Goal: Task Accomplishment & Management: Use online tool/utility

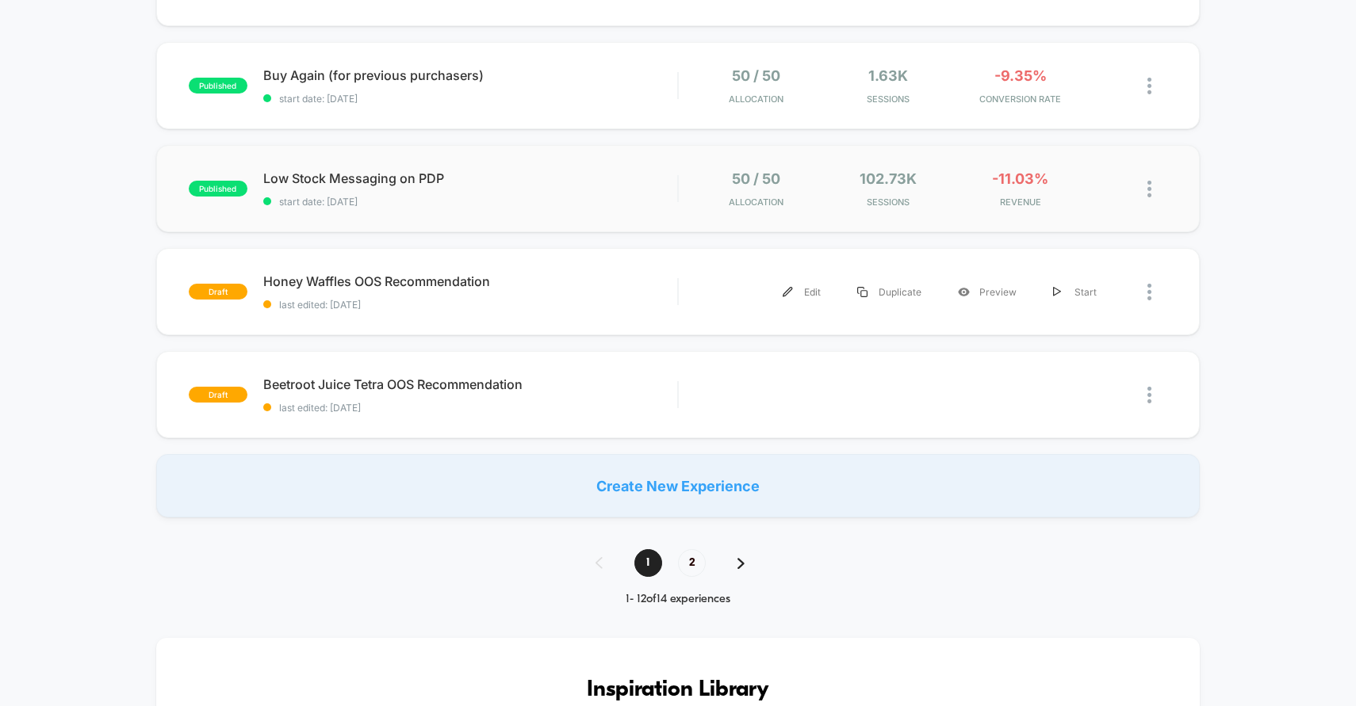
scroll to position [997, 0]
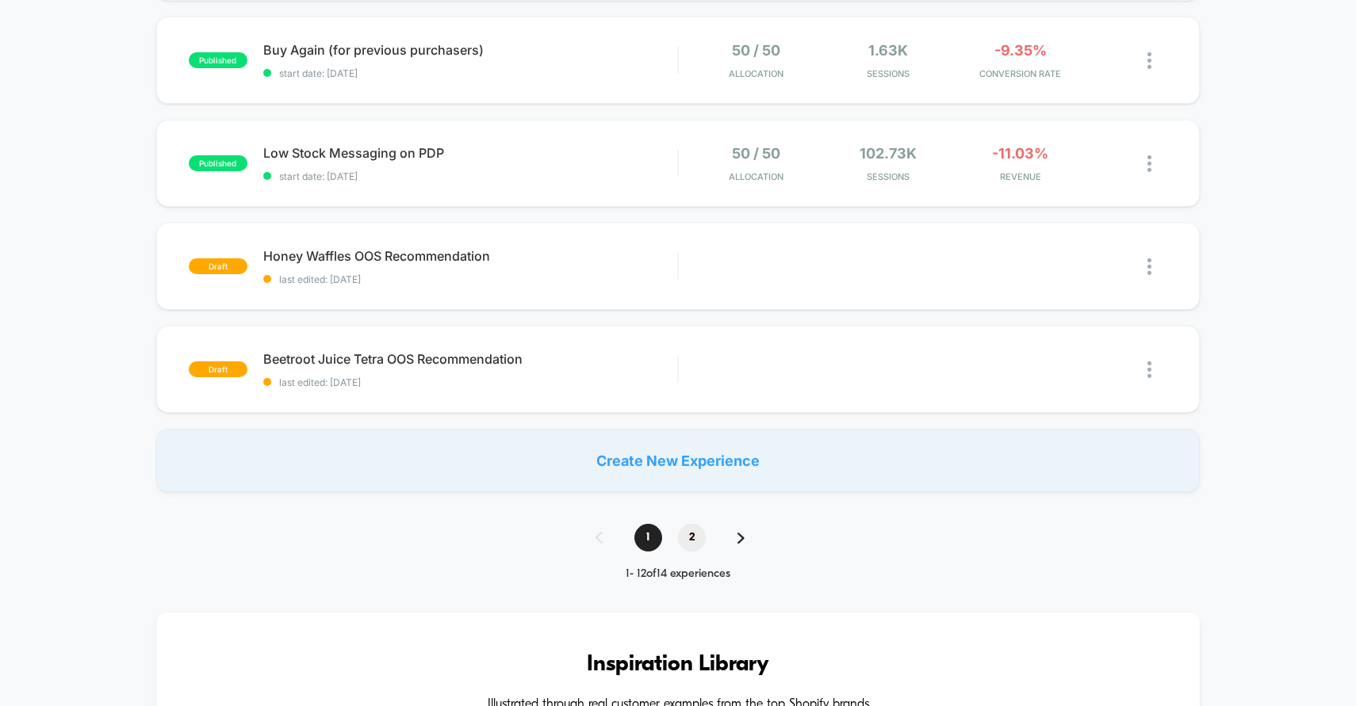
click at [689, 534] on span "2" at bounding box center [692, 538] width 28 height 28
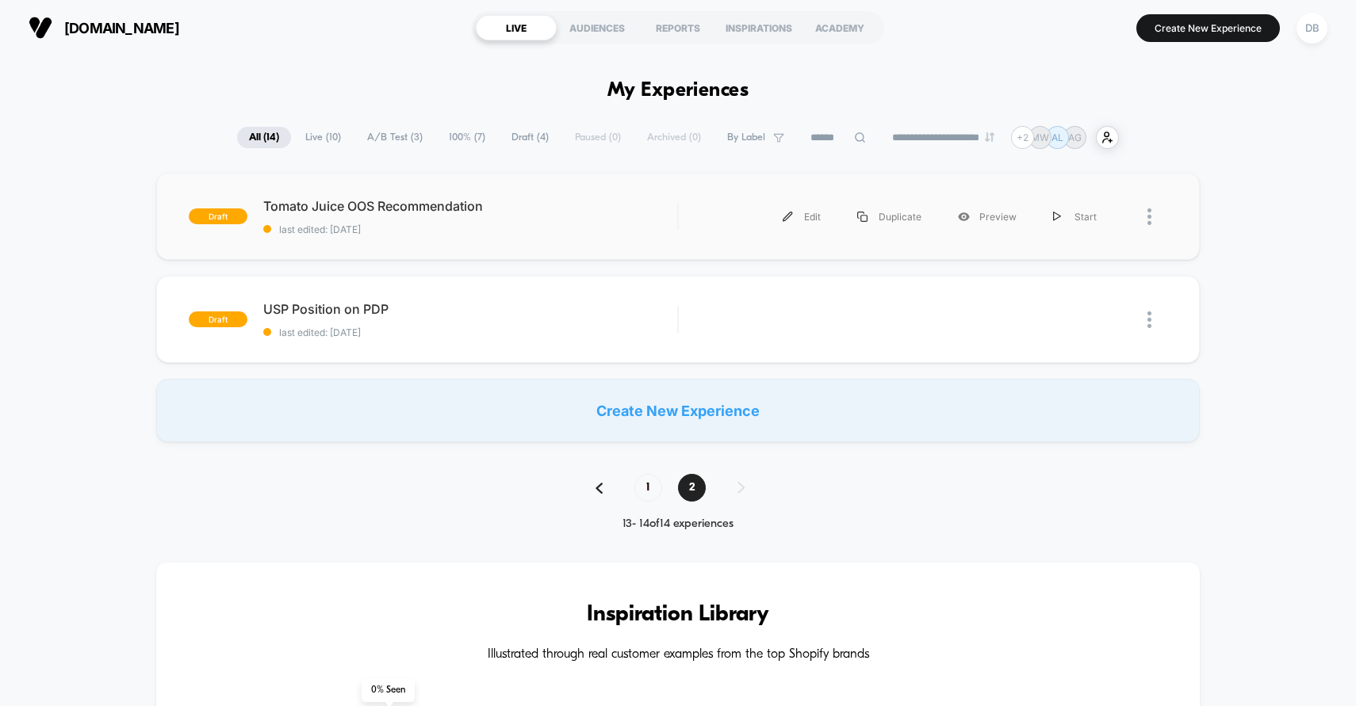
click at [733, 211] on div "Edit Duplicate Preview Start" at bounding box center [905, 217] width 420 height 36
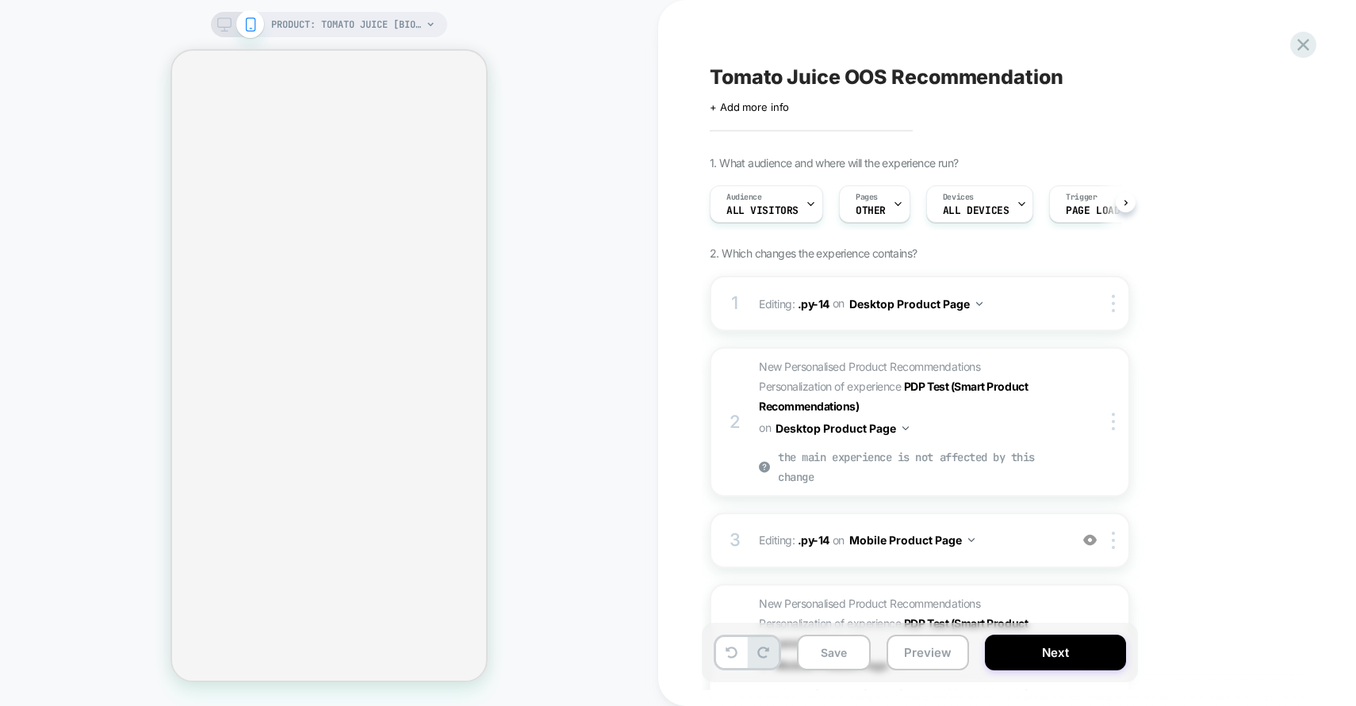
scroll to position [0, 1]
click at [798, 74] on span "Tomato Juice OOS Recommendation" at bounding box center [887, 77] width 354 height 24
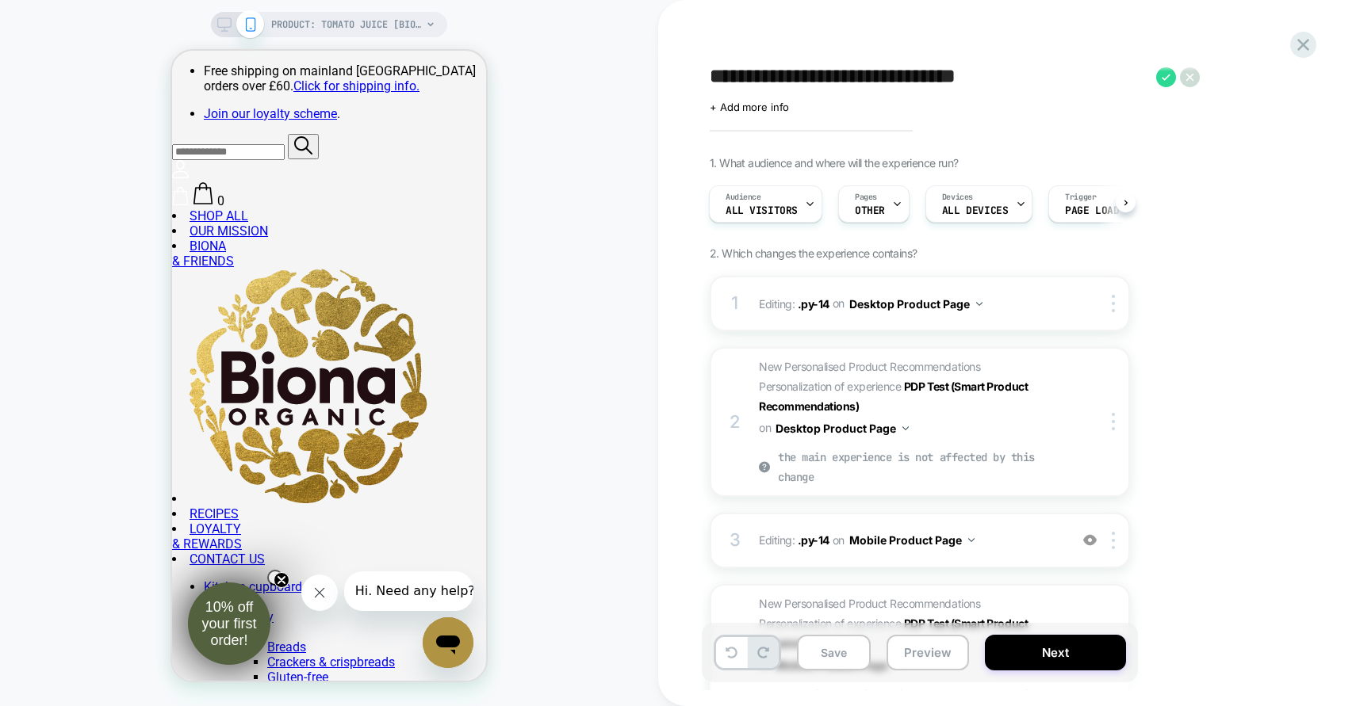
scroll to position [0, 0]
drag, startPoint x: 789, startPoint y: 78, endPoint x: 699, endPoint y: 78, distance: 90.4
click at [699, 78] on div "**********" at bounding box center [1007, 353] width 698 height 706
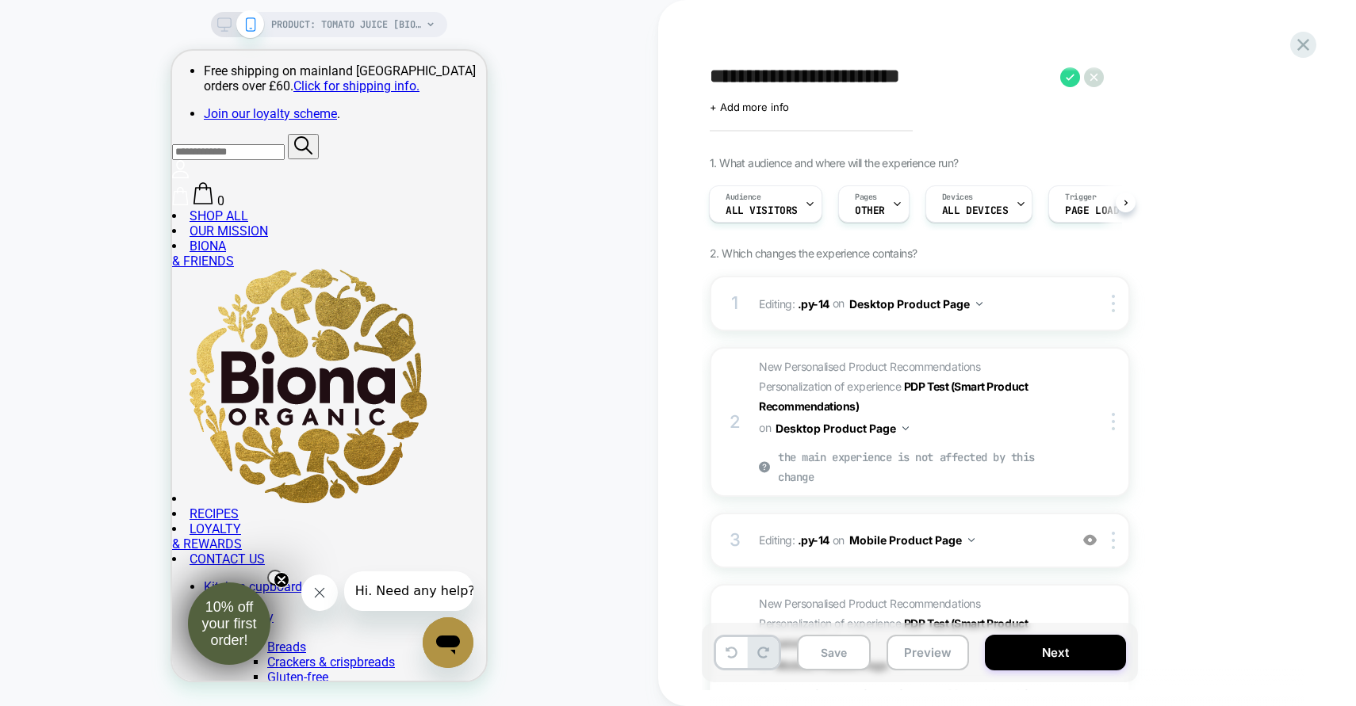
type textarea "**********"
click at [844, 658] on button "Save" at bounding box center [834, 653] width 74 height 36
click at [225, 20] on icon at bounding box center [224, 24] width 14 height 14
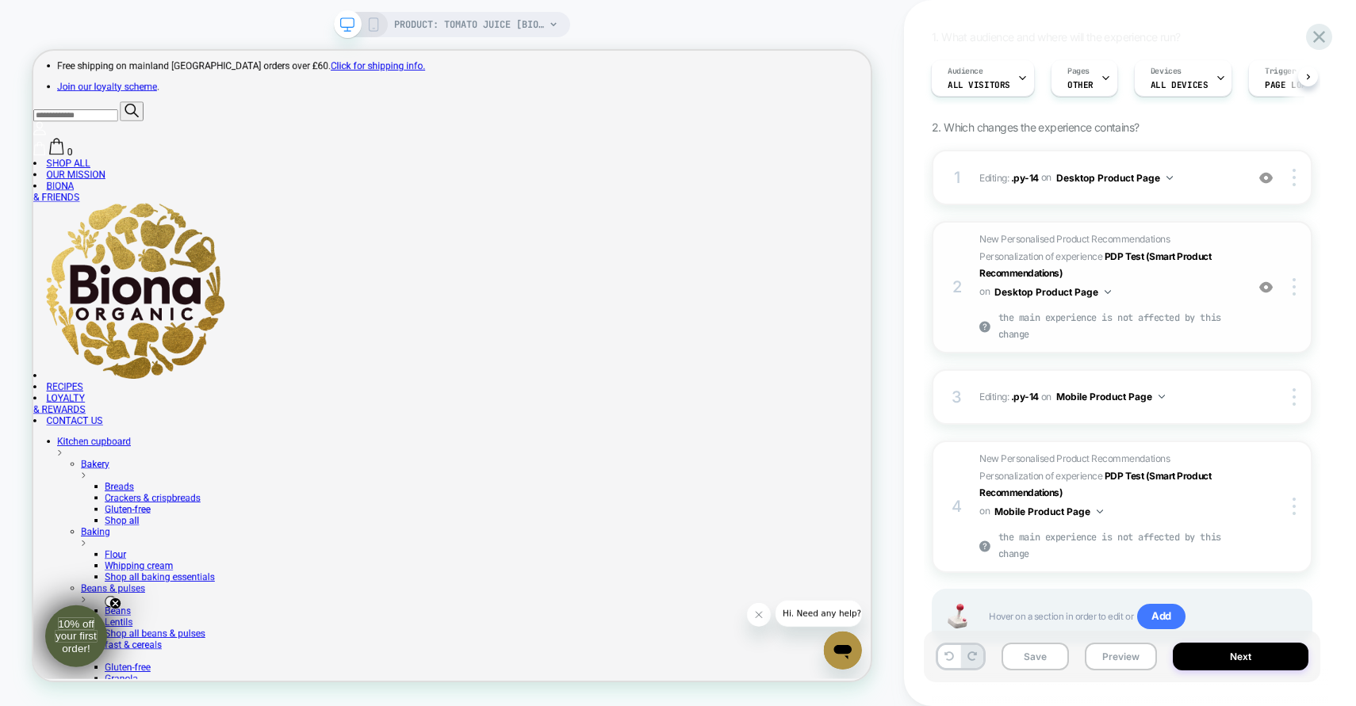
scroll to position [168, 0]
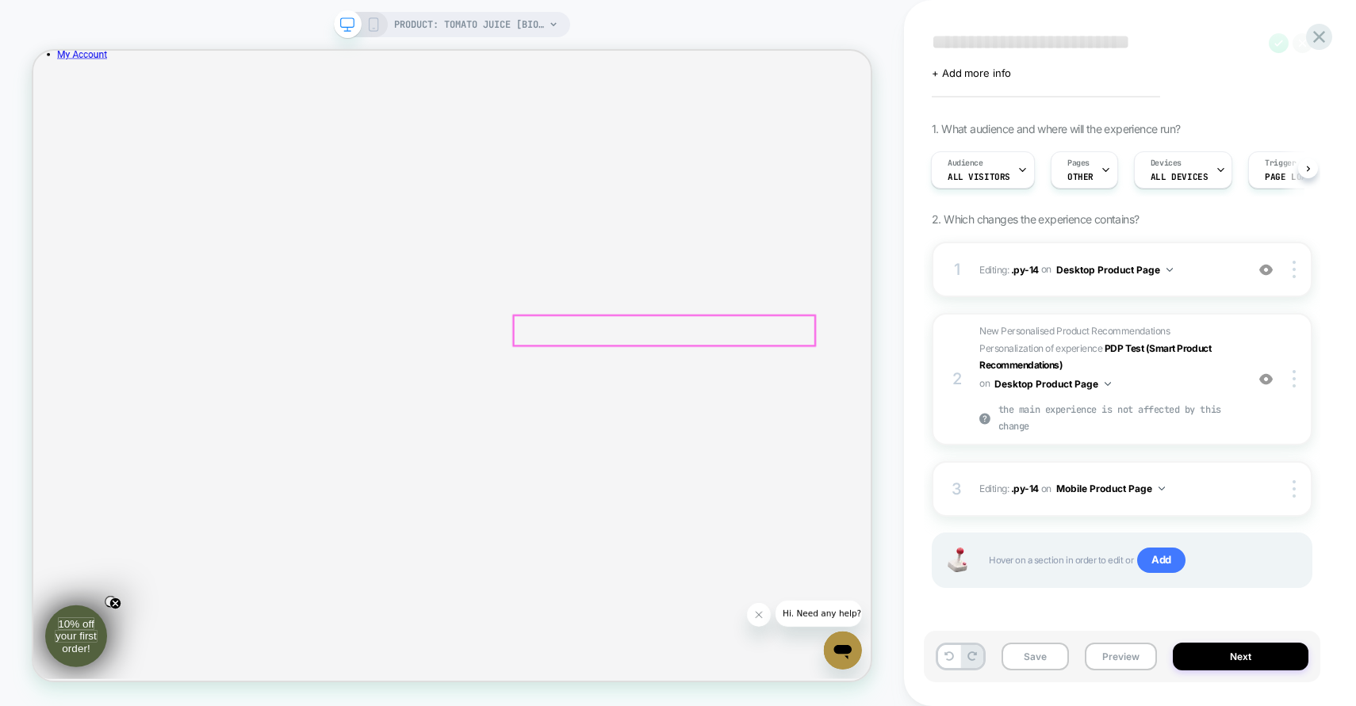
scroll to position [99, 0]
click at [1077, 178] on span "OTHER" at bounding box center [1080, 176] width 26 height 11
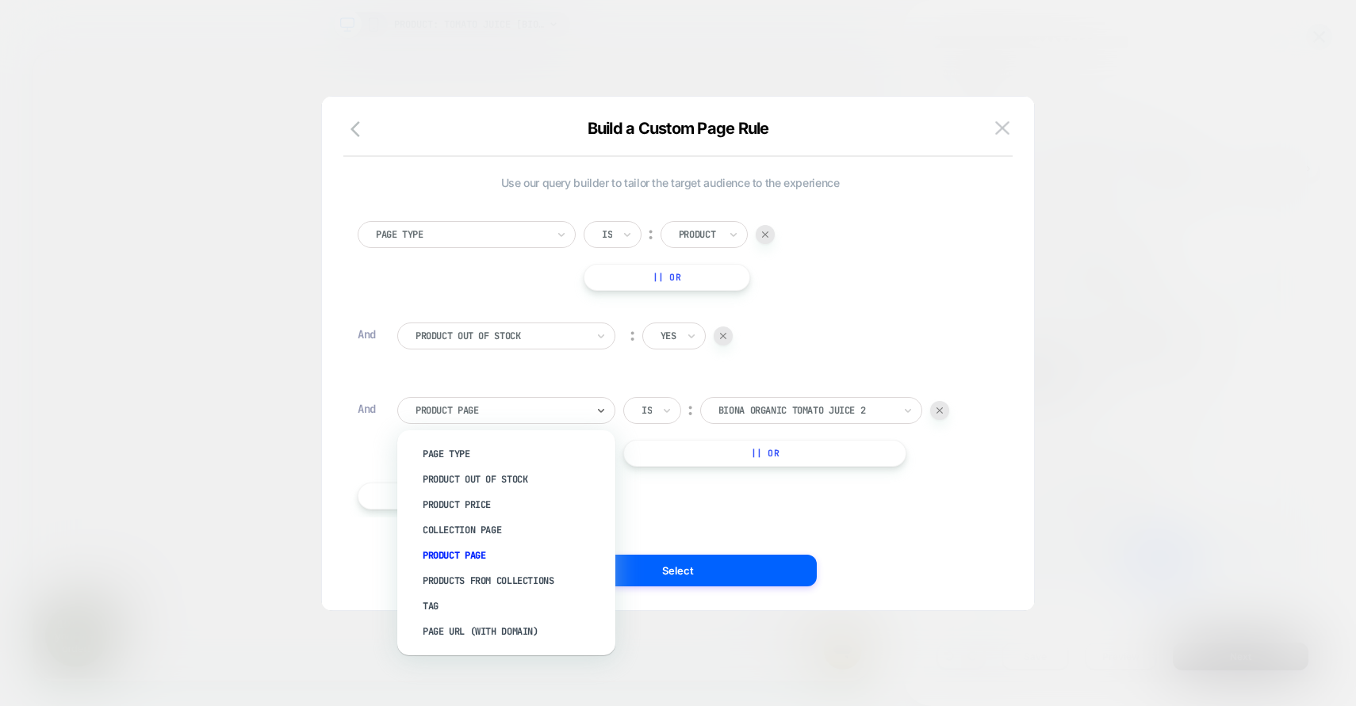
click at [581, 415] on div at bounding box center [500, 411] width 170 height 14
click at [496, 524] on div "Collection Page" at bounding box center [514, 530] width 202 height 25
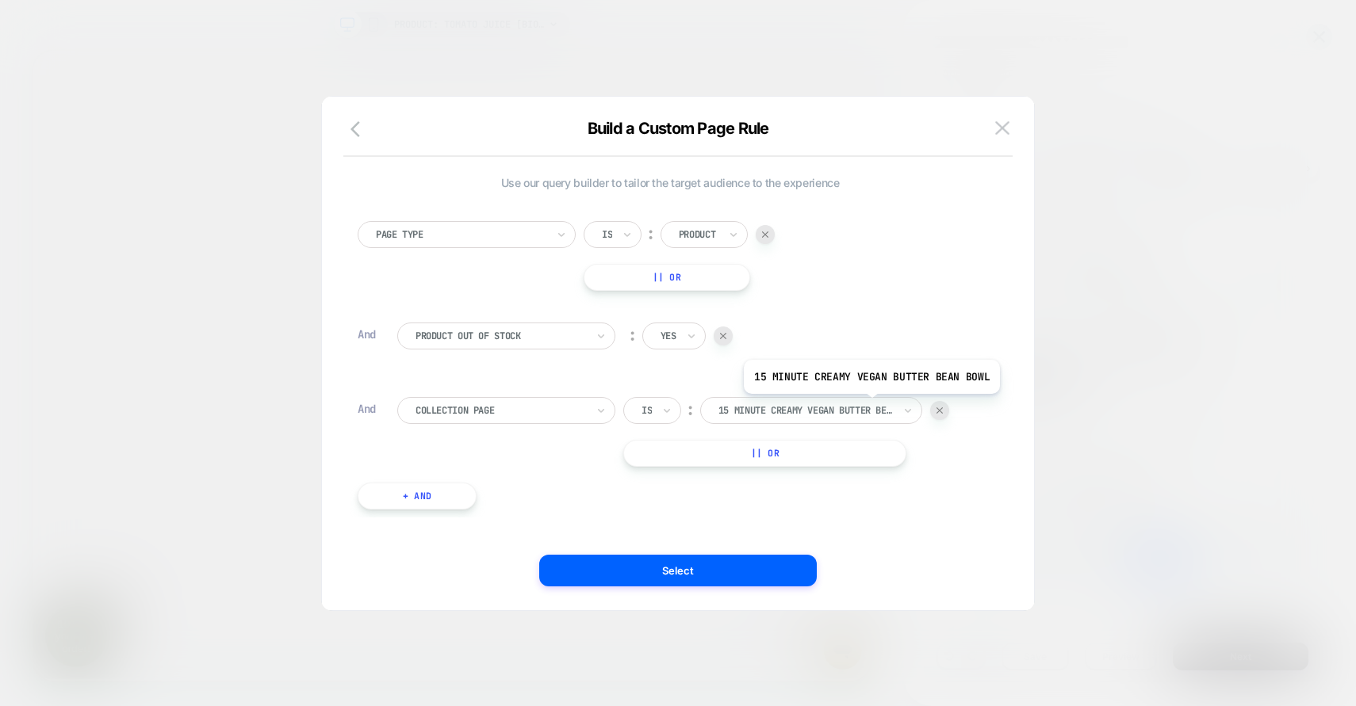
click at [856, 411] on div at bounding box center [805, 411] width 174 height 14
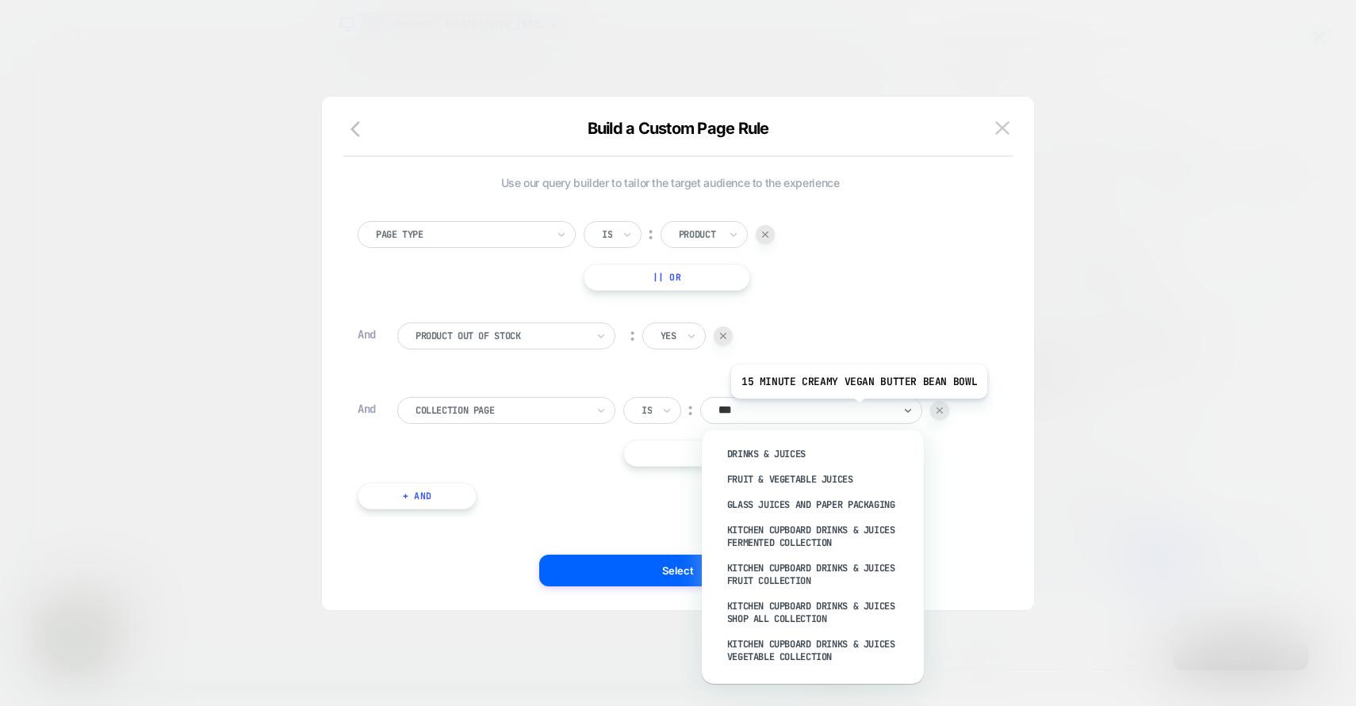
type input "****"
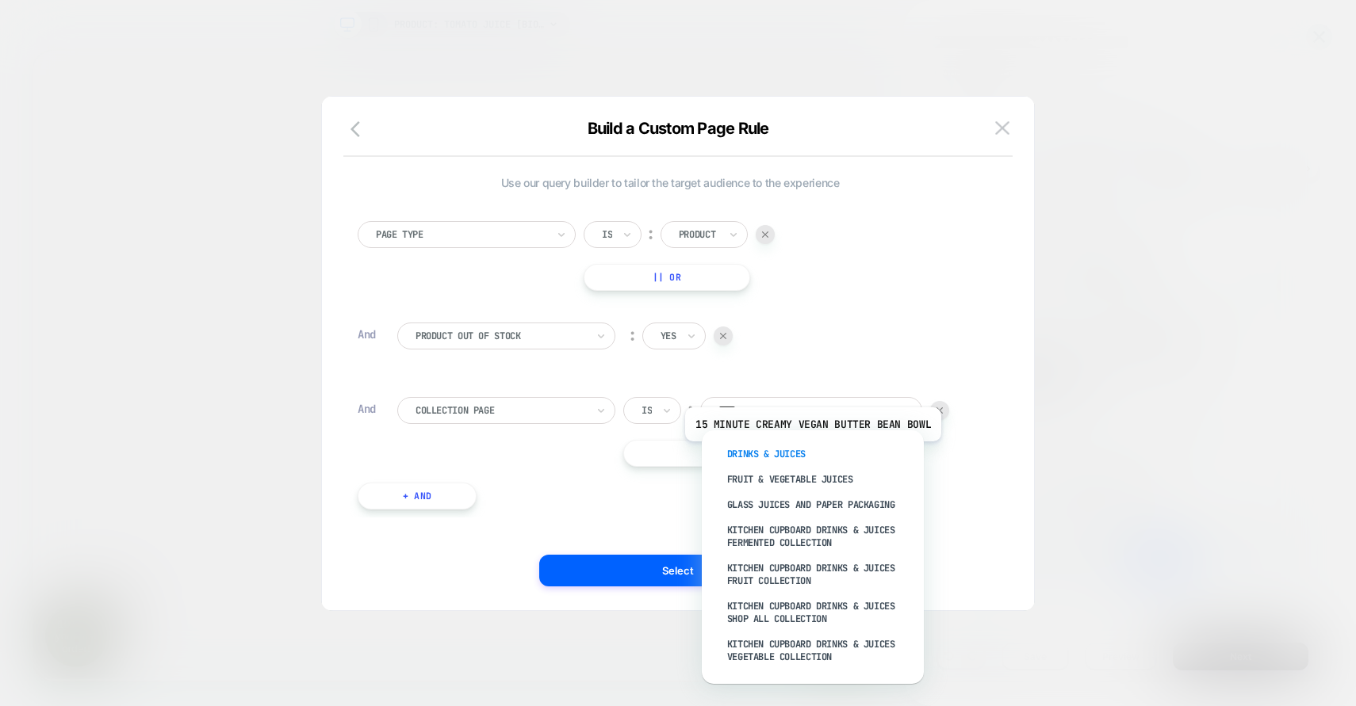
click at [810, 454] on div "DRINKS & JUICES" at bounding box center [821, 454] width 206 height 25
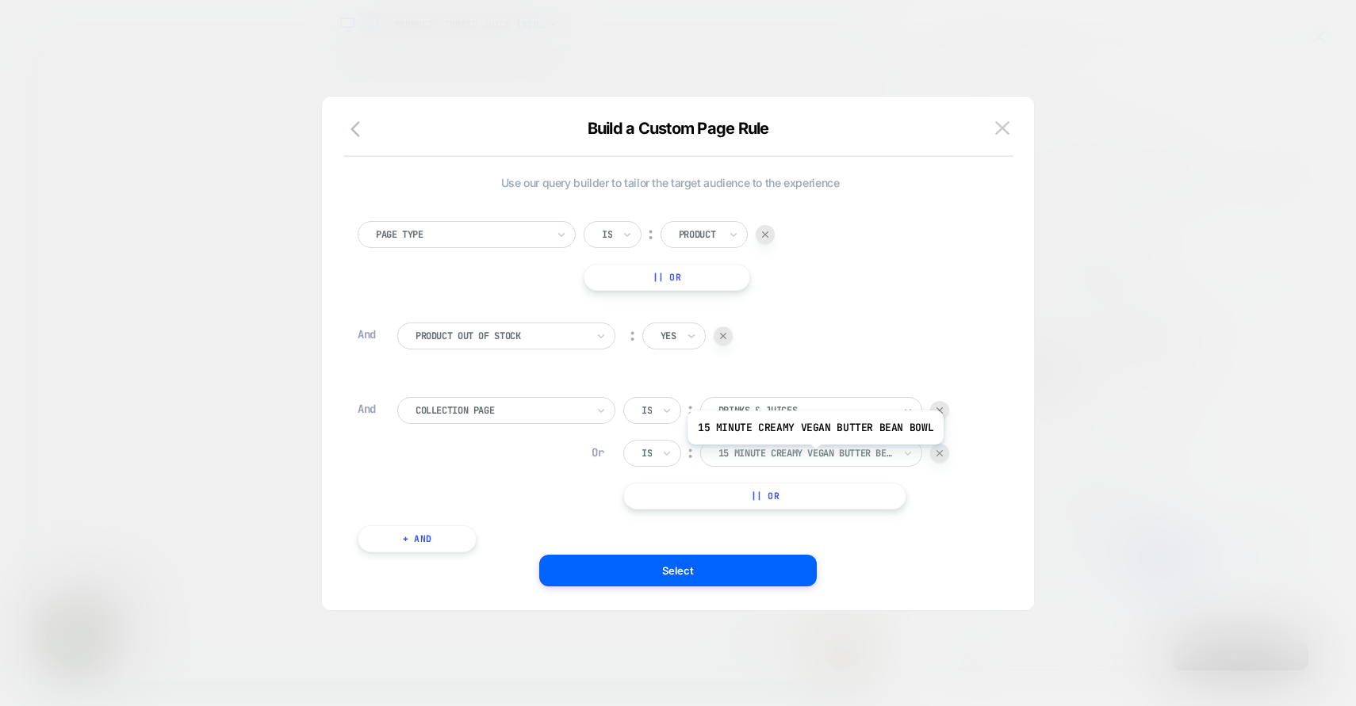
click at [813, 457] on div at bounding box center [805, 453] width 174 height 14
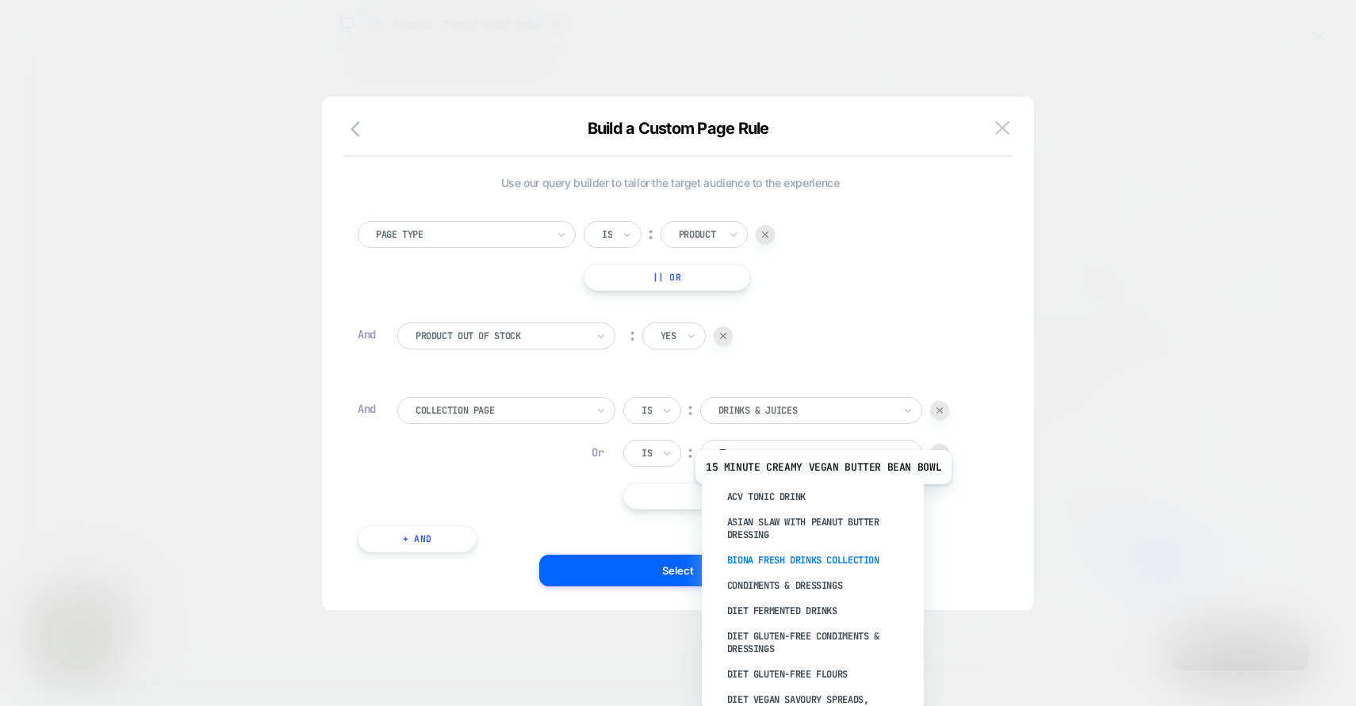
type input "*"
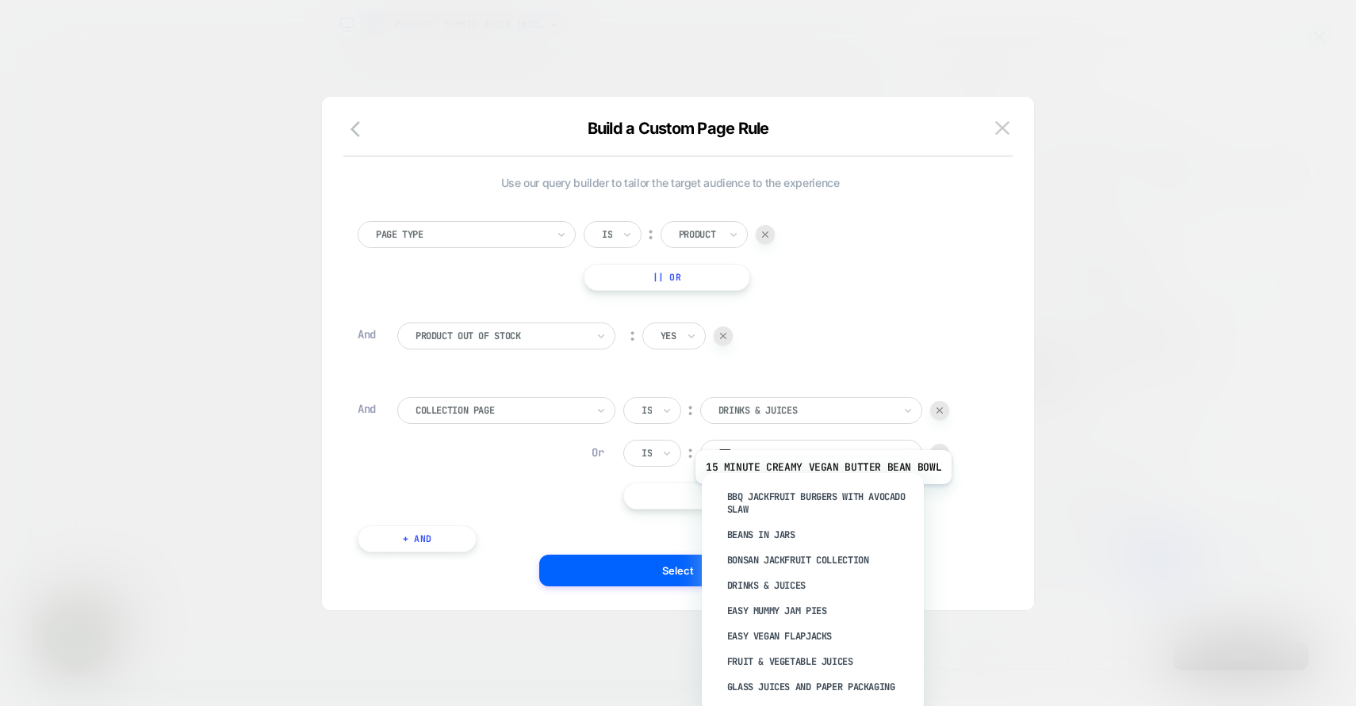
type input "*****"
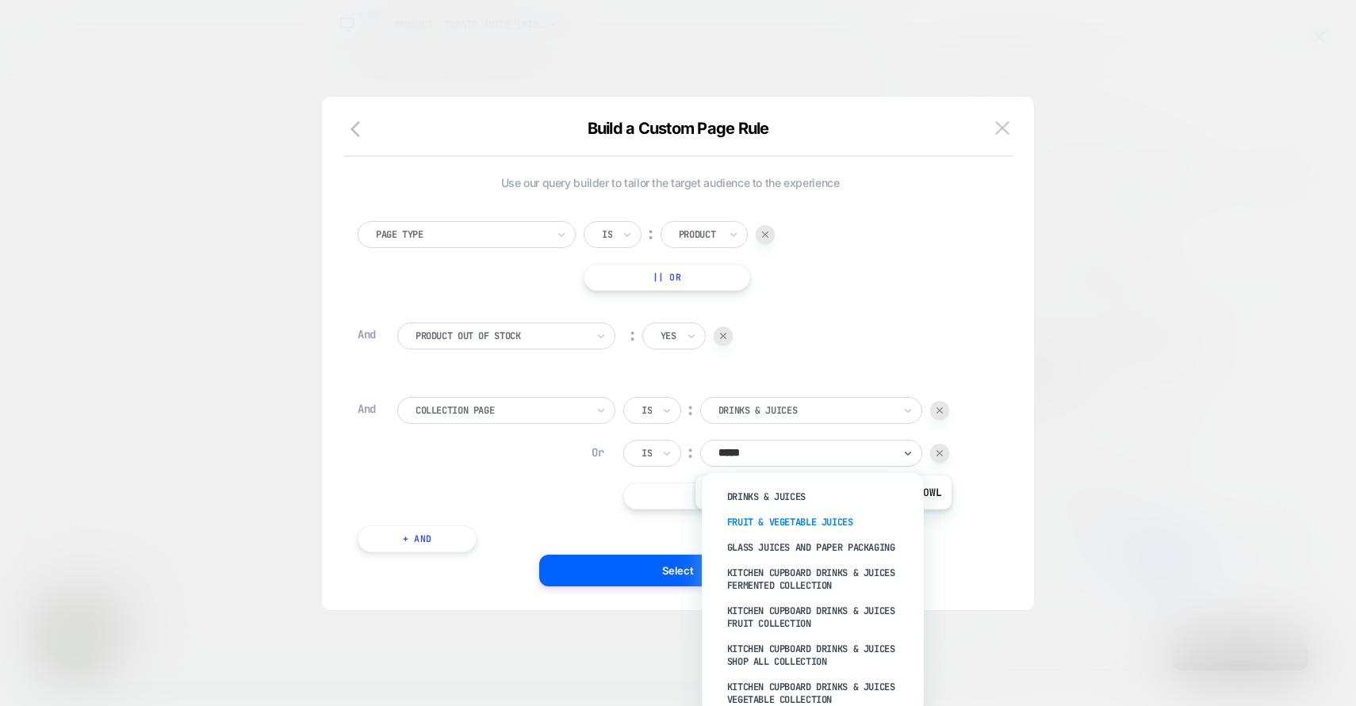
click at [821, 522] on div "FRUIT & VEGETABLE JUICES" at bounding box center [821, 522] width 206 height 25
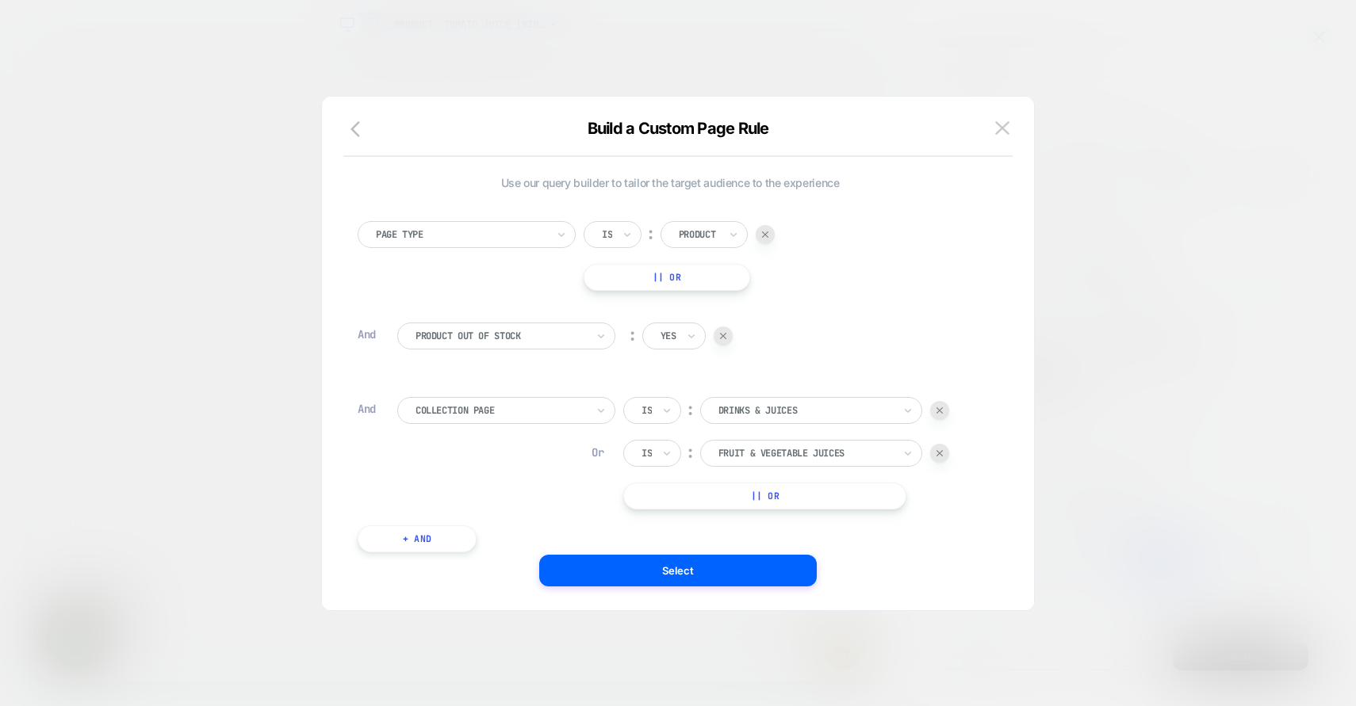
click at [796, 496] on div at bounding box center [805, 496] width 174 height 14
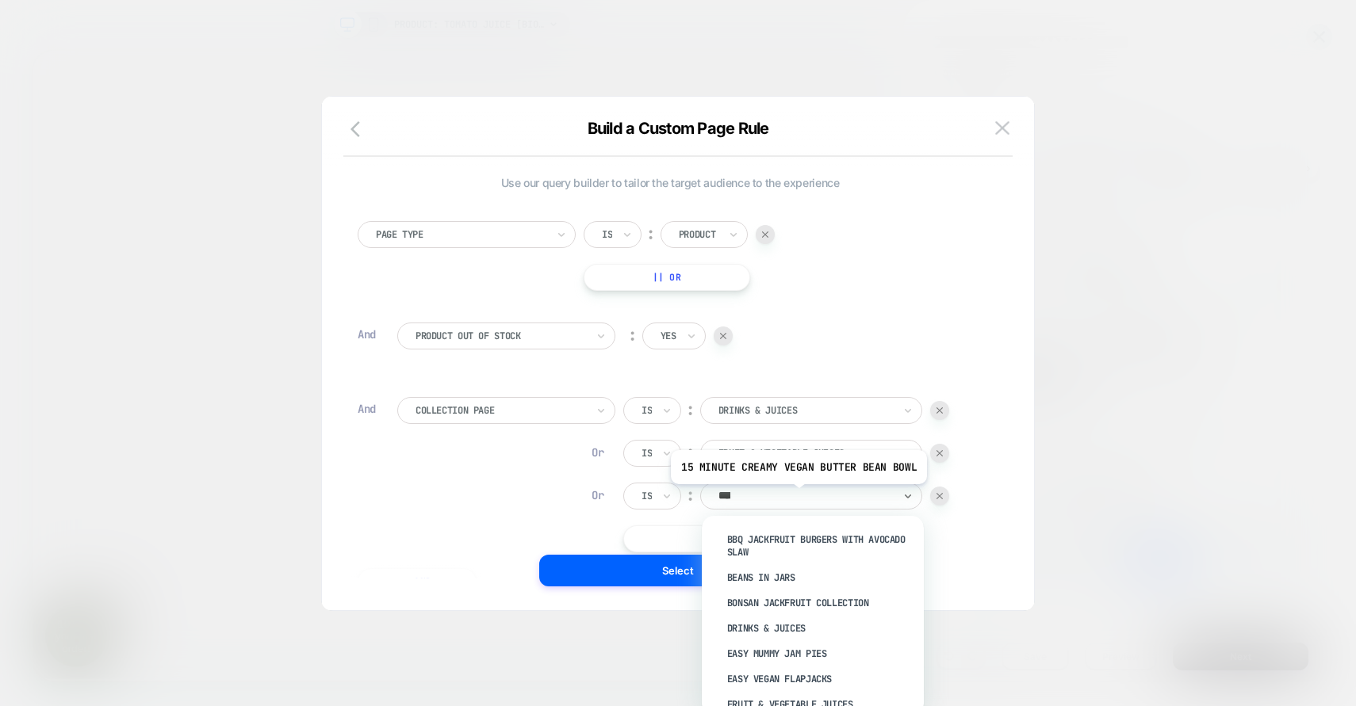
type input "*****"
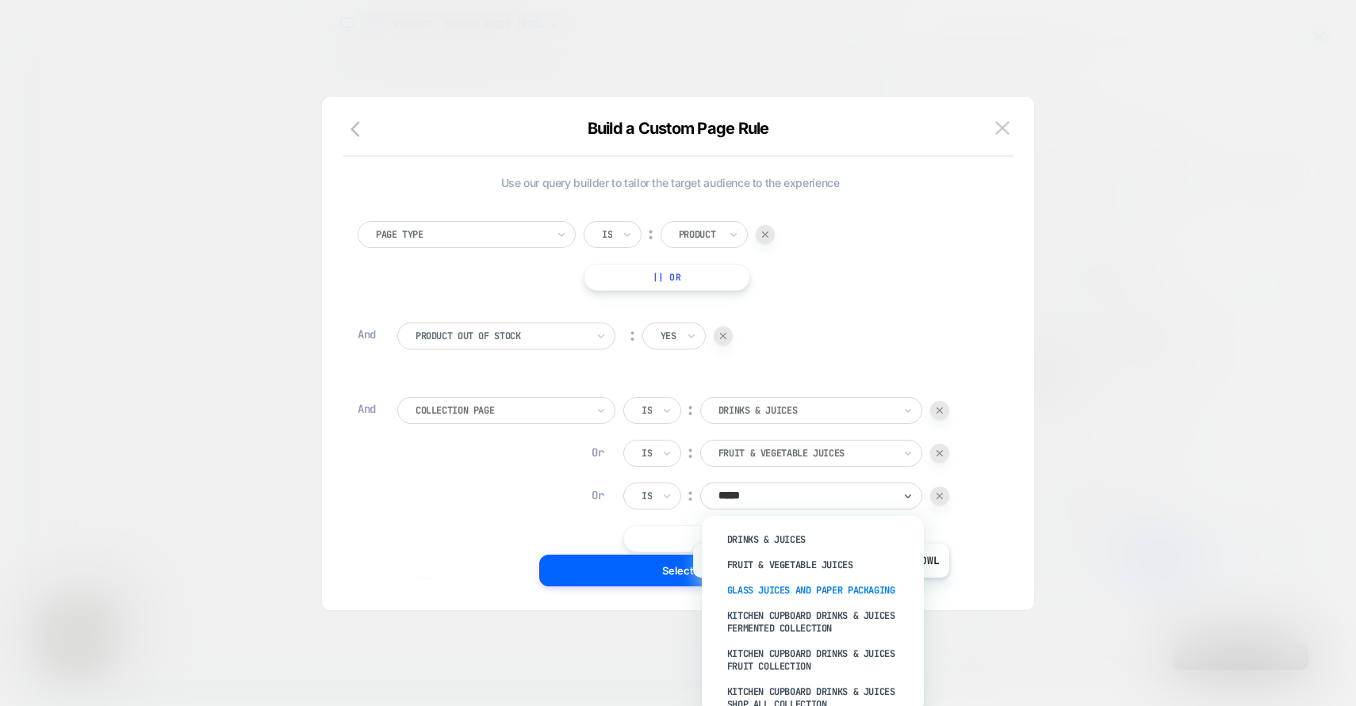
click at [818, 590] on div "GLASS JUICES AND PAPER PACKAGING" at bounding box center [821, 590] width 206 height 25
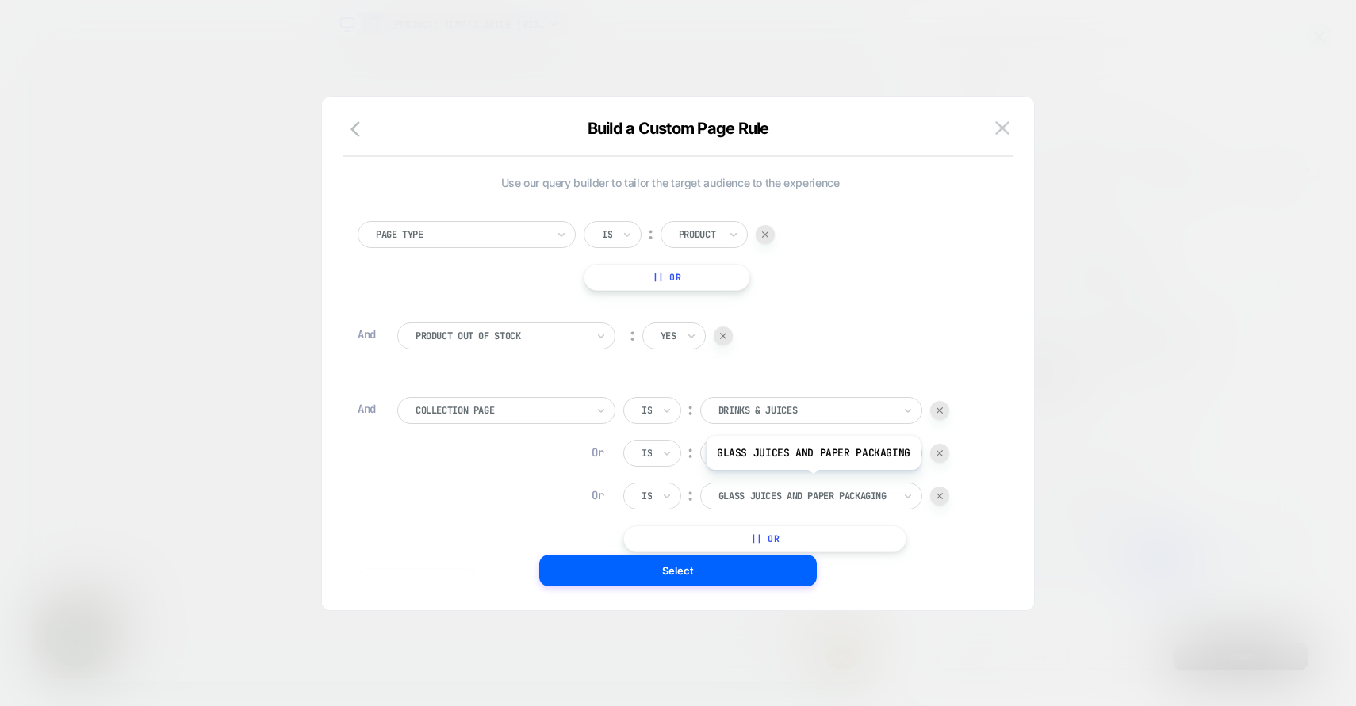
scroll to position [16, 0]
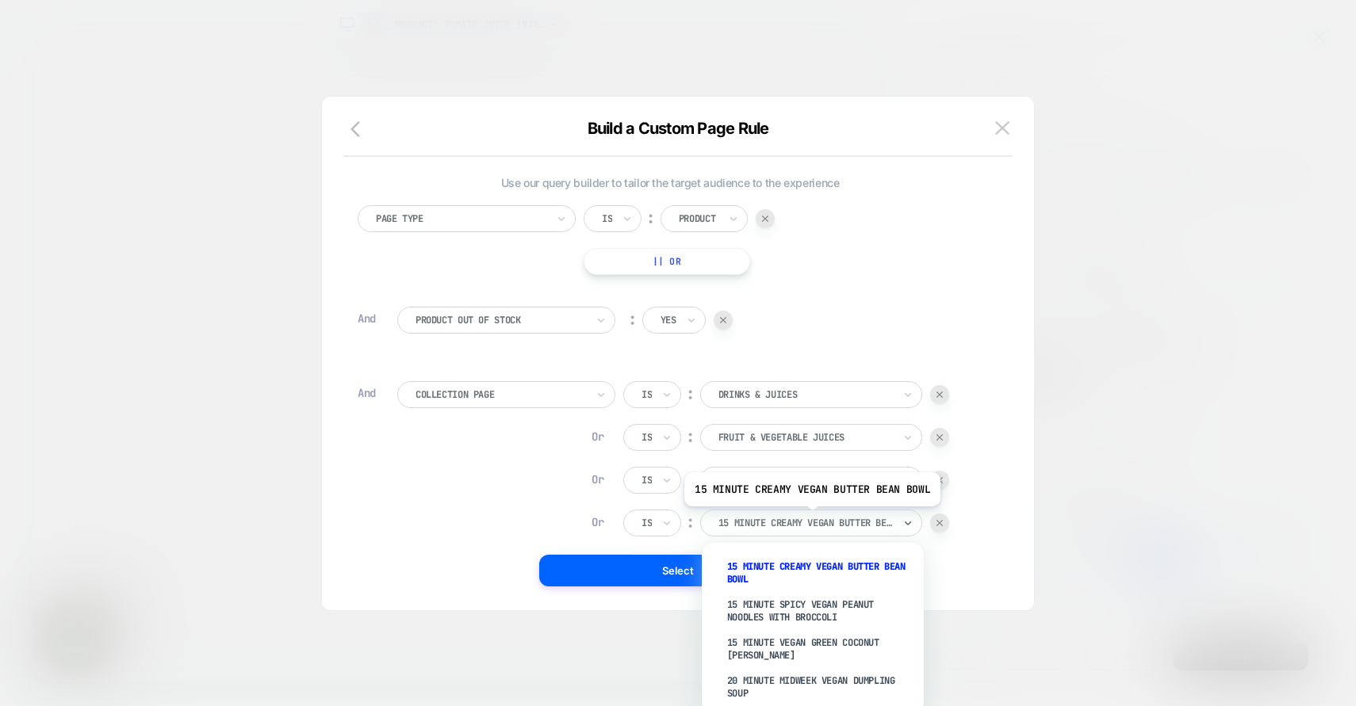
click at [810, 519] on div at bounding box center [805, 523] width 174 height 14
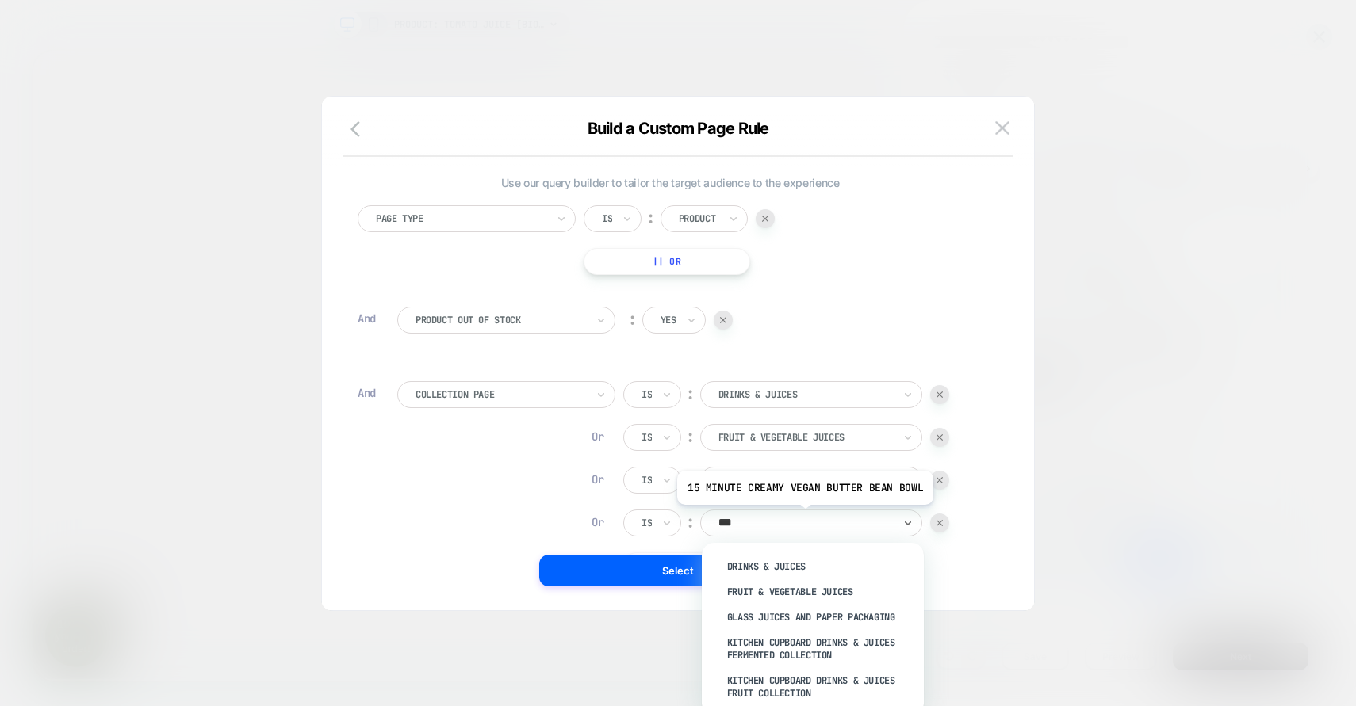
type input "****"
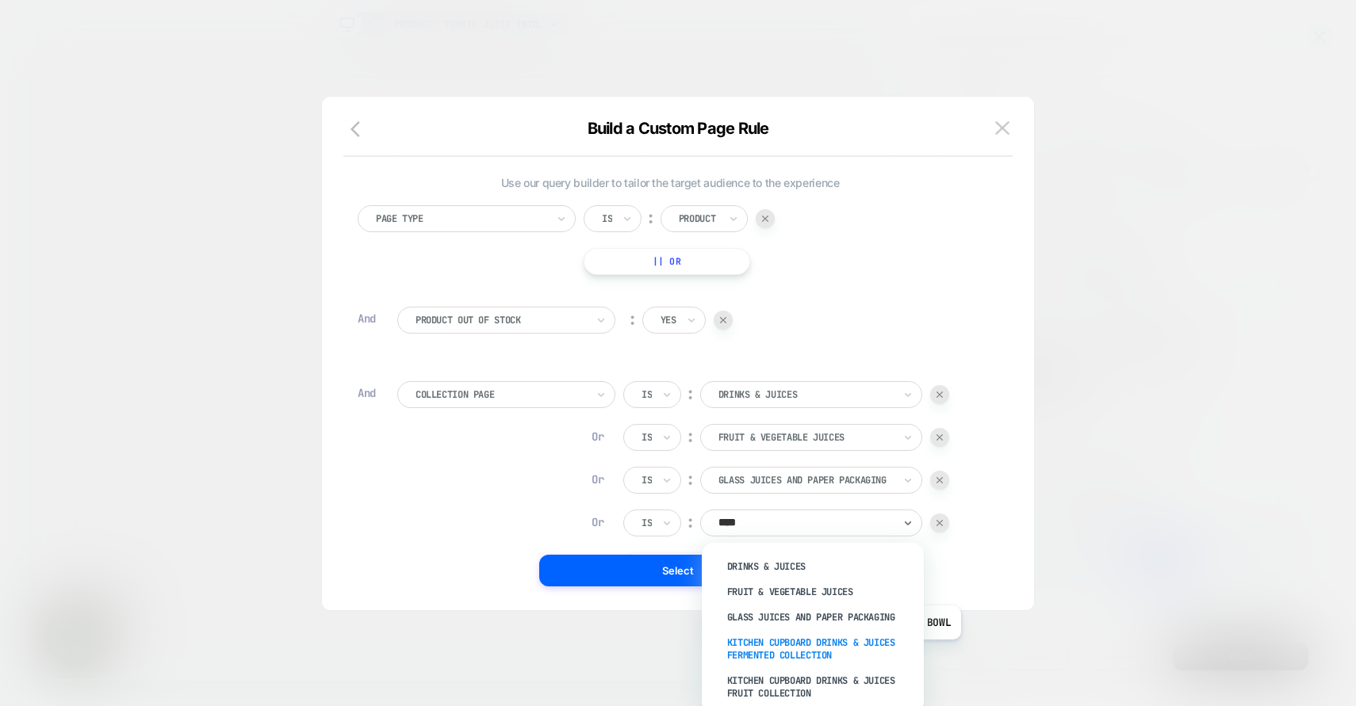
click at [830, 652] on div "KITCHEN CUPBOARD DRINKS & JUICES FERMENTED COLLECTION" at bounding box center [821, 649] width 206 height 38
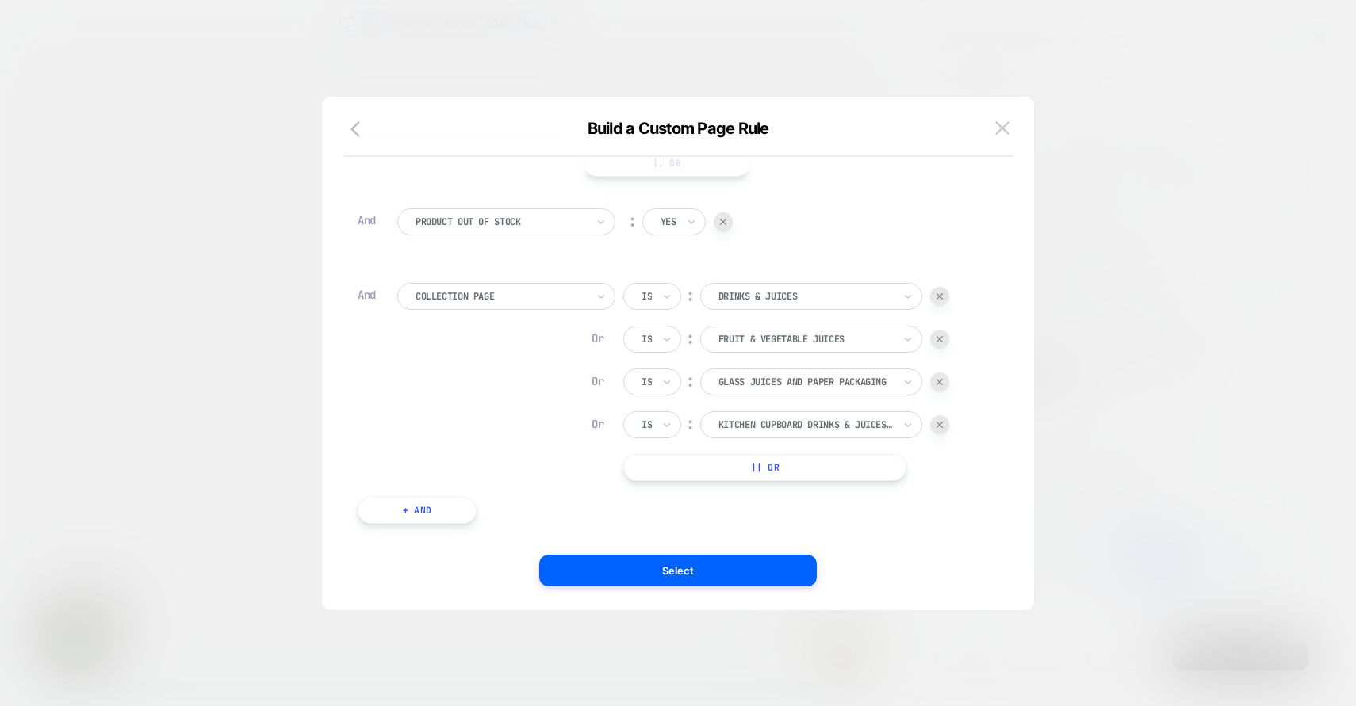
scroll to position [123, 0]
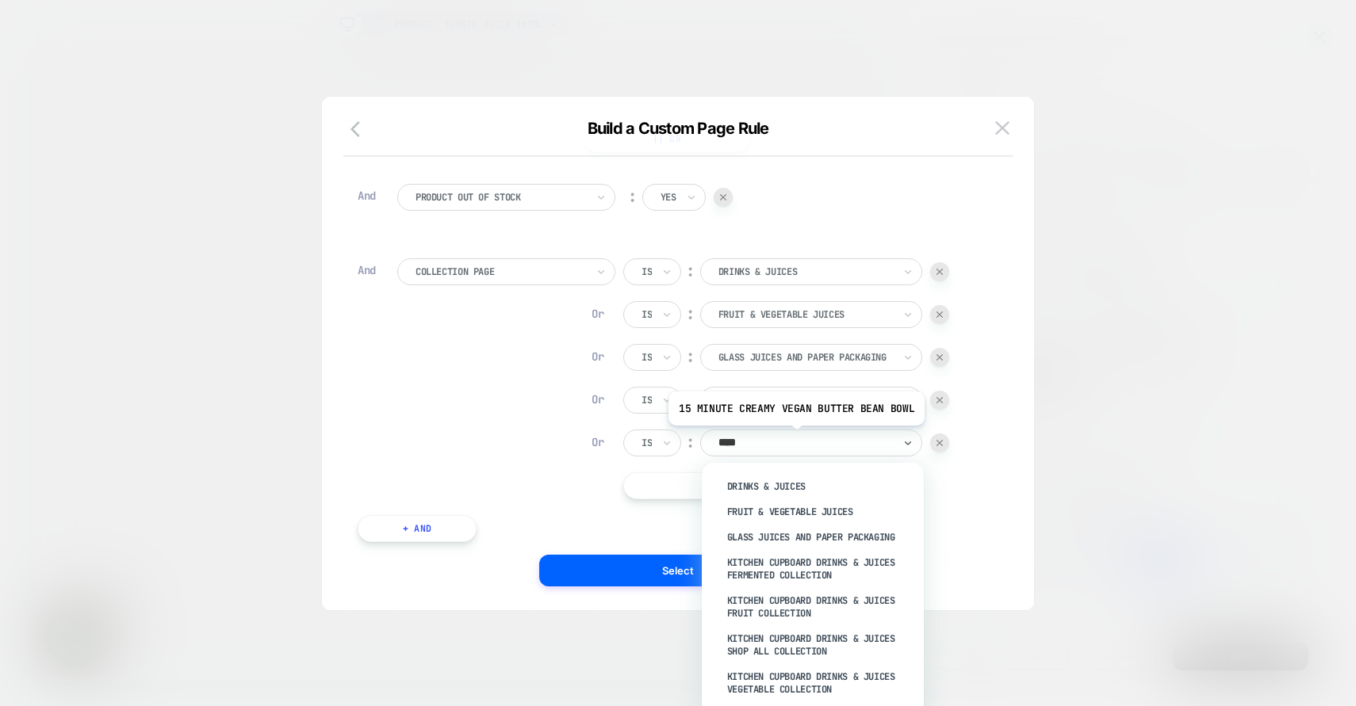
type input "*****"
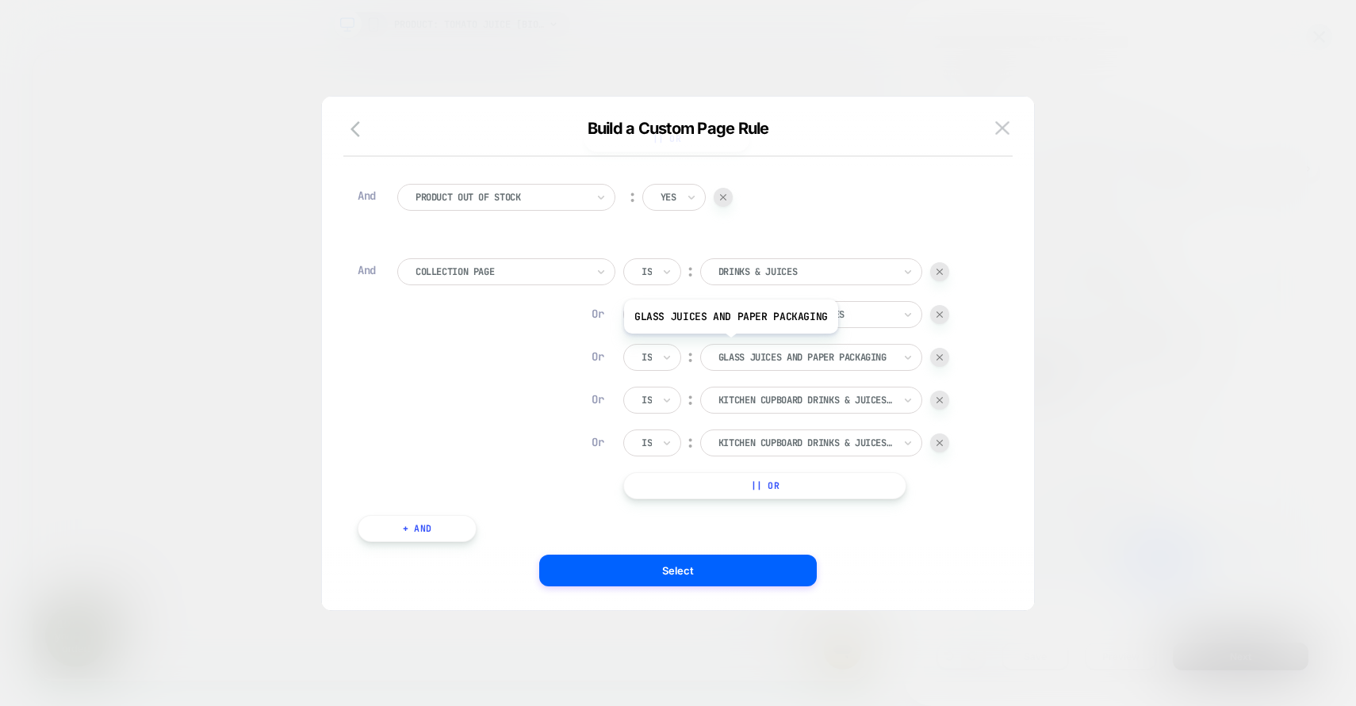
scroll to position [166, 0]
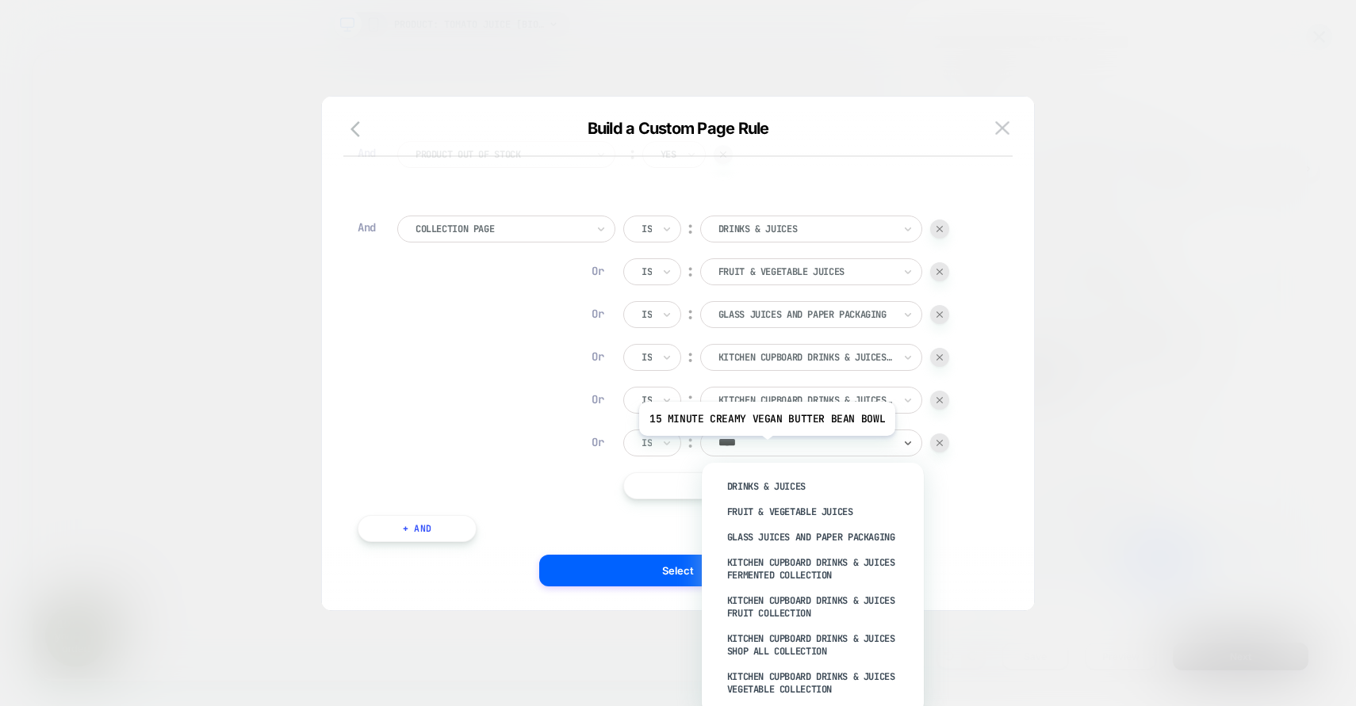
type input "*****"
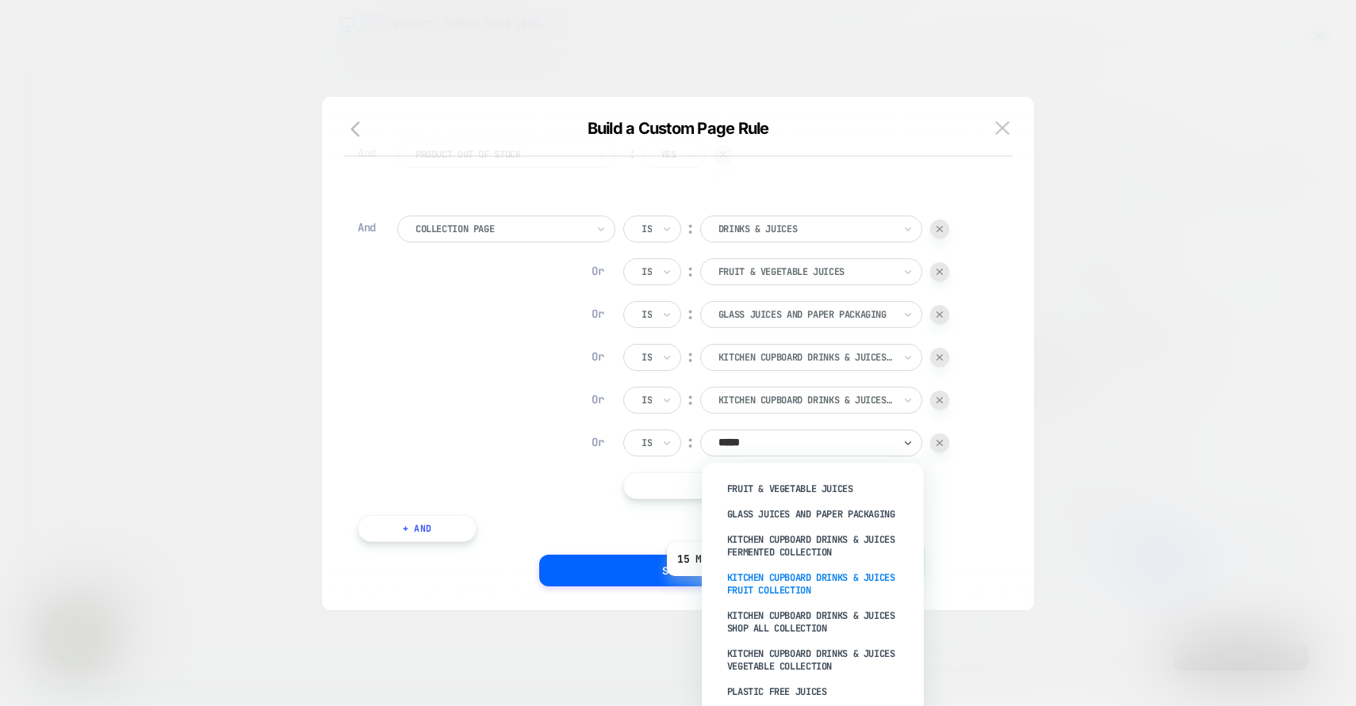
scroll to position [43, 0]
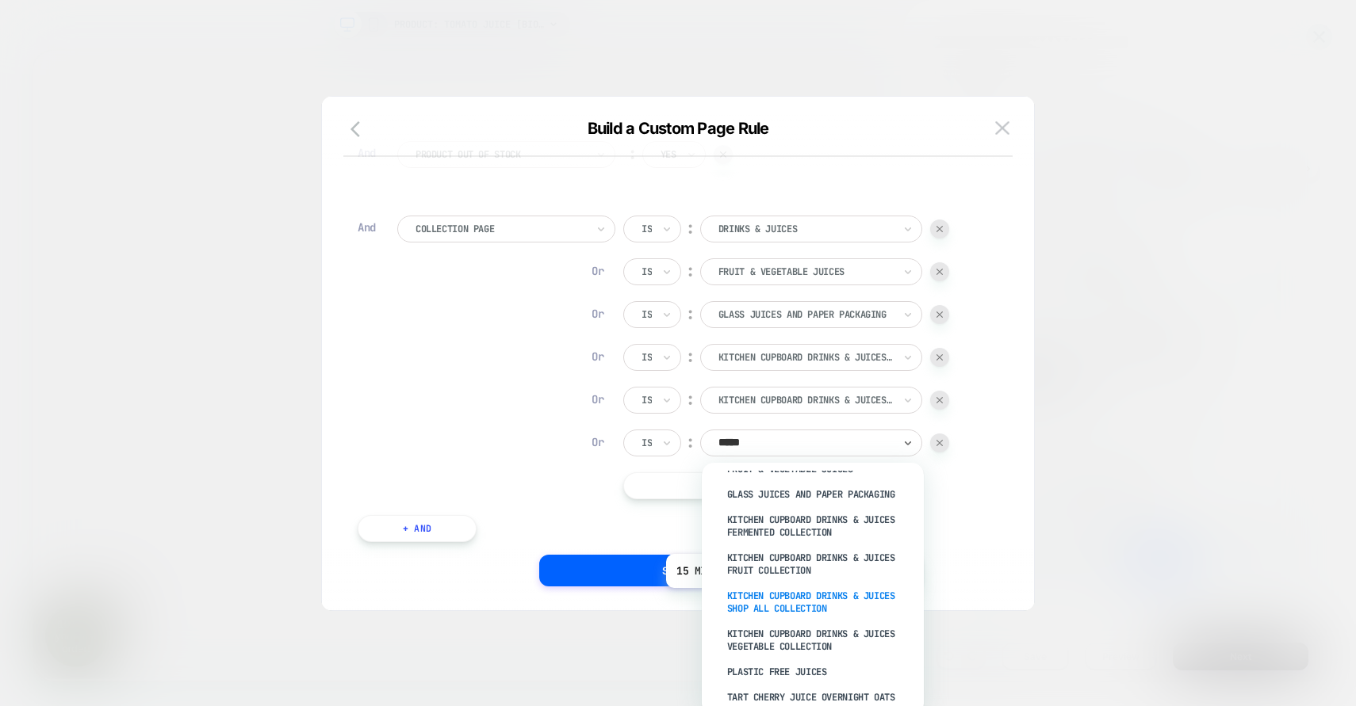
click at [791, 600] on div "KITCHEN CUPBOARD DRINKS & JUICES SHOP ALL COLLECTION" at bounding box center [821, 603] width 206 height 38
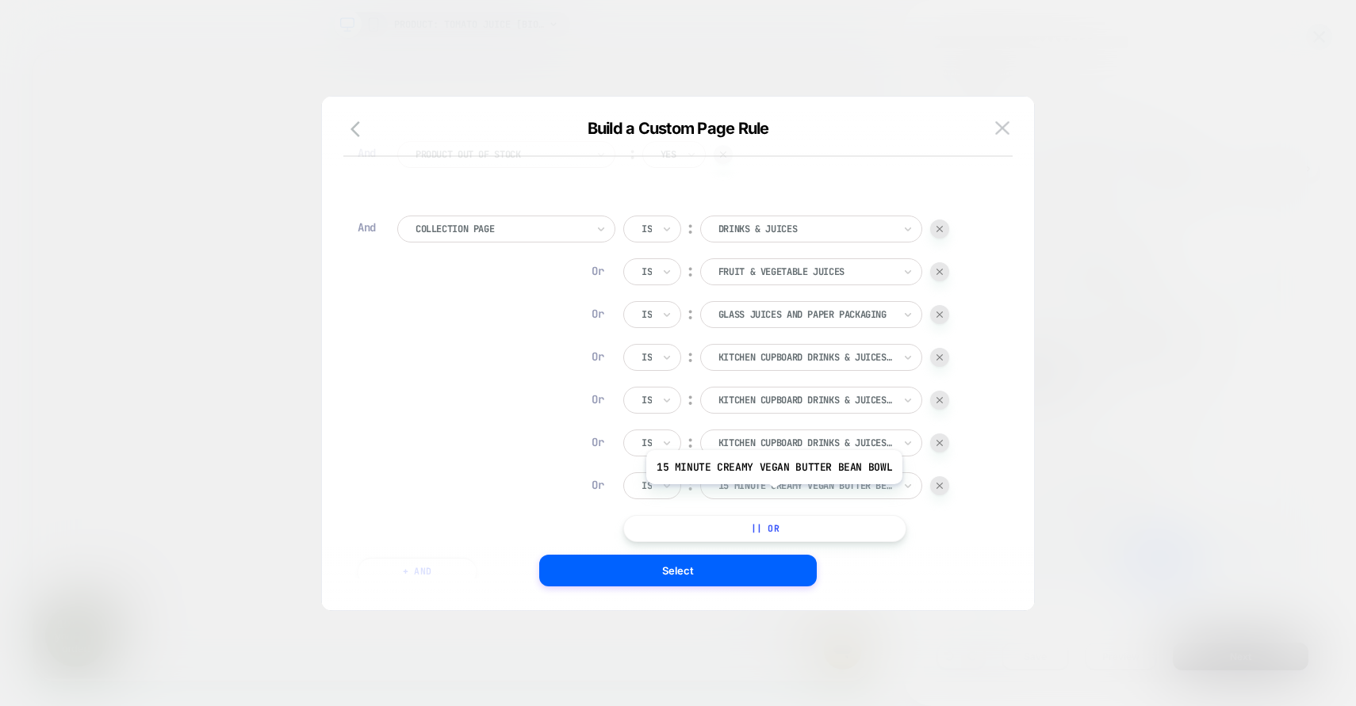
click at [773, 494] on div "15 MINUTE CREAMY VEGAN BUTTER BEAN BOWL" at bounding box center [811, 486] width 222 height 27
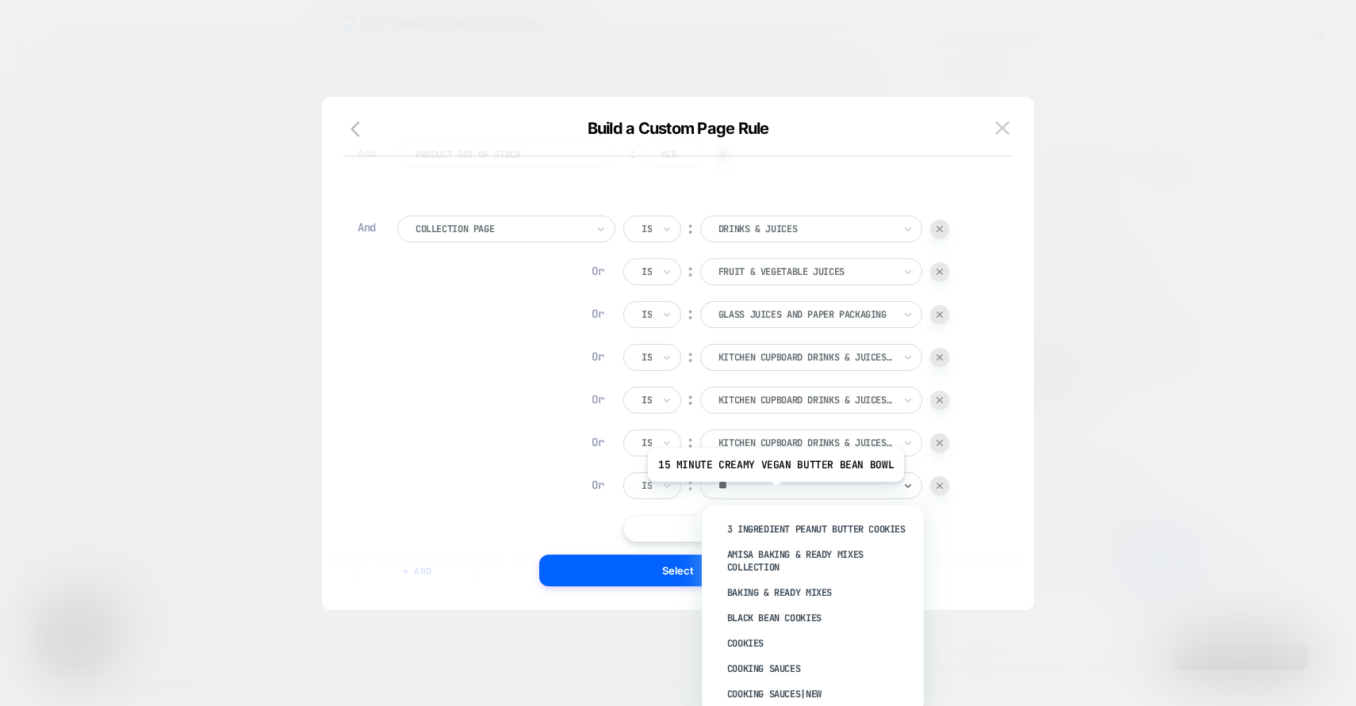
type input "*"
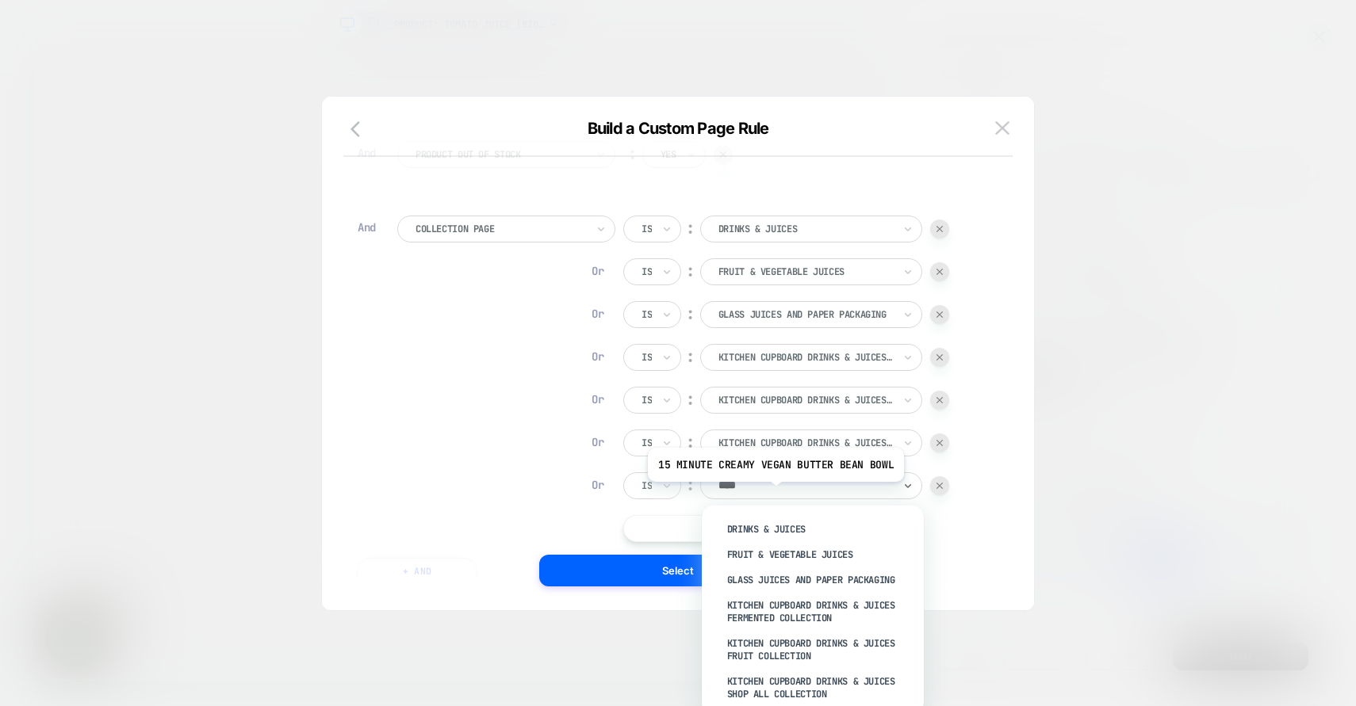
type input "*****"
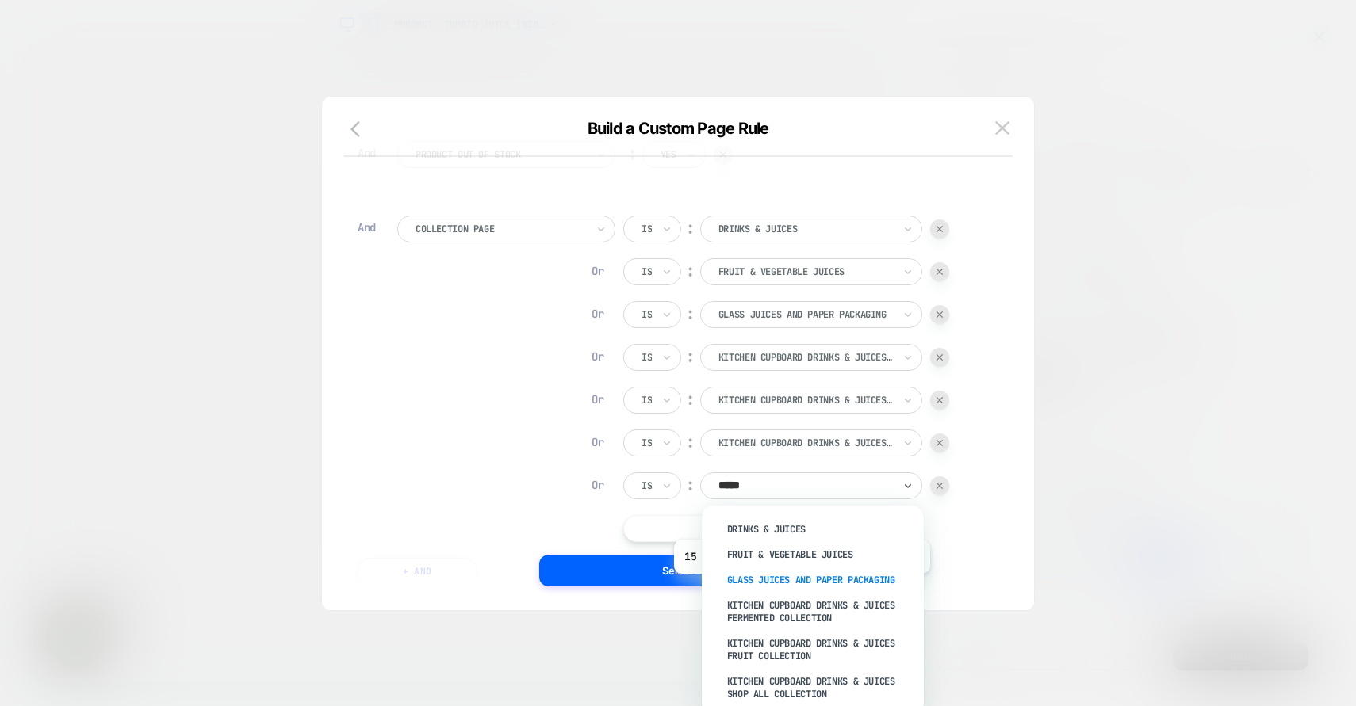
scroll to position [86, 0]
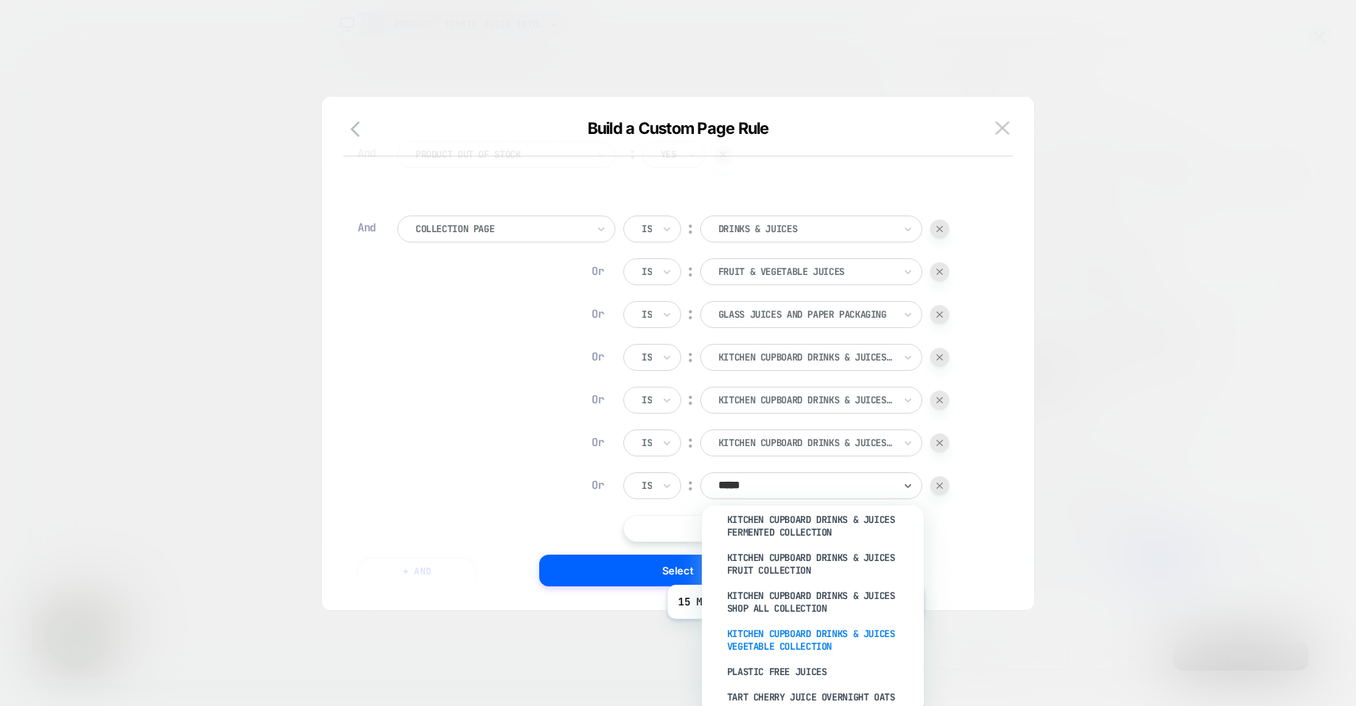
click at [793, 631] on div "KITCHEN CUPBOARD DRINKS & JUICES VEGETABLE COLLECTION" at bounding box center [821, 641] width 206 height 38
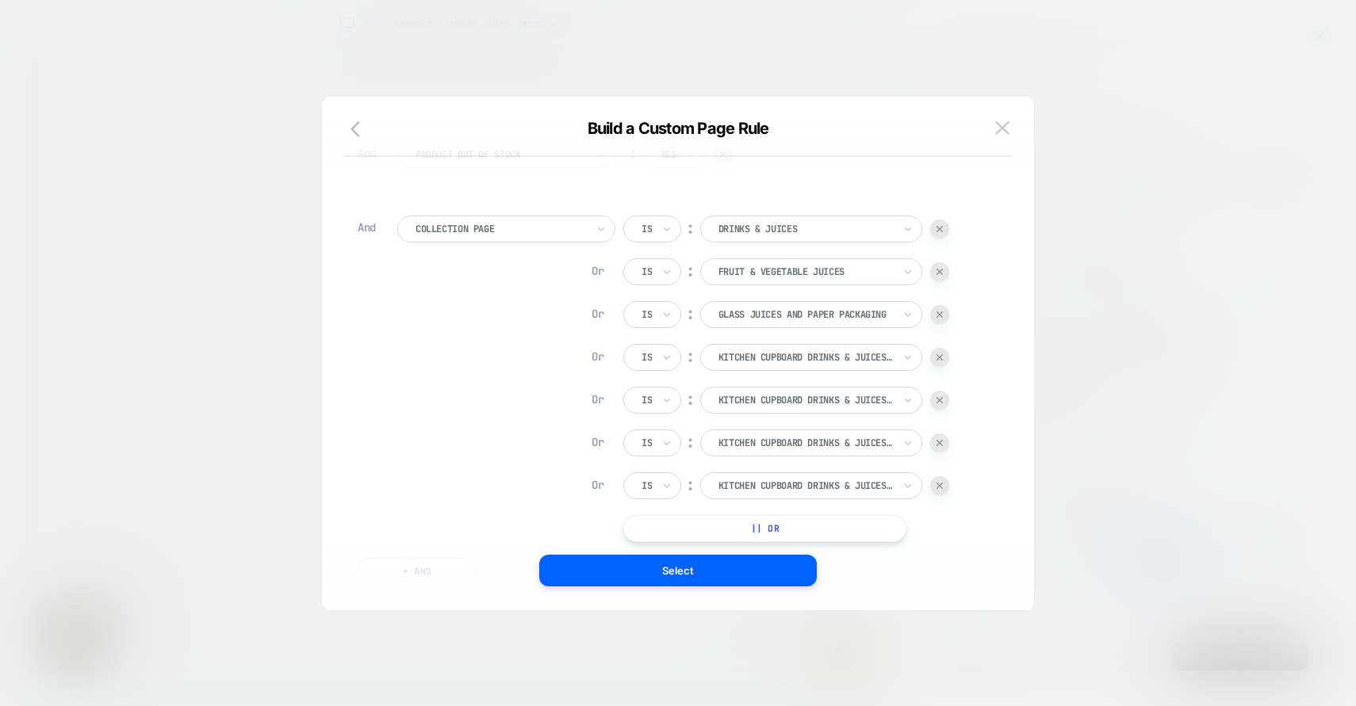
scroll to position [251, 0]
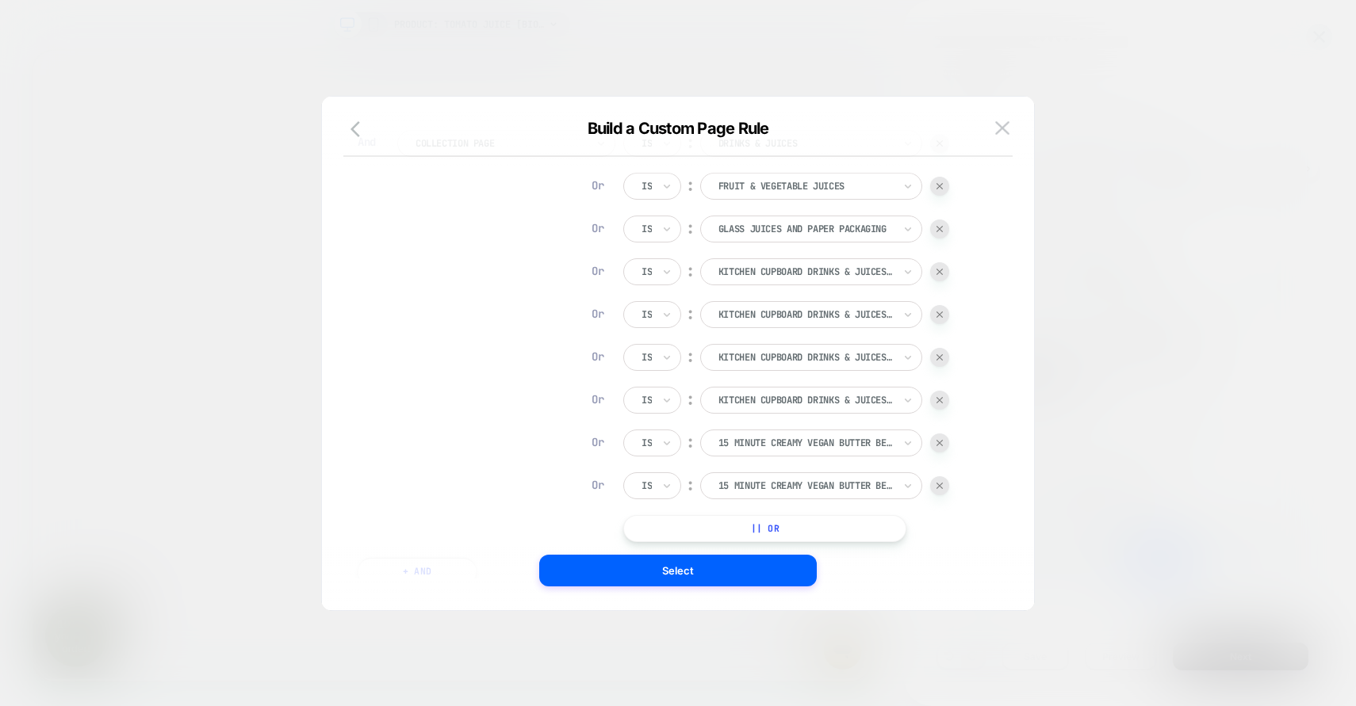
scroll to position [337, 0]
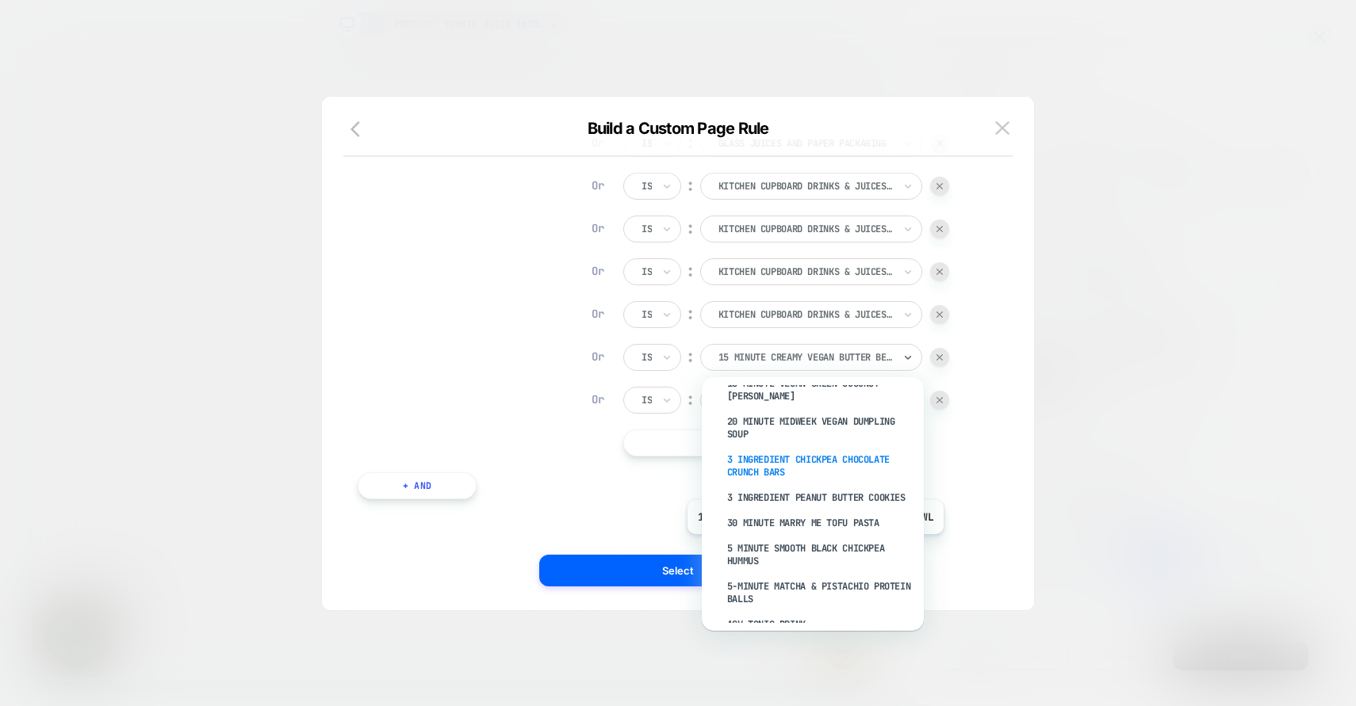
scroll to position [0, 0]
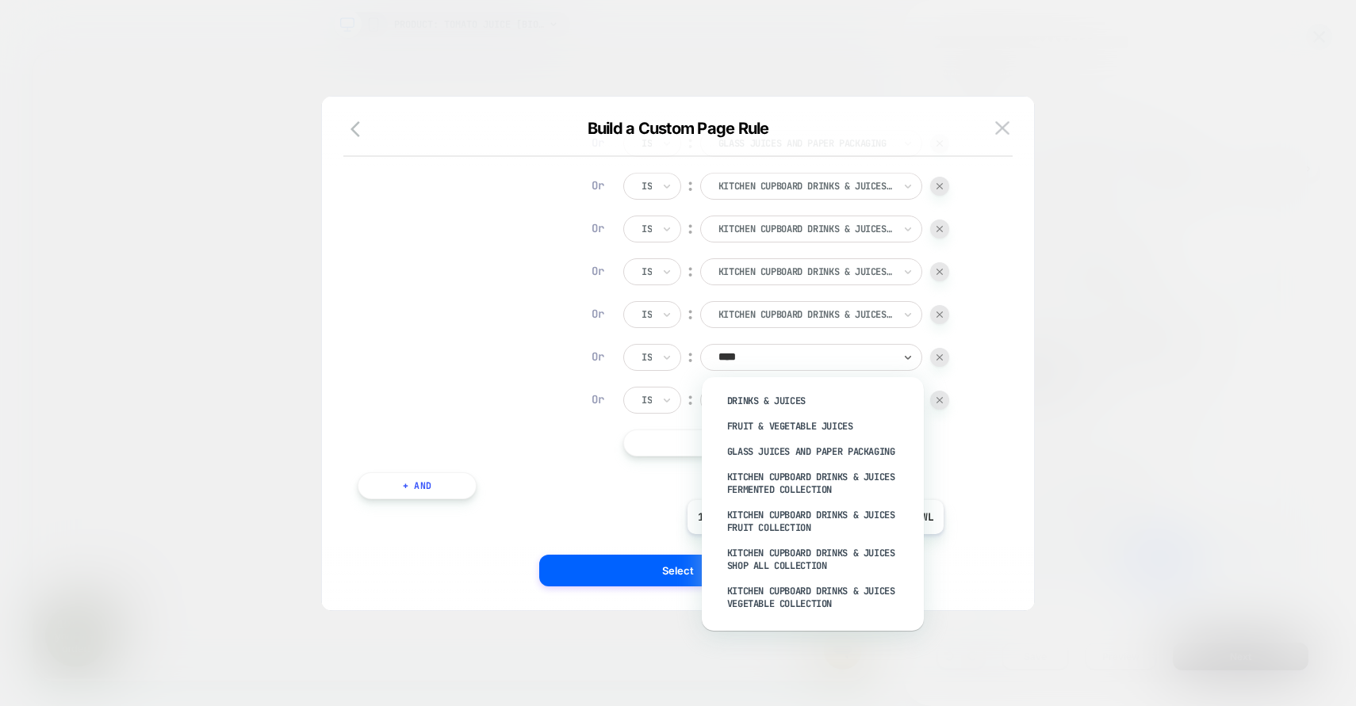
type input "*****"
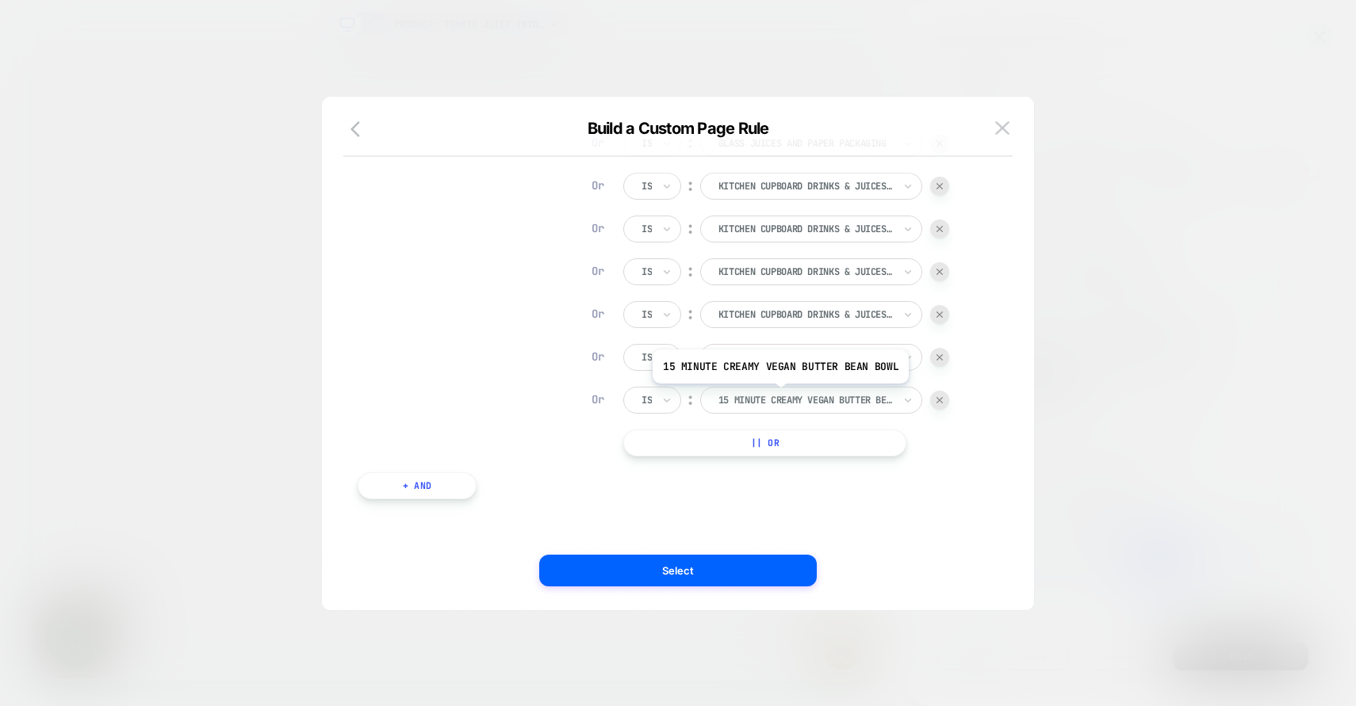
click at [778, 403] on div at bounding box center [805, 400] width 174 height 14
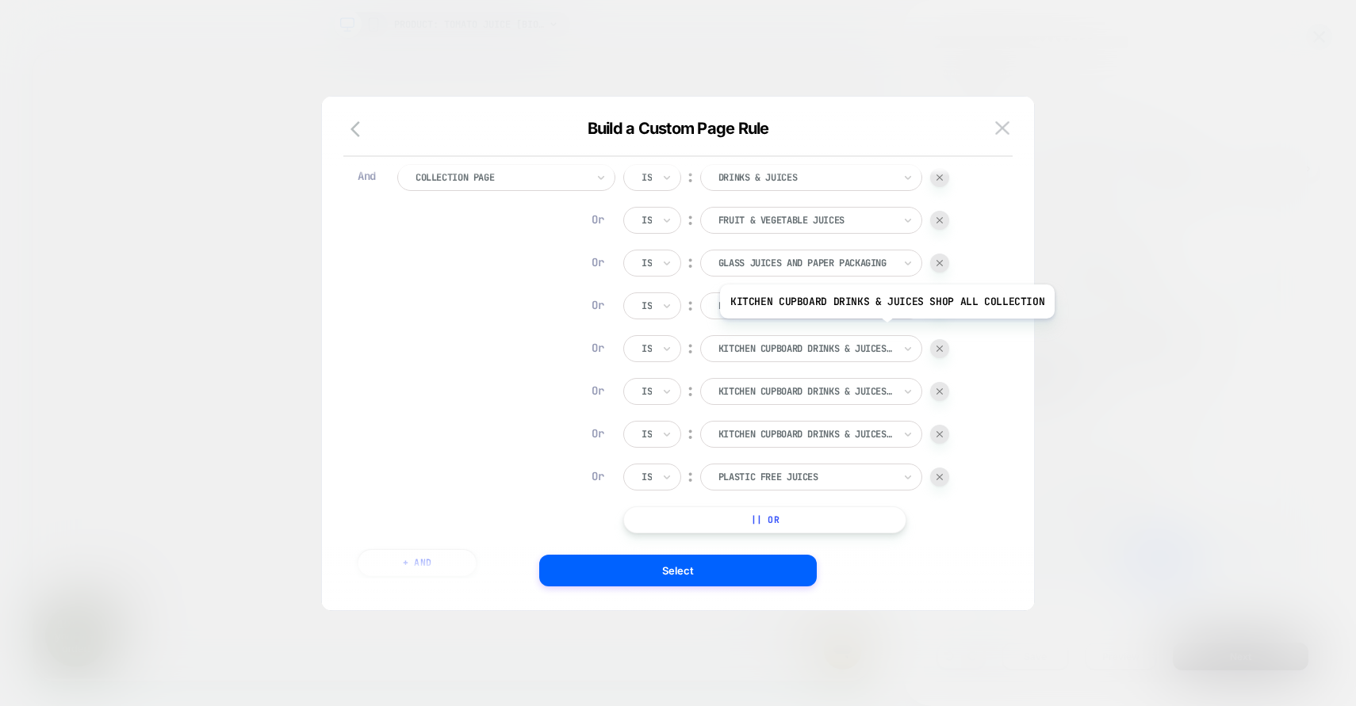
scroll to position [0, 0]
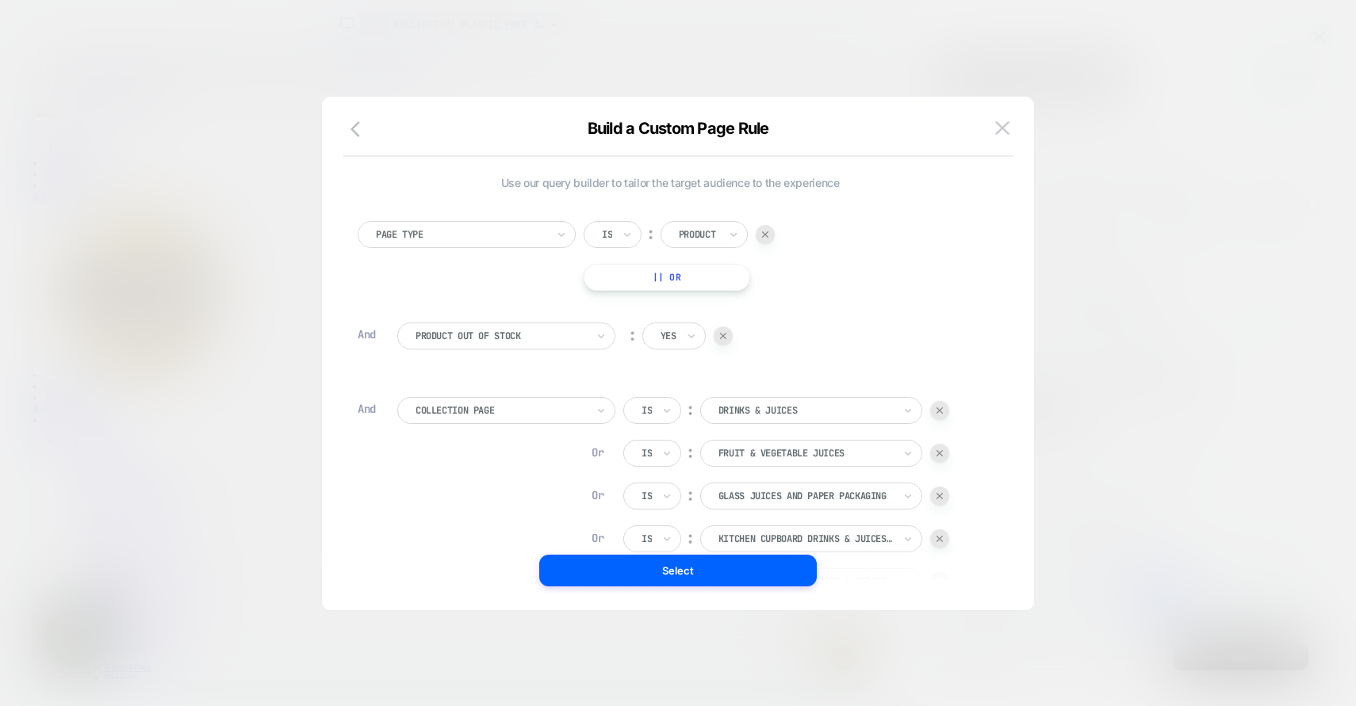
click at [526, 415] on div at bounding box center [500, 411] width 170 height 14
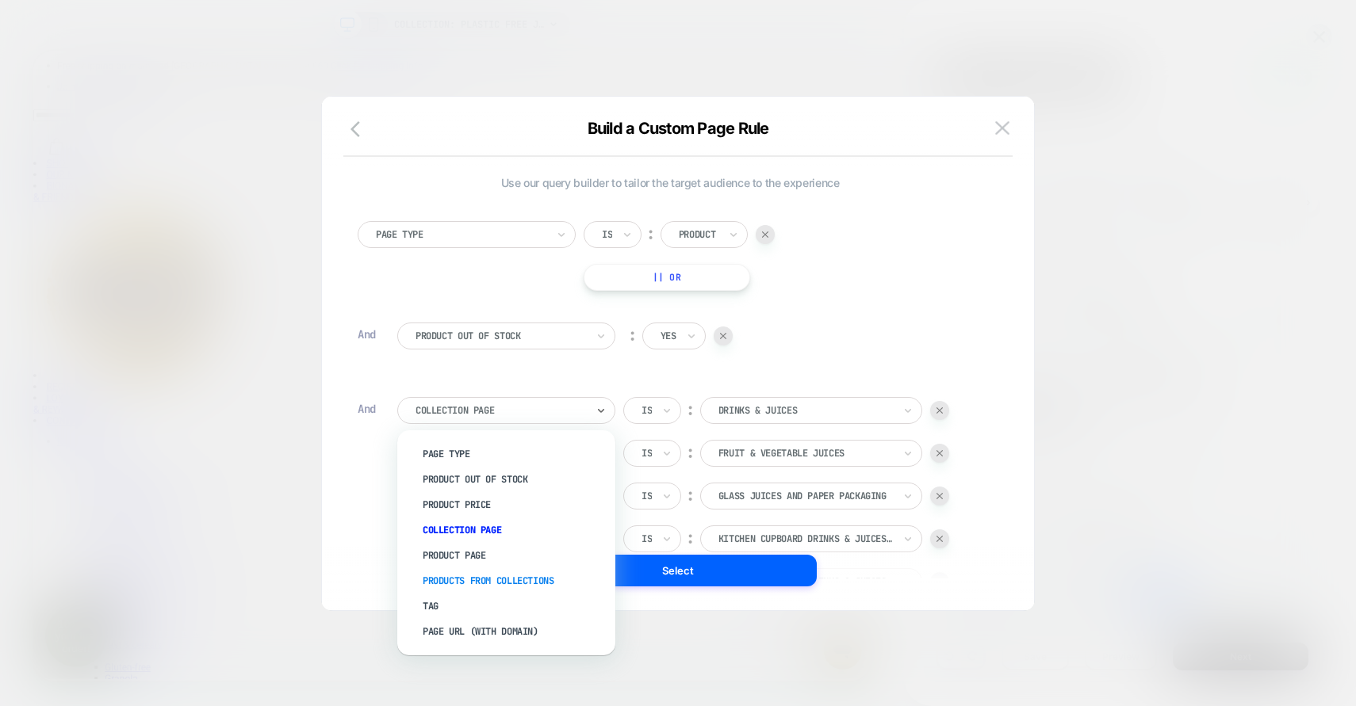
click at [511, 578] on div "Products From Collections" at bounding box center [514, 581] width 202 height 25
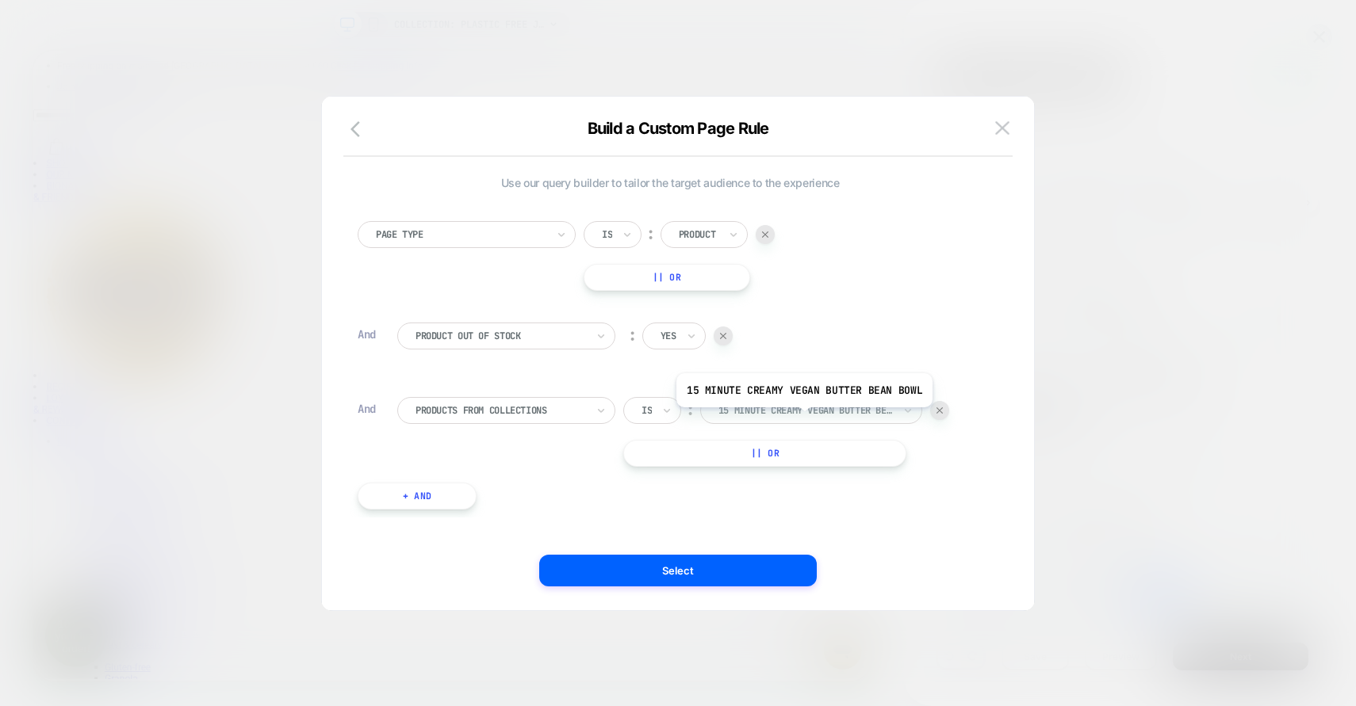
click at [808, 412] on div at bounding box center [805, 411] width 174 height 14
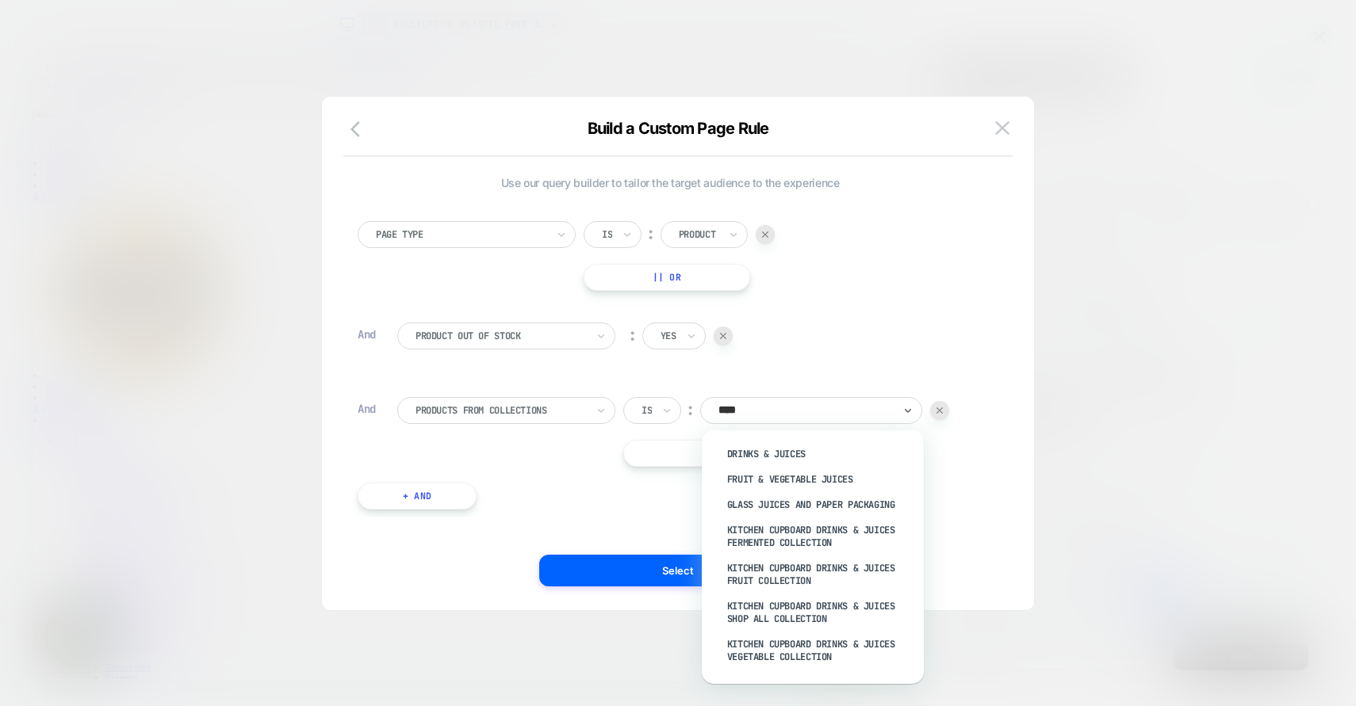
type input "*****"
click at [783, 455] on div "DRINKS & JUICES" at bounding box center [821, 454] width 206 height 25
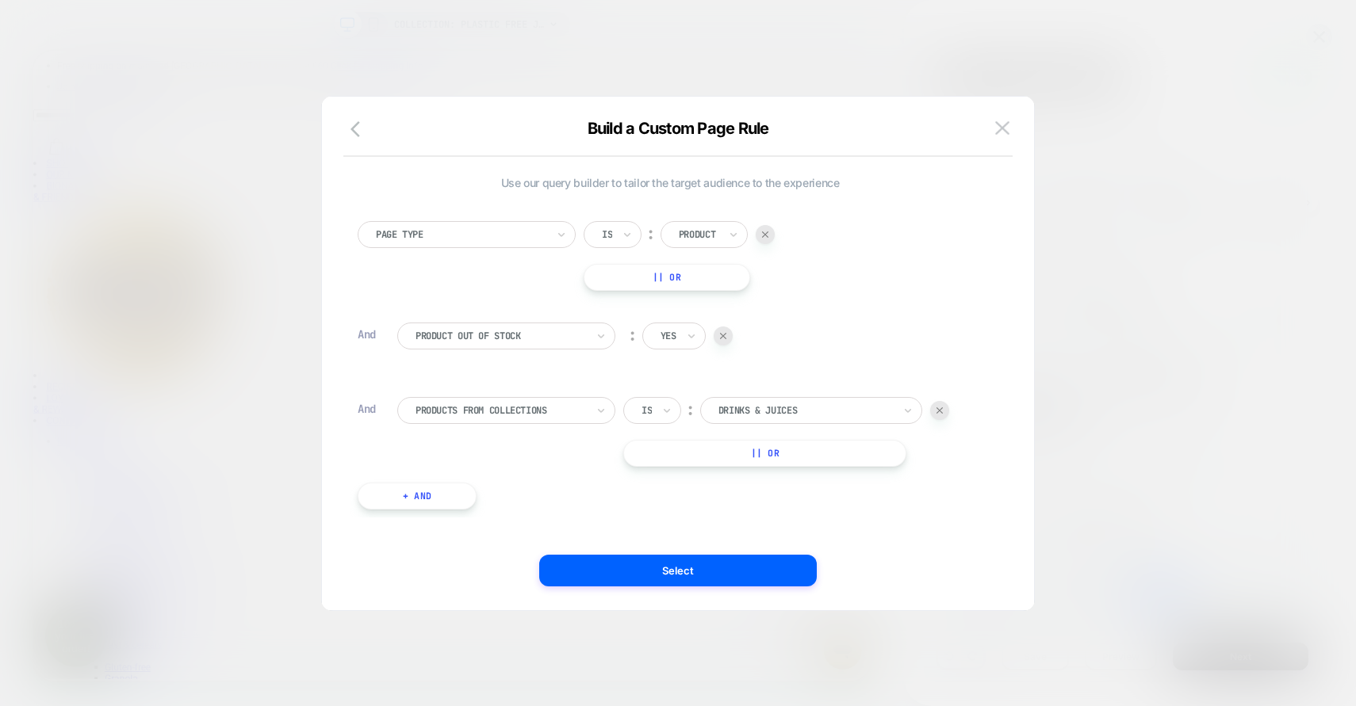
click at [754, 458] on button "|| Or" at bounding box center [764, 453] width 283 height 27
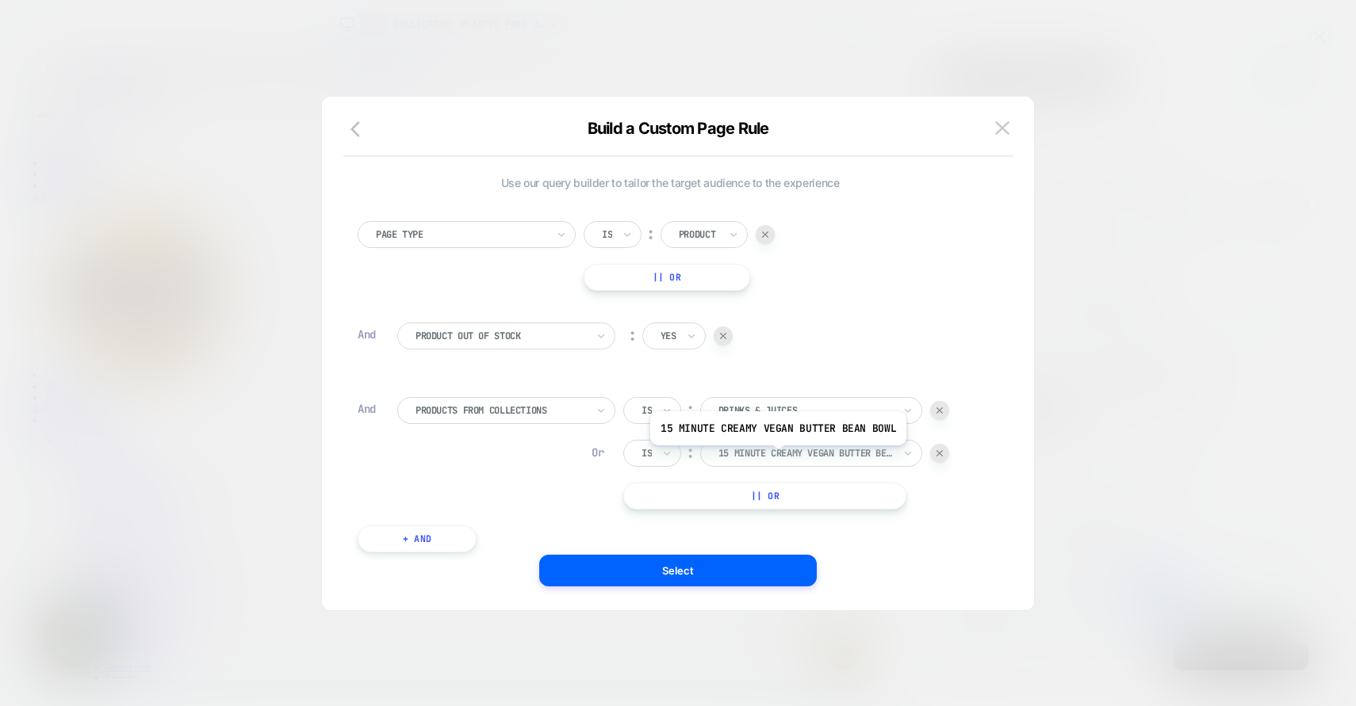
click at [776, 458] on div at bounding box center [805, 453] width 174 height 14
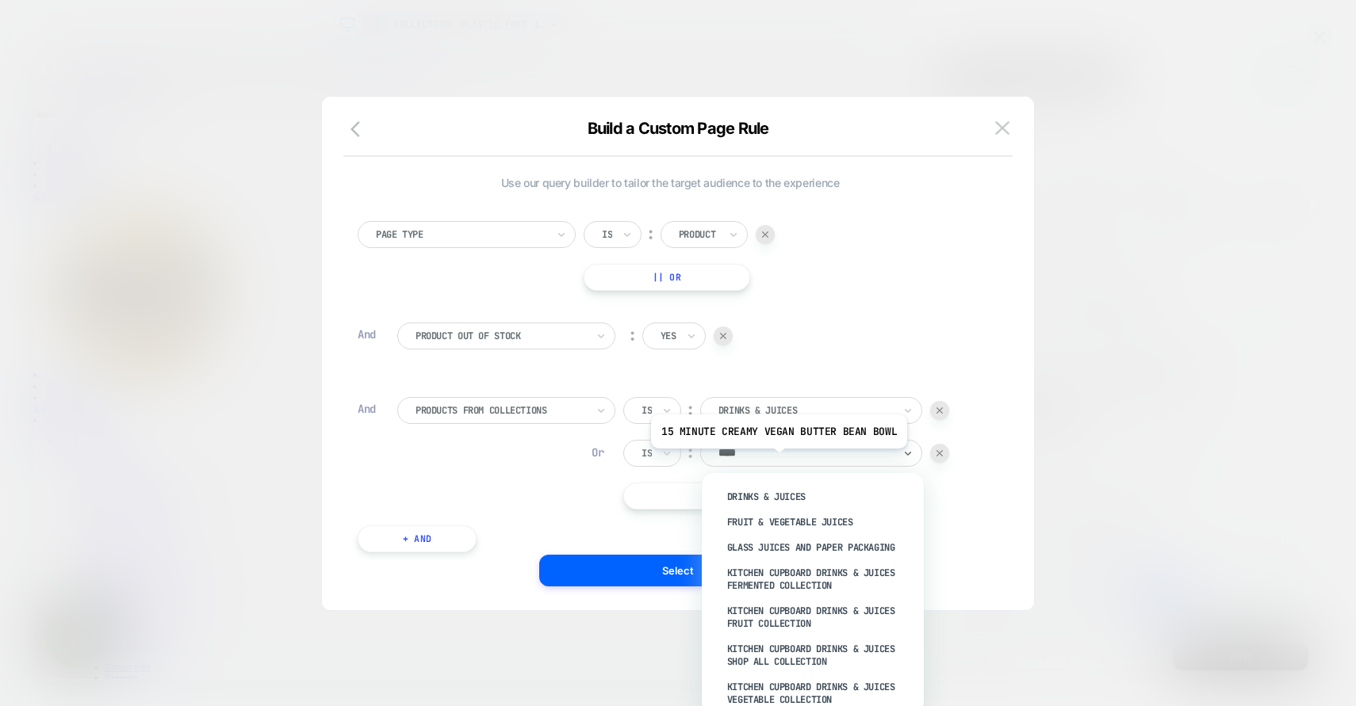
type input "*****"
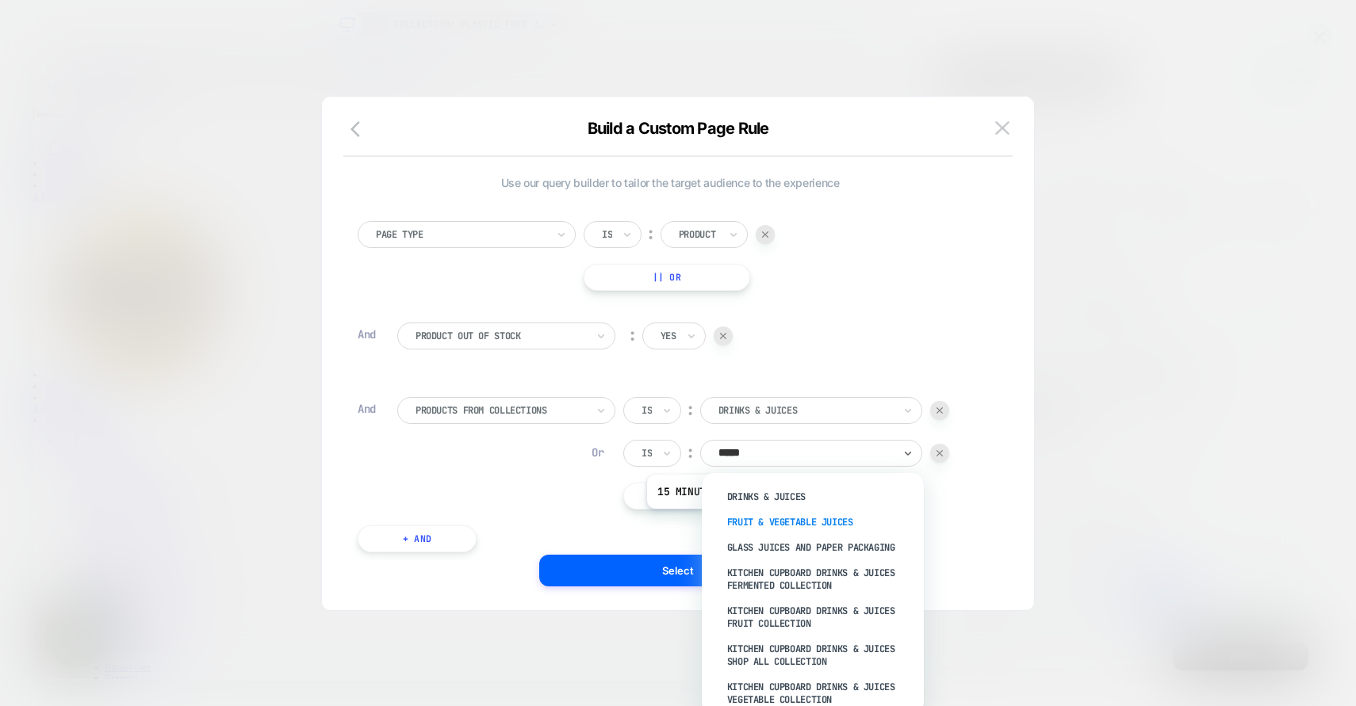
click at [772, 521] on div "FRUIT & VEGETABLE JUICES" at bounding box center [821, 522] width 206 height 25
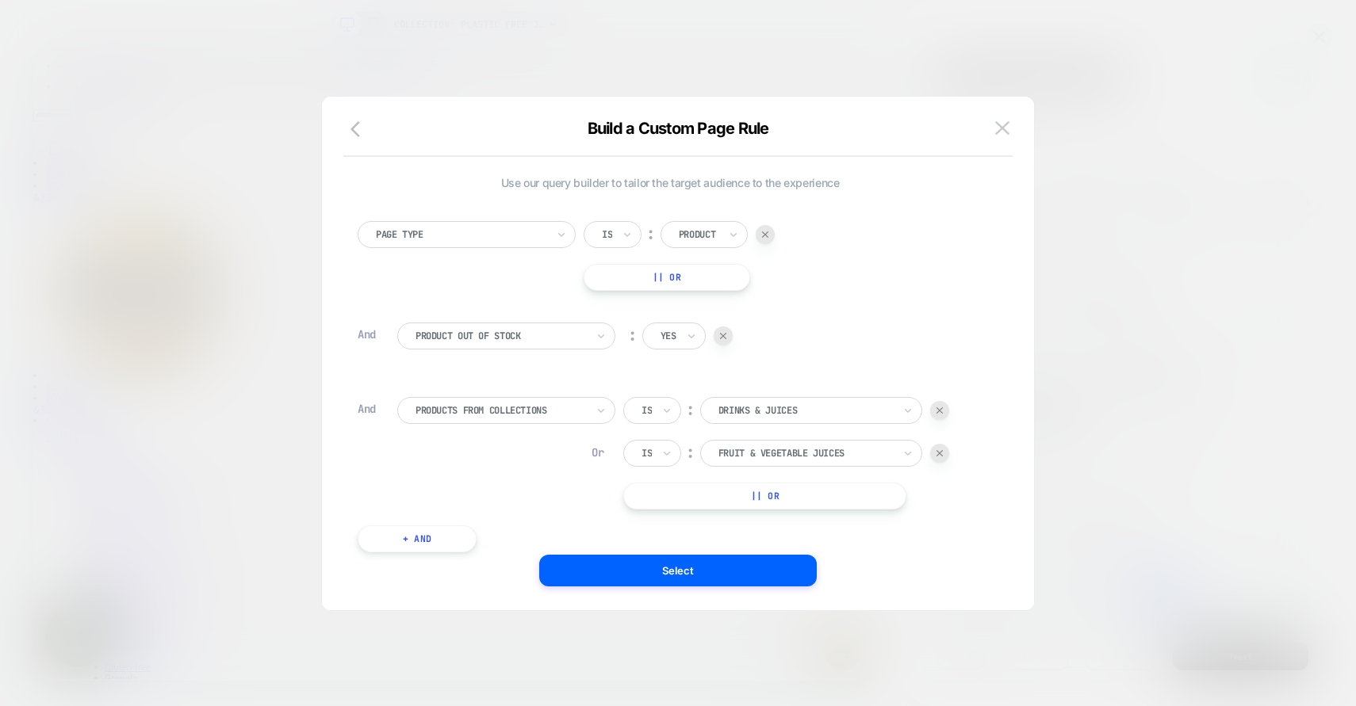
click at [743, 503] on button "|| Or" at bounding box center [764, 496] width 283 height 27
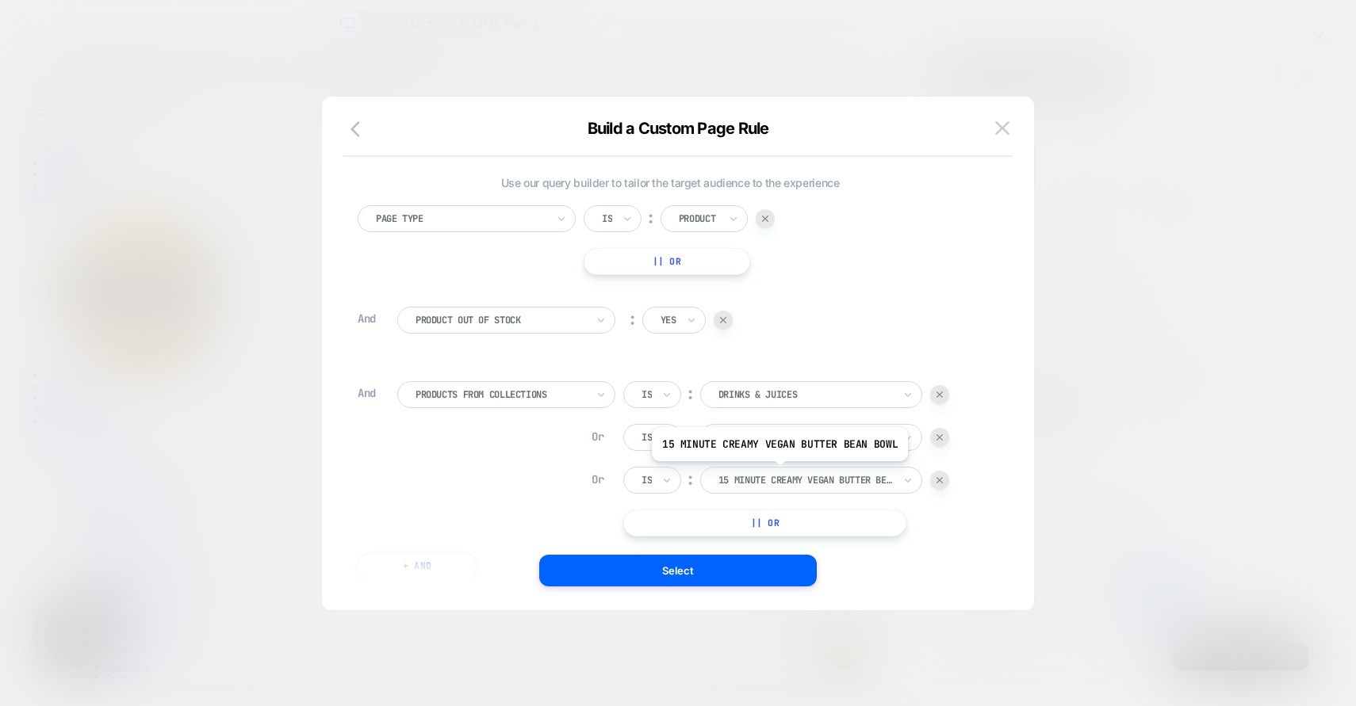
click at [771, 483] on div at bounding box center [805, 480] width 174 height 14
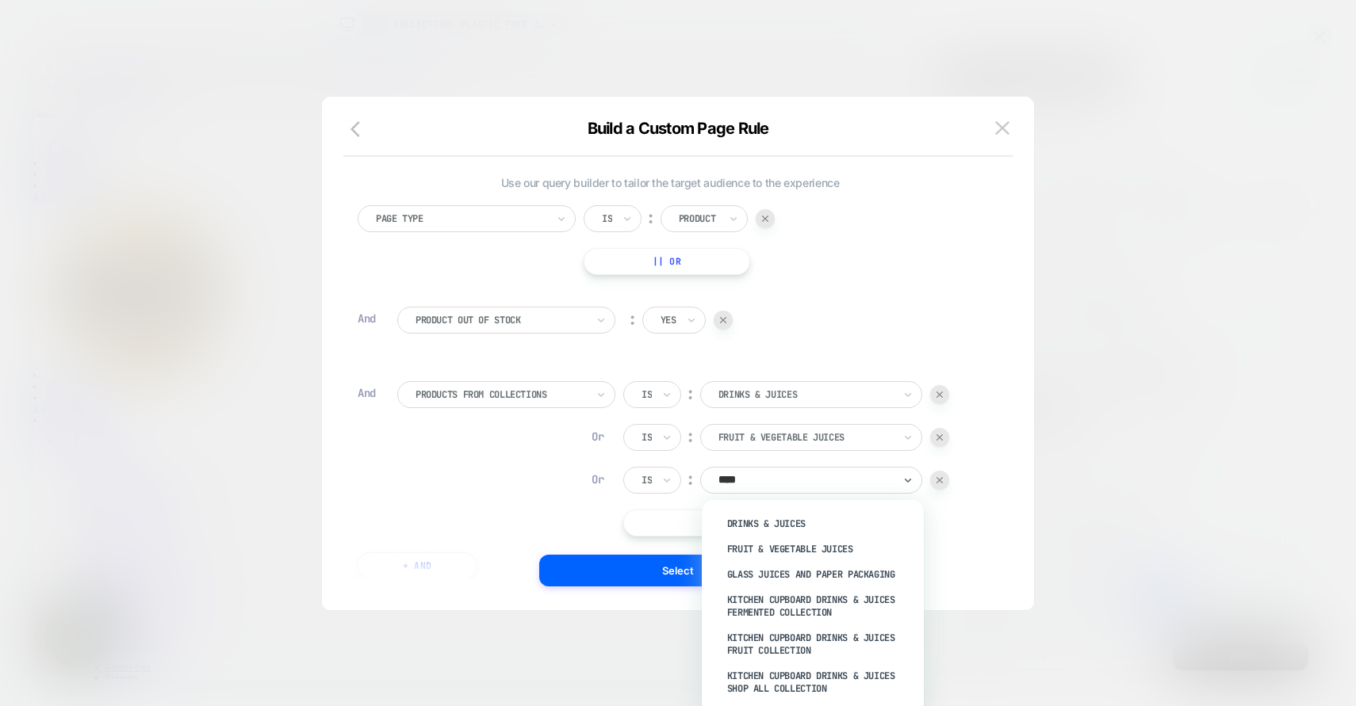
type input "*****"
click at [783, 575] on div "GLASS JUICES AND PAPER PACKAGING" at bounding box center [821, 574] width 206 height 25
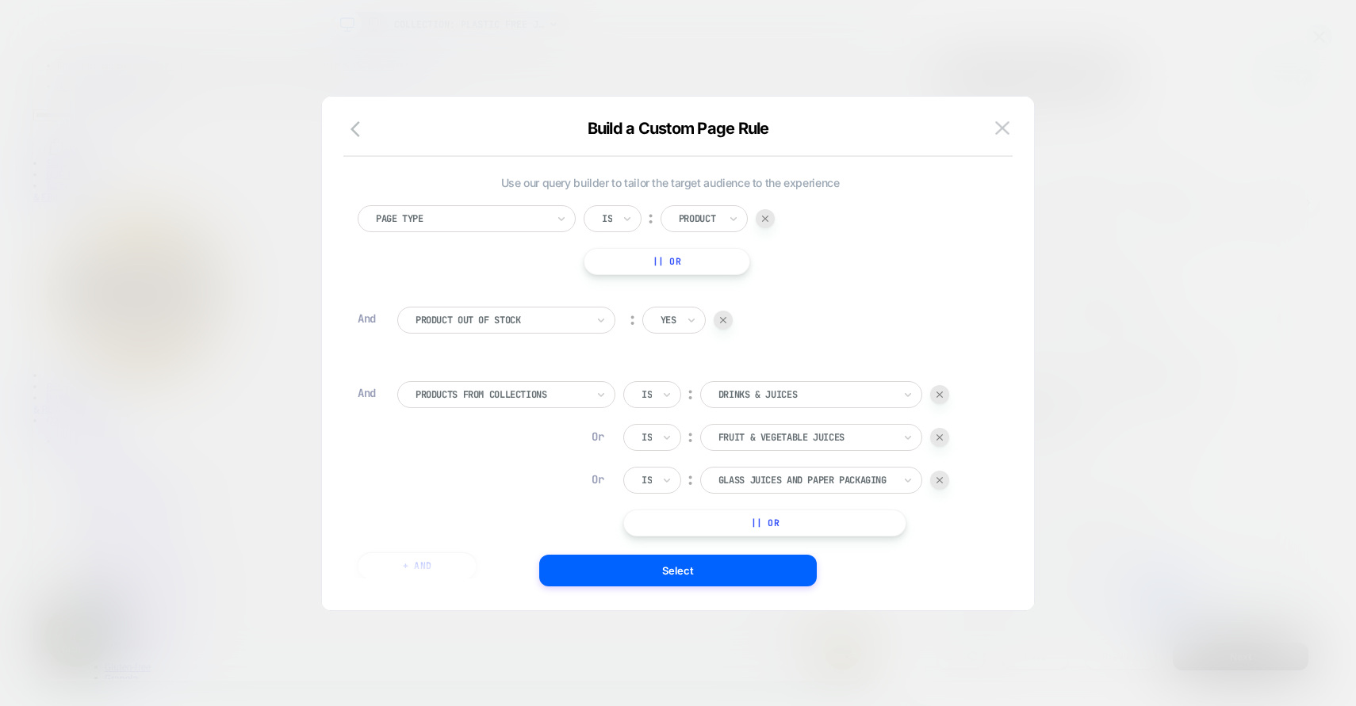
scroll to position [80, 0]
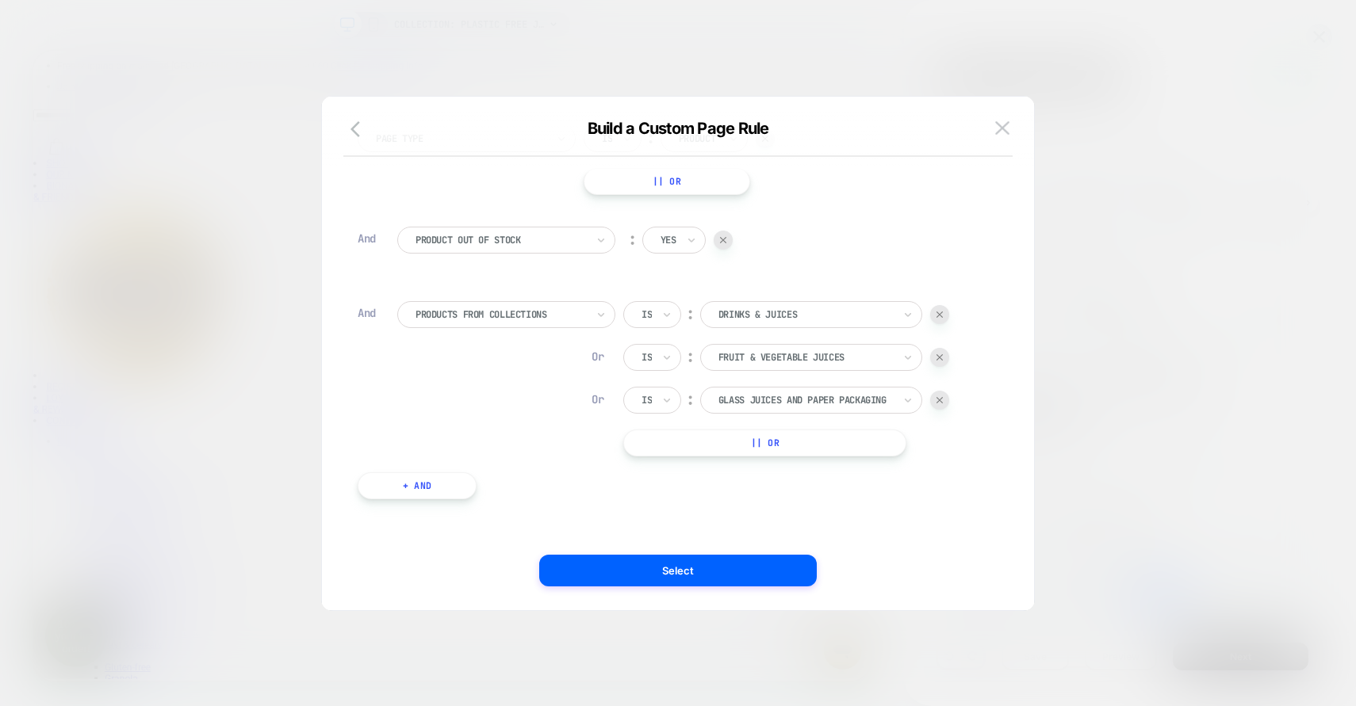
click at [794, 448] on button "|| Or" at bounding box center [764, 443] width 283 height 27
click at [781, 489] on button "|| Or" at bounding box center [764, 486] width 283 height 27
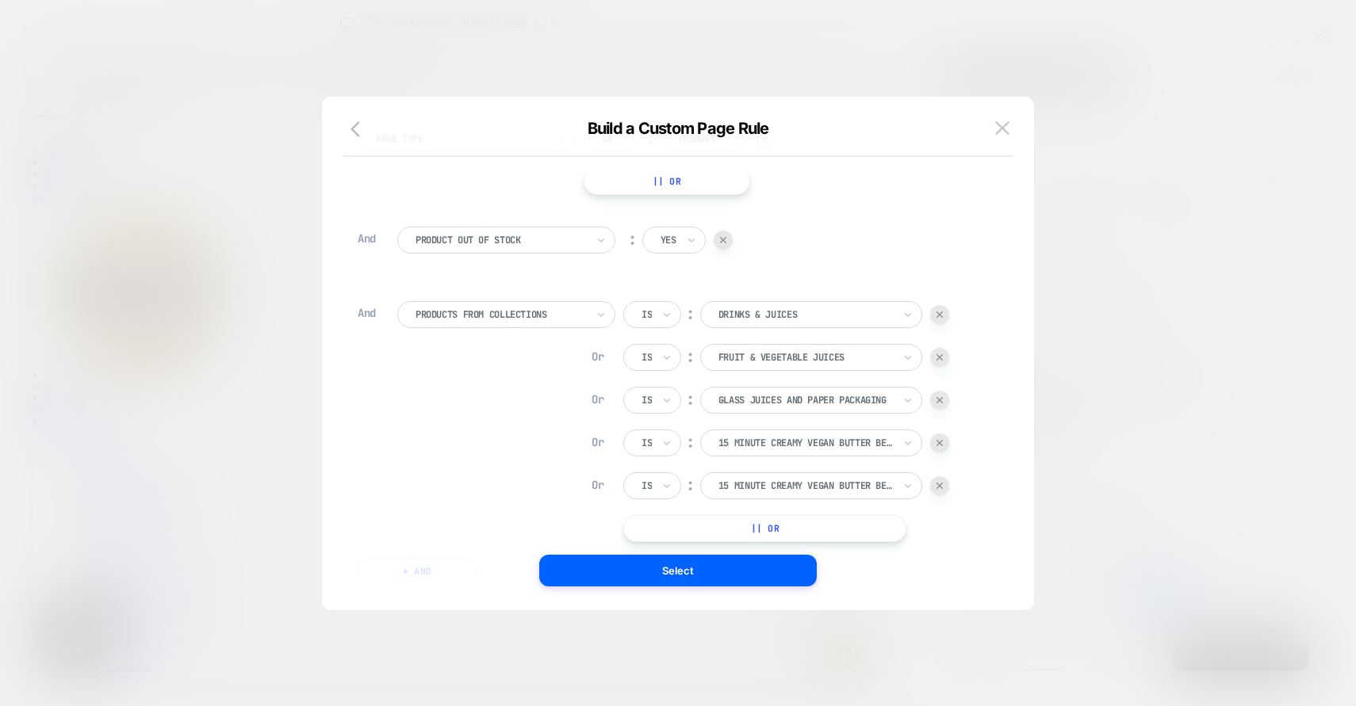
click at [771, 521] on button "|| Or" at bounding box center [764, 528] width 283 height 27
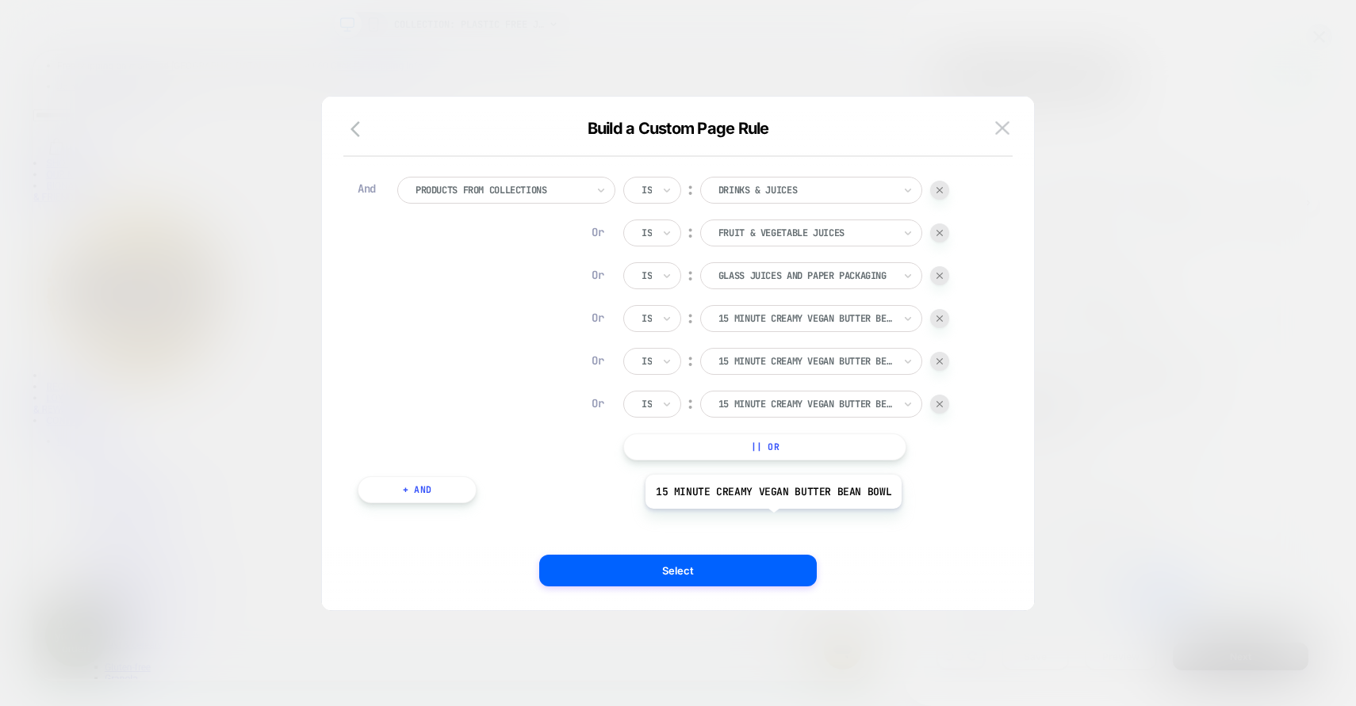
scroll to position [209, 0]
click at [775, 444] on button "|| Or" at bounding box center [764, 443] width 283 height 27
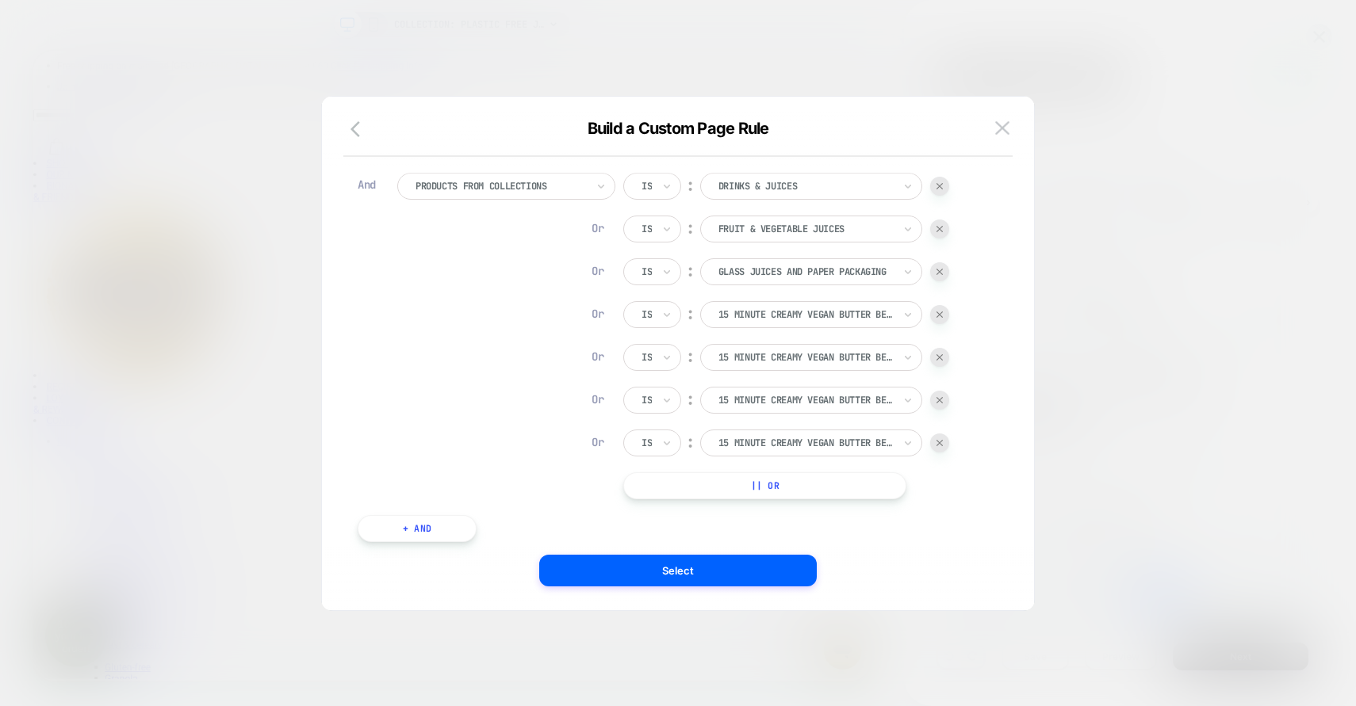
click at [766, 479] on button "|| Or" at bounding box center [764, 486] width 283 height 27
click at [755, 529] on button "|| Or" at bounding box center [764, 528] width 283 height 27
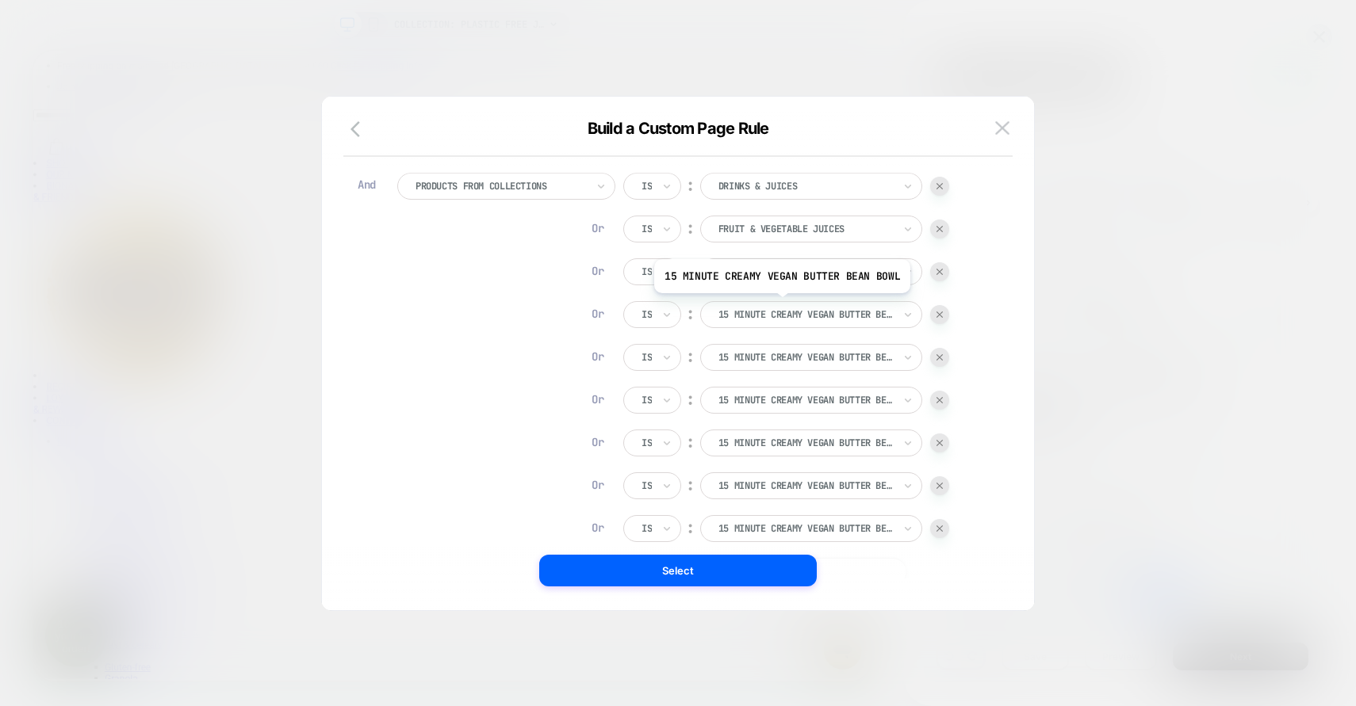
scroll to position [0, 0]
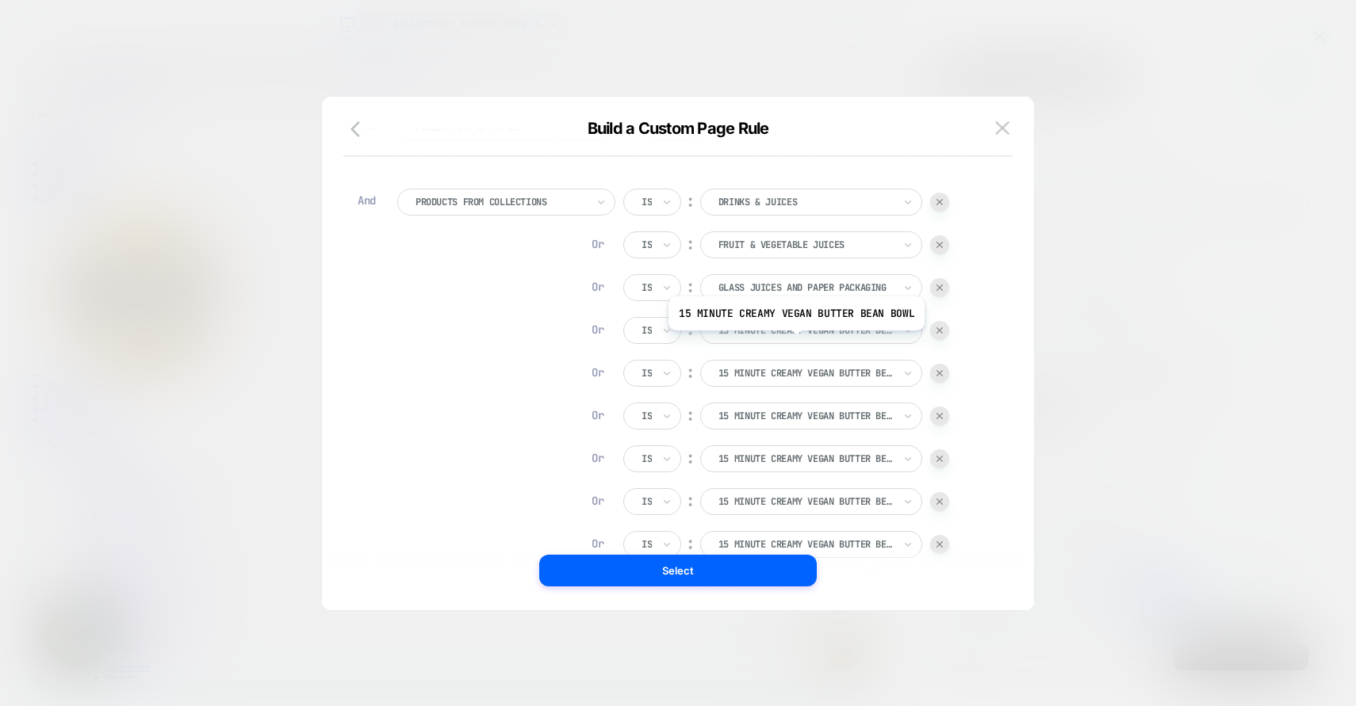
click at [794, 339] on div "15 MINUTE CREAMY VEGAN BUTTER BEAN BOWL" at bounding box center [811, 330] width 222 height 27
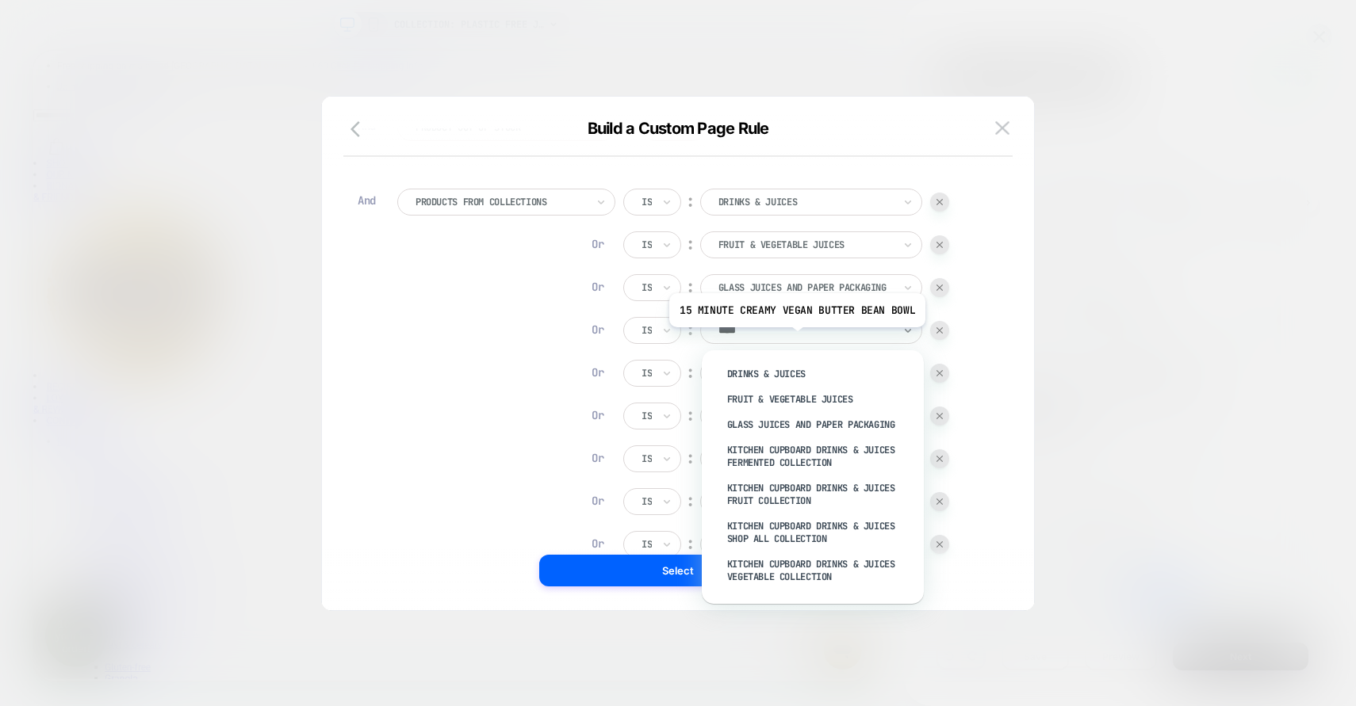
type input "*****"
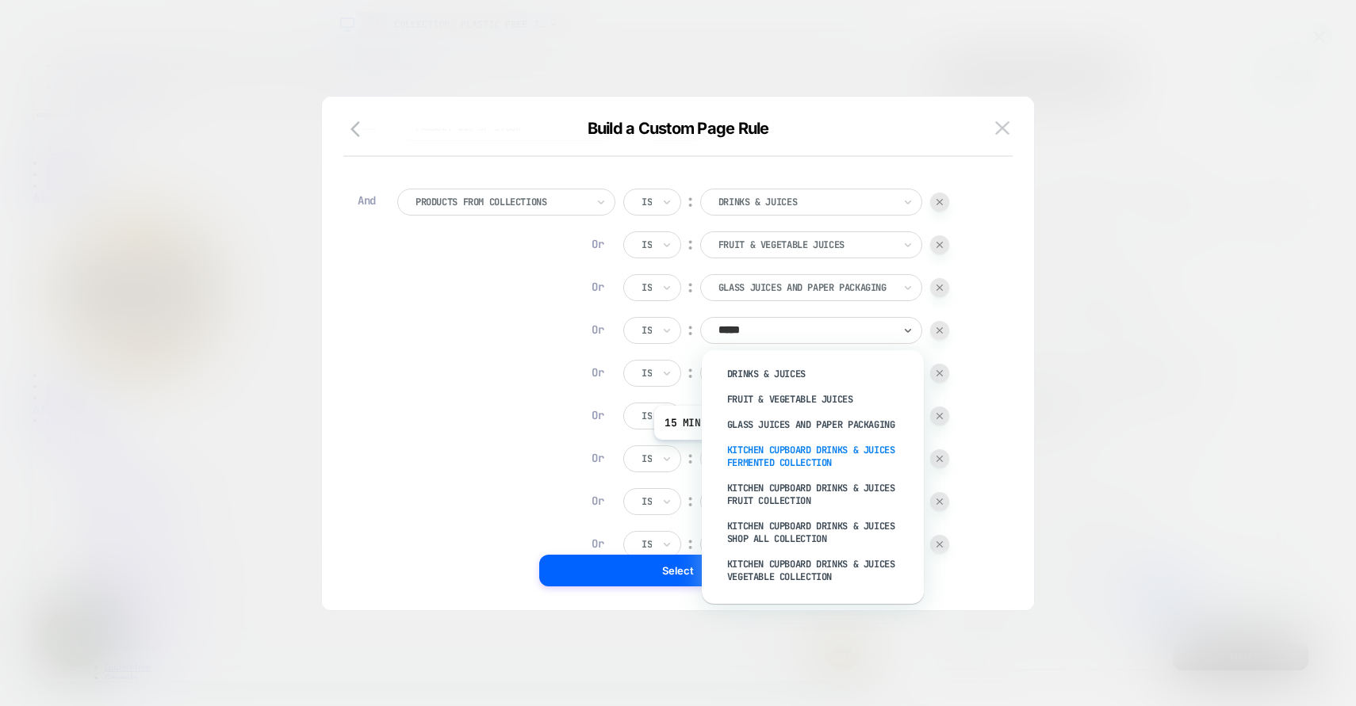
click at [779, 452] on div "KITCHEN CUPBOARD DRINKS & JUICES FERMENTED COLLECTION" at bounding box center [821, 457] width 206 height 38
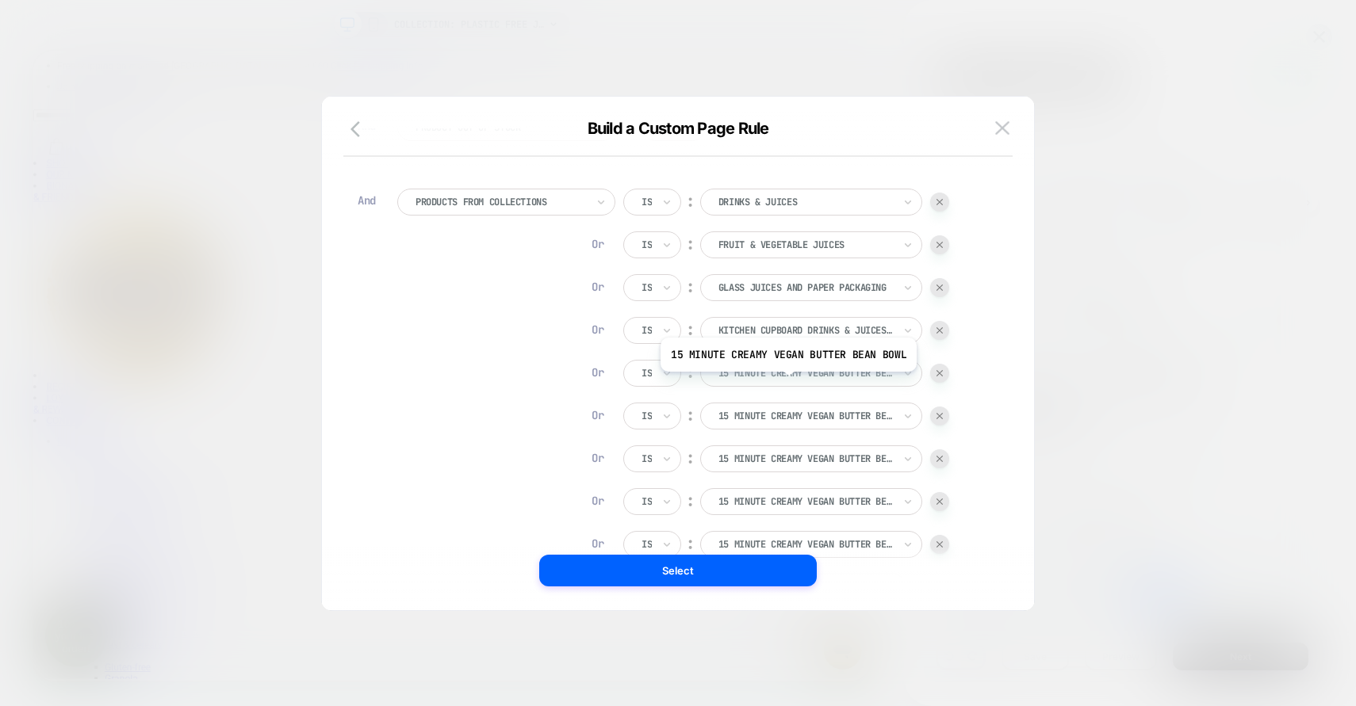
click at [788, 381] on div "15 MINUTE CREAMY VEGAN BUTTER BEAN BOWL" at bounding box center [806, 373] width 178 height 17
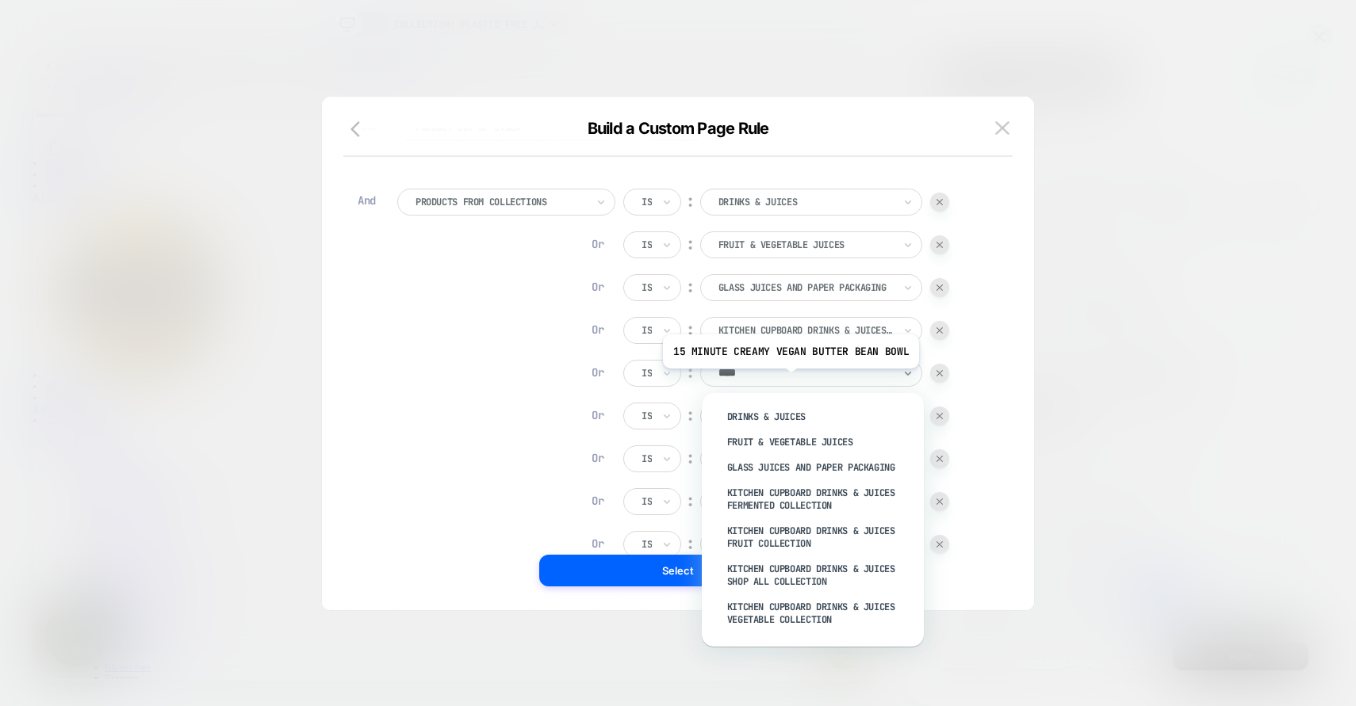
type input "*****"
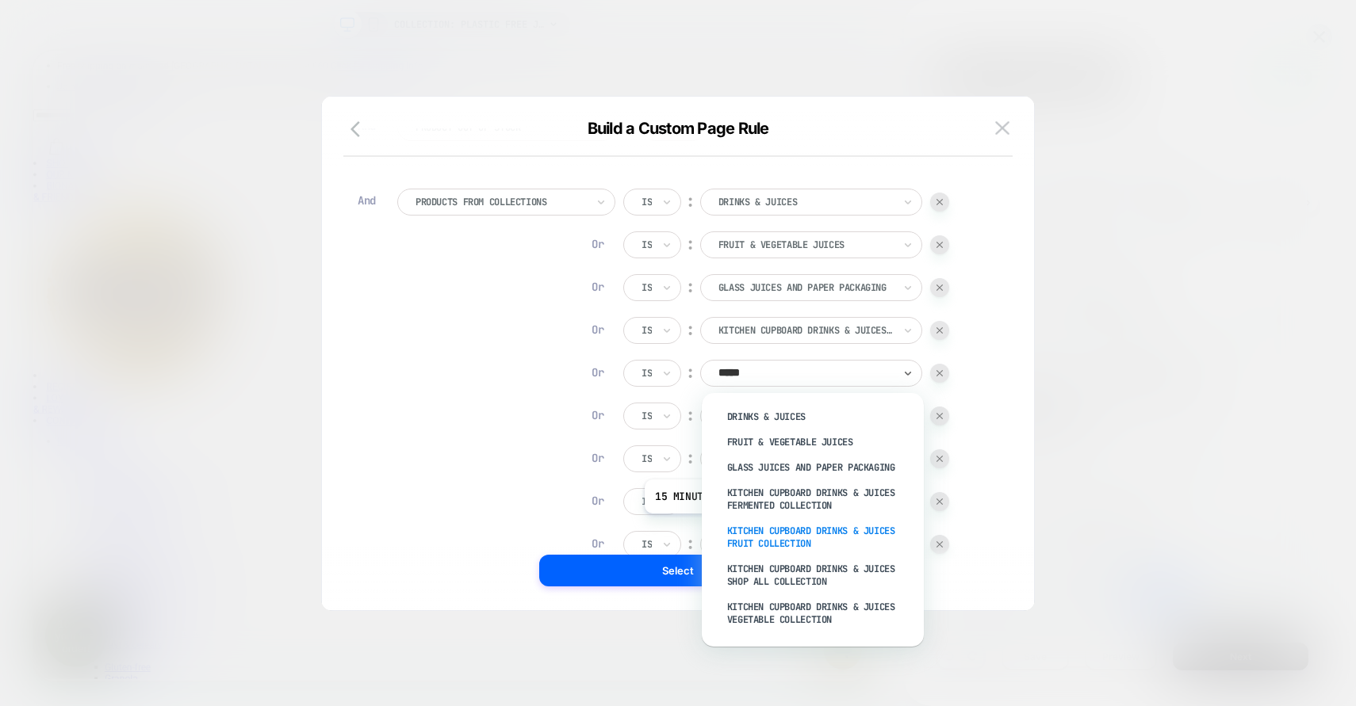
click at [770, 526] on div "KITCHEN CUPBOARD DRINKS & JUICES FRUIT COLLECTION" at bounding box center [821, 538] width 206 height 38
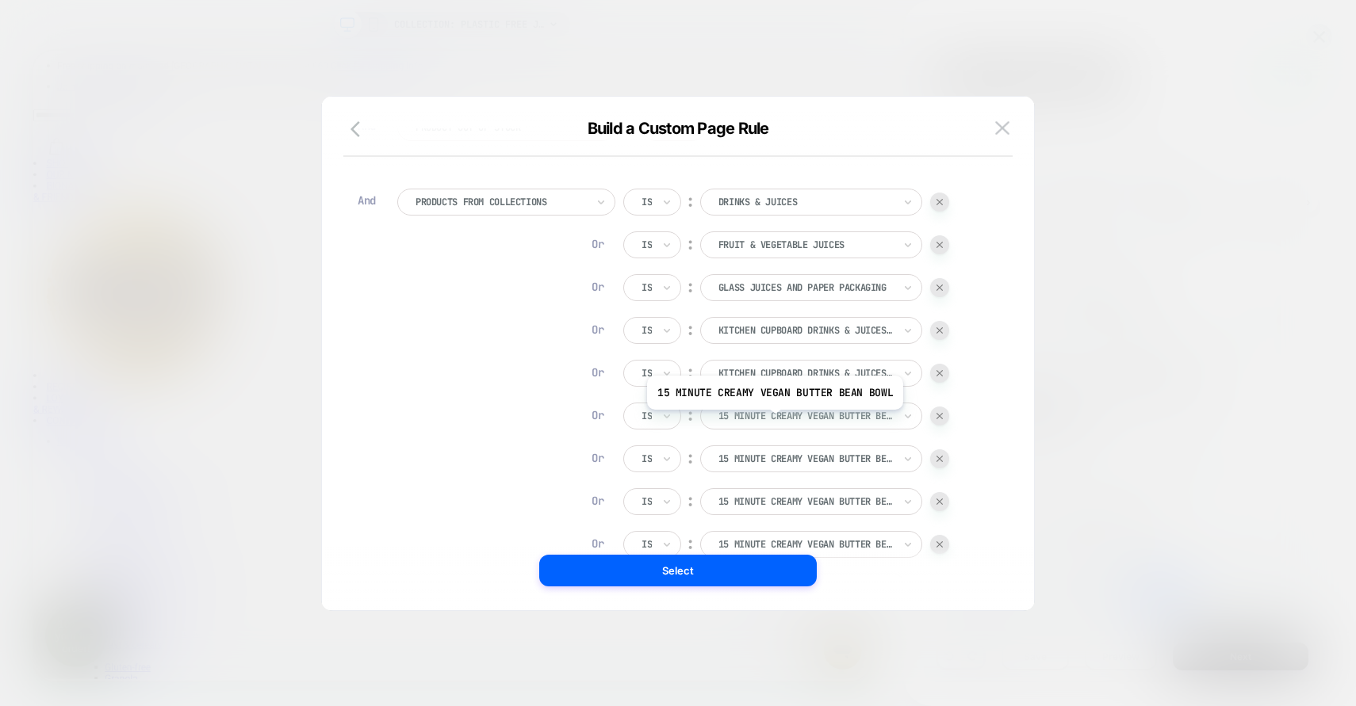
click at [773, 421] on div at bounding box center [805, 416] width 174 height 14
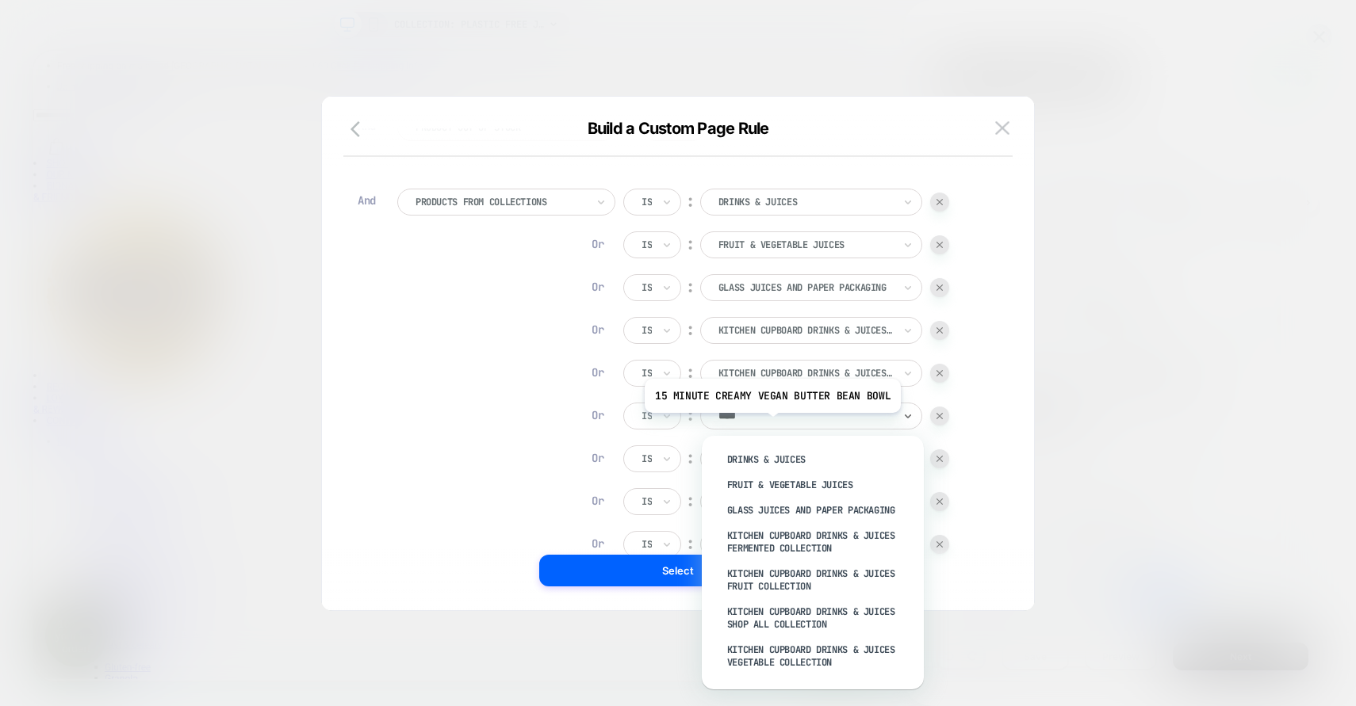
type input "*****"
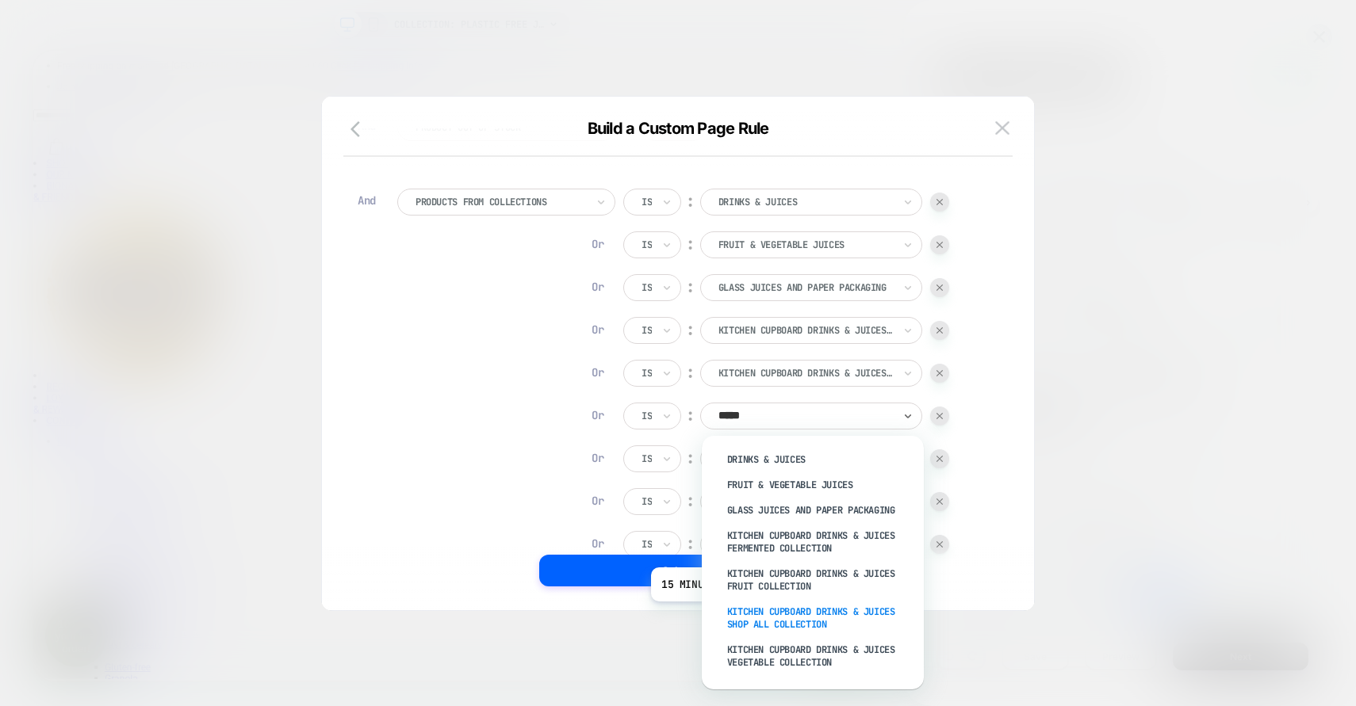
click at [776, 614] on div "KITCHEN CUPBOARD DRINKS & JUICES SHOP ALL COLLECTION" at bounding box center [821, 618] width 206 height 38
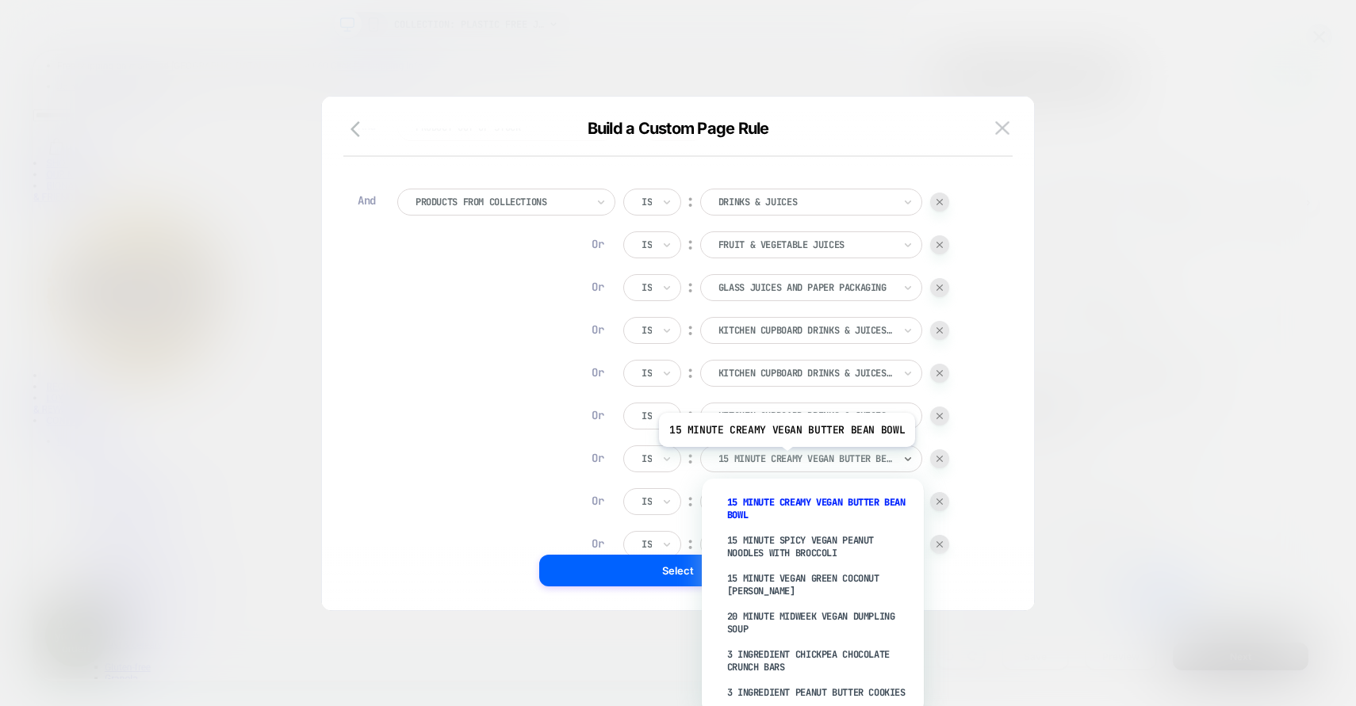
click at [784, 459] on div at bounding box center [805, 459] width 174 height 14
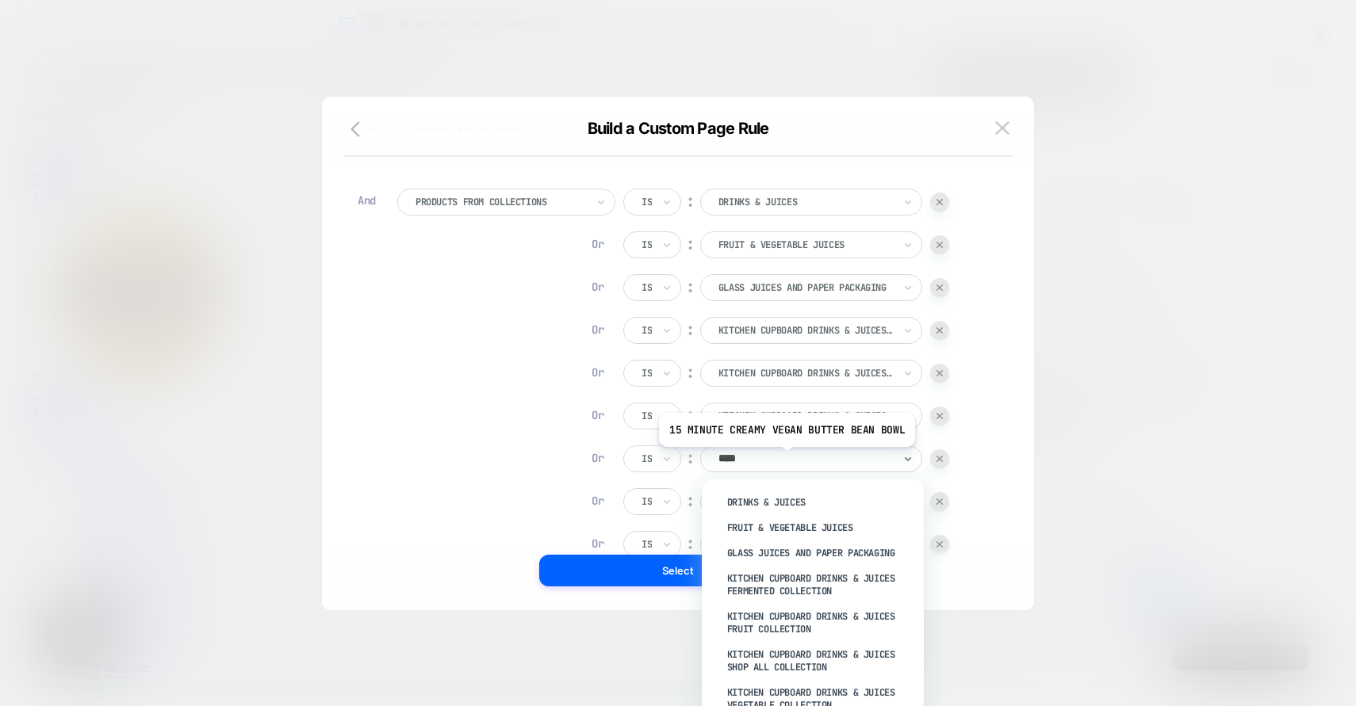
type input "*****"
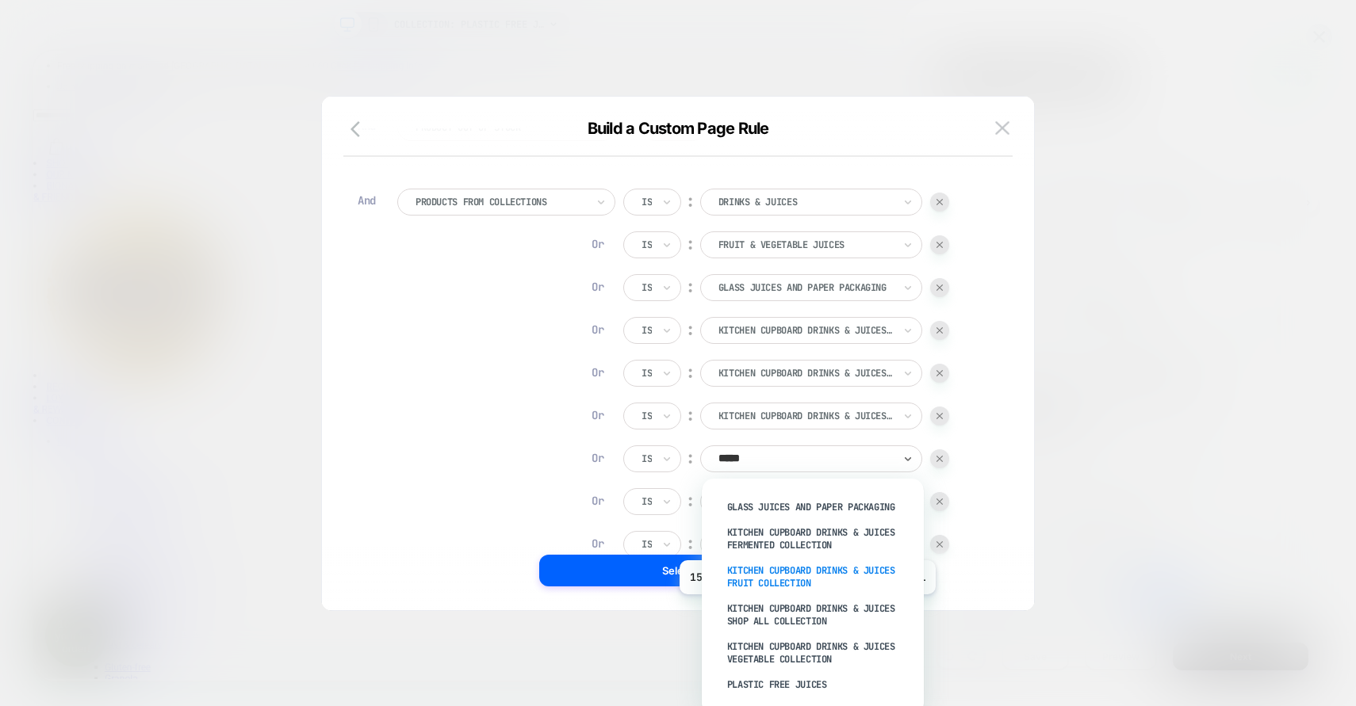
scroll to position [59, 0]
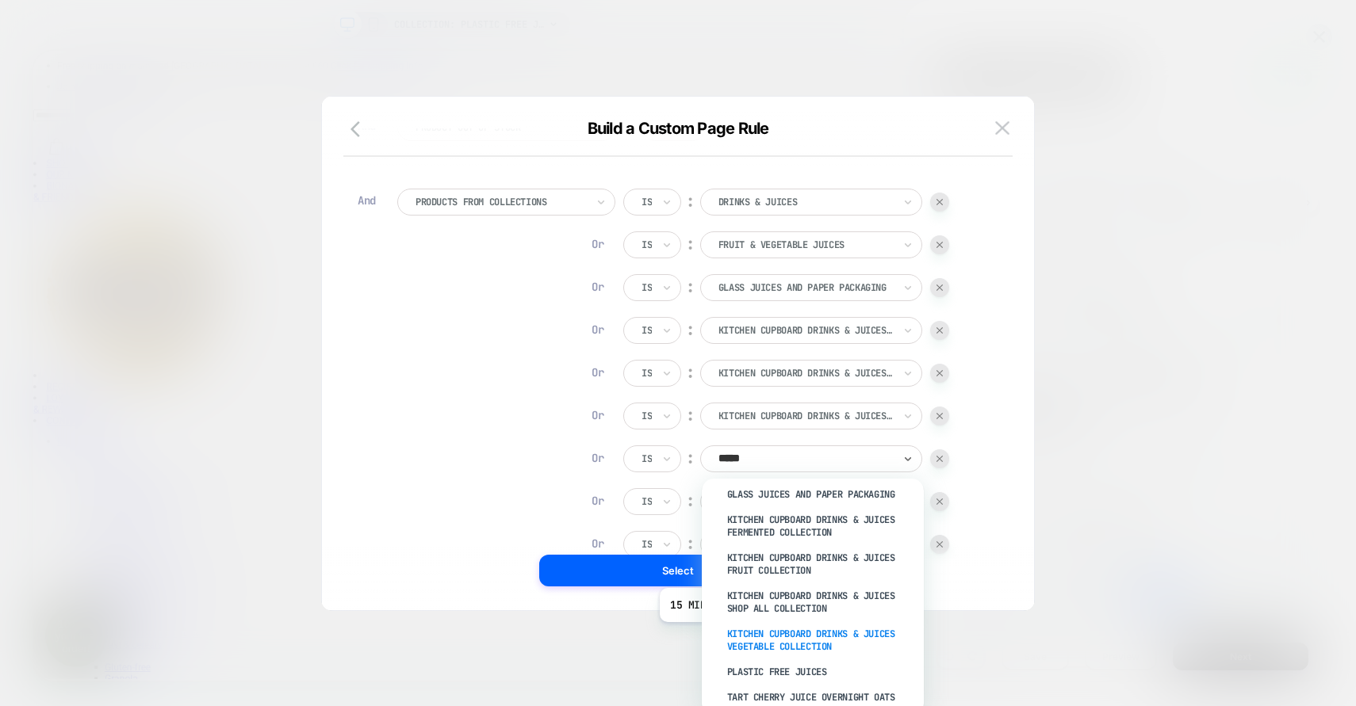
click at [784, 634] on div "KITCHEN CUPBOARD DRINKS & JUICES VEGETABLE COLLECTION" at bounding box center [821, 641] width 206 height 38
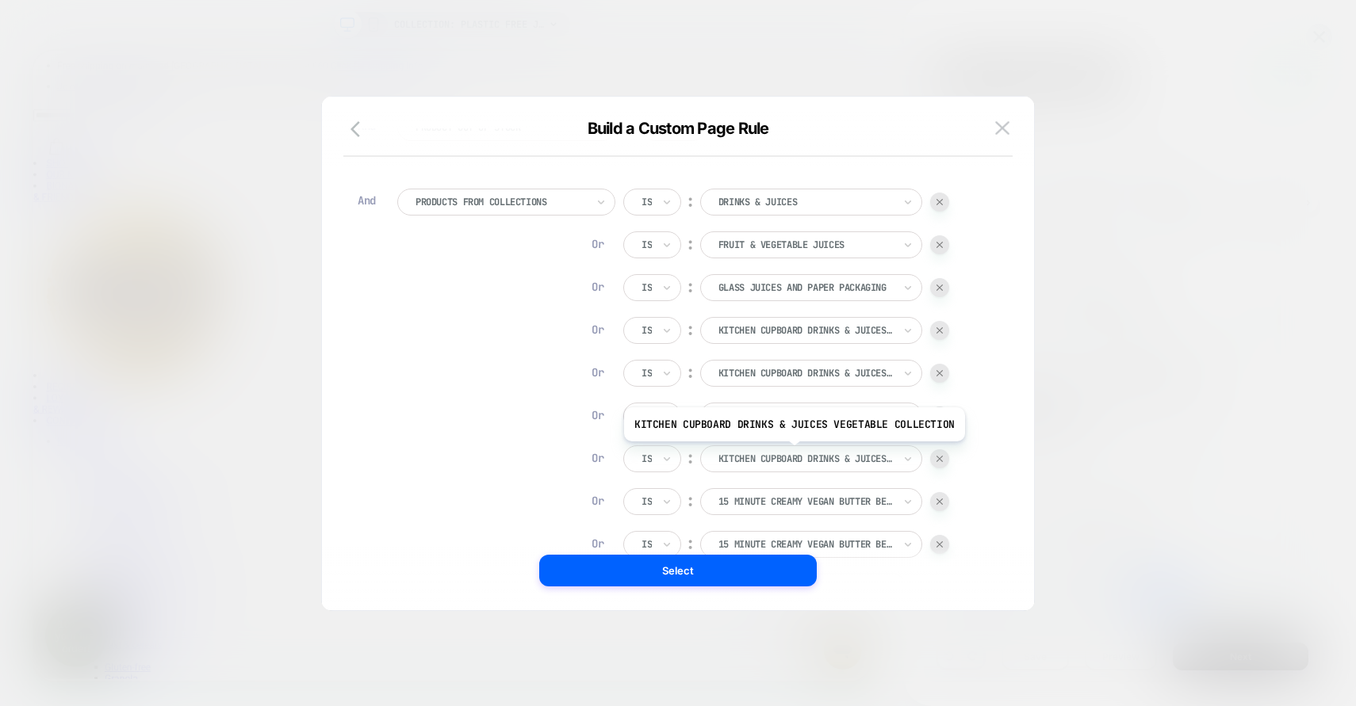
scroll to position [16, 0]
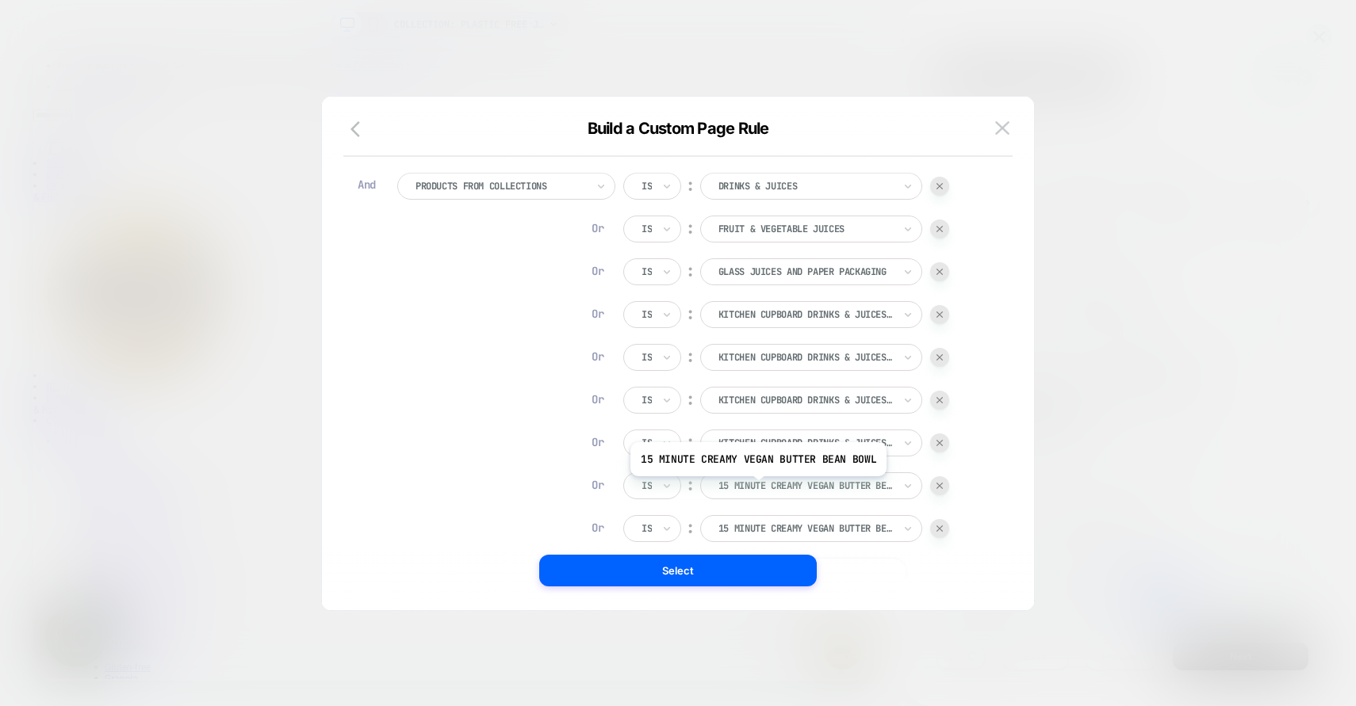
click at [755, 488] on div at bounding box center [805, 486] width 174 height 14
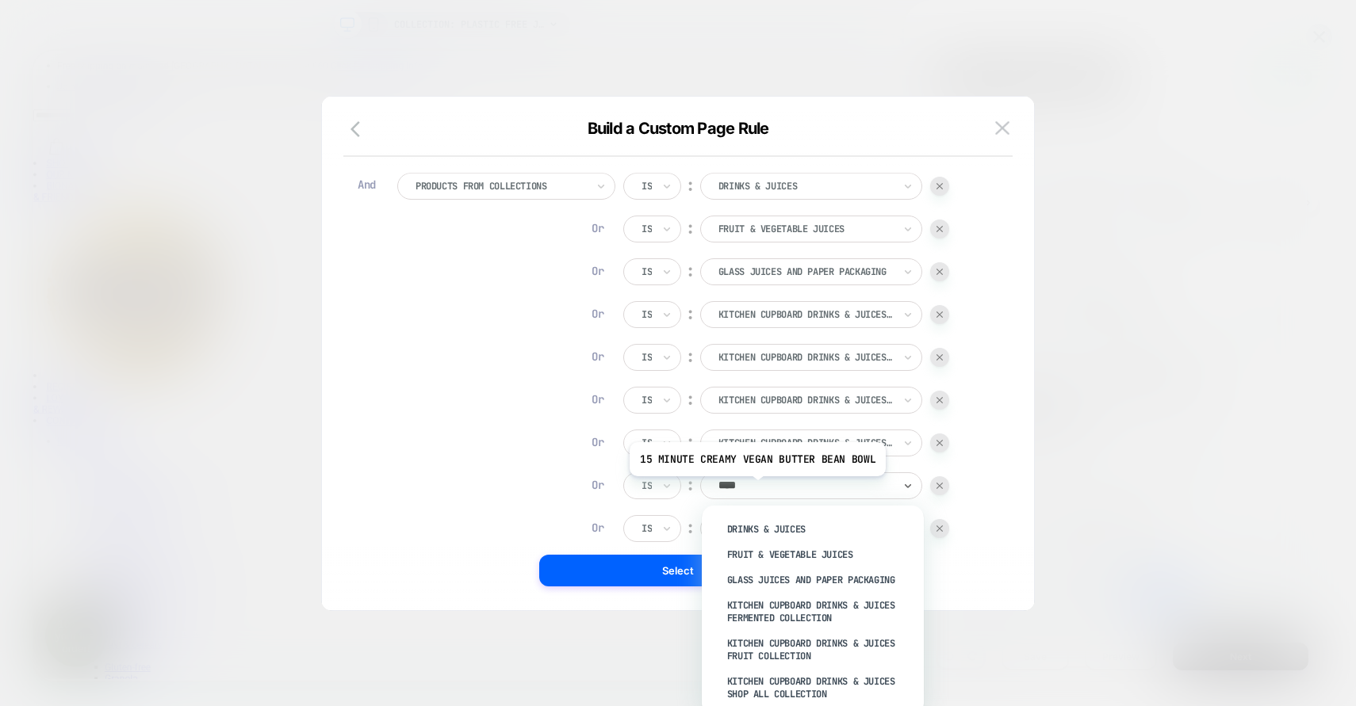
type input "*****"
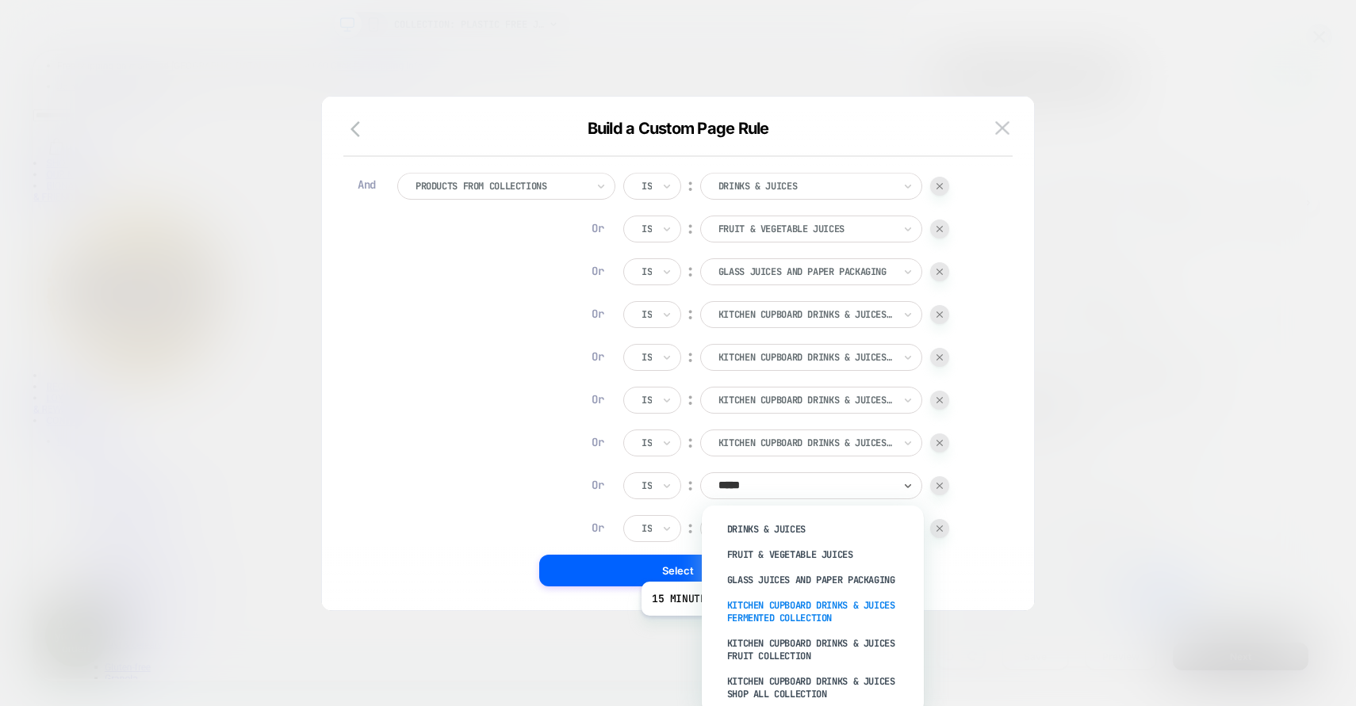
scroll to position [86, 0]
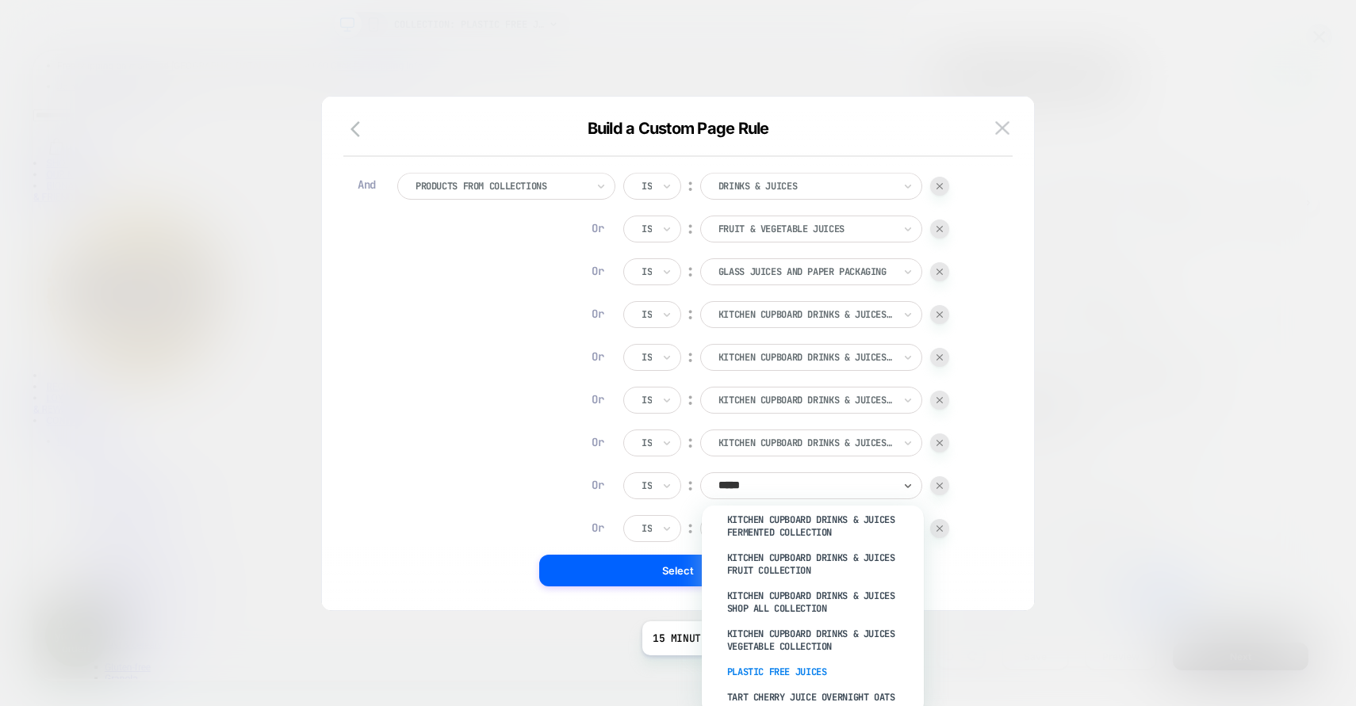
click at [768, 668] on div "PLASTIC FREE JUICES" at bounding box center [821, 672] width 206 height 25
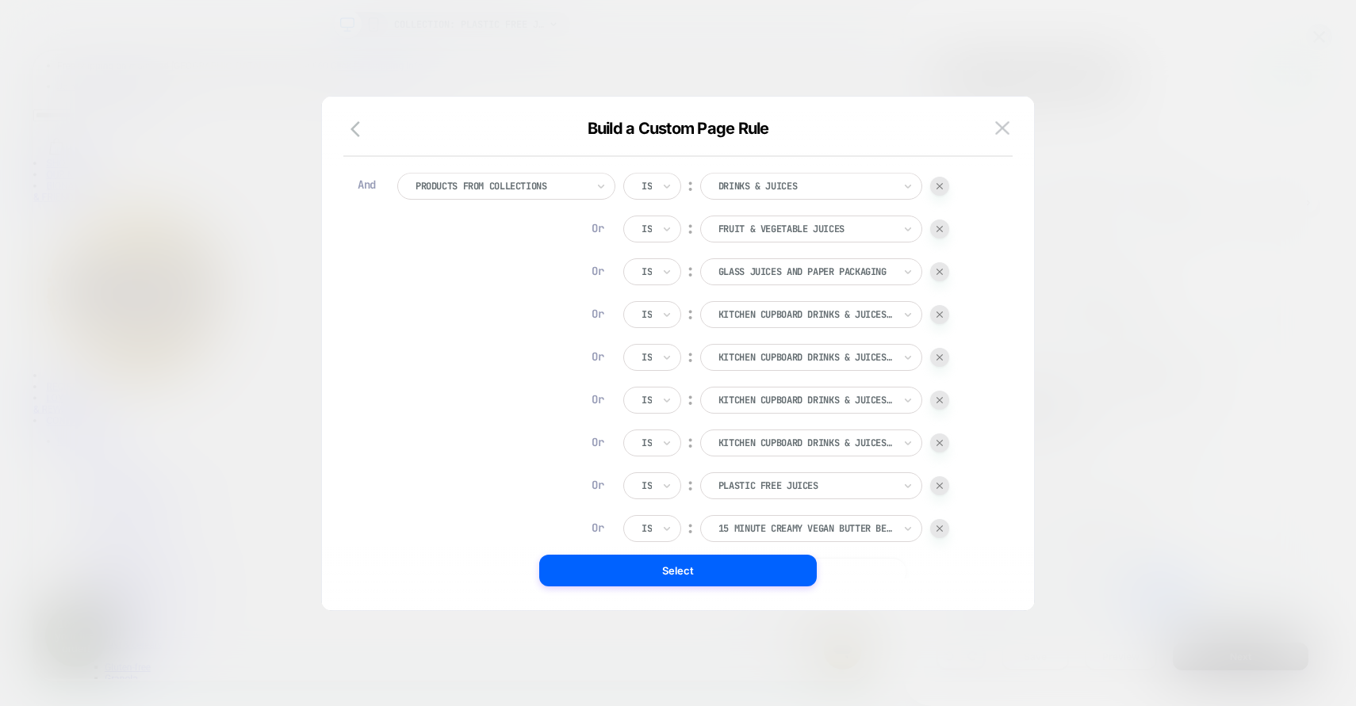
click at [948, 524] on div at bounding box center [939, 528] width 19 height 19
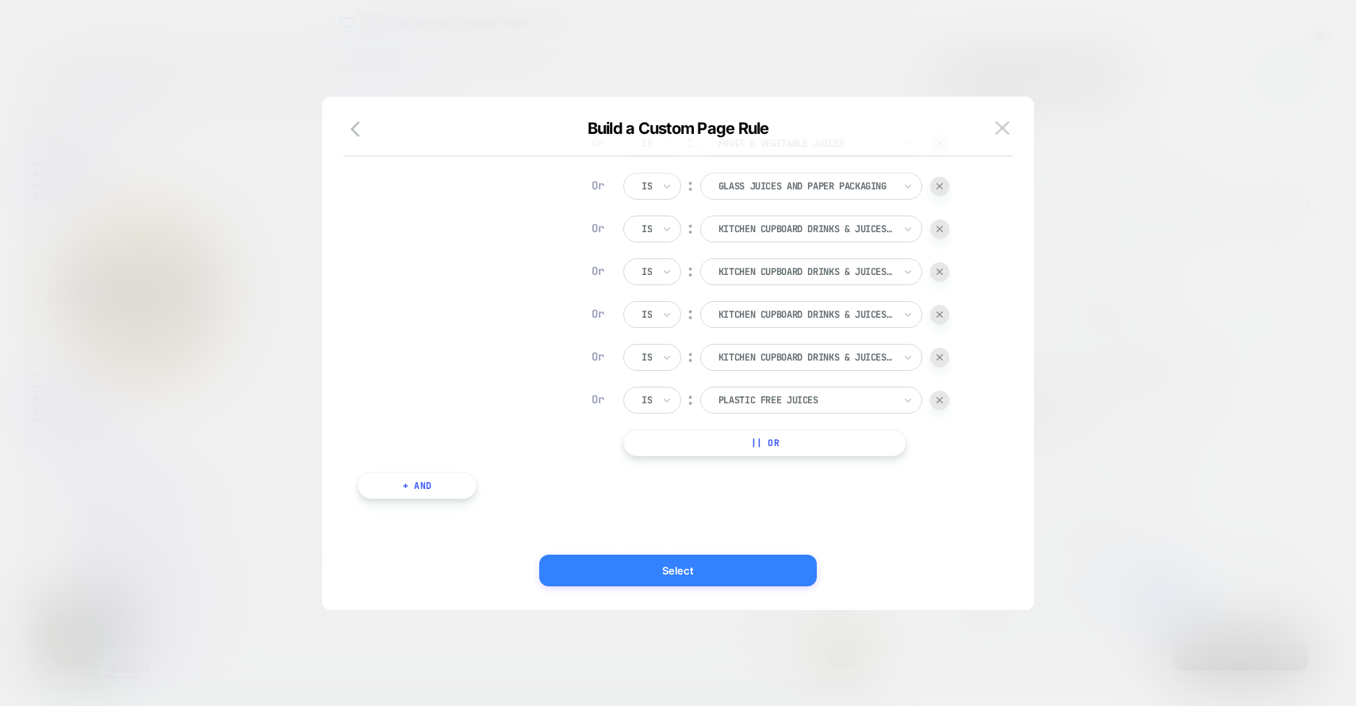
click at [690, 578] on button "Select" at bounding box center [678, 571] width 278 height 32
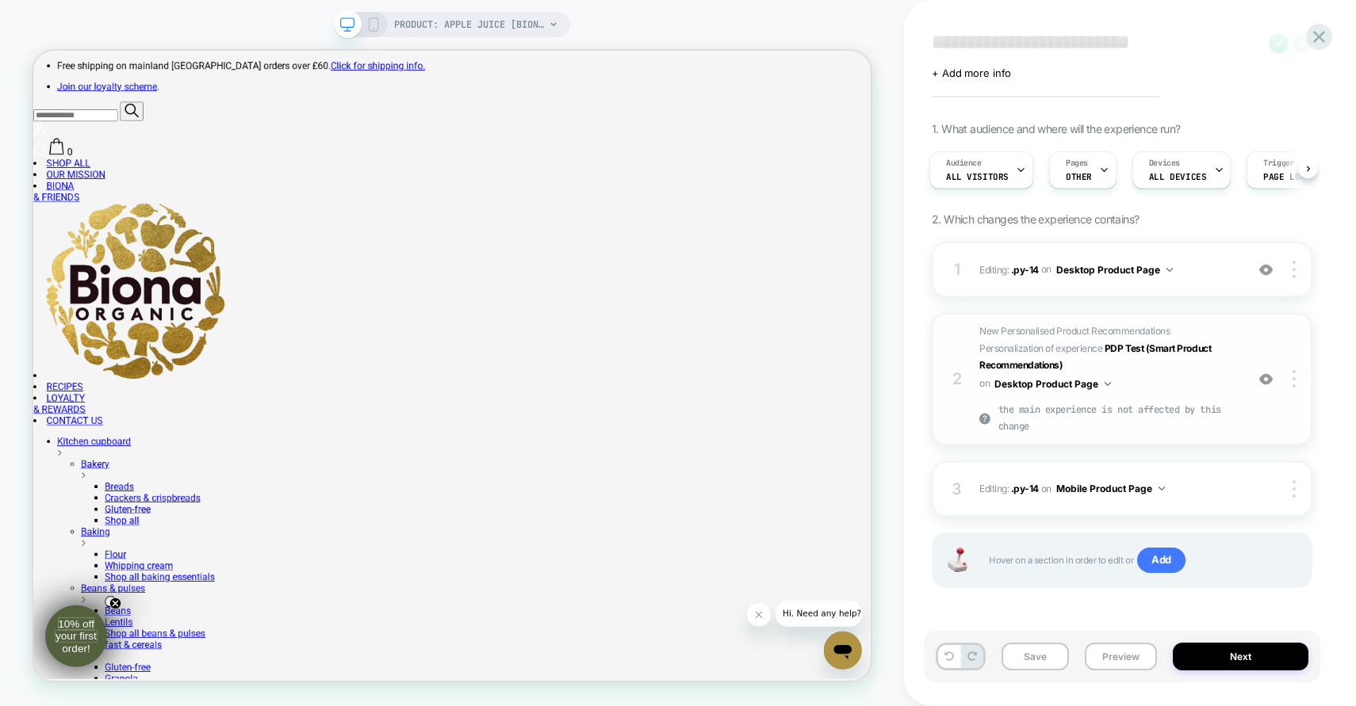
scroll to position [0, 0]
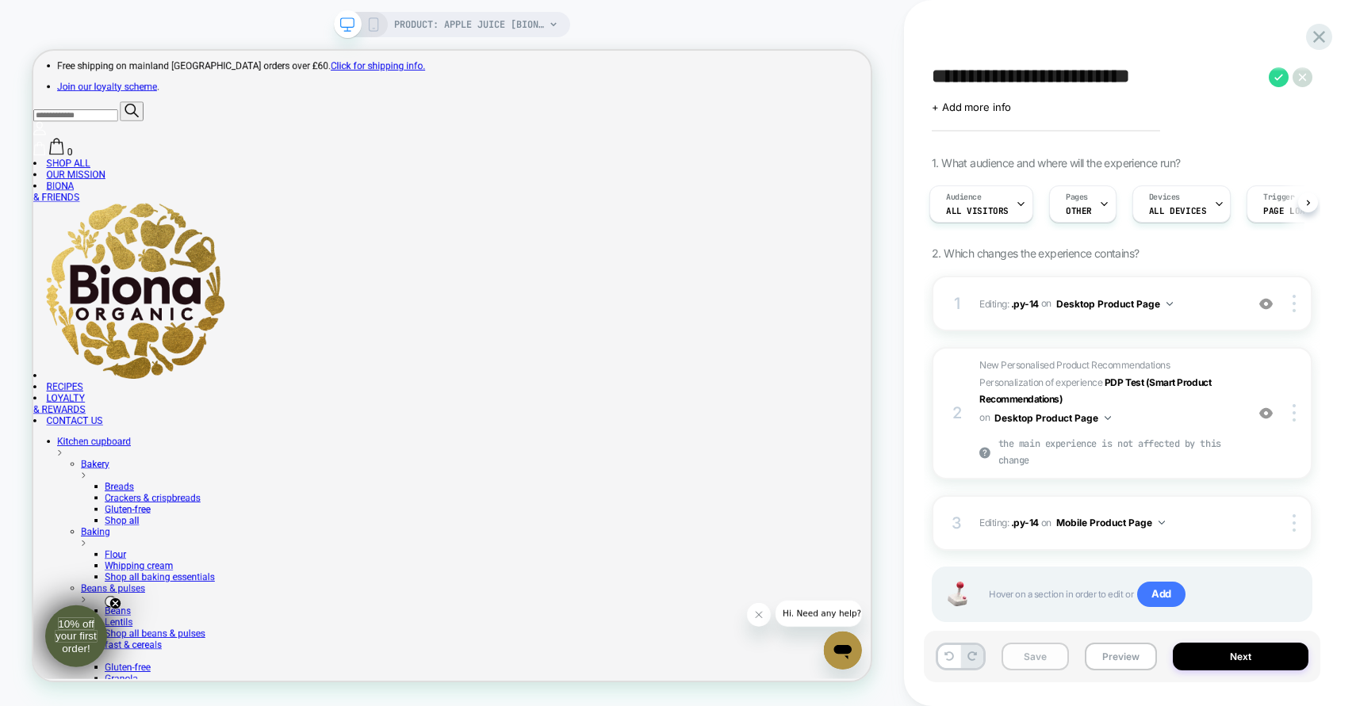
click at [1051, 645] on button "Save" at bounding box center [1034, 657] width 67 height 28
click at [1170, 423] on span "New Personalised Product Recommendations Personalization of experience PDP Test…" at bounding box center [1108, 413] width 258 height 113
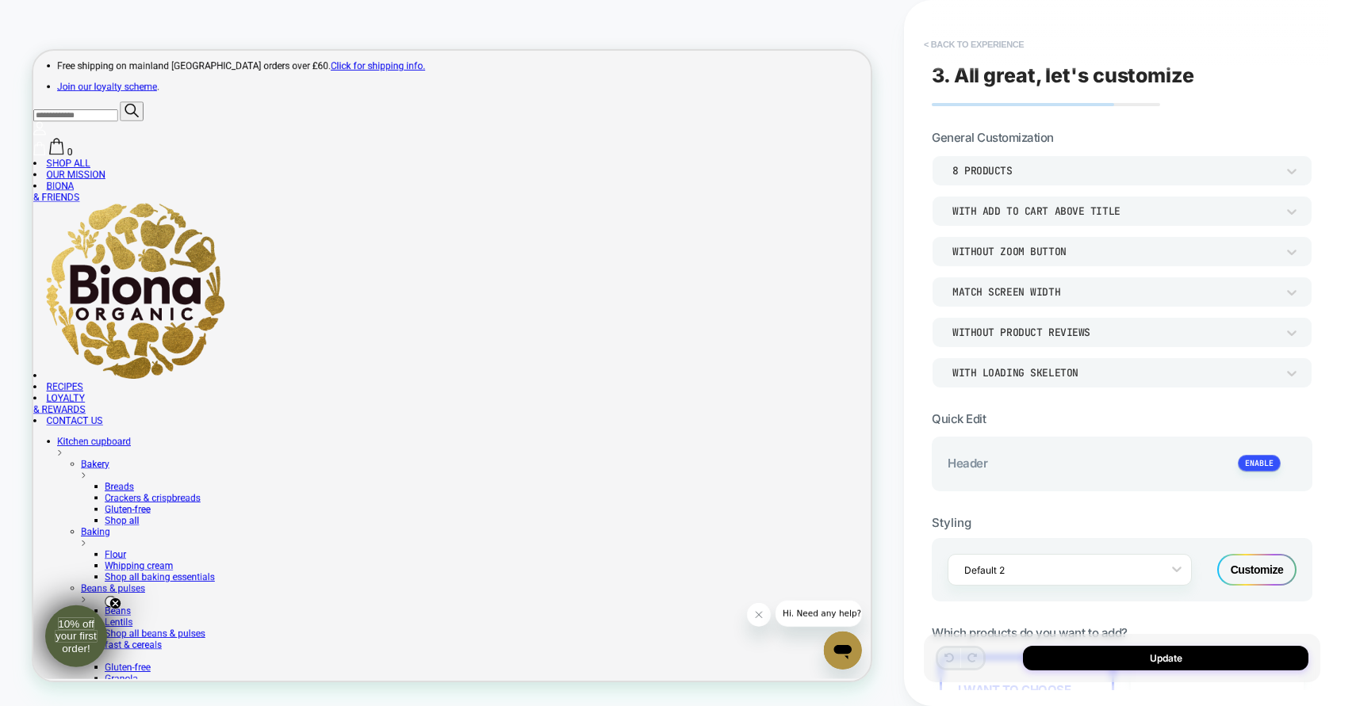
click at [955, 49] on button "< Back to experience" at bounding box center [974, 44] width 116 height 25
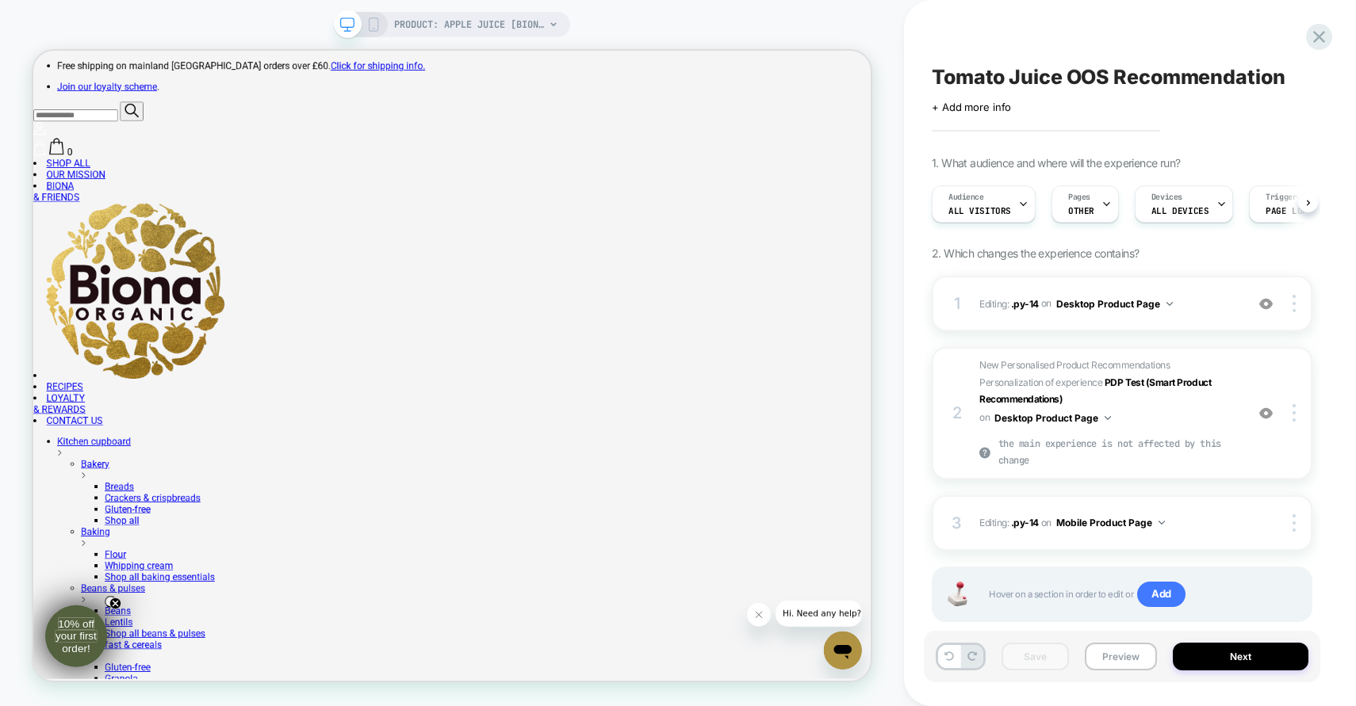
scroll to position [0, 1]
click at [533, 16] on span "PRODUCT: APPLE JUICE [biona organic 2]" at bounding box center [469, 24] width 151 height 25
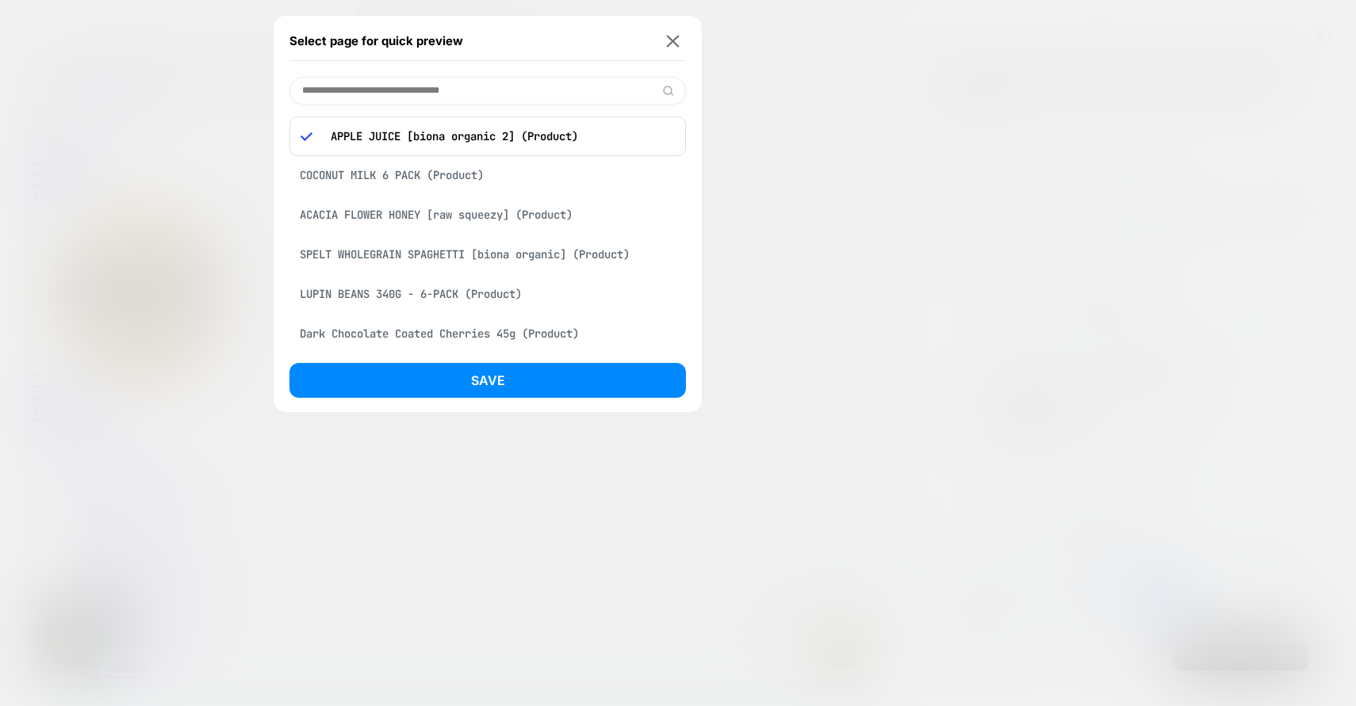
scroll to position [0, 2]
click at [670, 40] on img at bounding box center [673, 41] width 13 height 12
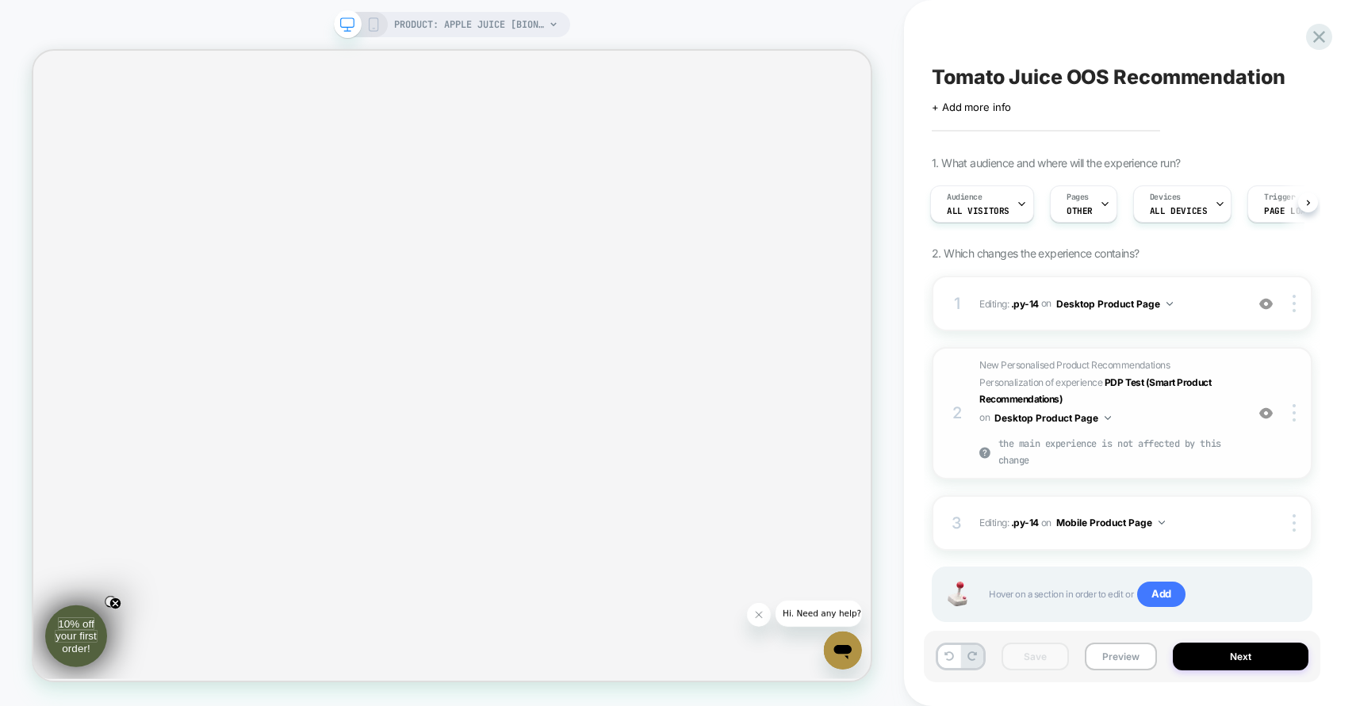
scroll to position [34, 0]
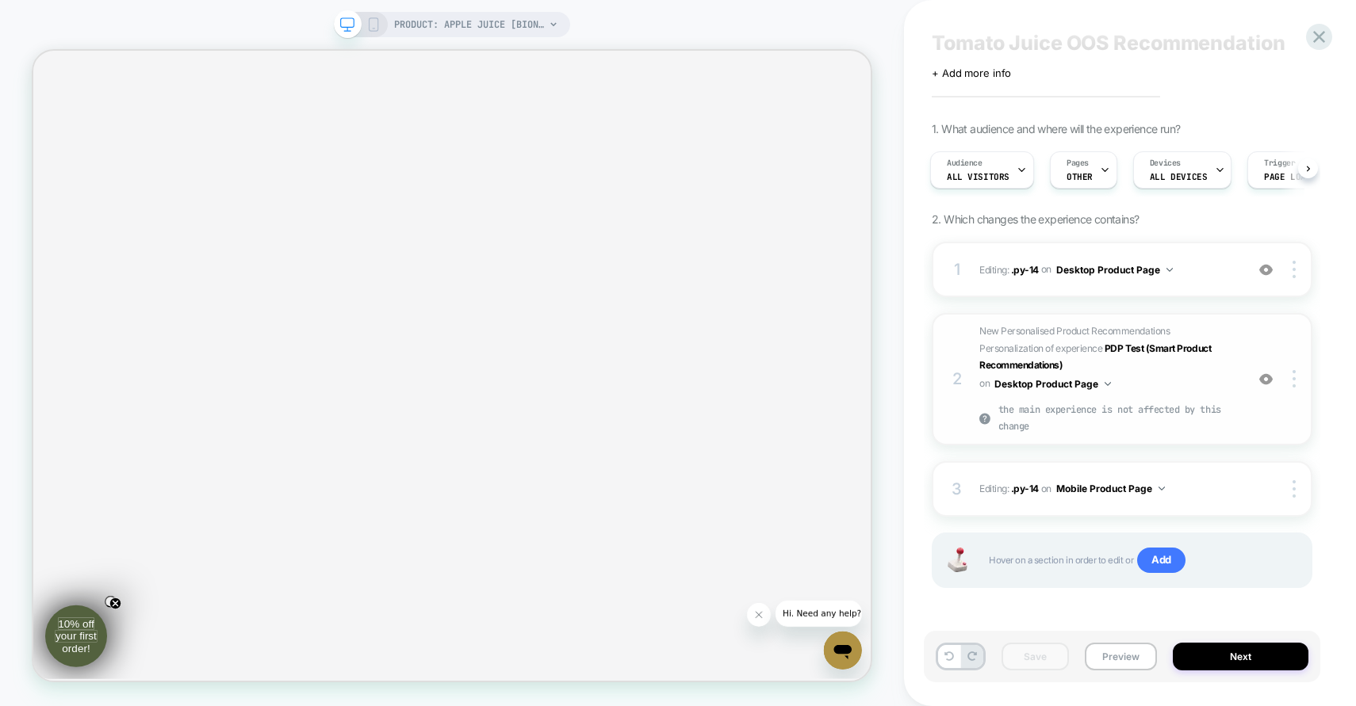
click at [1171, 389] on span "New Personalised Product Recommendations Personalization of experience PDP Test…" at bounding box center [1108, 379] width 258 height 113
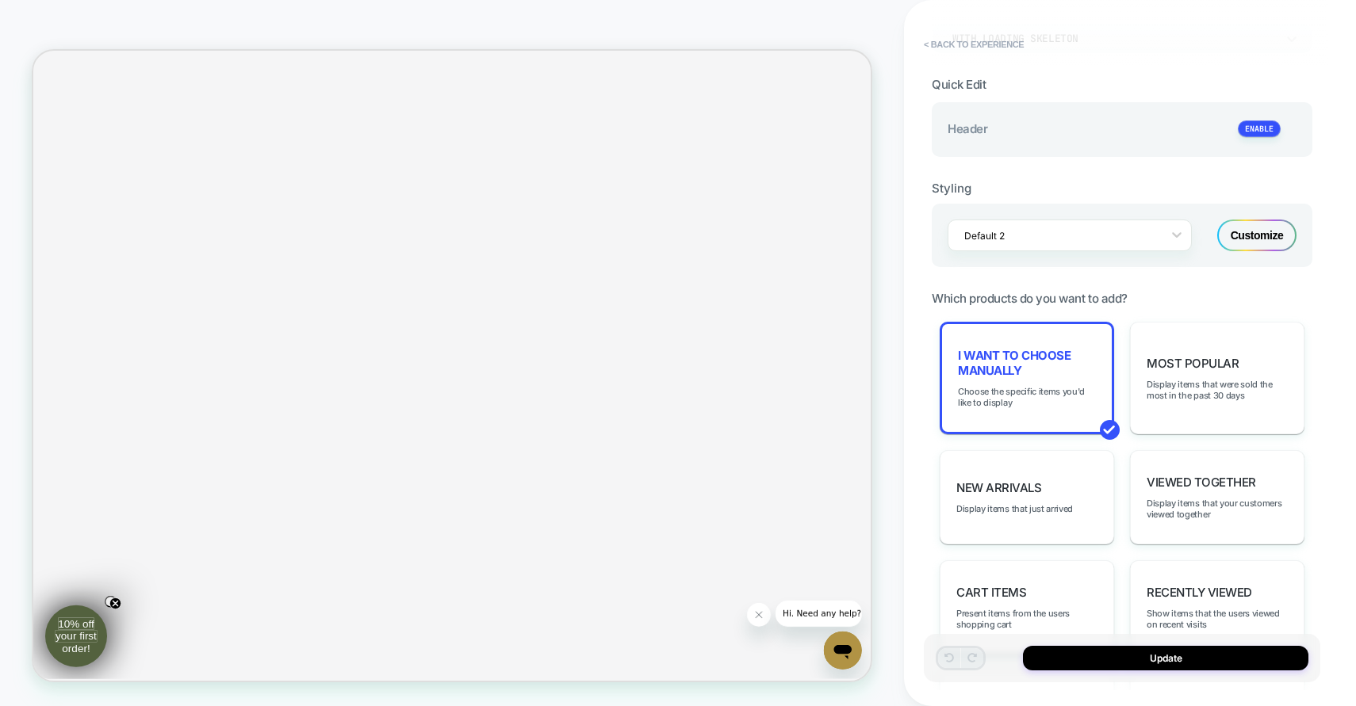
scroll to position [343, 0]
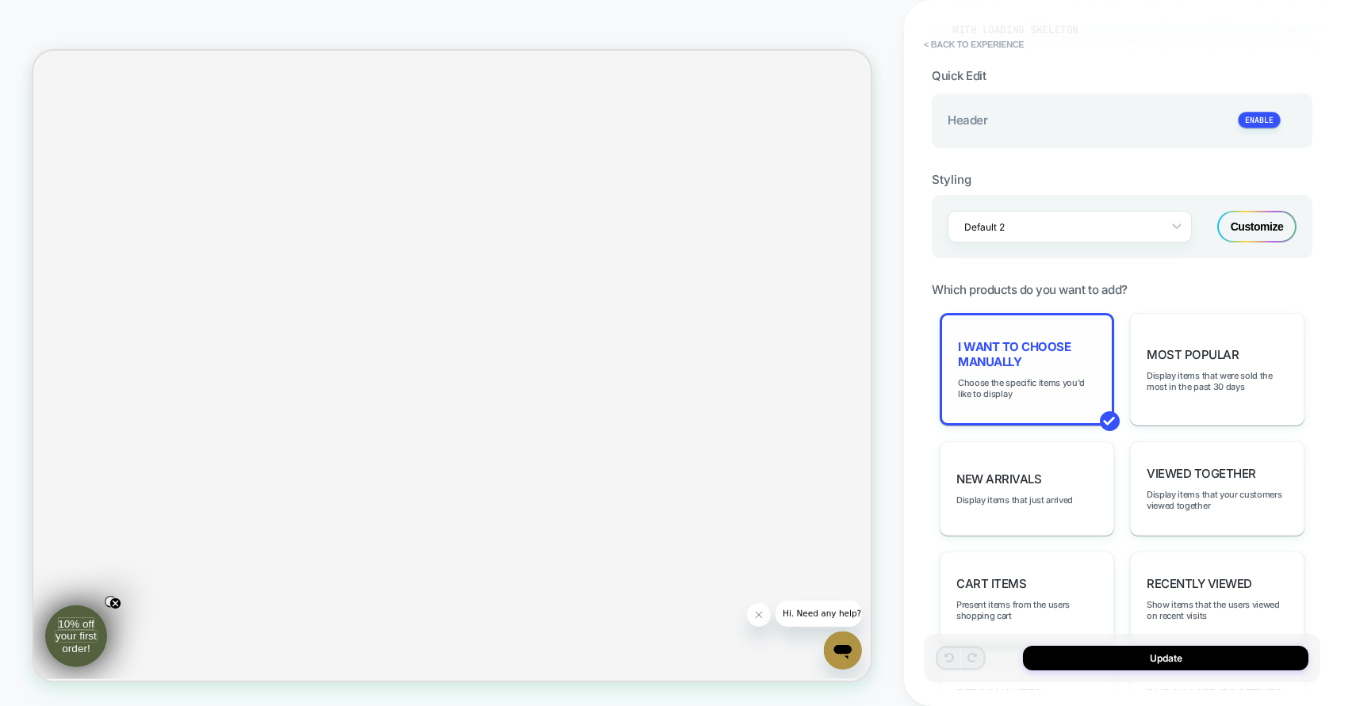
click at [1047, 369] on div "I want to choose manually Choose the specific items you'd like to display" at bounding box center [1027, 369] width 174 height 113
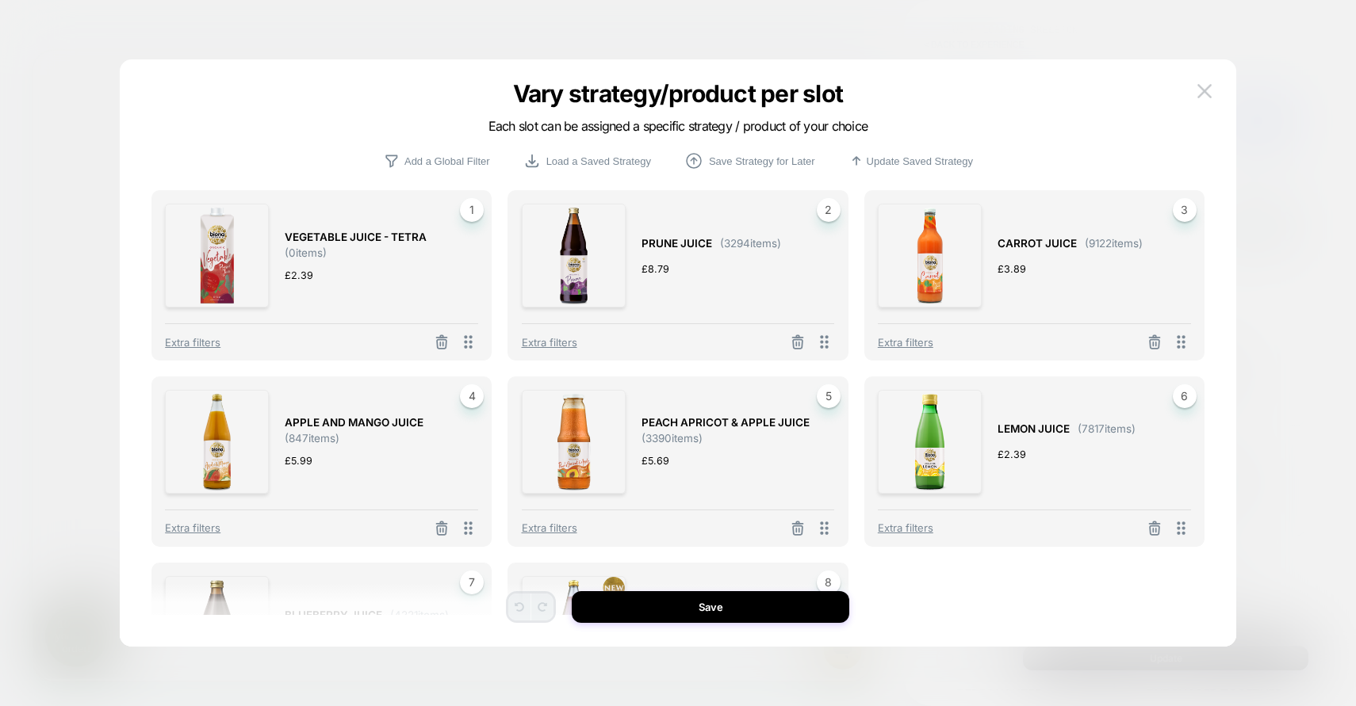
scroll to position [159, 0]
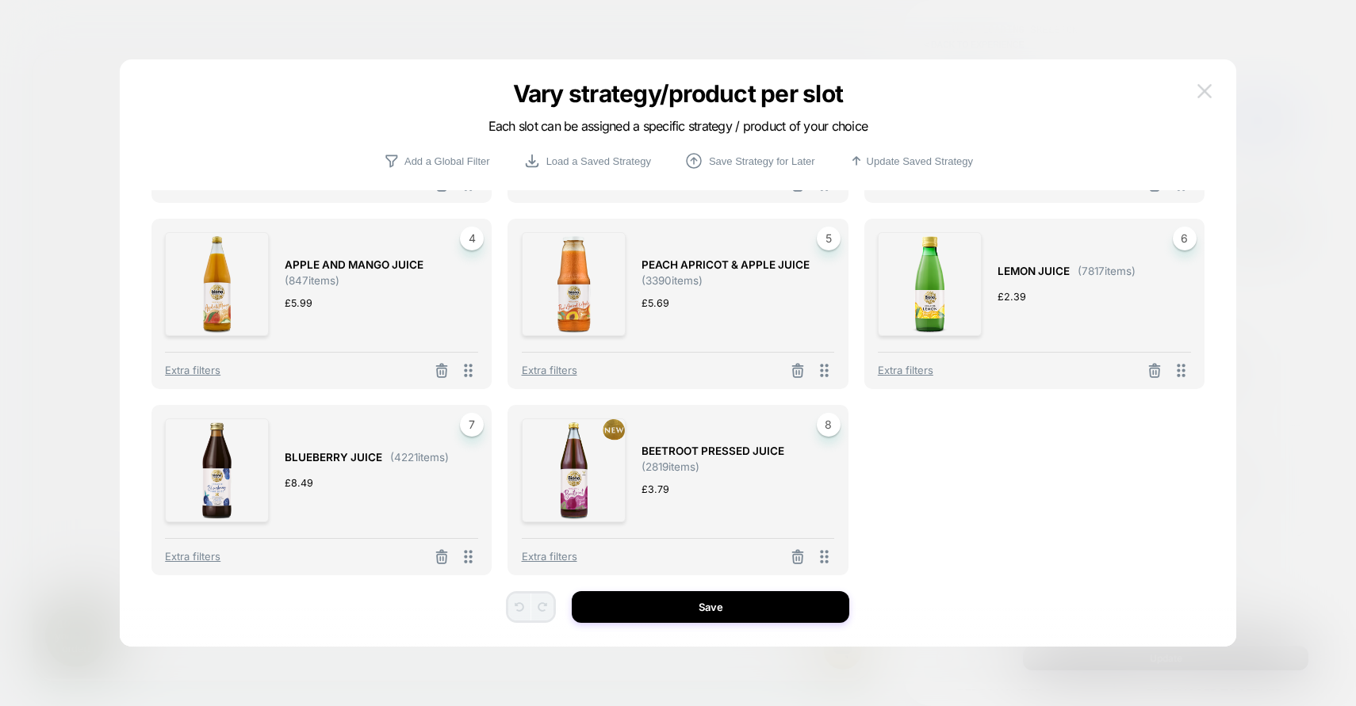
click at [1208, 96] on img at bounding box center [1204, 90] width 14 height 13
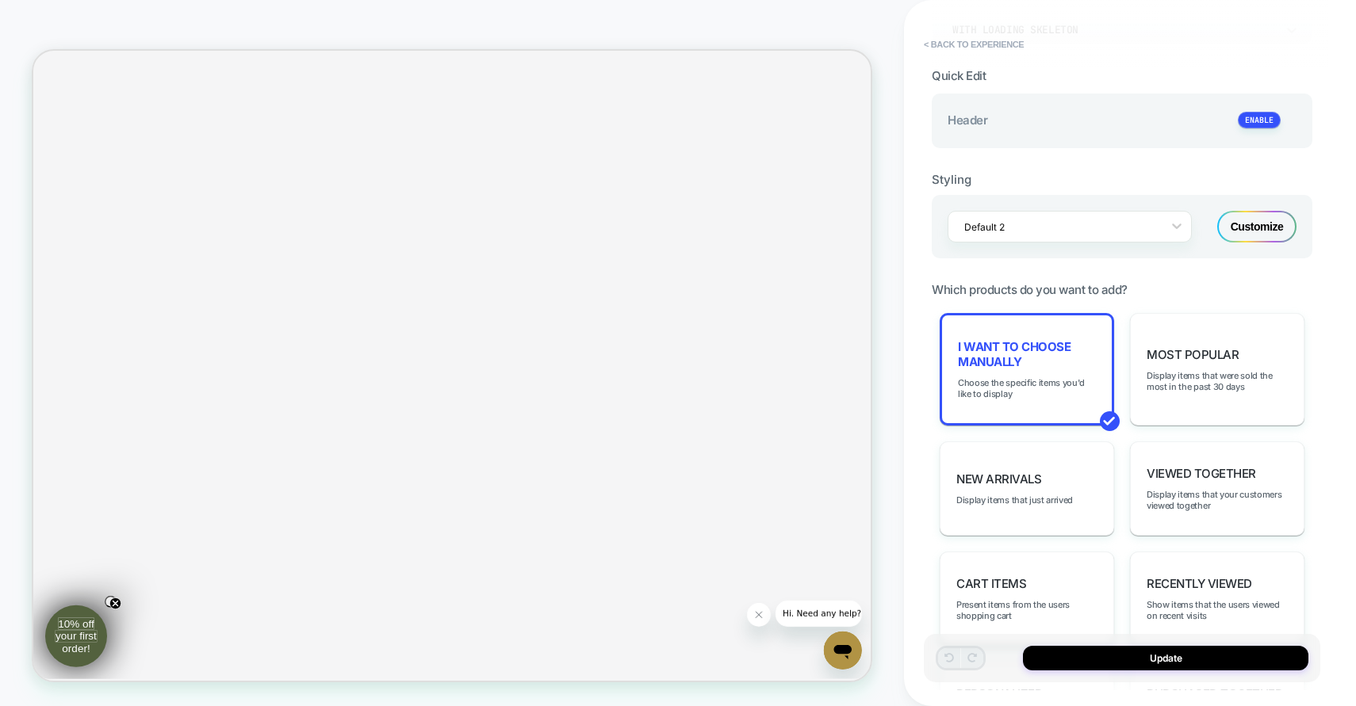
scroll to position [0, 0]
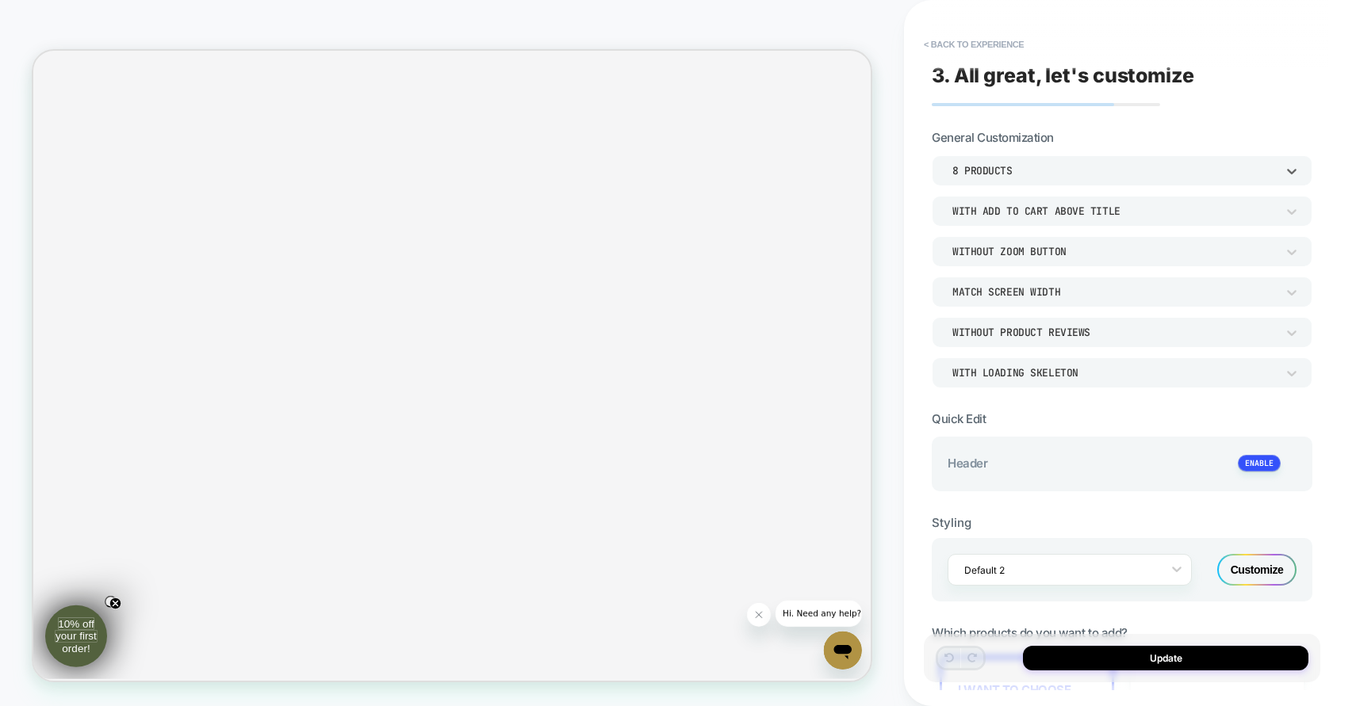
click at [1066, 174] on div "8 Products" at bounding box center [1114, 170] width 324 height 13
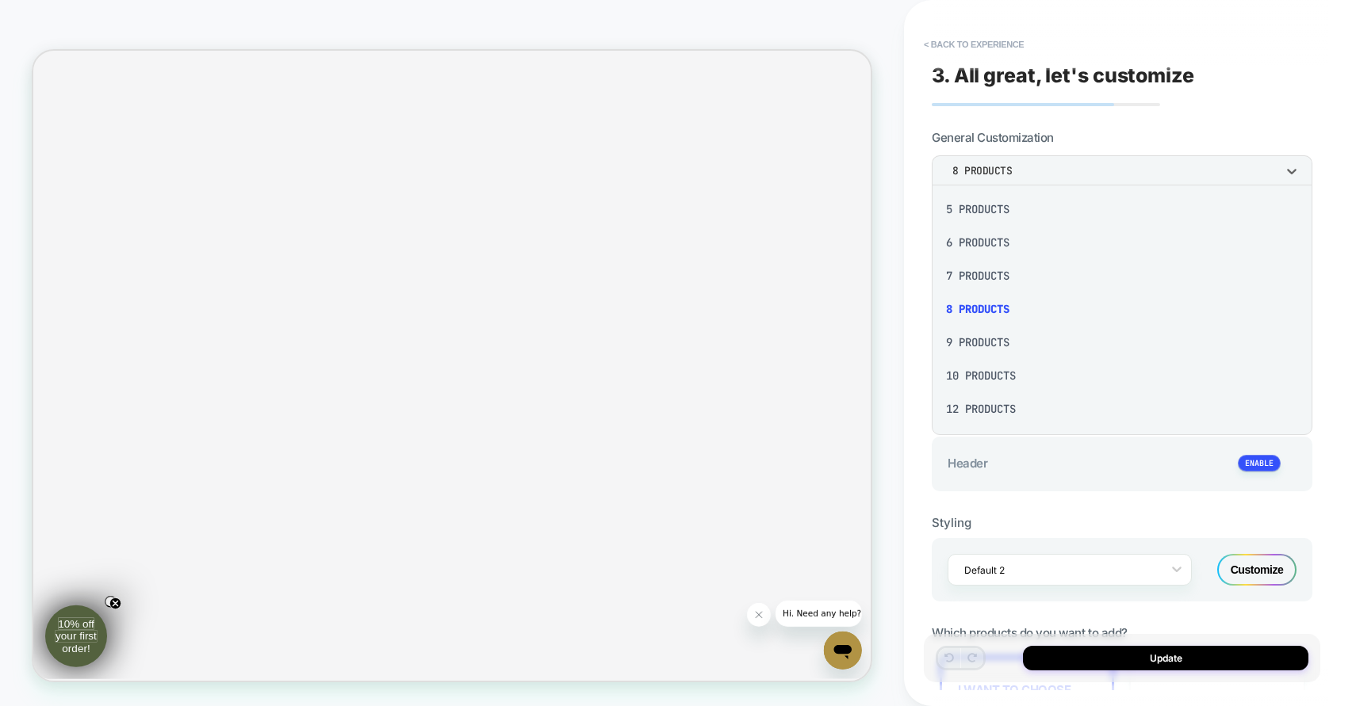
scroll to position [140, 0]
click at [985, 373] on div "10 Products" at bounding box center [1122, 370] width 368 height 33
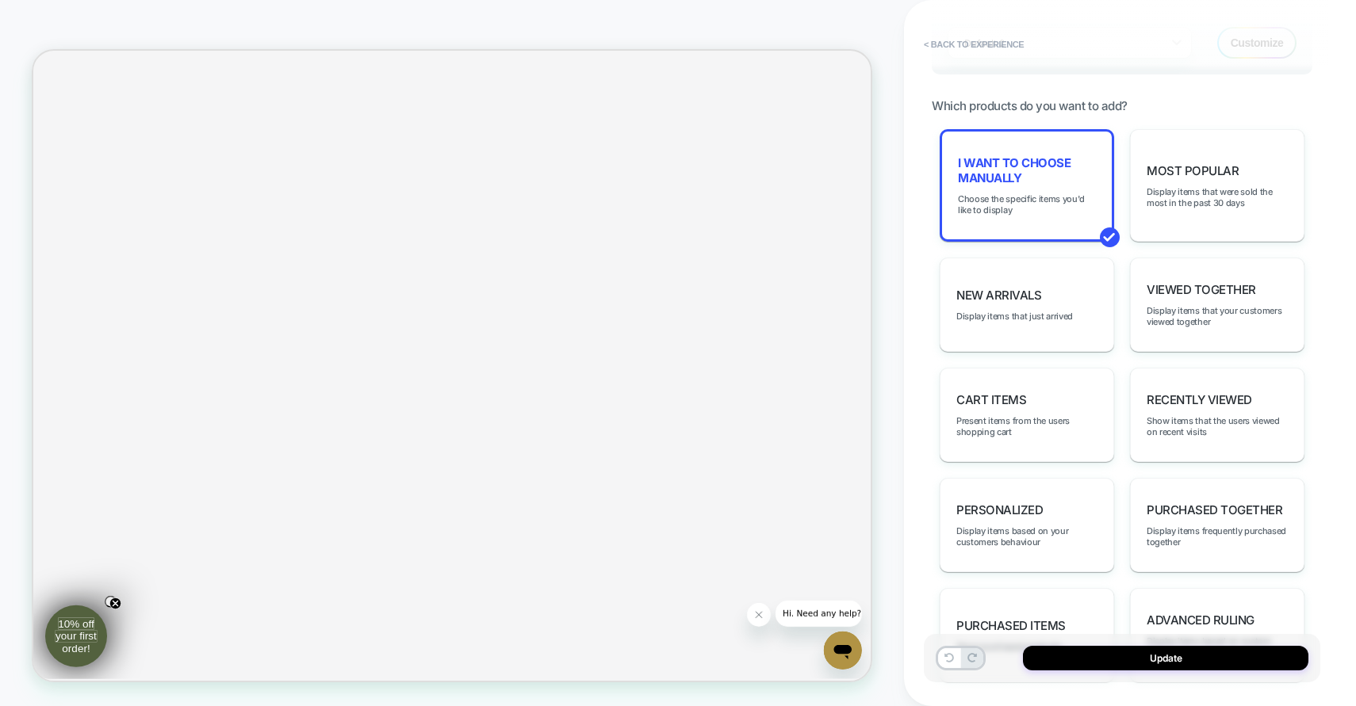
scroll to position [569, 0]
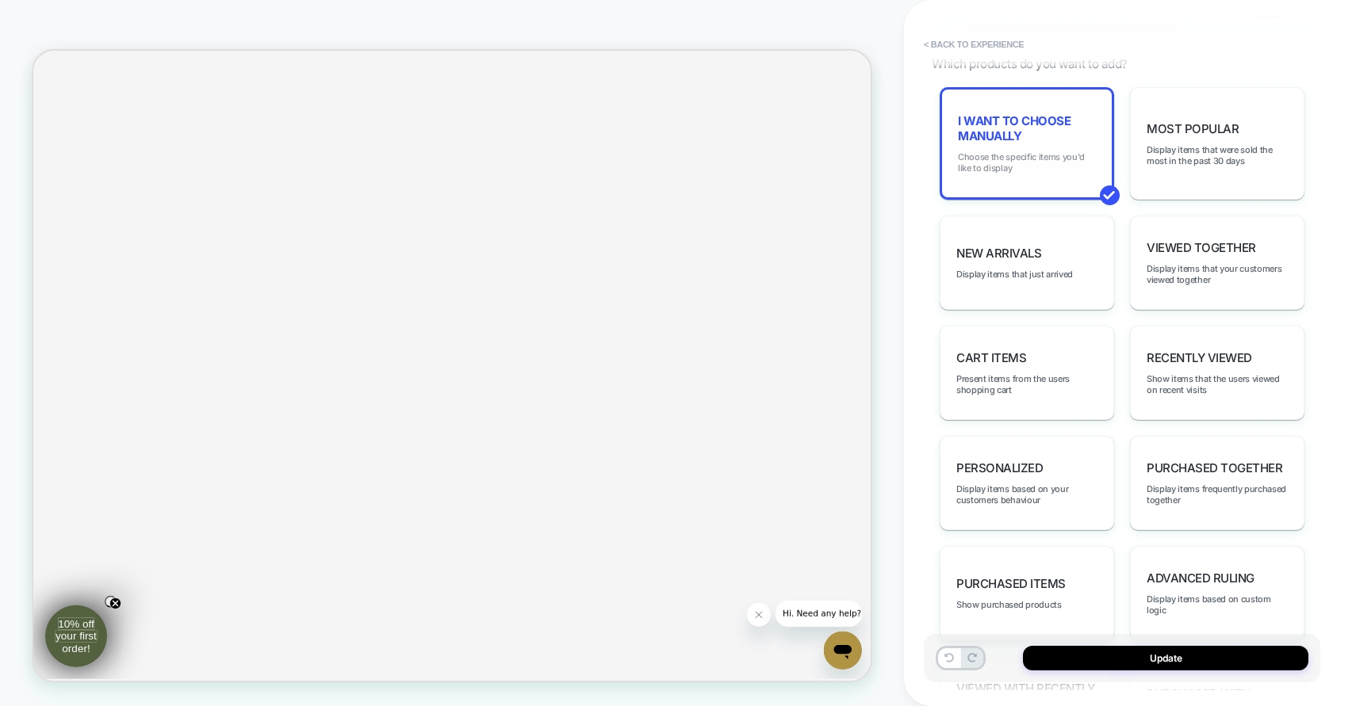
click at [1067, 155] on span "Choose the specific items you'd like to display" at bounding box center [1027, 162] width 138 height 22
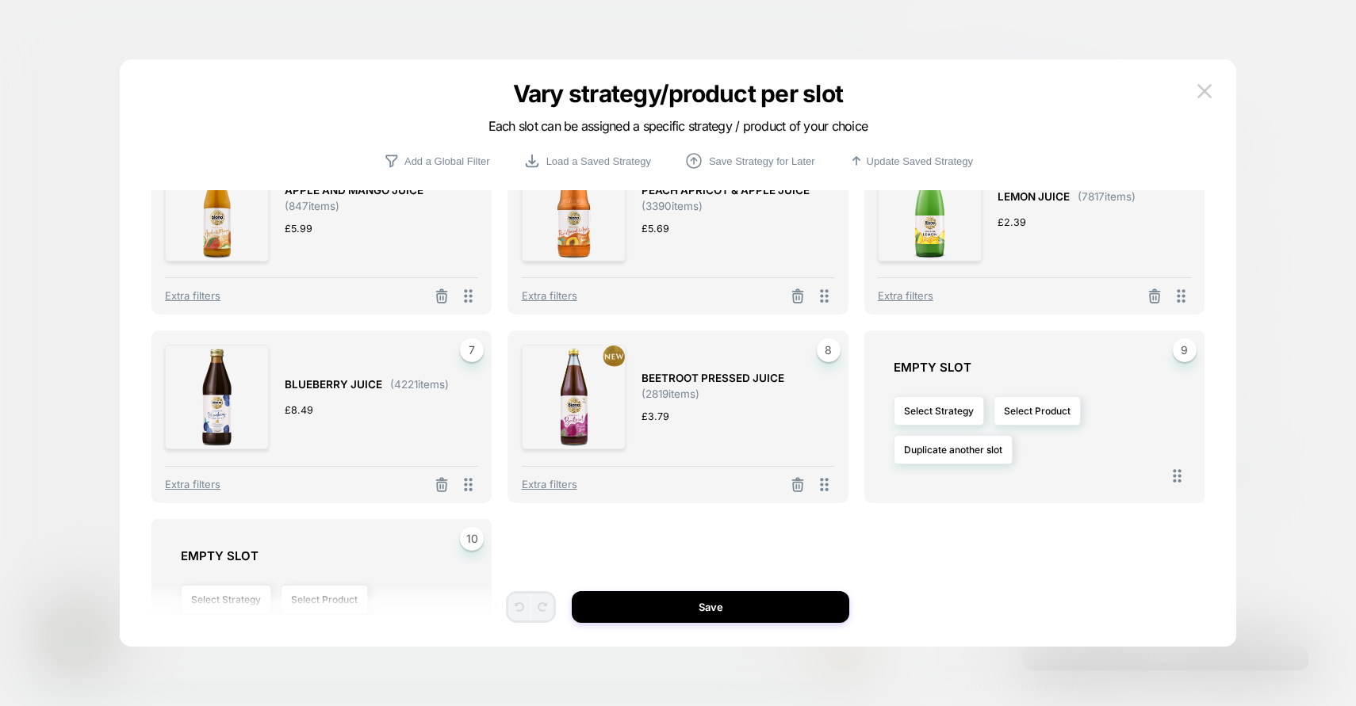
scroll to position [349, 0]
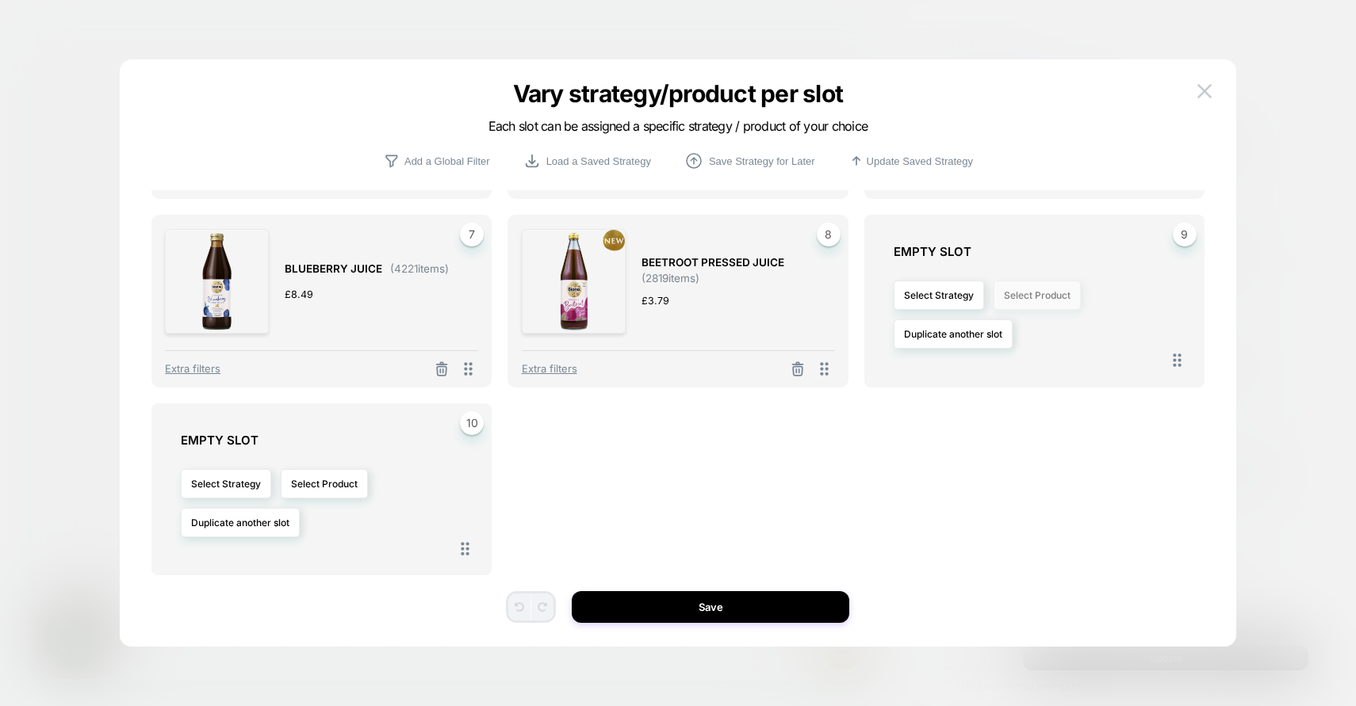
click at [1041, 301] on button "Select Product" at bounding box center [1037, 295] width 87 height 29
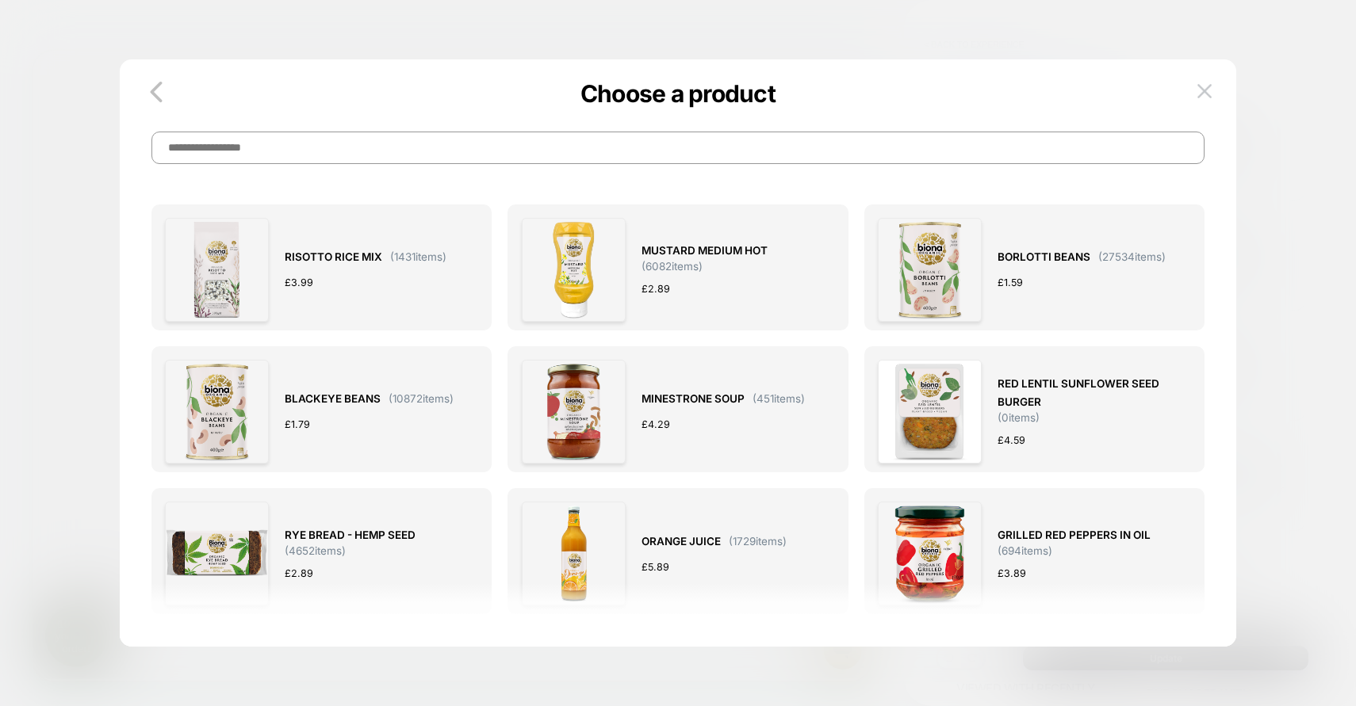
click at [565, 169] on div "RISOTTO RICE MIX ( 1431 items) £ 3.99 MUSTARD MEDIUM HOT ( 6082 items) £ 2.89 B…" at bounding box center [677, 377] width 1053 height 508
click at [569, 161] on input at bounding box center [677, 148] width 1053 height 33
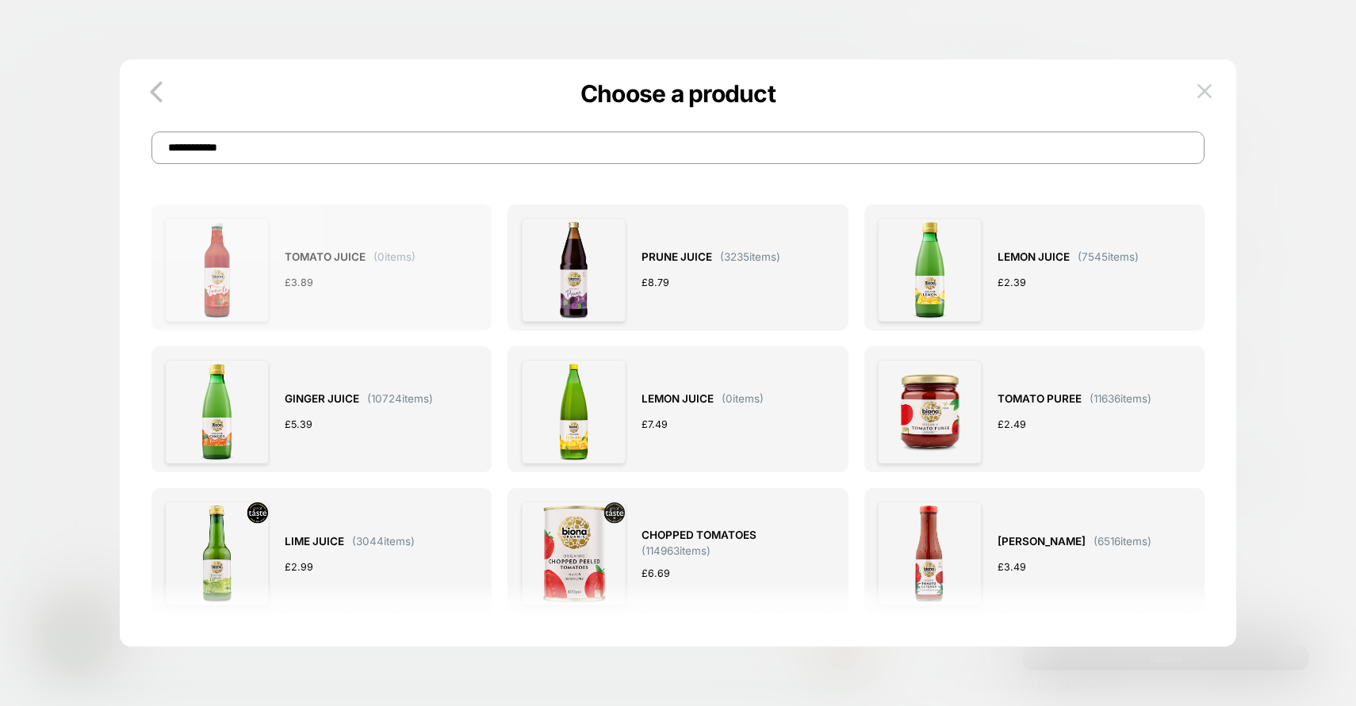
type input "**********"
click at [343, 282] on div "£ 3.89" at bounding box center [350, 282] width 131 height 17
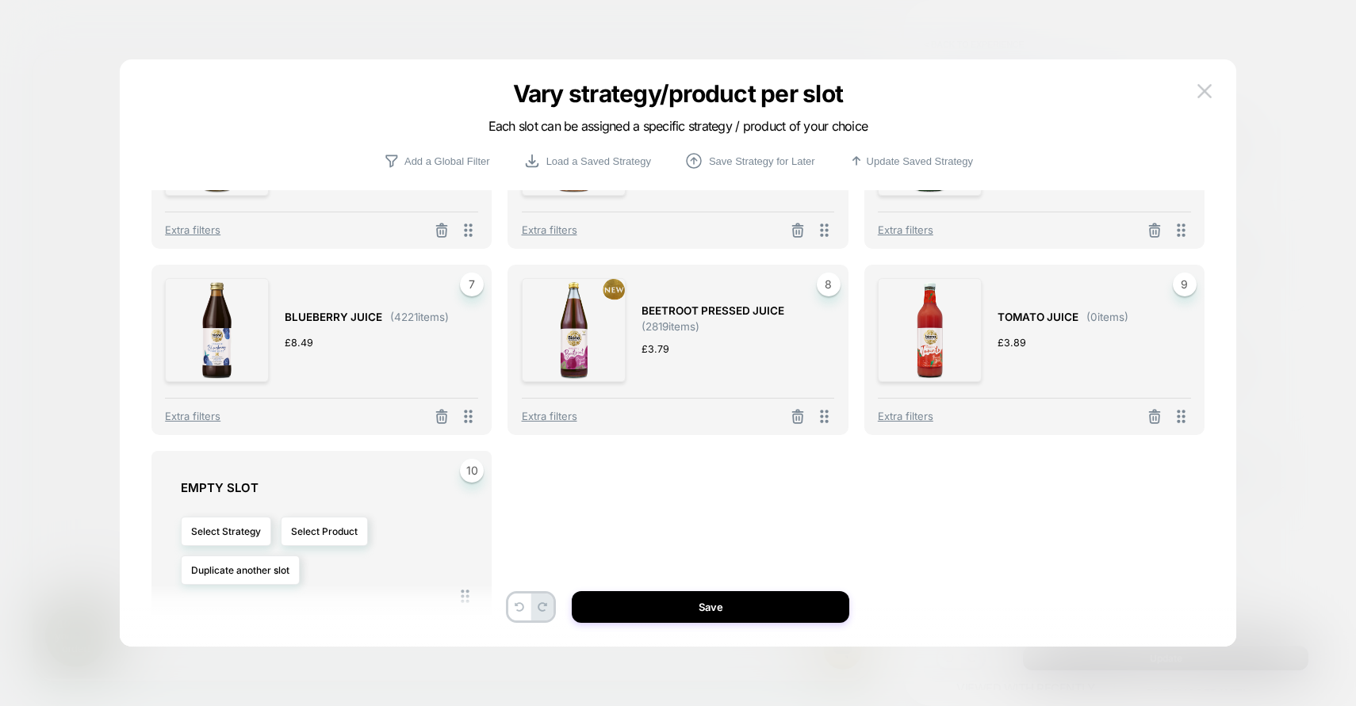
scroll to position [347, 0]
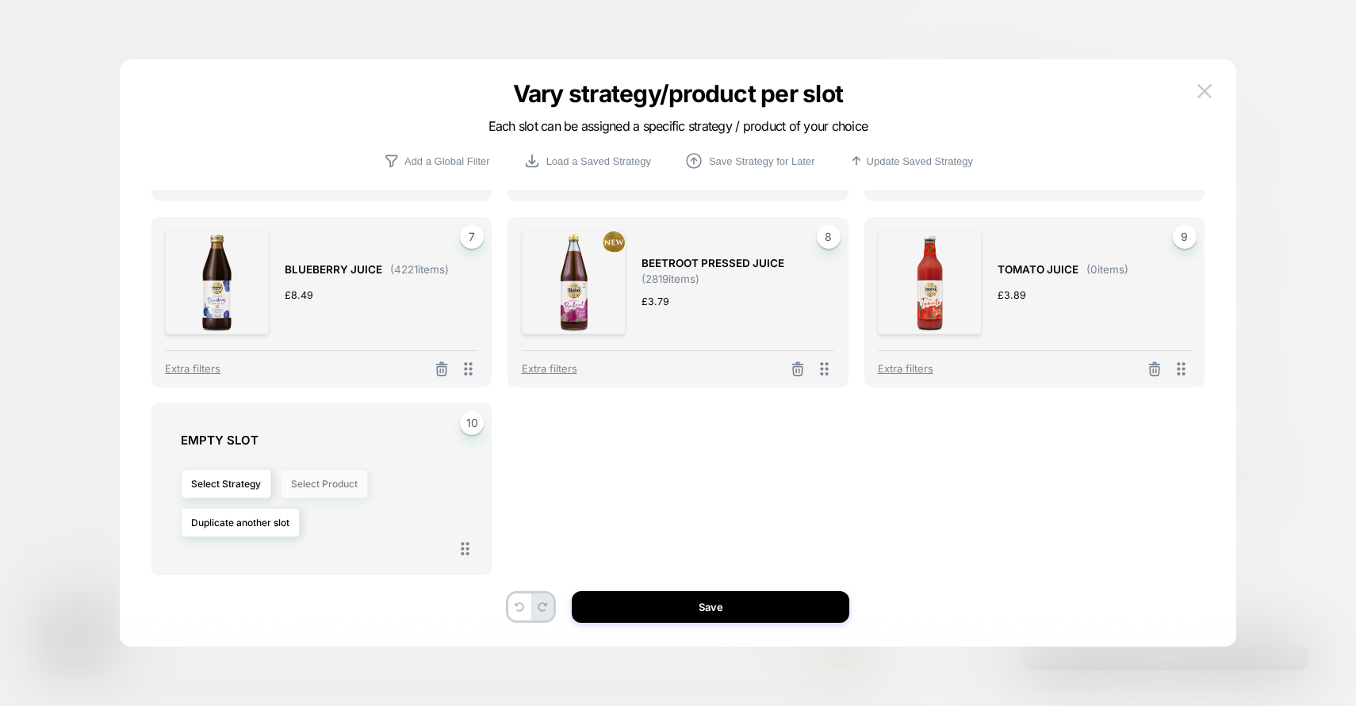
click at [346, 475] on button "Select Product" at bounding box center [324, 483] width 87 height 29
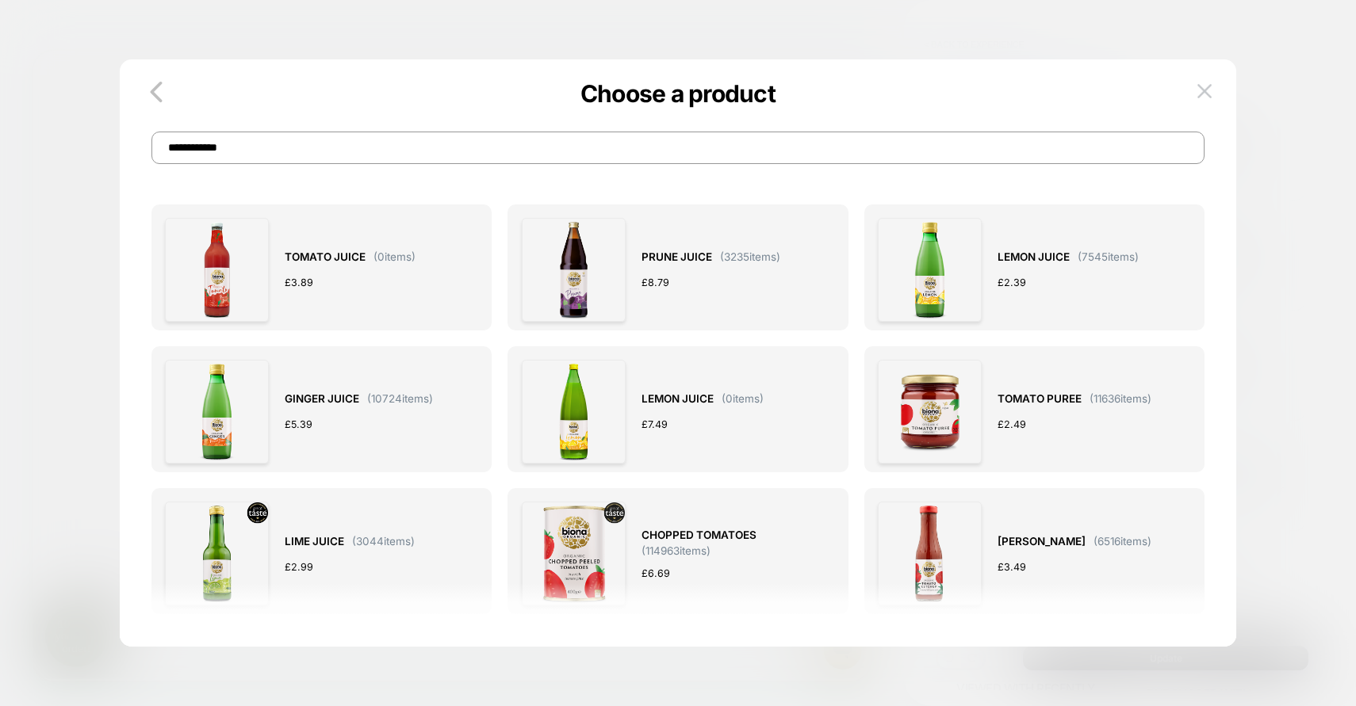
scroll to position [0, 0]
drag, startPoint x: 443, startPoint y: 152, endPoint x: 123, endPoint y: 152, distance: 320.3
click at [123, 152] on div "**********" at bounding box center [678, 131] width 1116 height 65
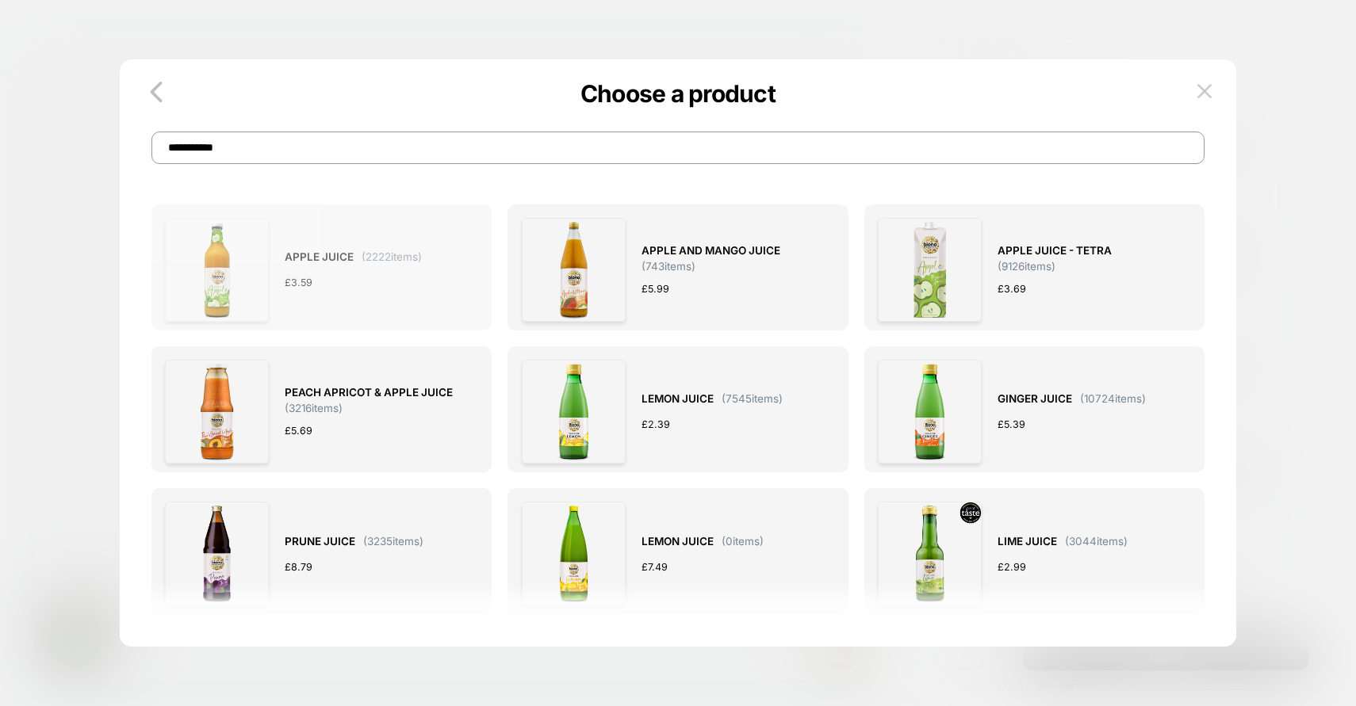
type input "**********"
click at [389, 285] on div "£ 3.59" at bounding box center [353, 282] width 137 height 17
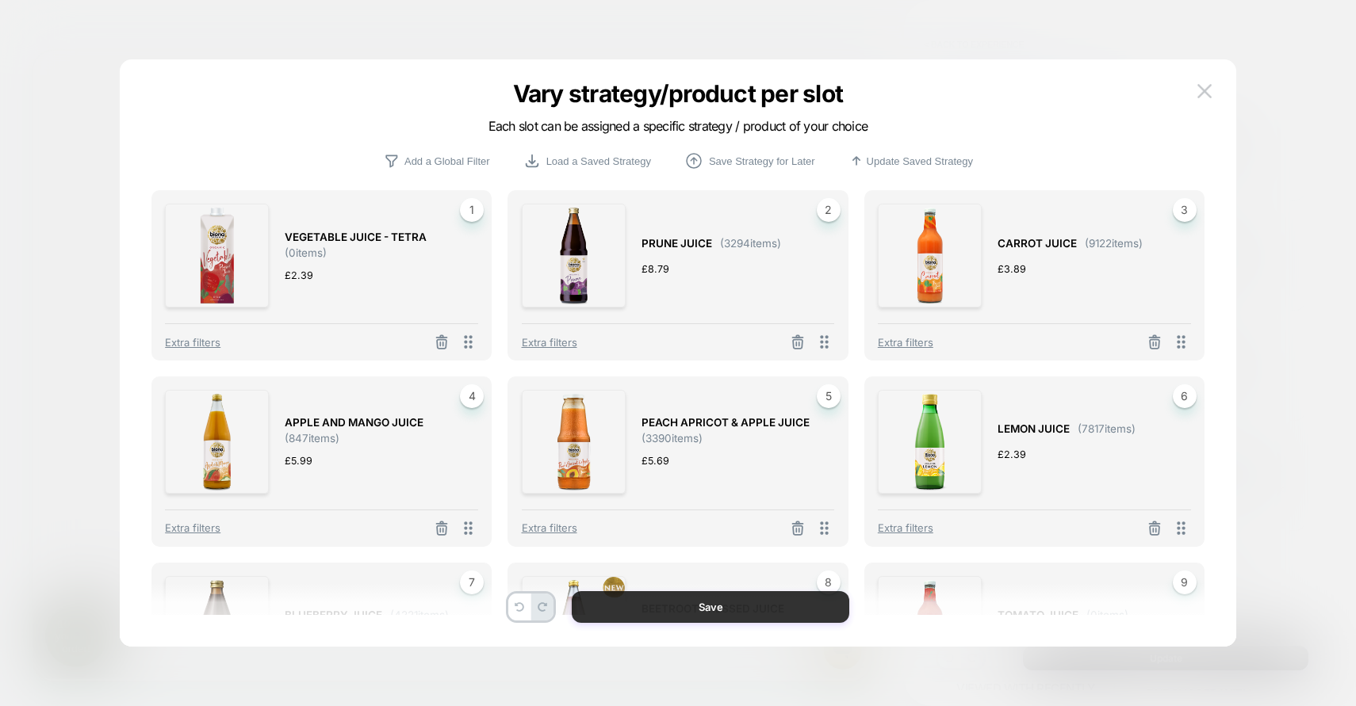
click at [749, 601] on button "Save" at bounding box center [711, 608] width 278 height 32
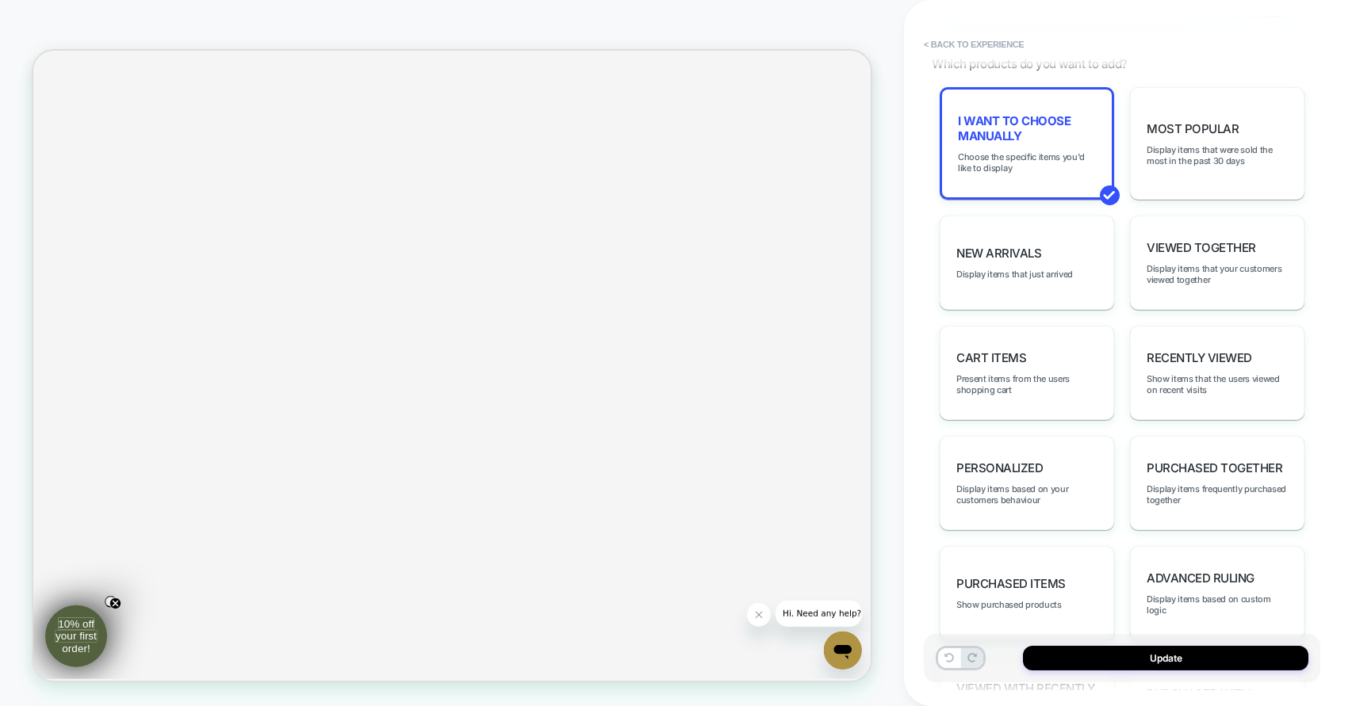
scroll to position [0, 270]
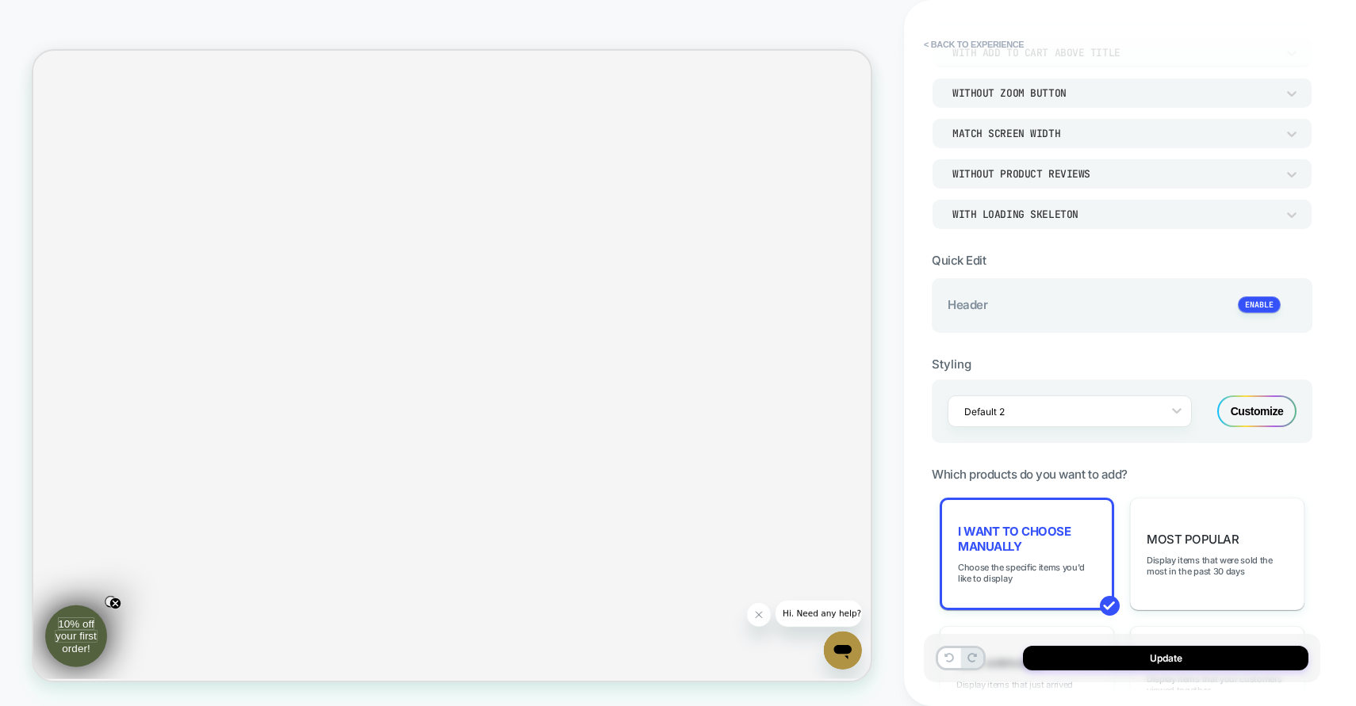
scroll to position [0, 0]
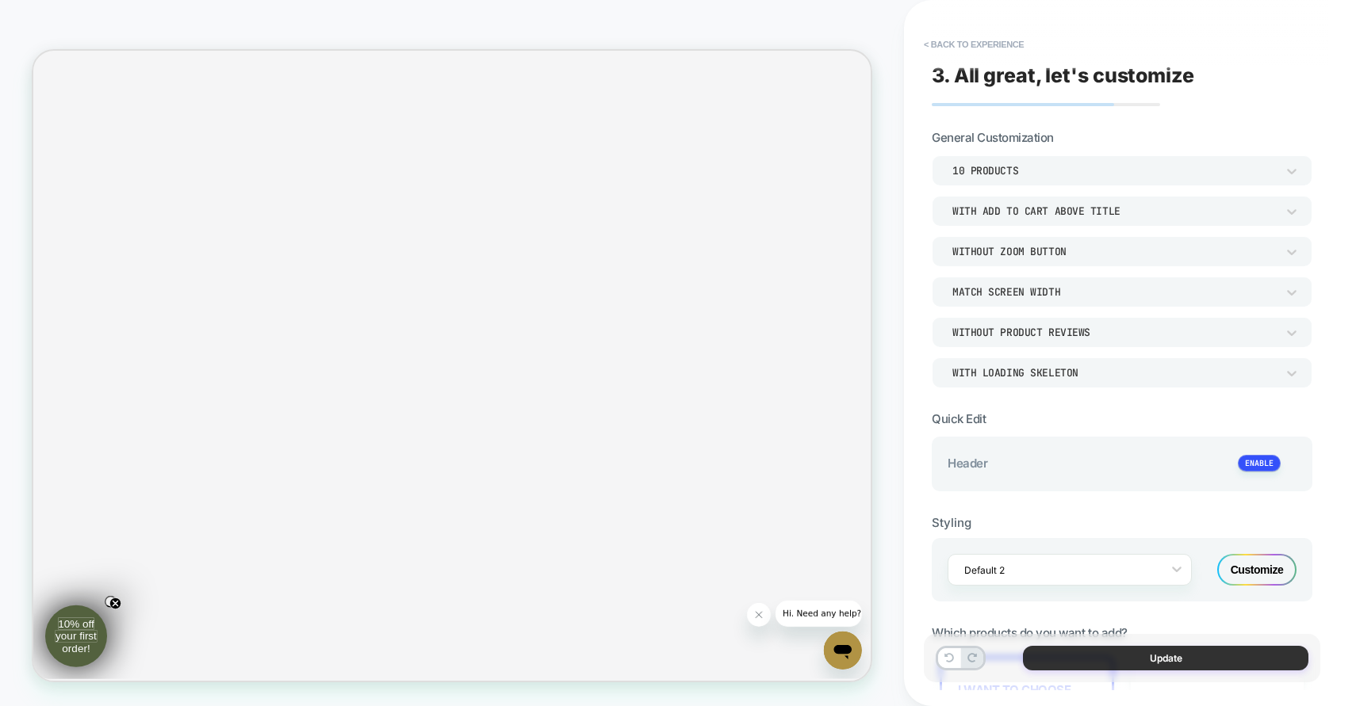
click at [1120, 670] on button "Update" at bounding box center [1165, 658] width 285 height 25
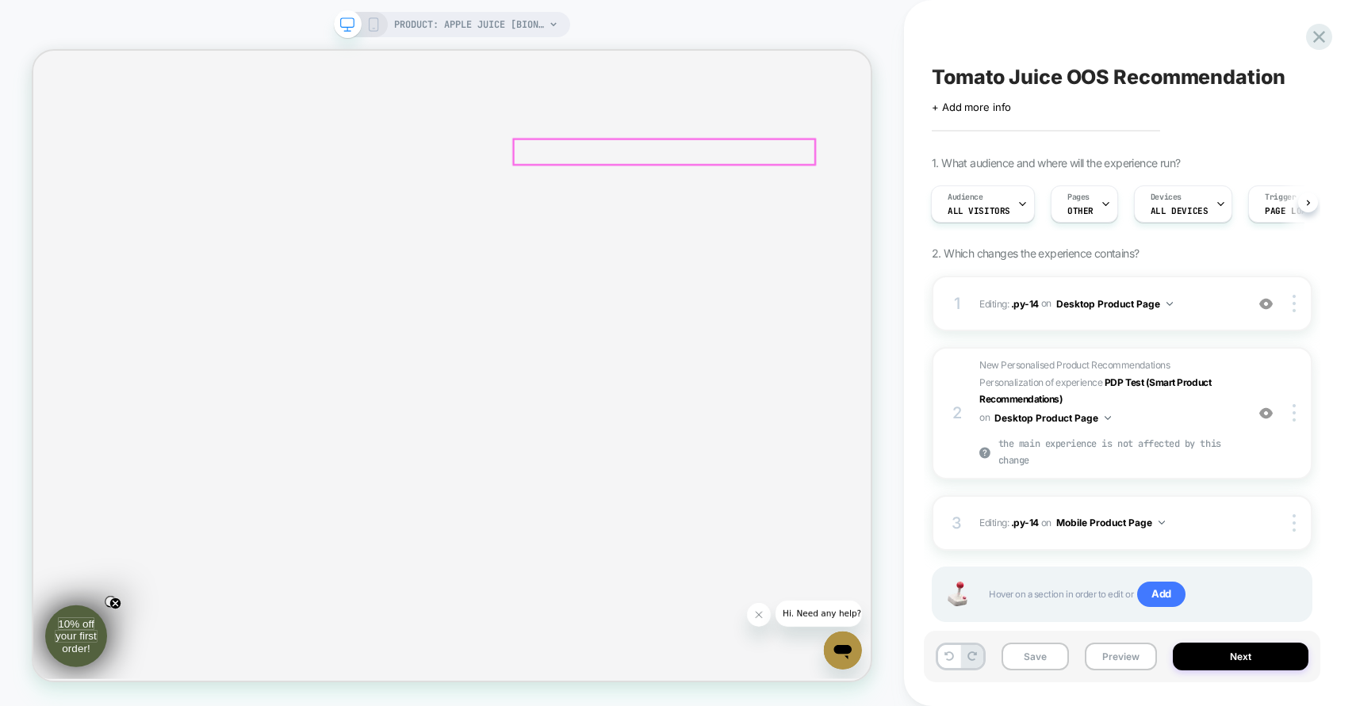
scroll to position [190, 0]
click at [1037, 660] on button "Save" at bounding box center [1034, 657] width 67 height 28
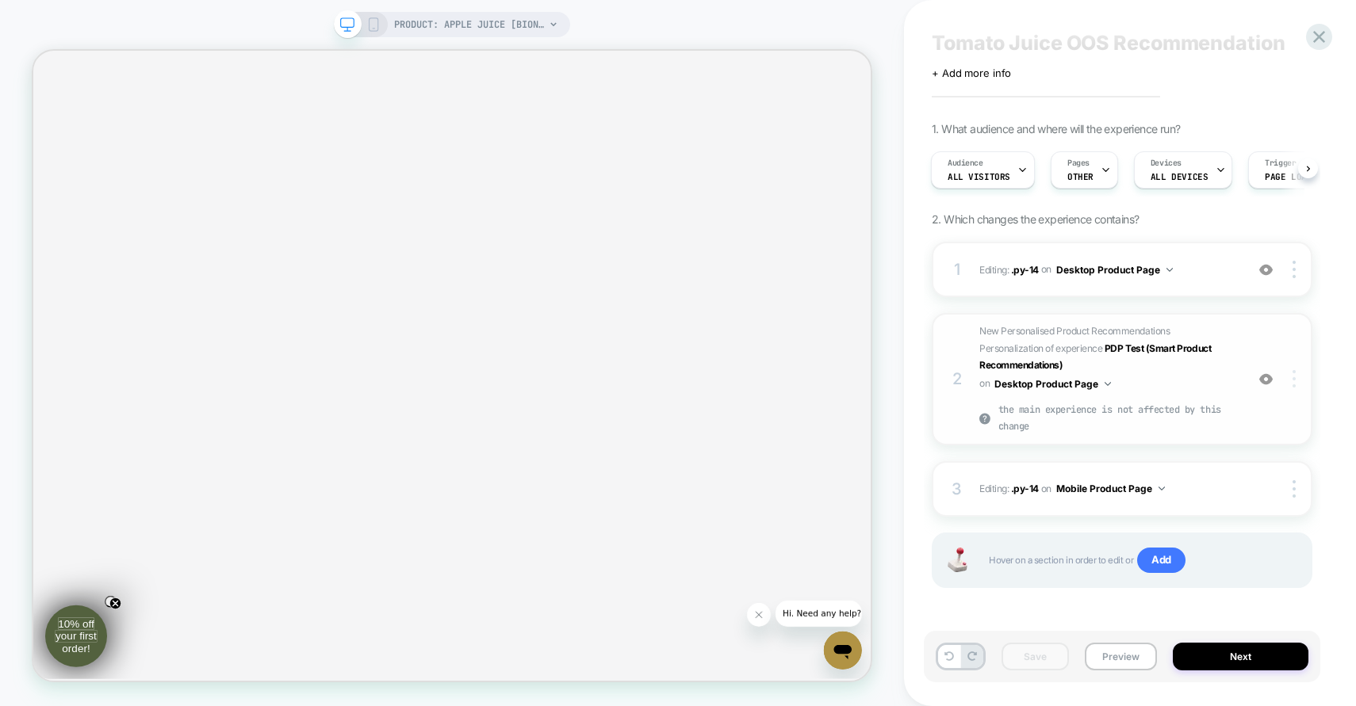
click at [1295, 376] on img at bounding box center [1293, 378] width 3 height 17
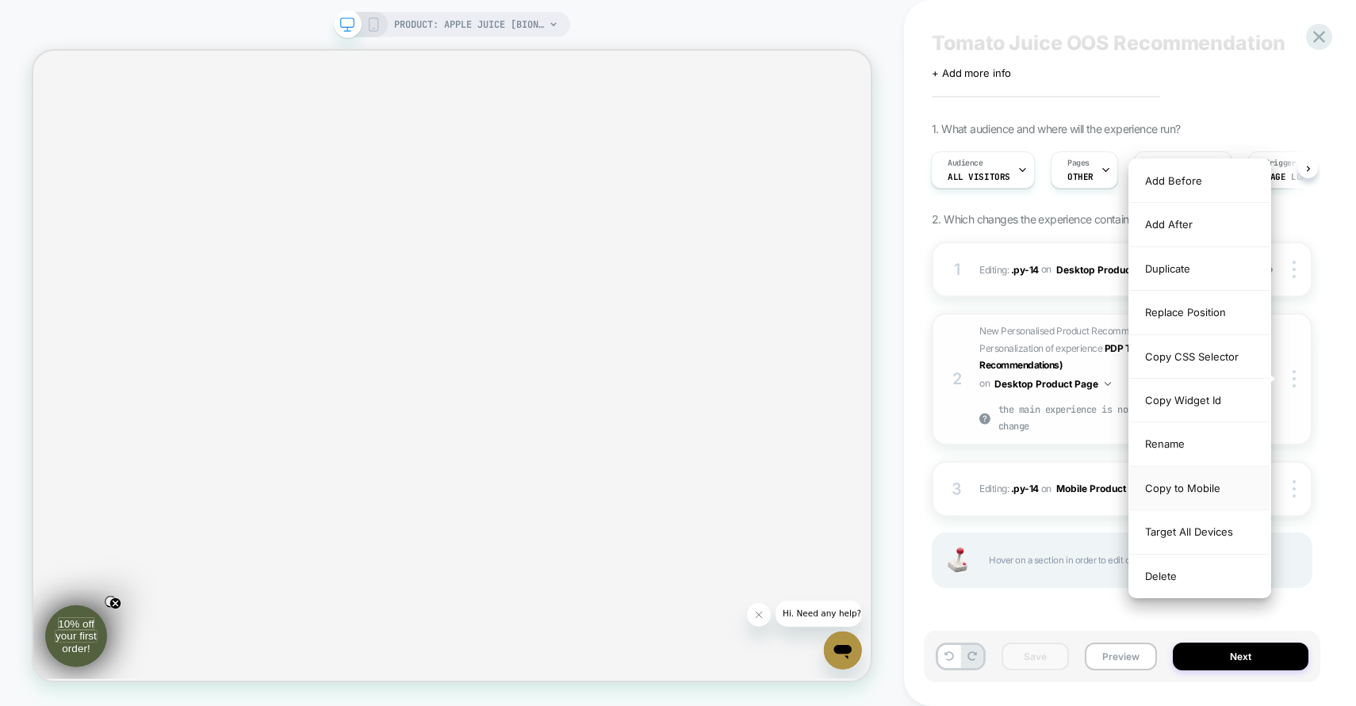
click at [1198, 492] on div "Copy to Mobile" at bounding box center [1199, 489] width 141 height 44
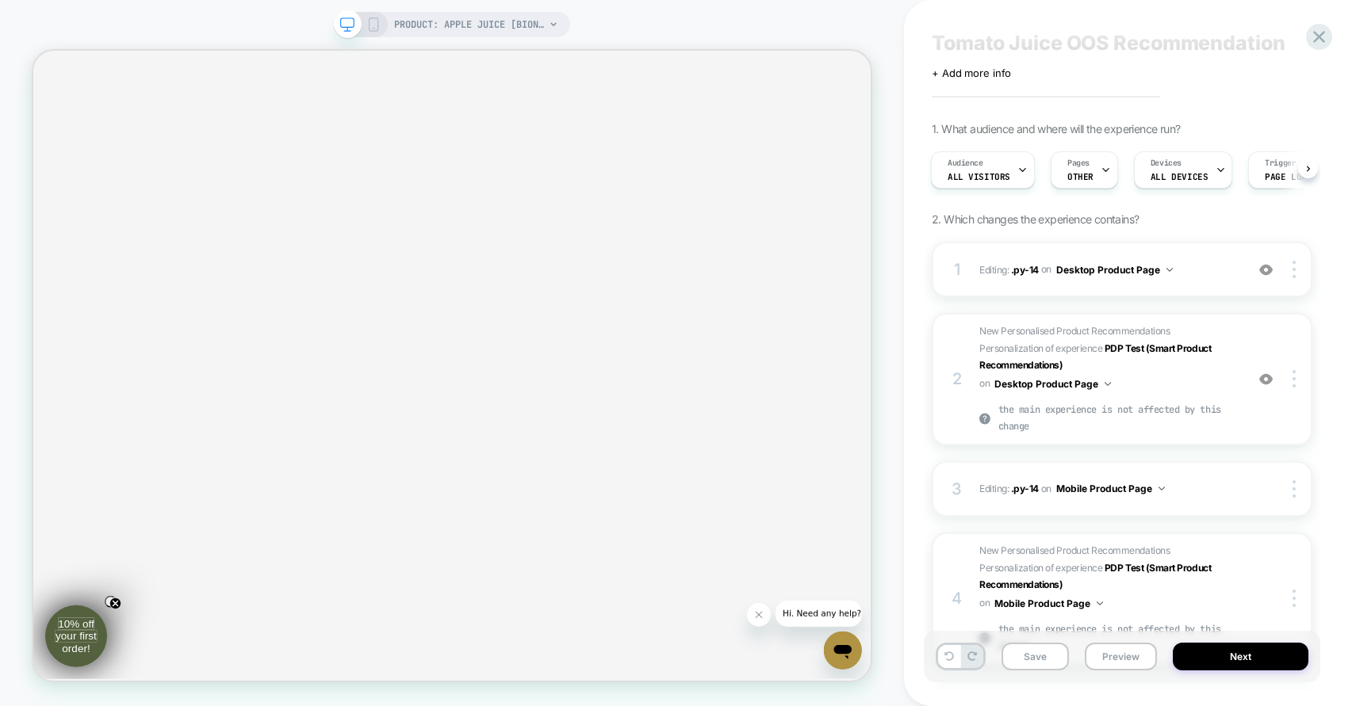
click at [373, 26] on icon at bounding box center [373, 24] width 14 height 14
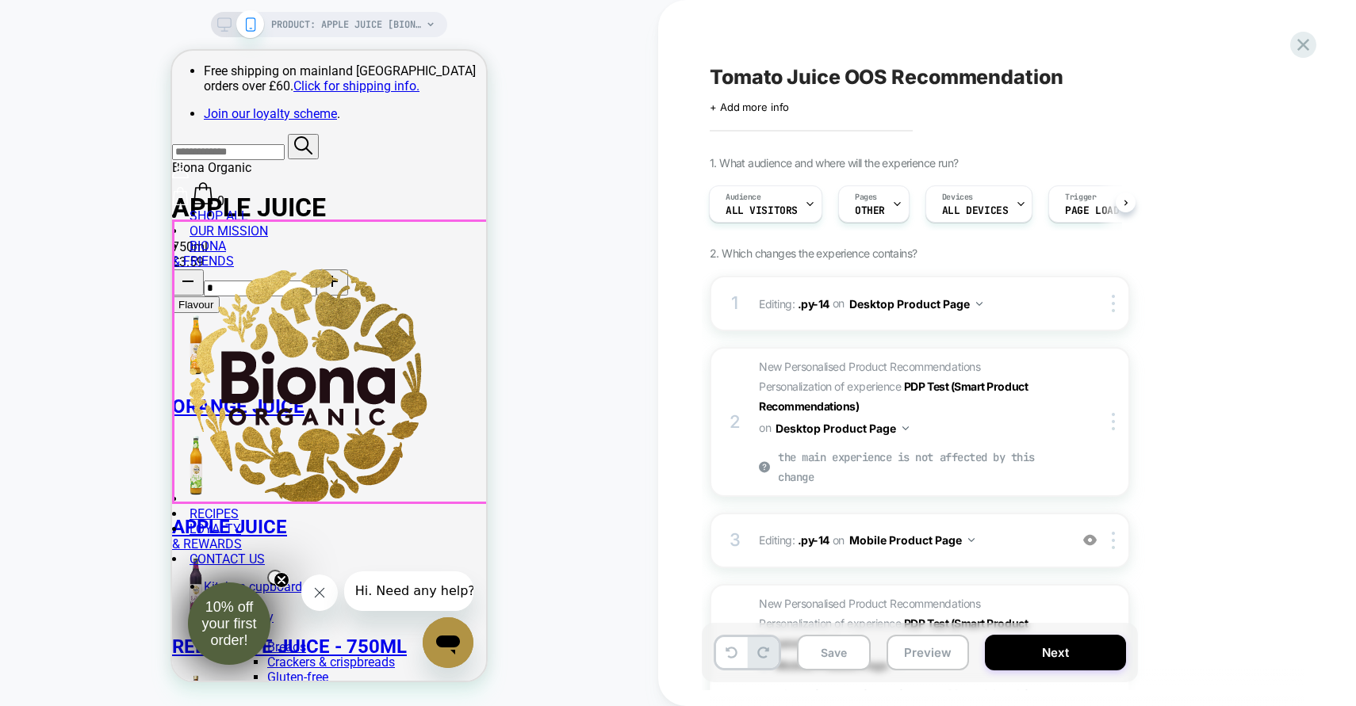
scroll to position [1788, 0]
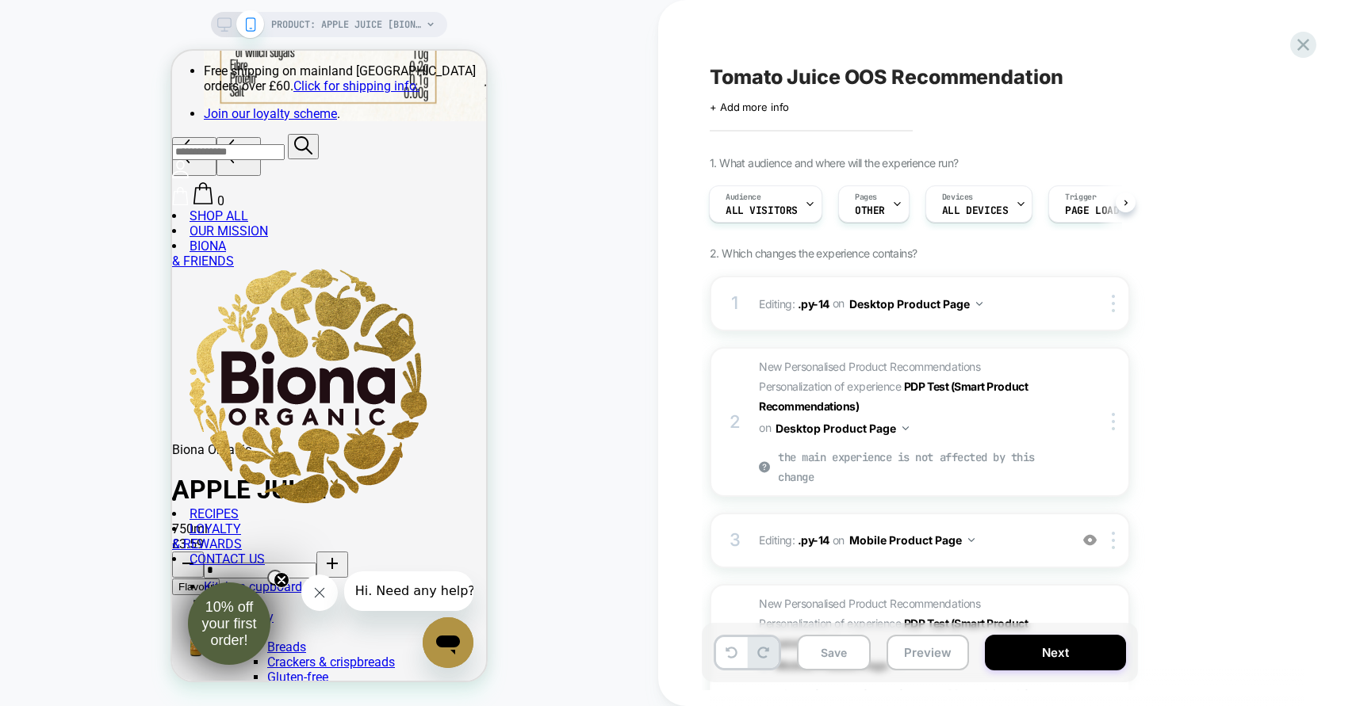
click at [223, 24] on icon at bounding box center [224, 24] width 14 height 14
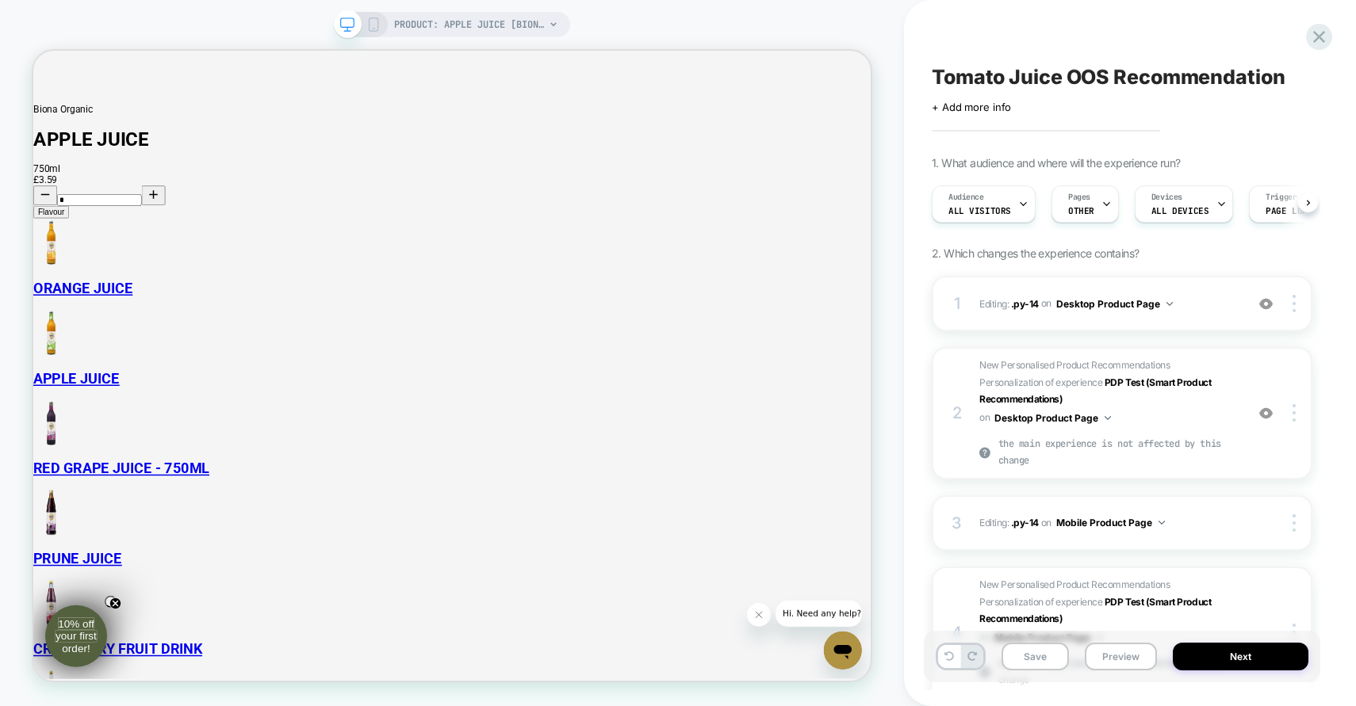
scroll to position [182, 0]
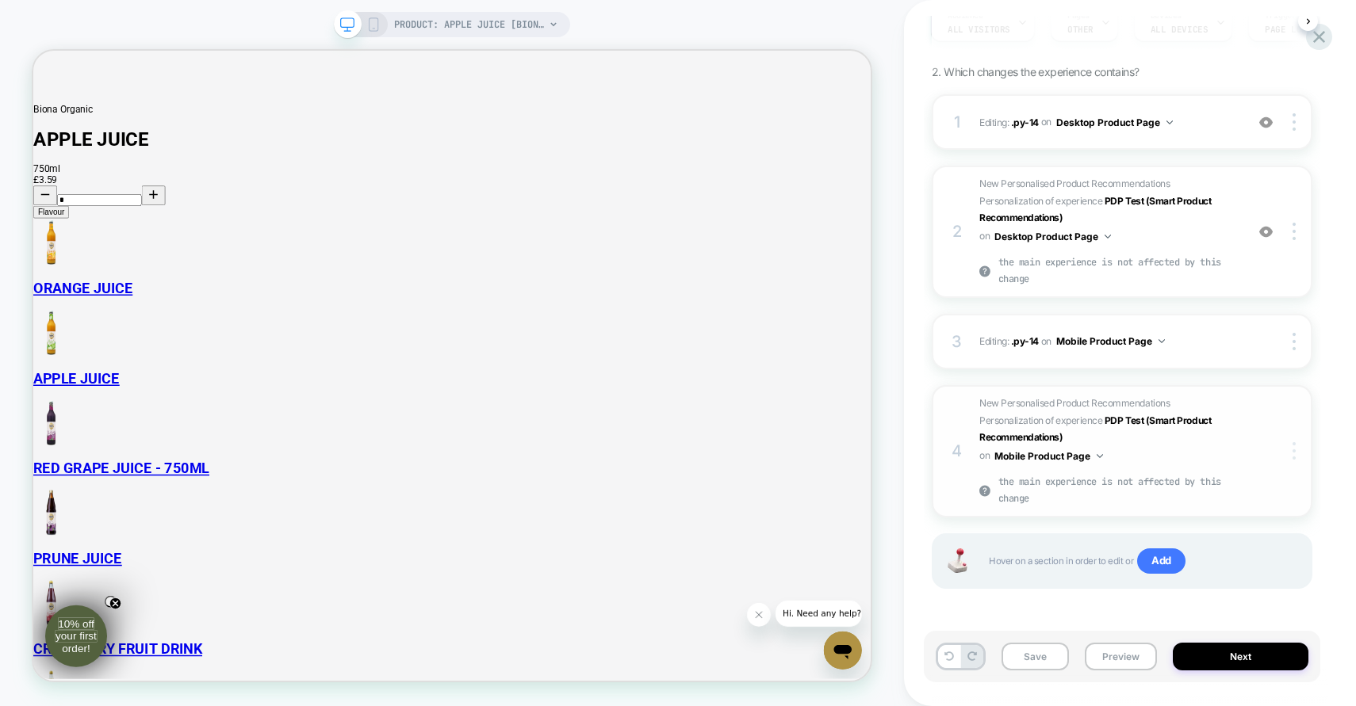
click at [1286, 451] on div at bounding box center [1296, 450] width 30 height 17
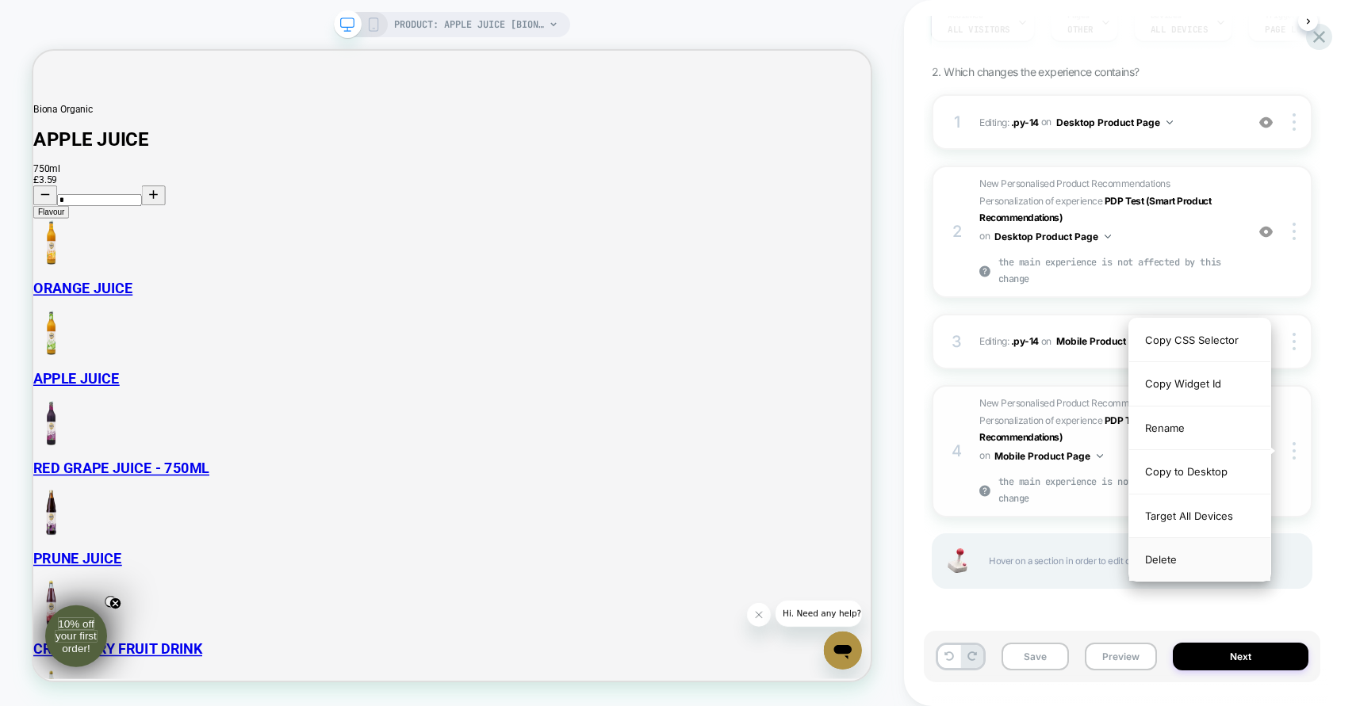
click at [1168, 560] on div "Delete" at bounding box center [1199, 559] width 141 height 43
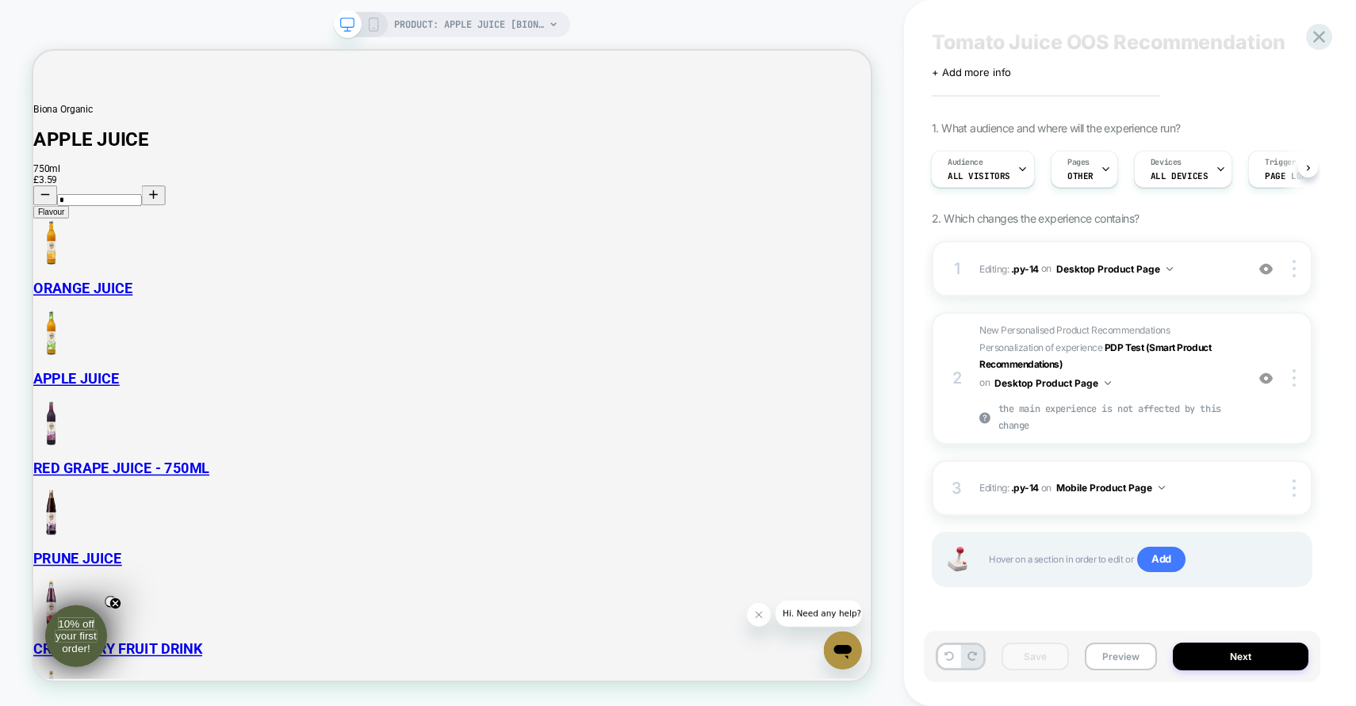
scroll to position [0, 0]
click at [1294, 374] on img at bounding box center [1293, 378] width 3 height 17
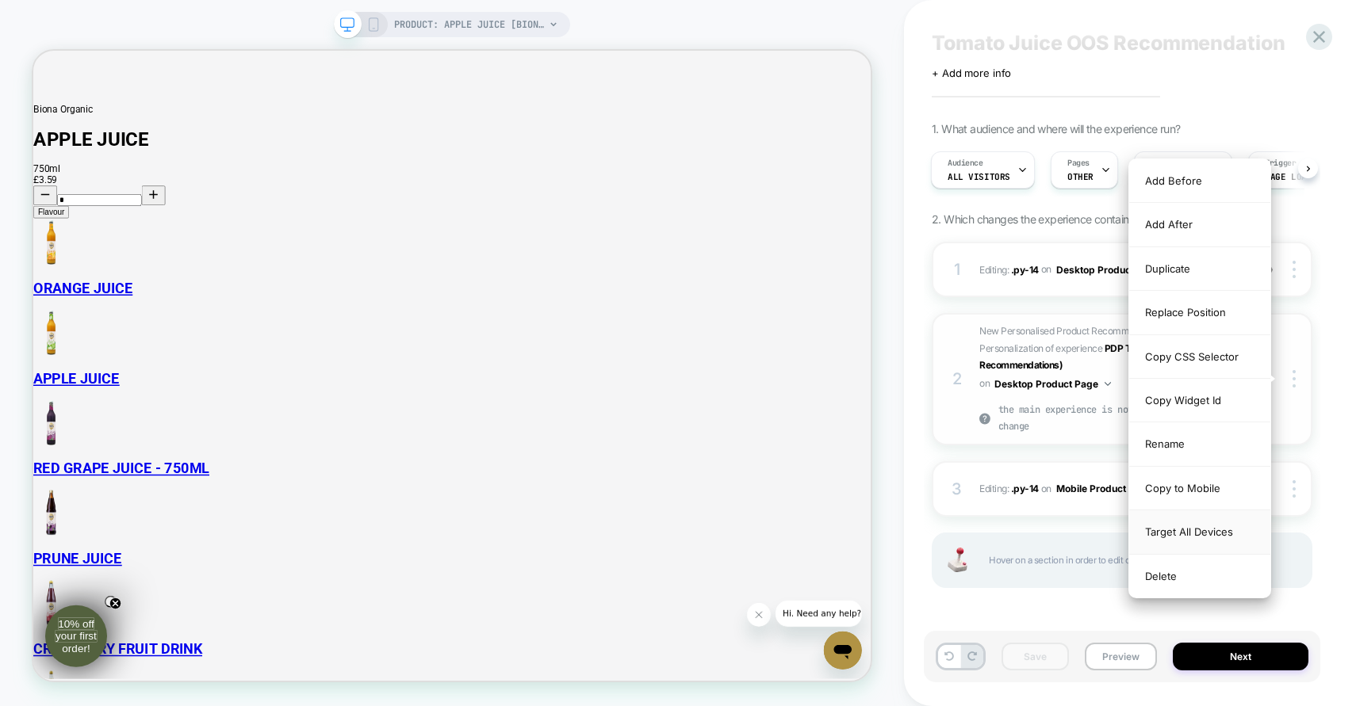
click at [1201, 530] on div "Target All Devices" at bounding box center [1199, 533] width 141 height 44
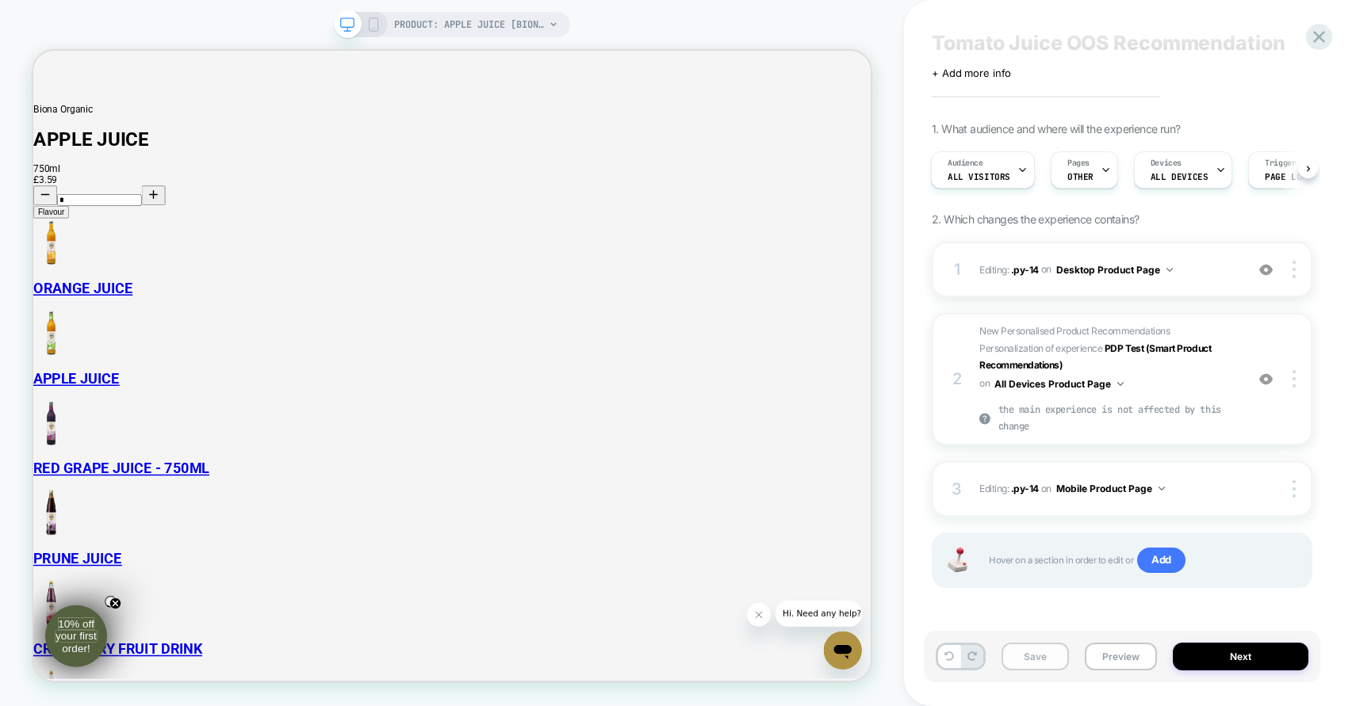
click at [1044, 652] on button "Save" at bounding box center [1034, 657] width 67 height 28
click at [375, 27] on icon at bounding box center [373, 24] width 14 height 14
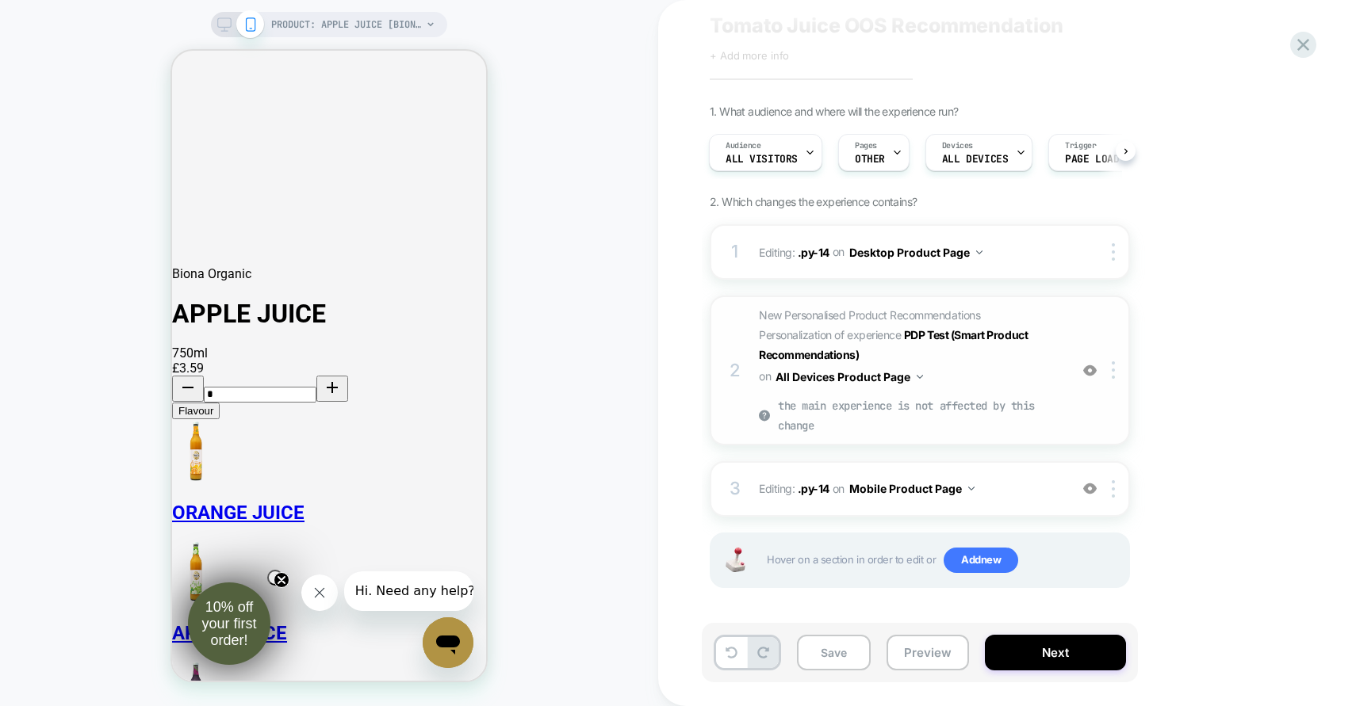
click at [984, 362] on div "New Personalised Product Recommendations Personalization of experience PDP Test…" at bounding box center [910, 335] width 302 height 60
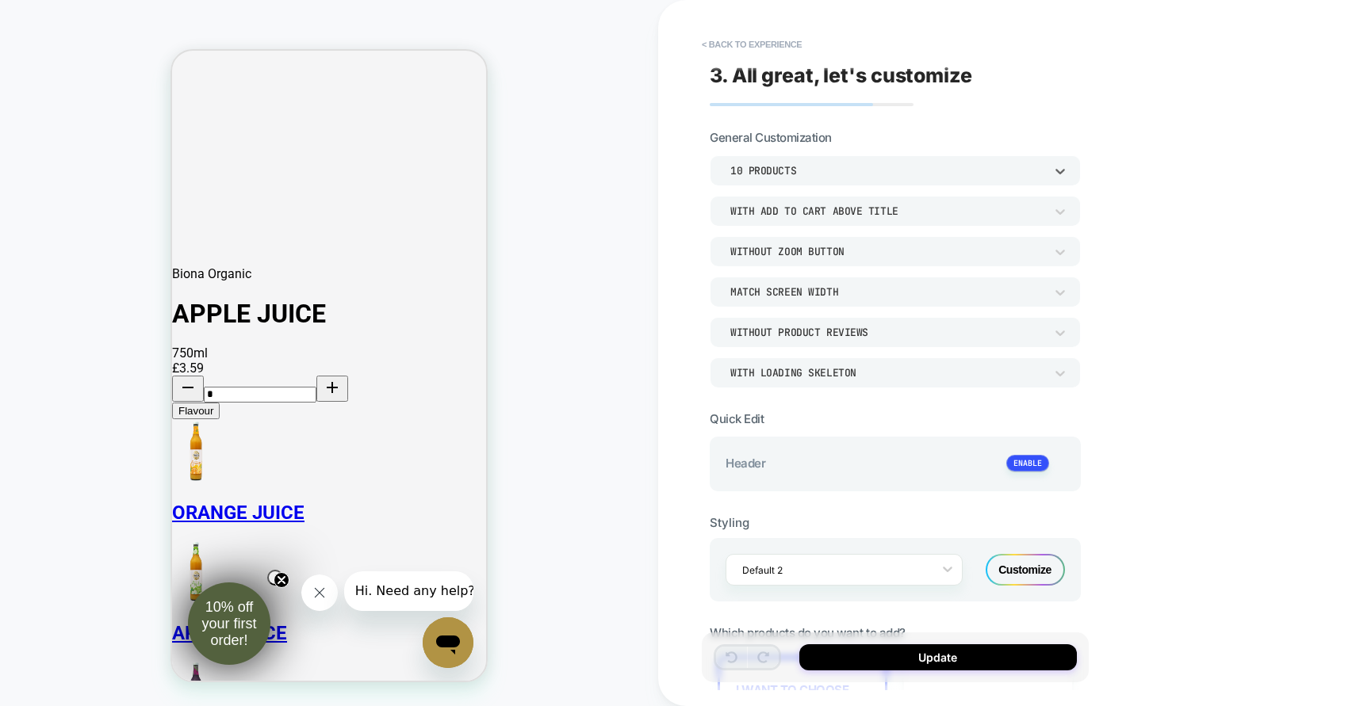
click at [837, 174] on div "10 Products" at bounding box center [887, 170] width 314 height 13
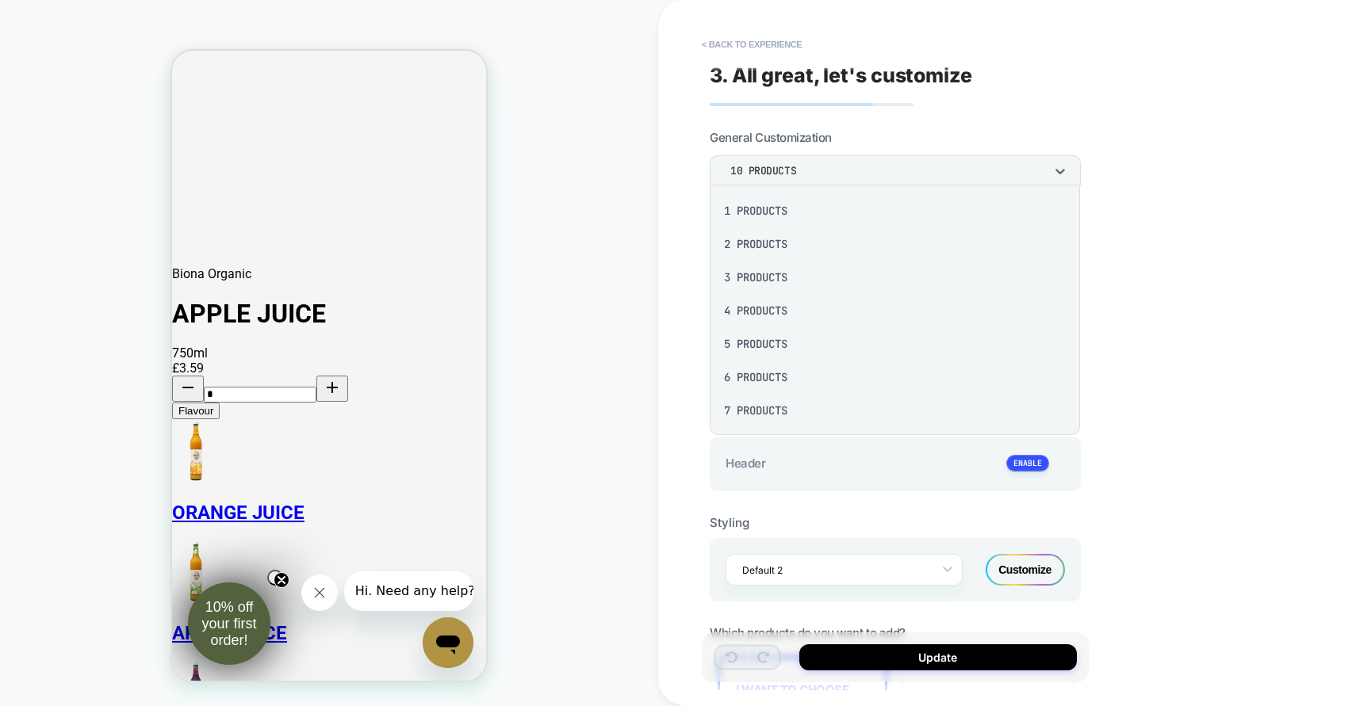
click at [1148, 130] on div at bounding box center [678, 353] width 1356 height 706
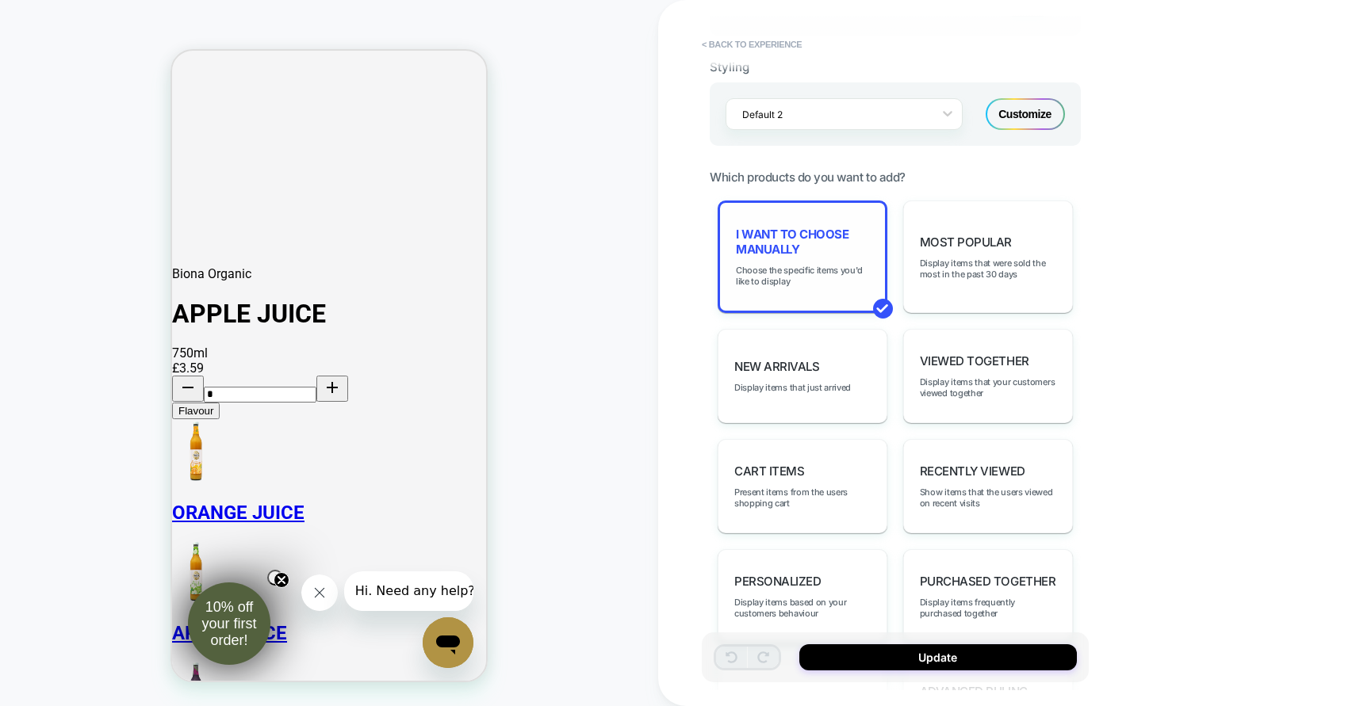
click at [829, 287] on div "I want to choose manually Choose the specific items you'd like to display" at bounding box center [803, 257] width 170 height 113
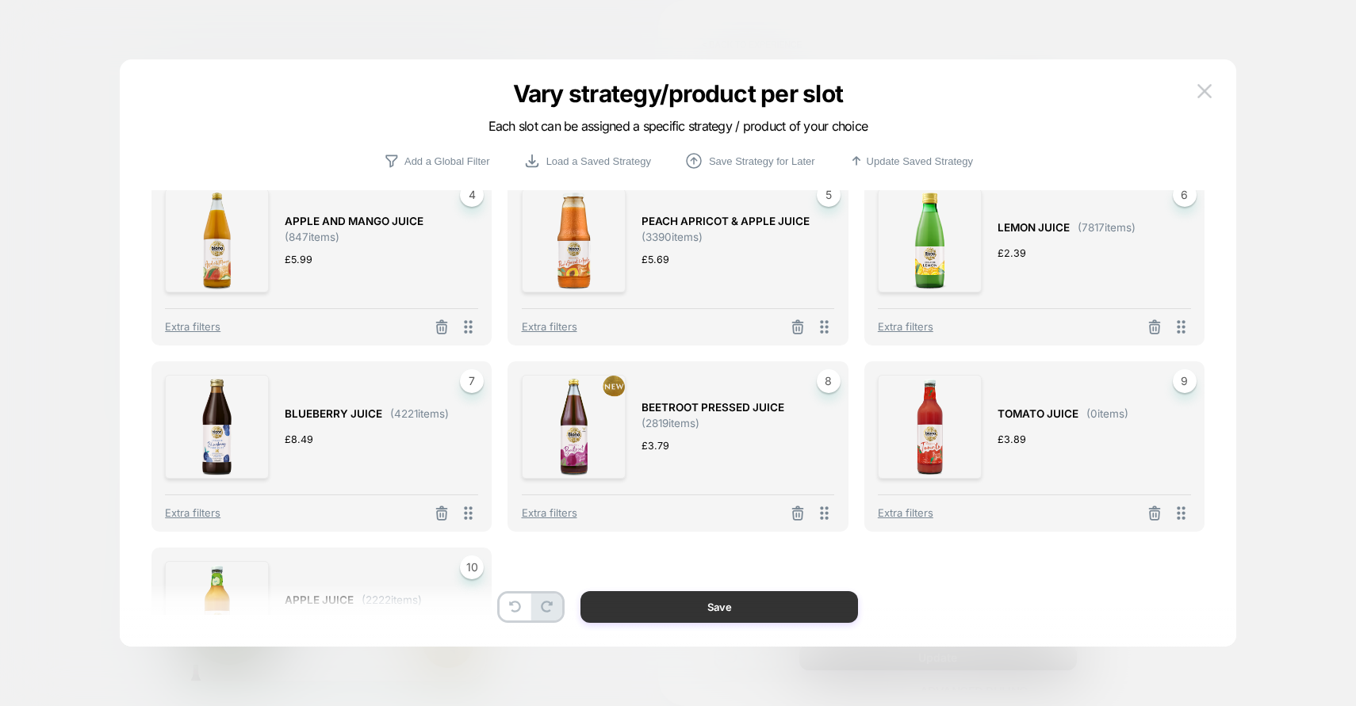
click at [711, 617] on button "Save" at bounding box center [719, 608] width 278 height 32
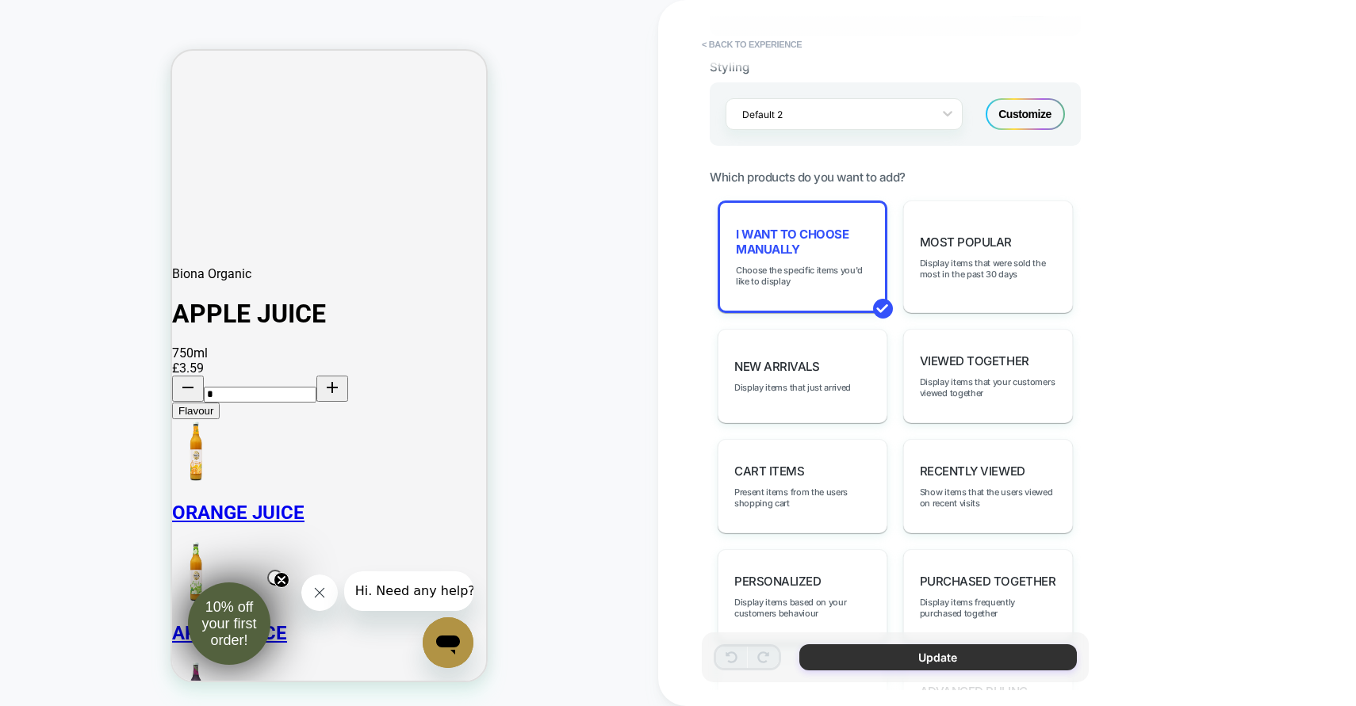
click at [905, 663] on button "Update" at bounding box center [938, 658] width 278 height 26
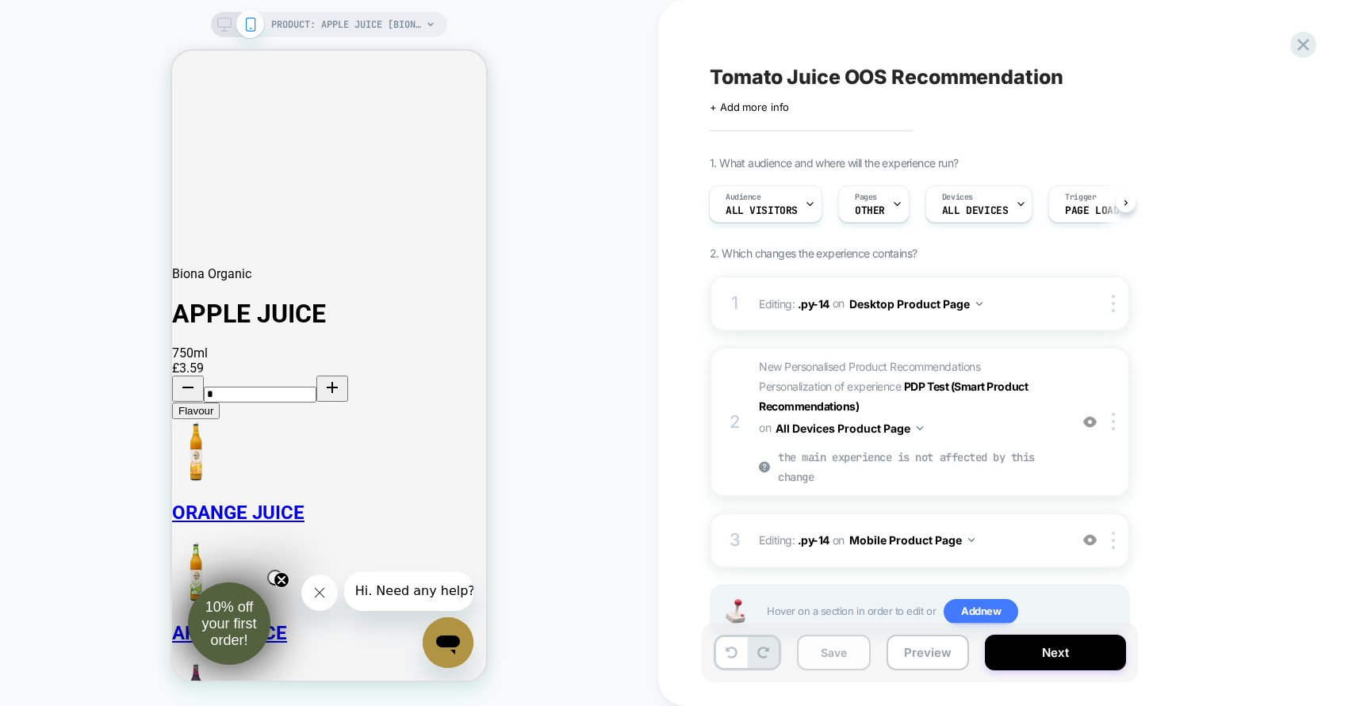
click at [852, 653] on button "Save" at bounding box center [834, 653] width 74 height 36
click at [927, 642] on button "Preview" at bounding box center [927, 653] width 82 height 36
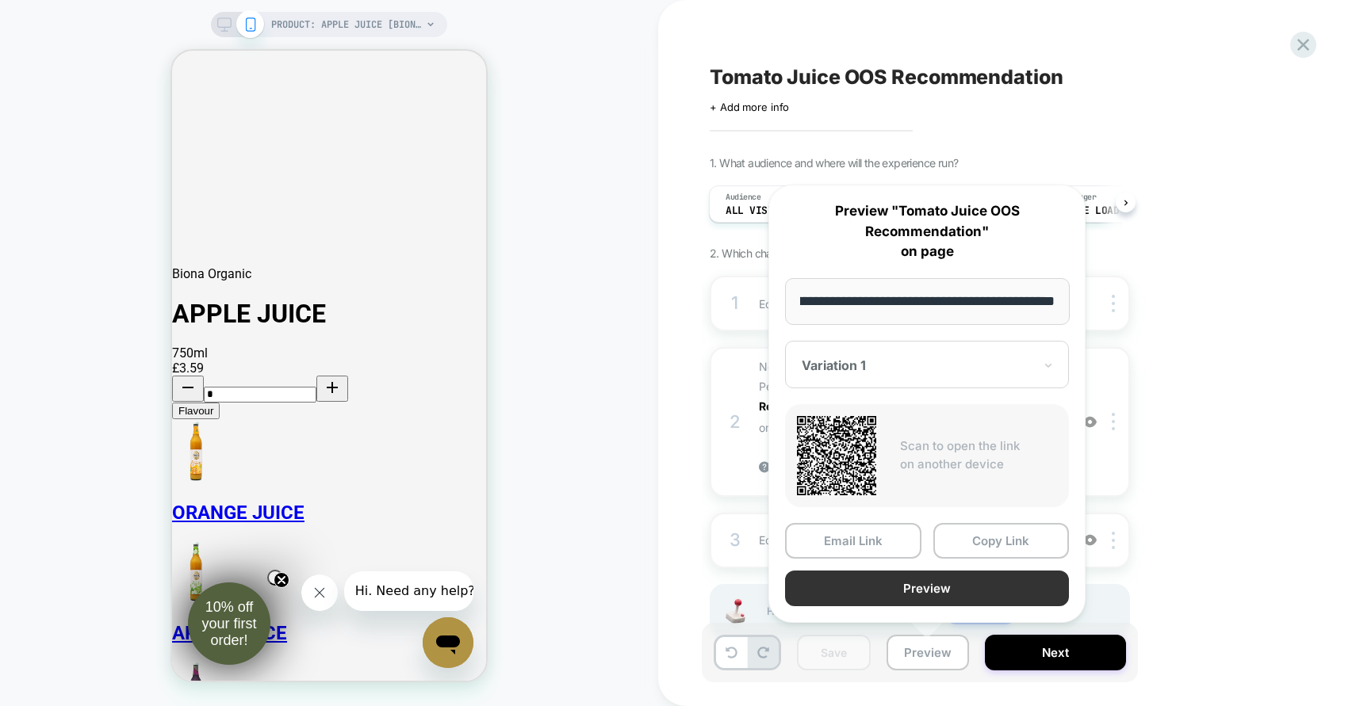
click at [928, 586] on button "Preview" at bounding box center [927, 589] width 284 height 36
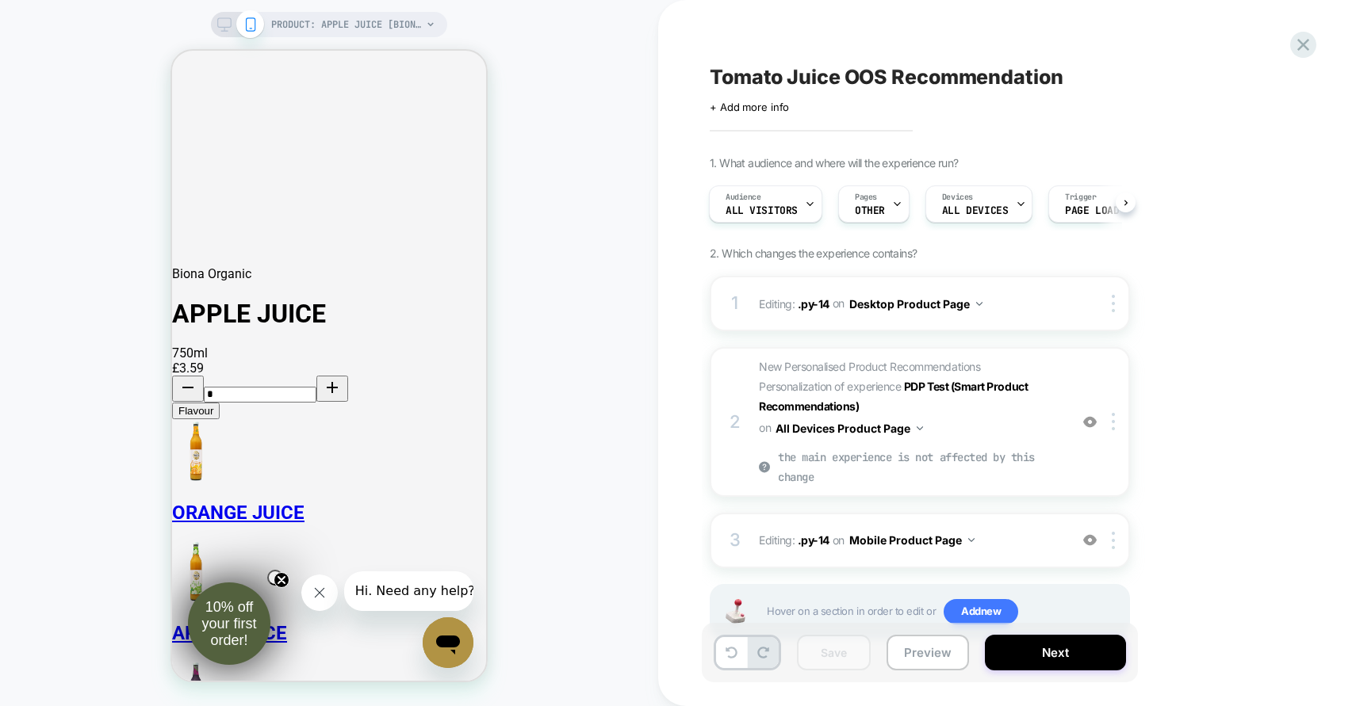
click at [817, 84] on span "Tomato Juice OOS Recommendation" at bounding box center [887, 77] width 354 height 24
drag, startPoint x: 844, startPoint y: 83, endPoint x: 685, endPoint y: 83, distance: 159.4
click at [685, 83] on div "**********" at bounding box center [1007, 353] width 698 height 706
click at [994, 85] on textarea "**********" at bounding box center [888, 77] width 357 height 24
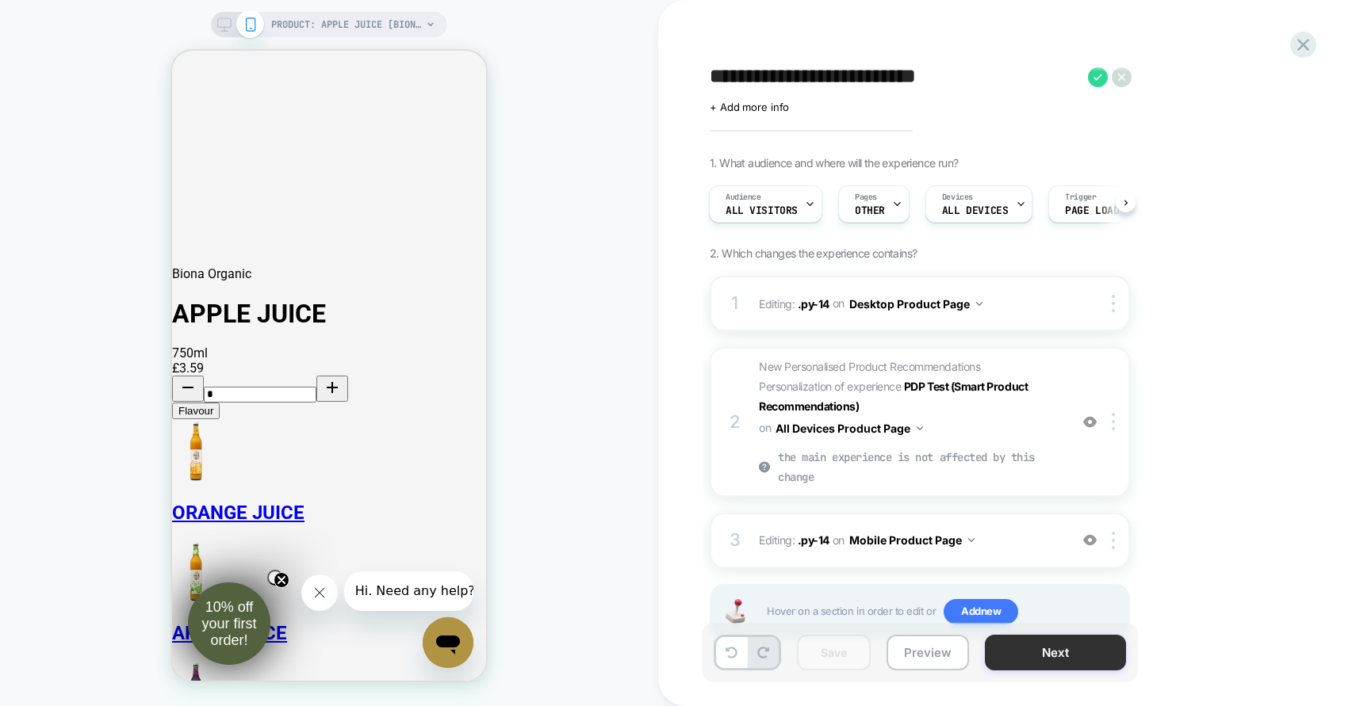
type textarea "**********"
click at [1055, 659] on button "Next" at bounding box center [1055, 653] width 141 height 36
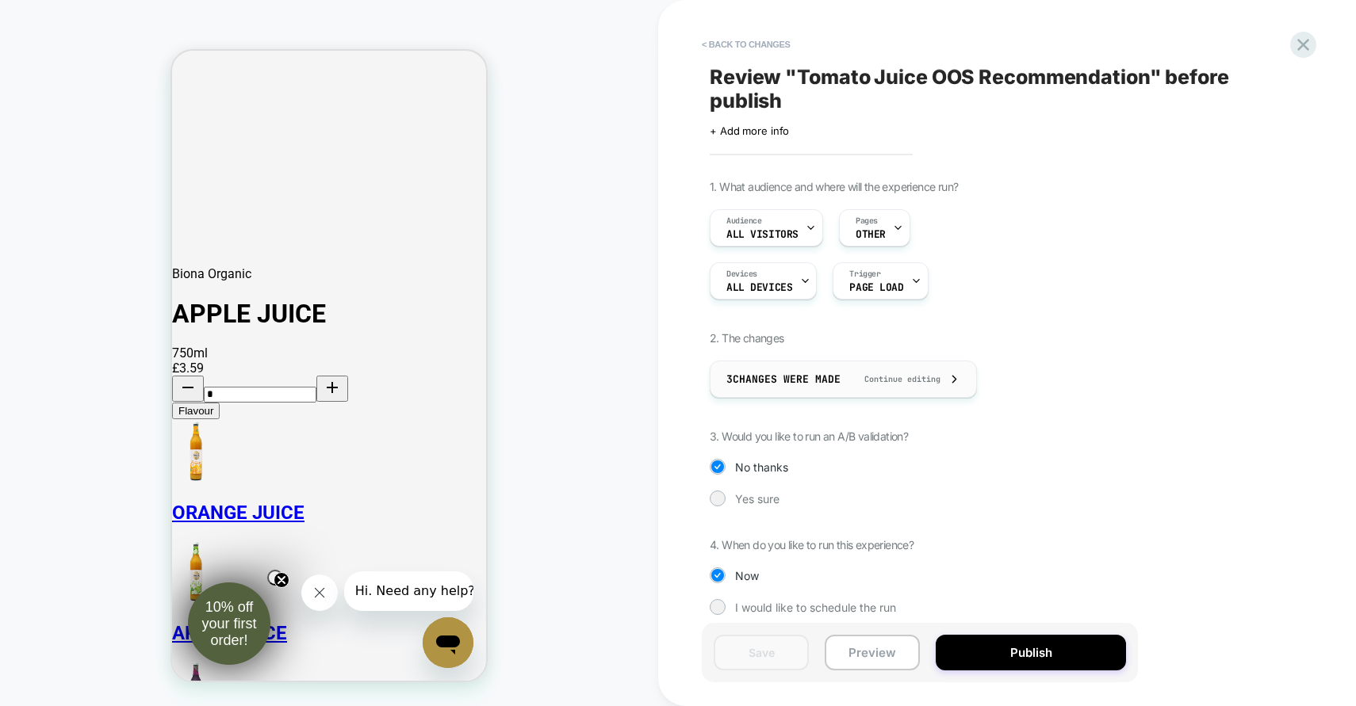
scroll to position [11, 0]
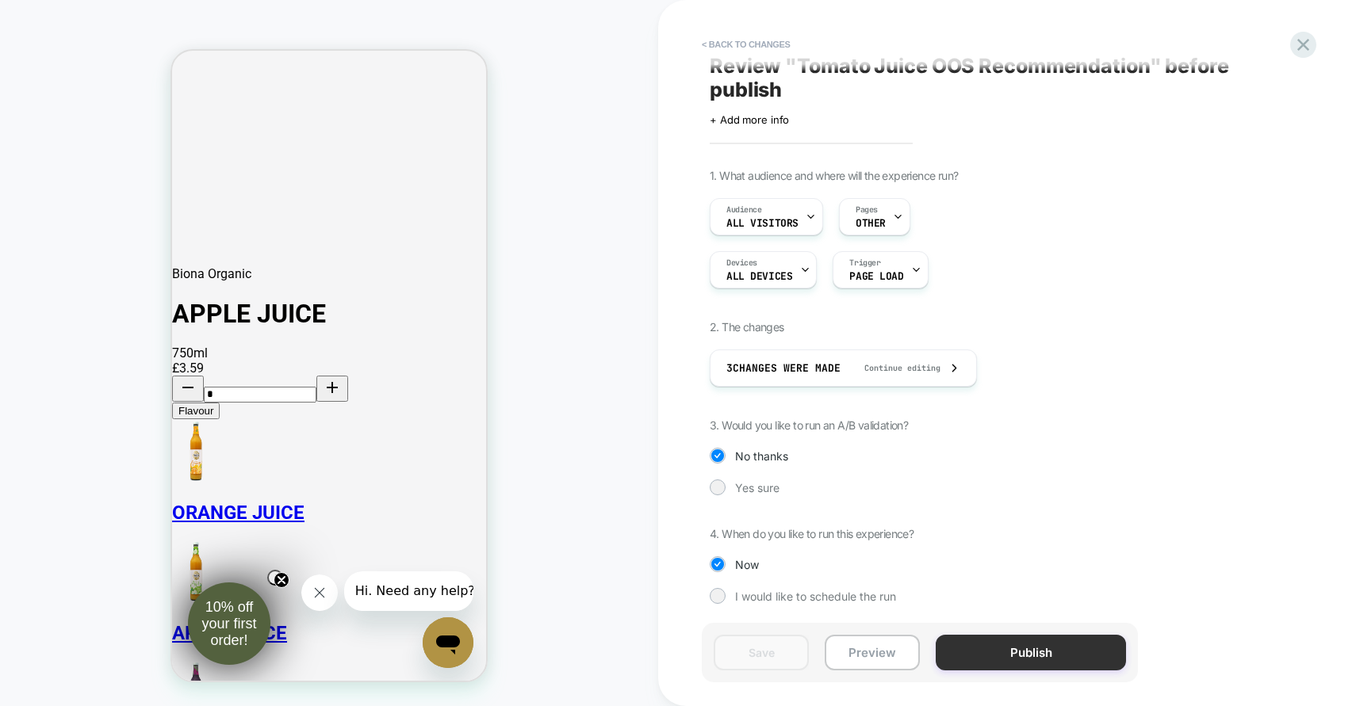
click at [1044, 655] on button "Publish" at bounding box center [1031, 653] width 190 height 36
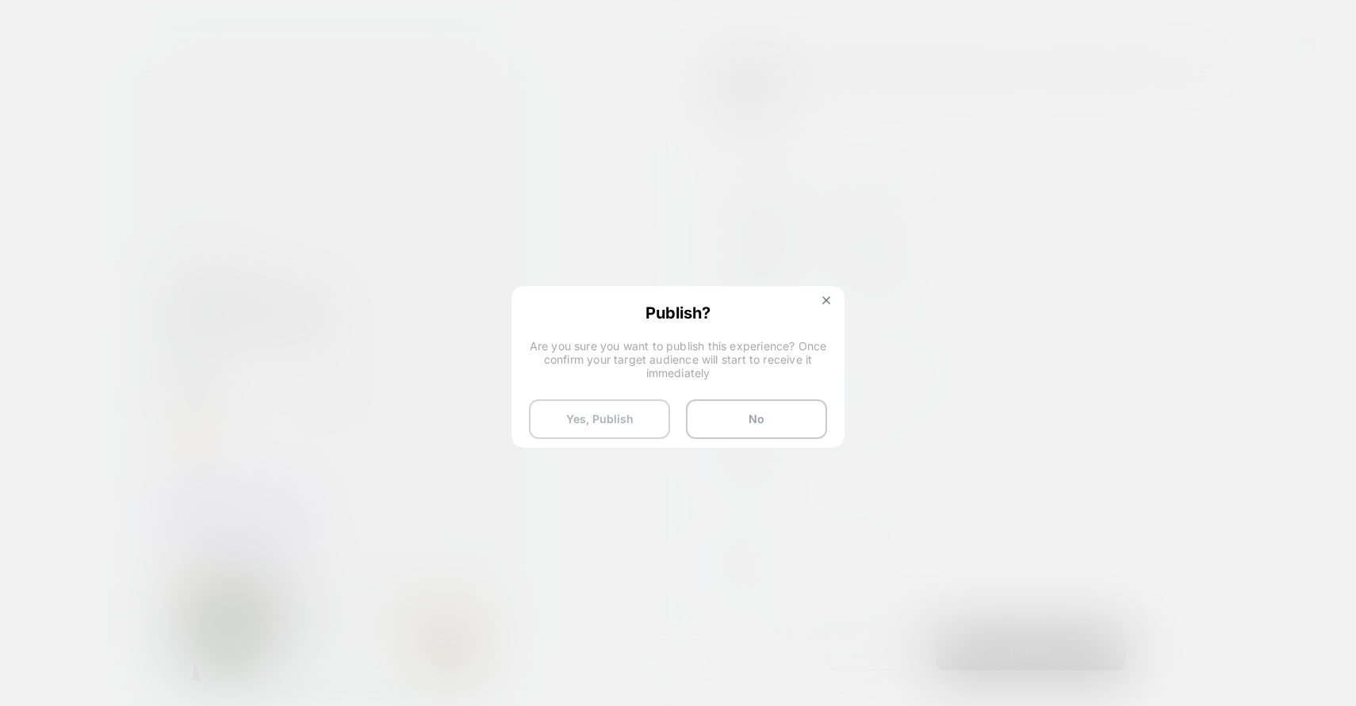
click at [628, 417] on button "Yes, Publish" at bounding box center [599, 420] width 141 height 40
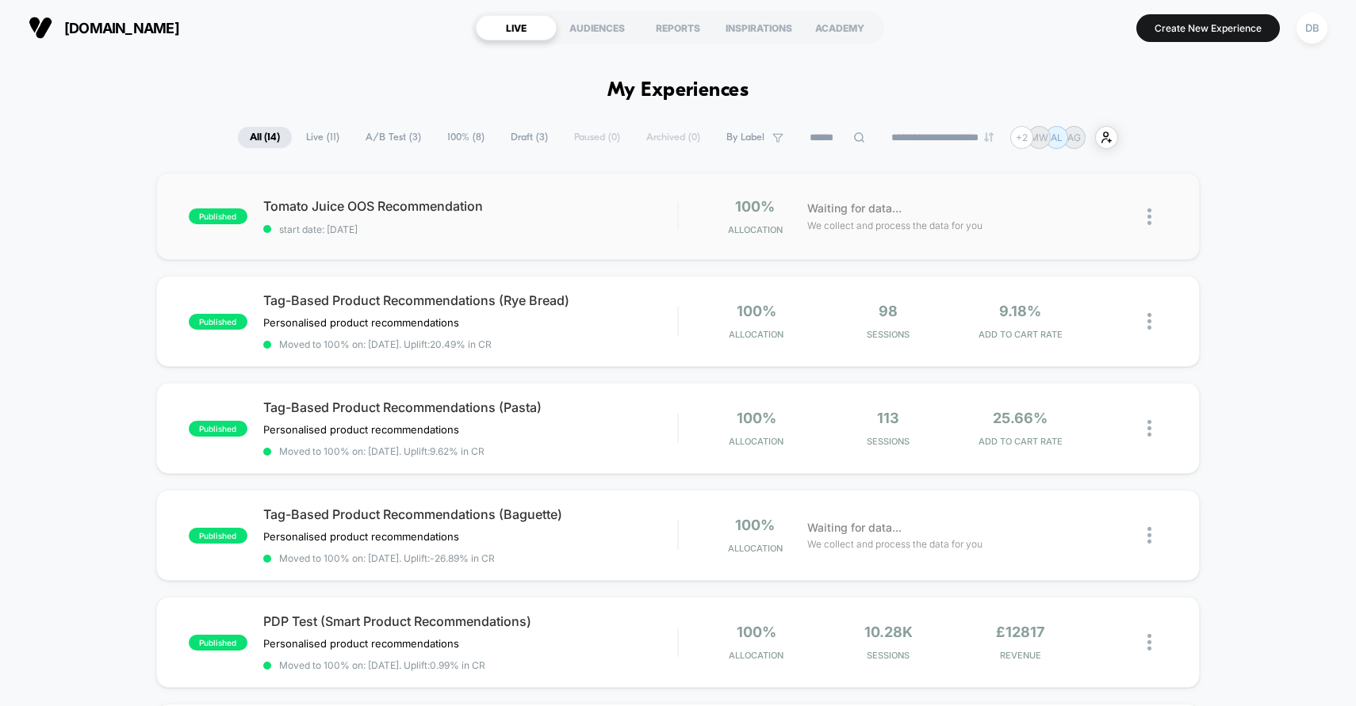
click at [543, 216] on div "Tomato Juice OOS Recommendation start date: [DATE]" at bounding box center [470, 216] width 415 height 37
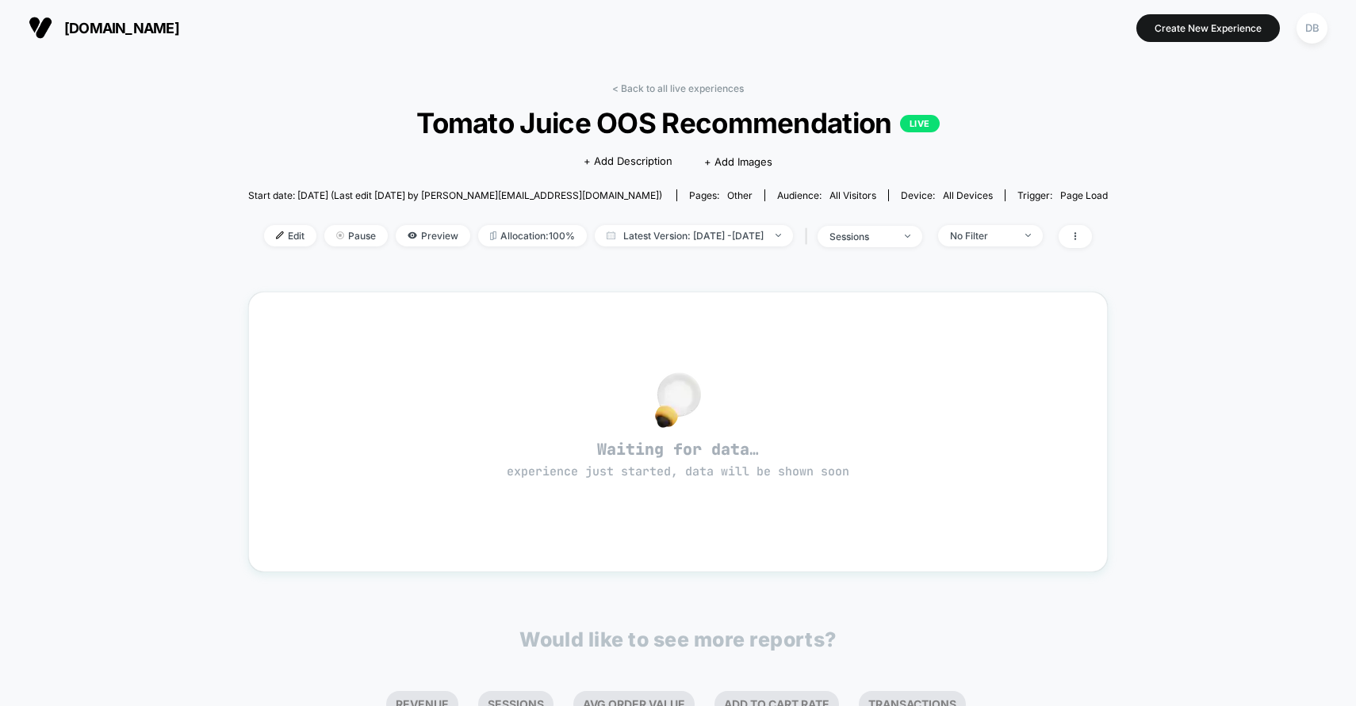
click at [569, 115] on span "Tomato Juice OOS Recommendation LIVE" at bounding box center [677, 122] width 773 height 33
click at [264, 228] on span "Edit" at bounding box center [290, 235] width 52 height 21
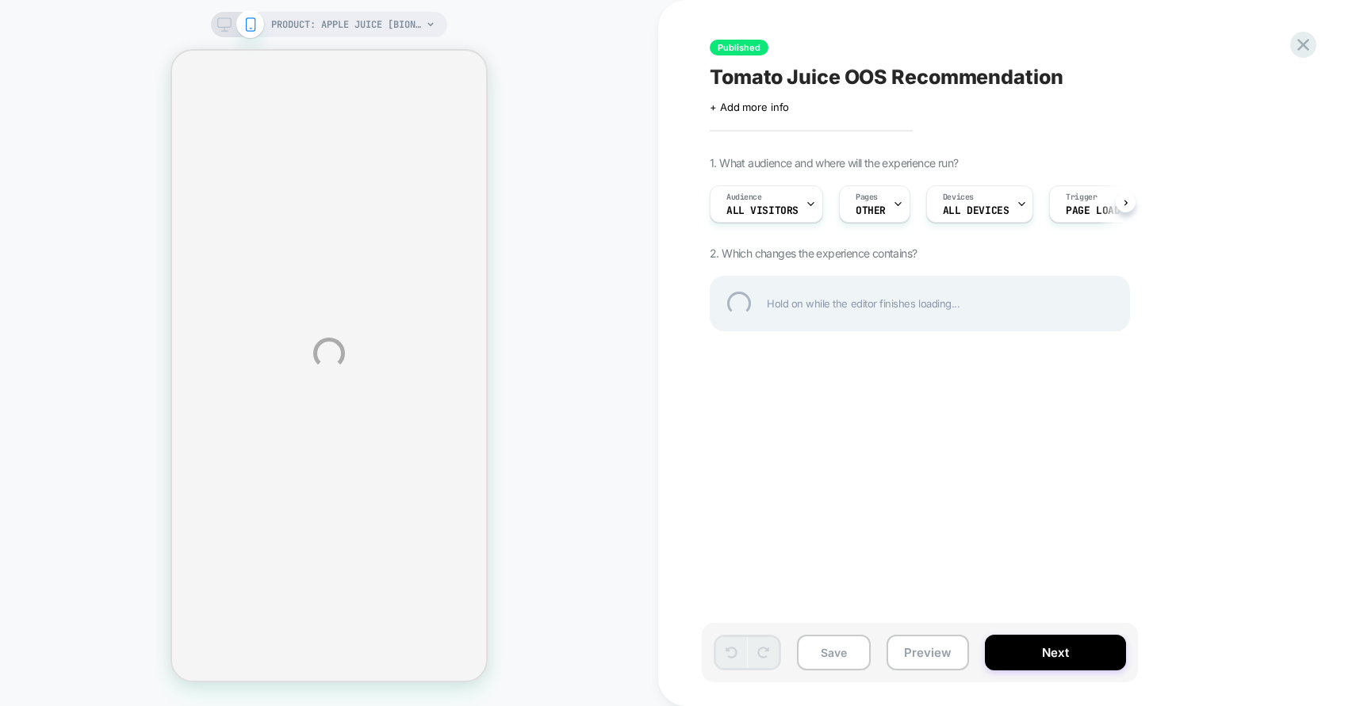
click at [791, 78] on div "Tomato Juice OOS Recommendation" at bounding box center [999, 77] width 579 height 24
click at [808, 77] on textarea "**********" at bounding box center [929, 77] width 438 height 24
drag, startPoint x: 794, startPoint y: 77, endPoint x: 670, endPoint y: 77, distance: 123.7
click at [670, 77] on div "**********" at bounding box center [678, 353] width 1356 height 706
click at [763, 79] on textarea "**********" at bounding box center [881, 77] width 343 height 24
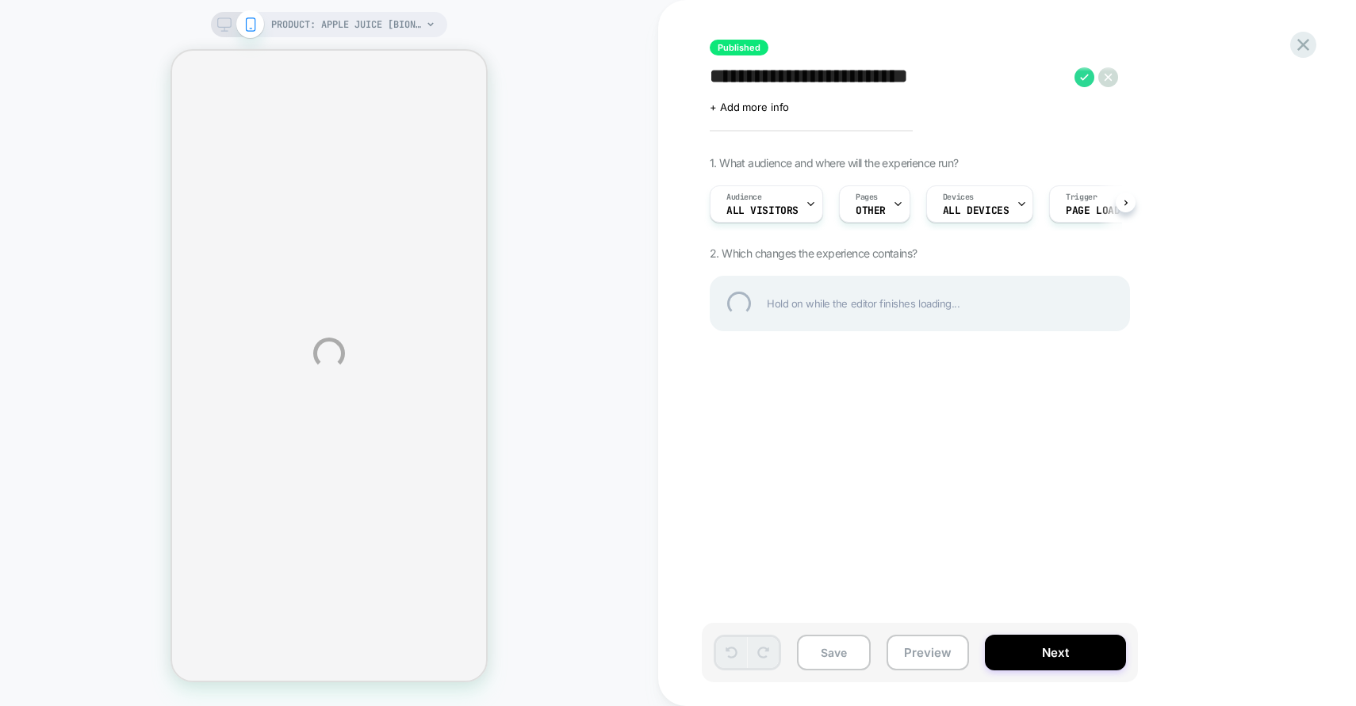
type textarea "**********"
click at [852, 644] on div "**********" at bounding box center [678, 353] width 1356 height 706
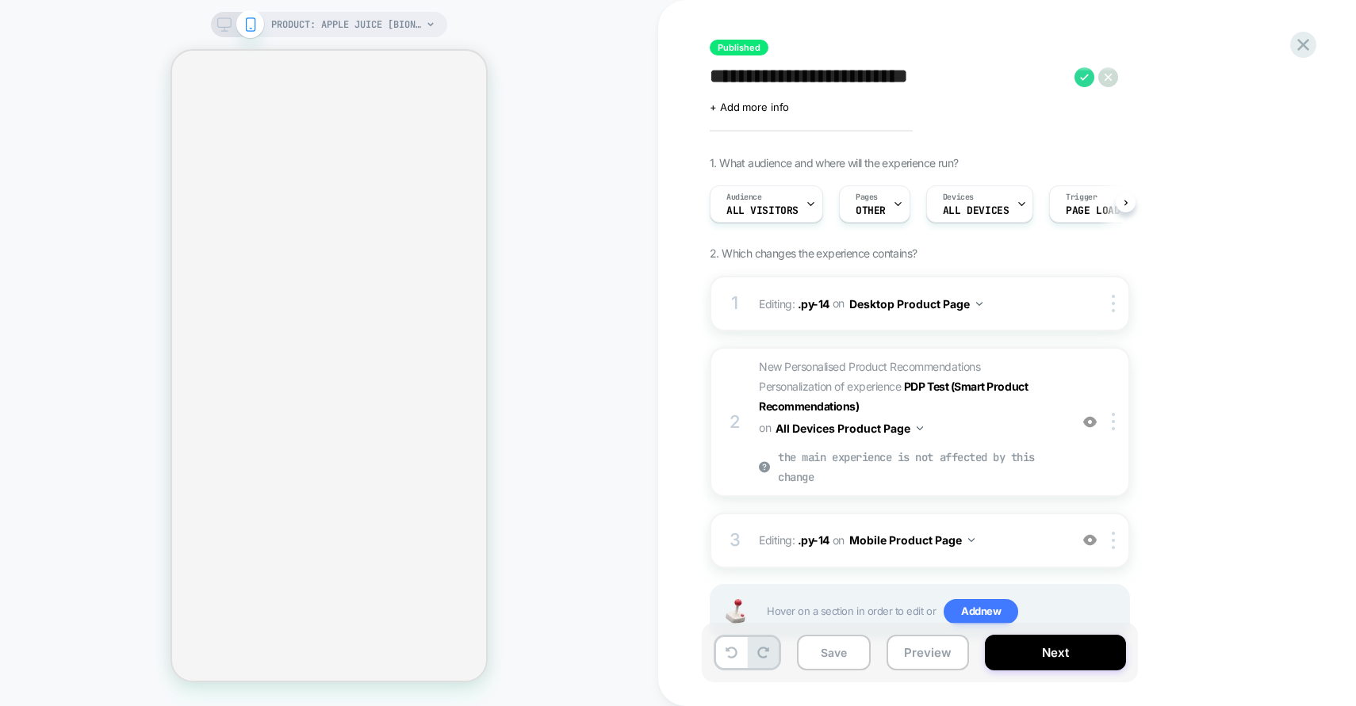
click at [853, 660] on button "Save" at bounding box center [834, 653] width 74 height 36
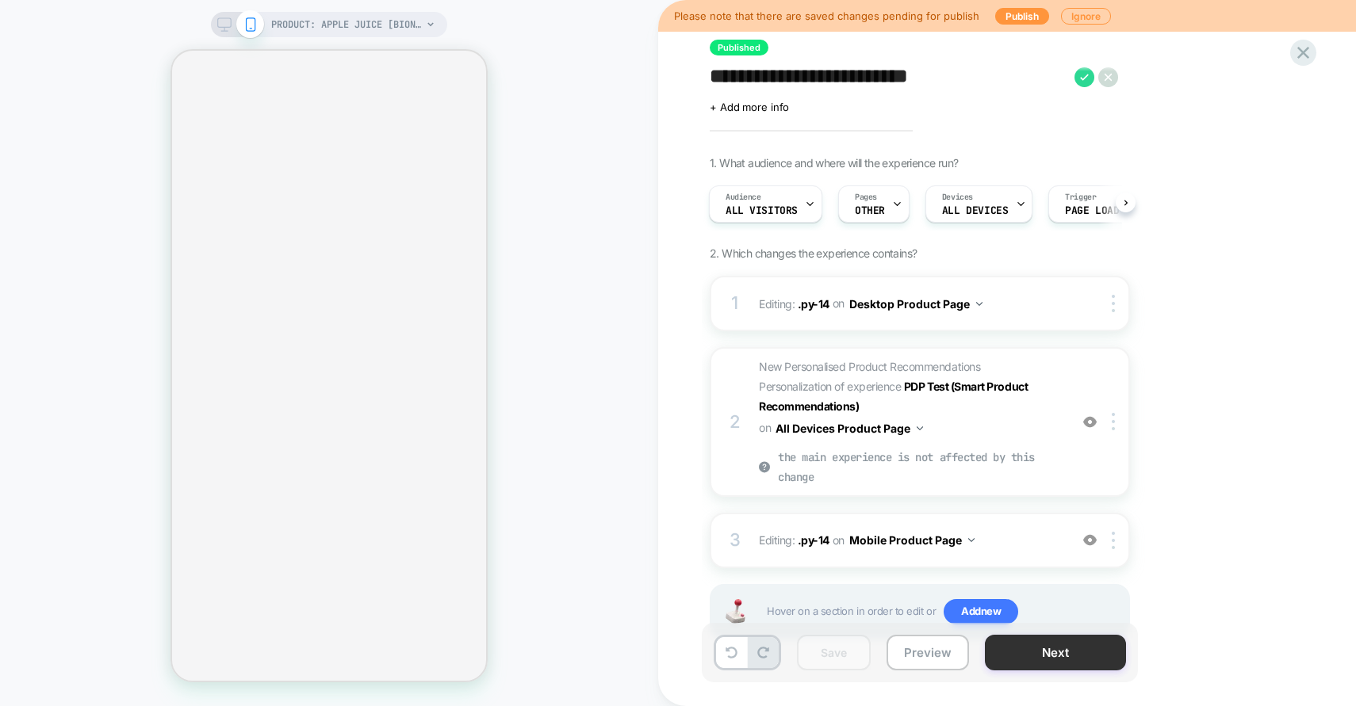
click at [1078, 657] on button "Next" at bounding box center [1055, 653] width 141 height 36
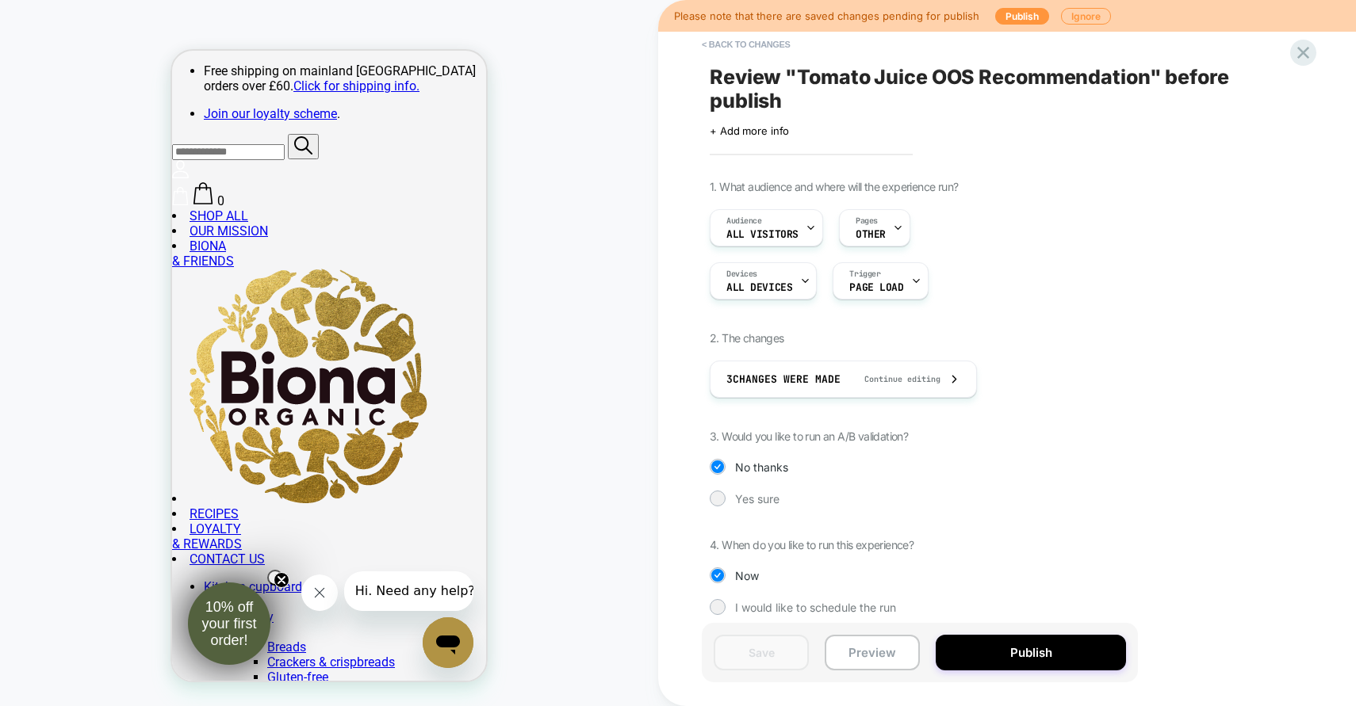
scroll to position [0, 0]
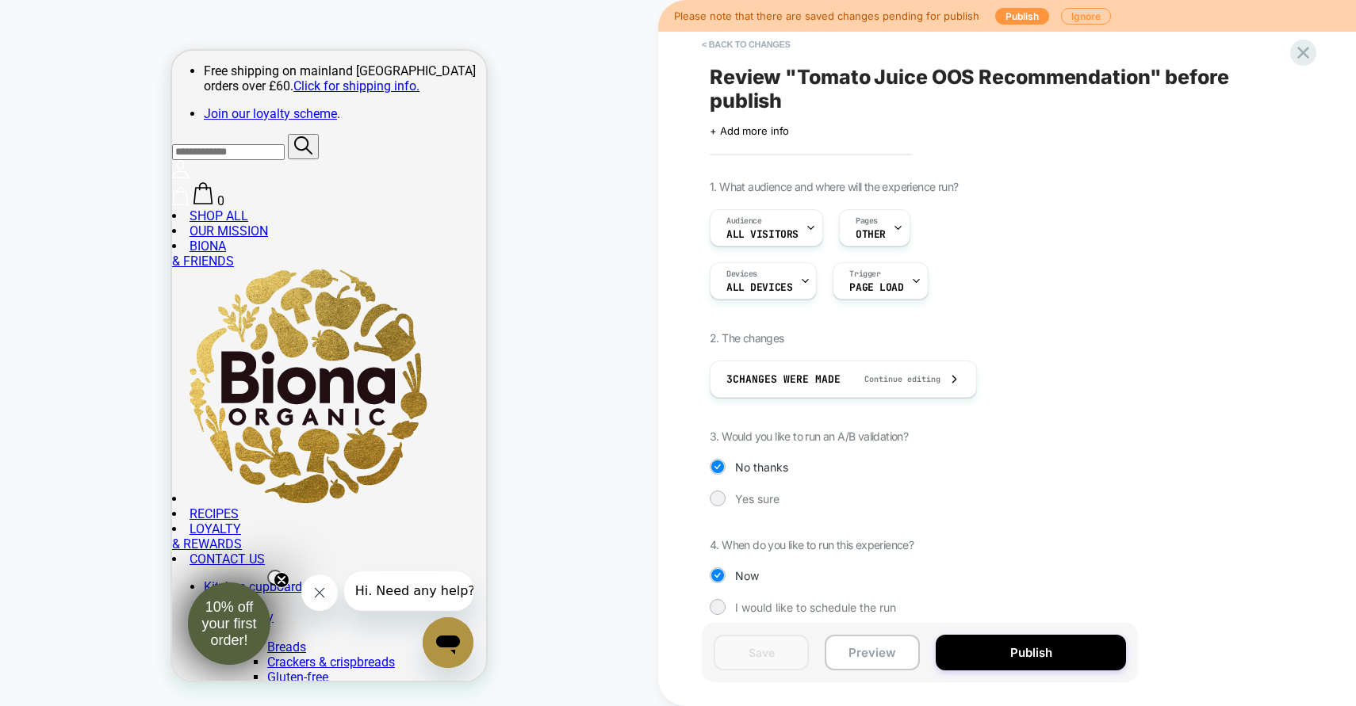
click at [824, 77] on span "Review " Tomato Juice OOS Recommendation " before publish" at bounding box center [999, 89] width 579 height 48
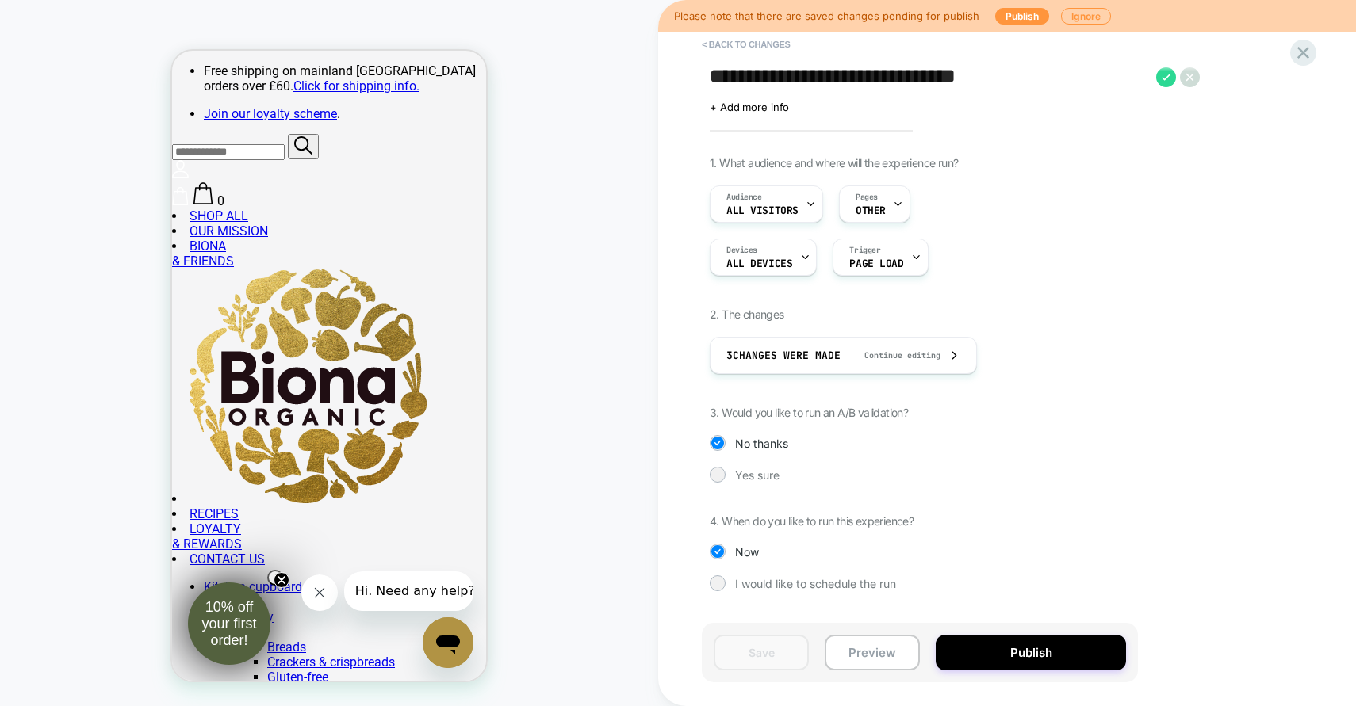
drag, startPoint x: 840, startPoint y: 79, endPoint x: 688, endPoint y: 79, distance: 151.4
type textarea "**********"
click at [1085, 72] on icon at bounding box center [1084, 77] width 20 height 20
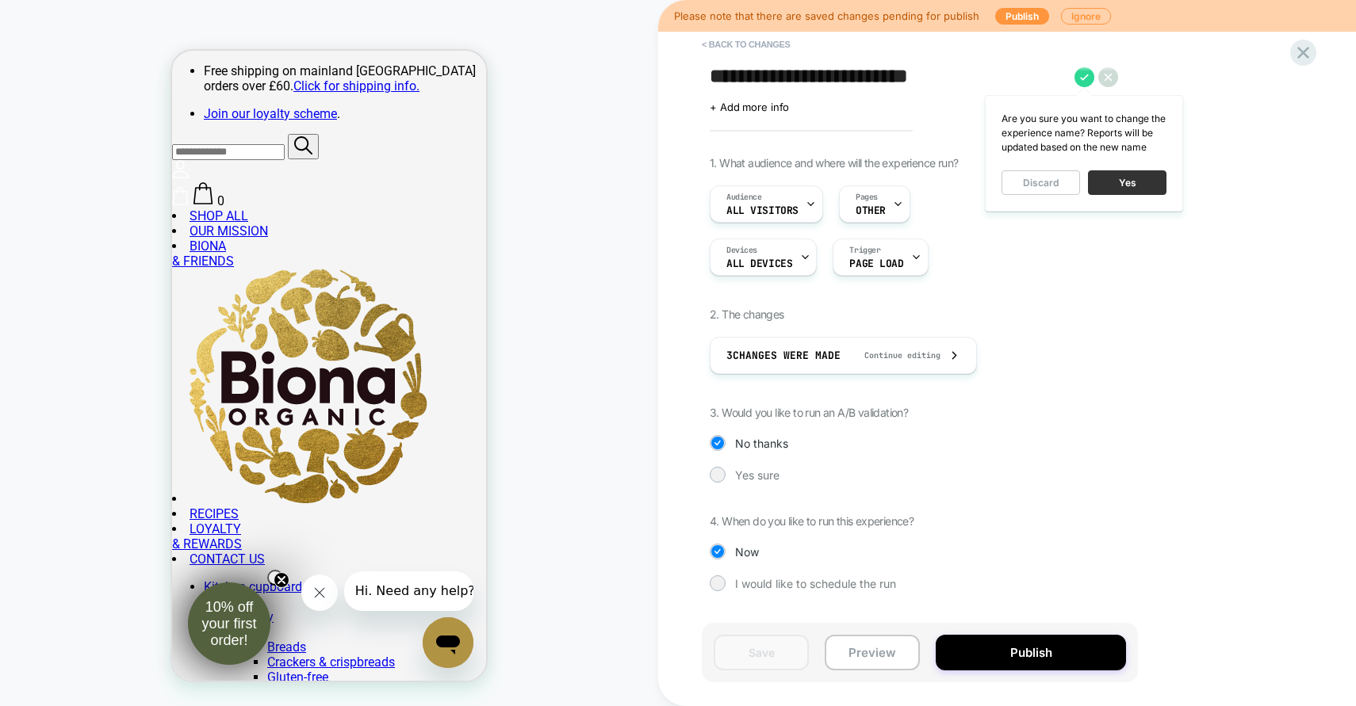
click at [1141, 185] on button "Yes" at bounding box center [1127, 182] width 78 height 25
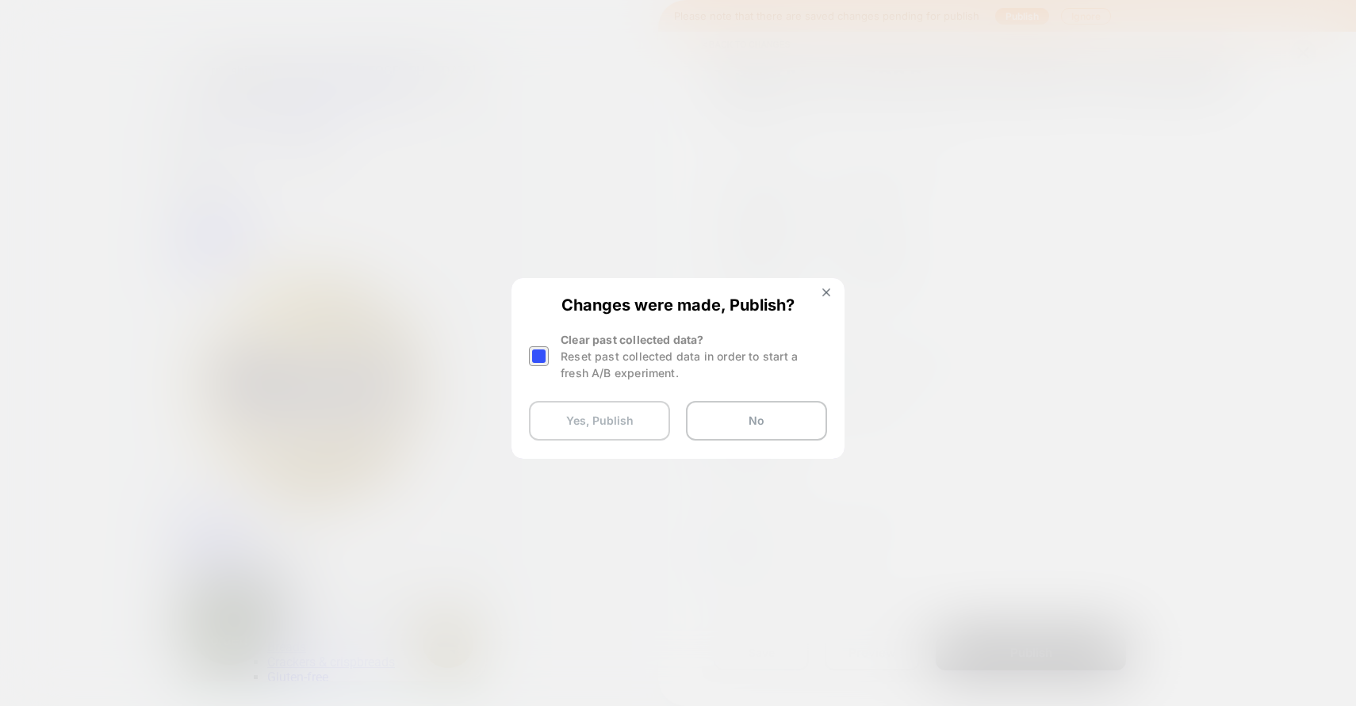
click at [626, 423] on button "Yes, Publish" at bounding box center [599, 421] width 141 height 40
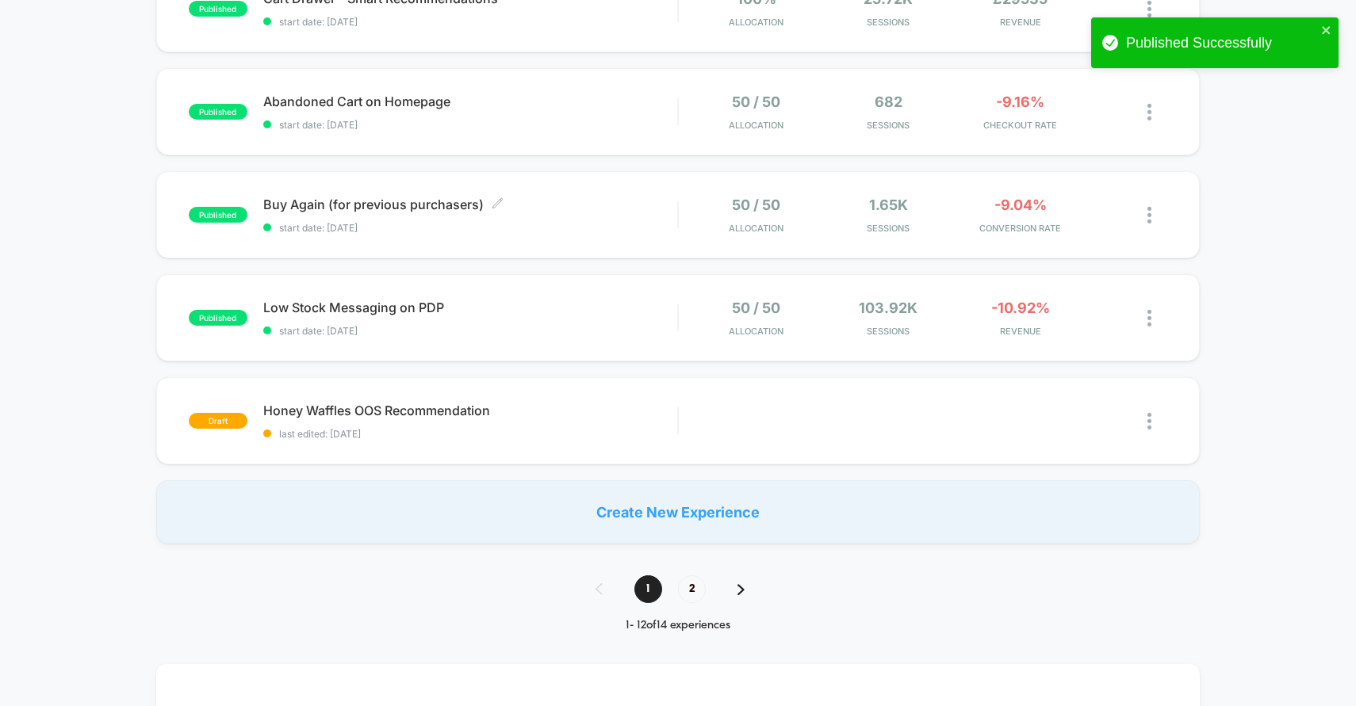
scroll to position [948, 0]
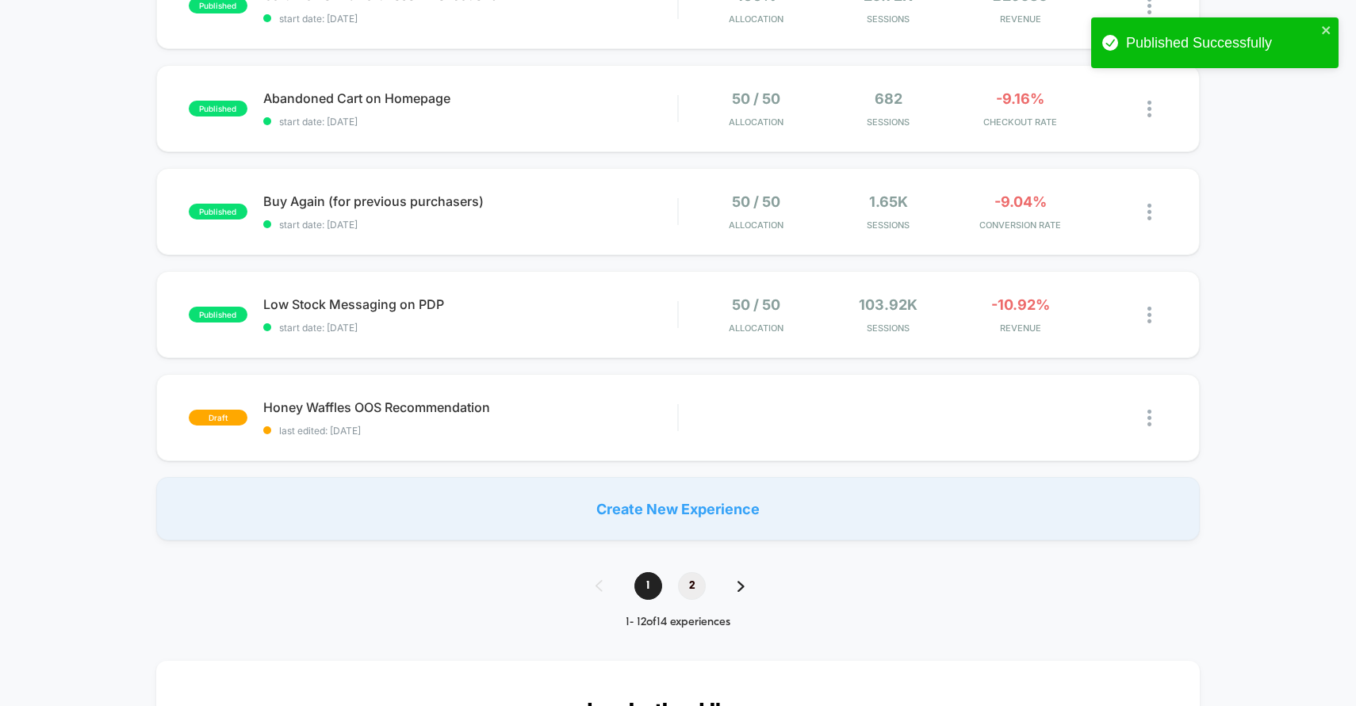
click at [692, 584] on span "2" at bounding box center [692, 586] width 28 height 28
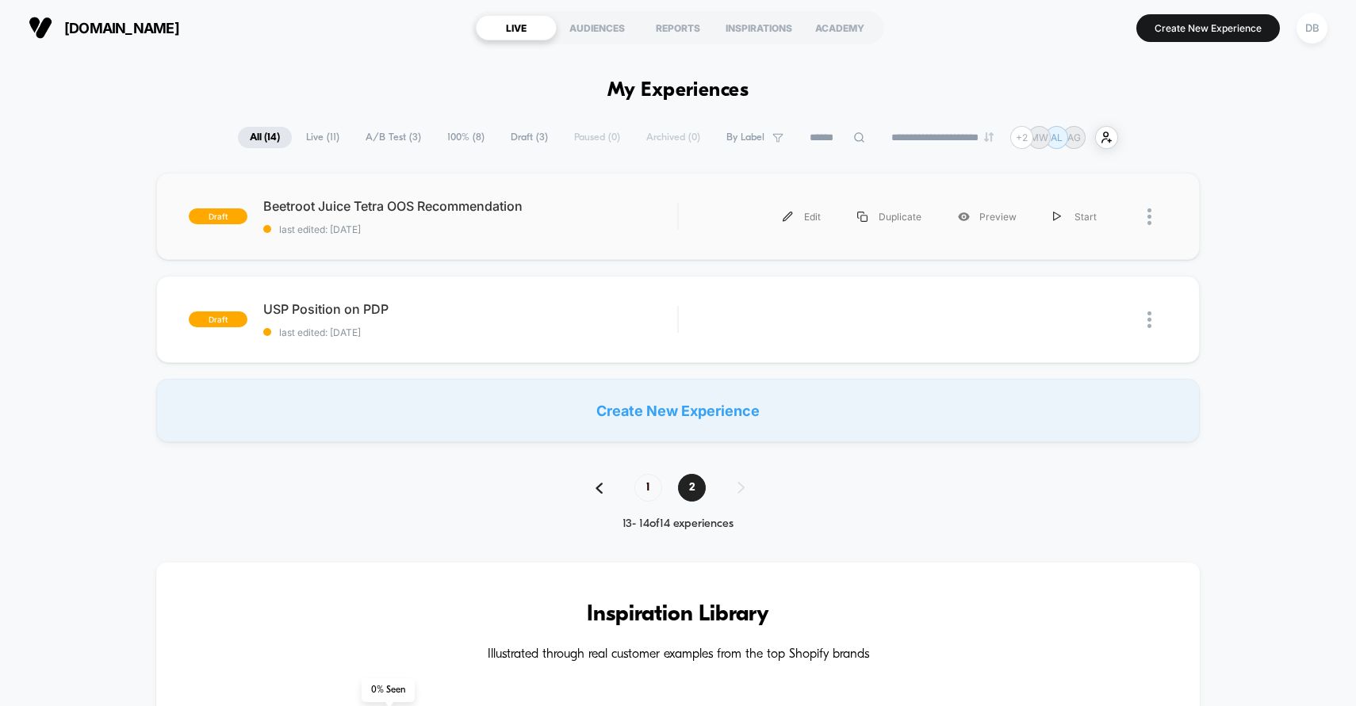
click at [1152, 223] on div at bounding box center [1157, 217] width 20 height 36
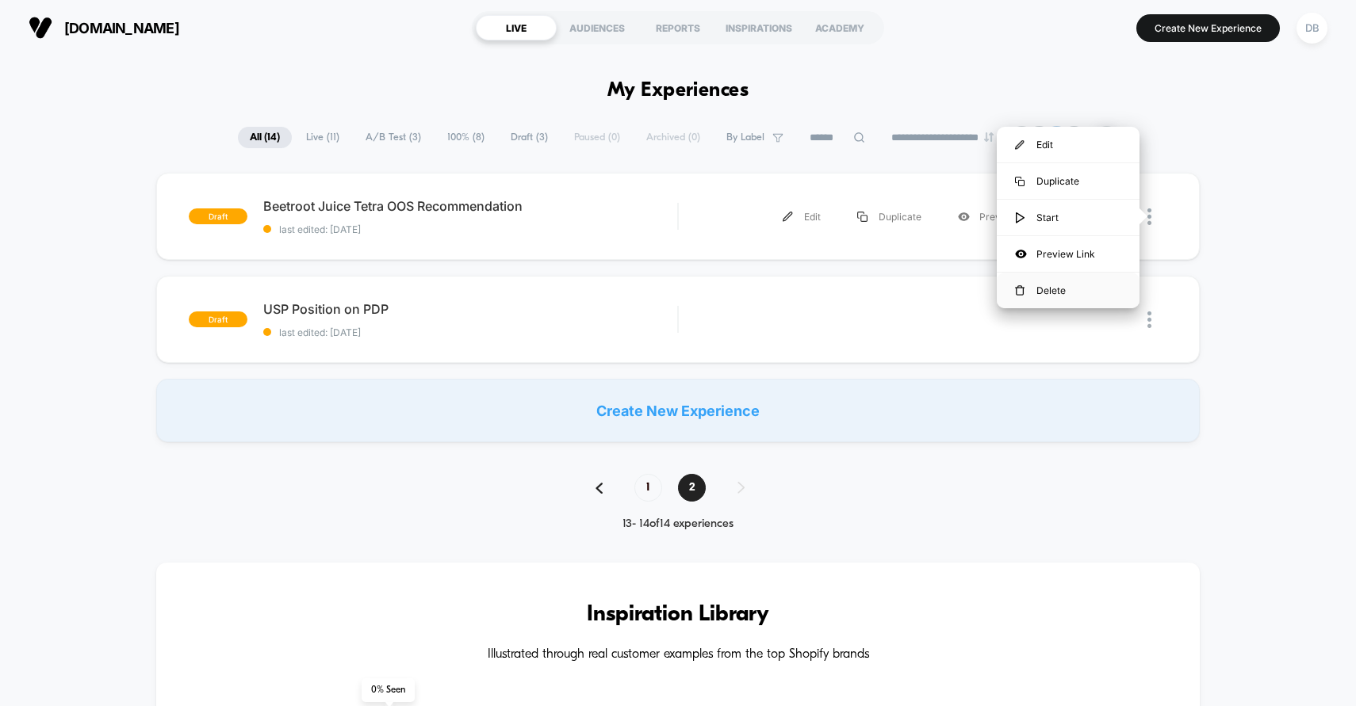
click at [1041, 289] on div "Delete" at bounding box center [1068, 291] width 143 height 36
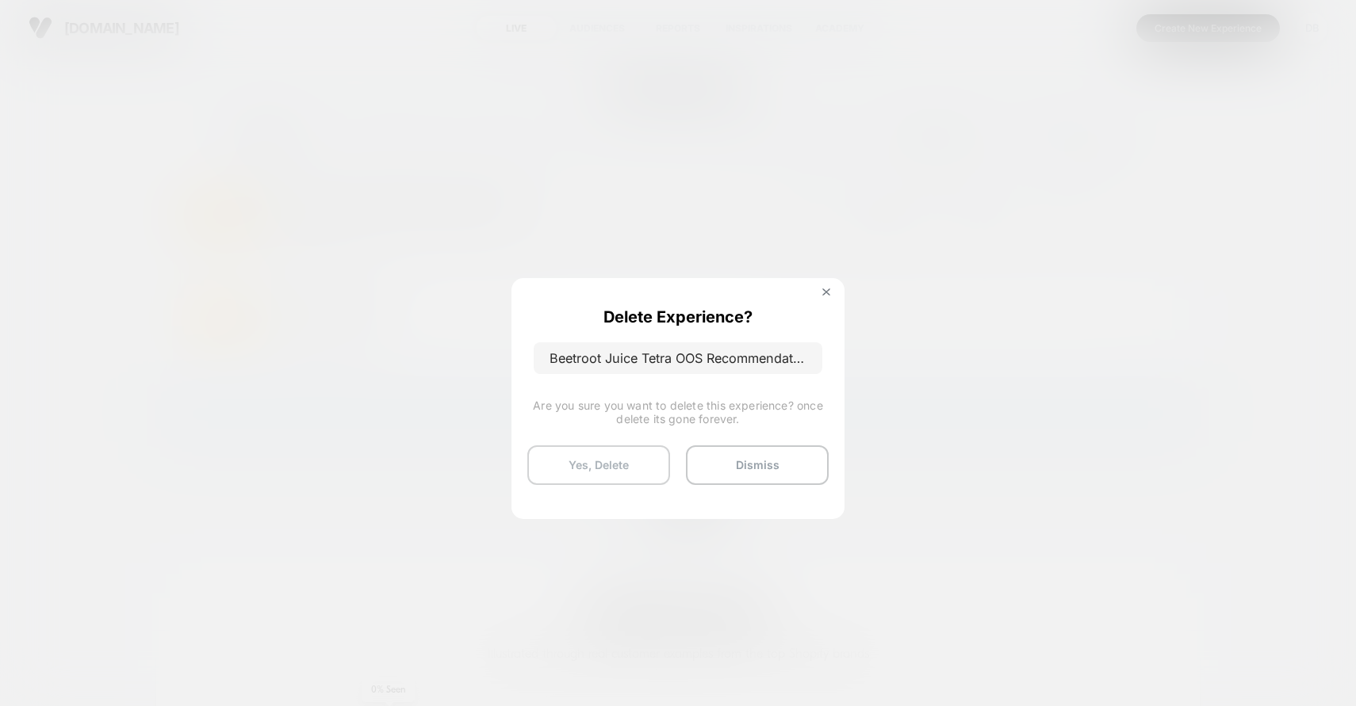
click at [594, 476] on button "Yes, Delete" at bounding box center [598, 466] width 143 height 40
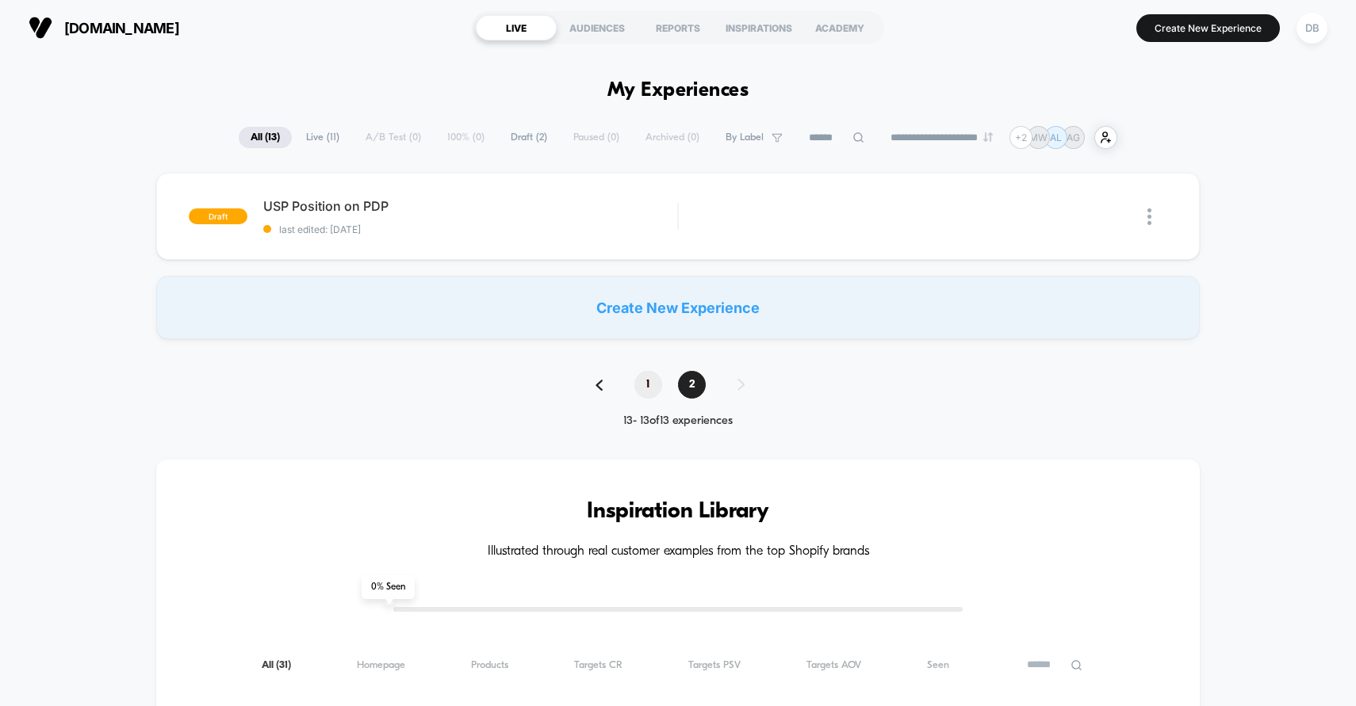
click at [649, 381] on span "1" at bounding box center [648, 385] width 28 height 28
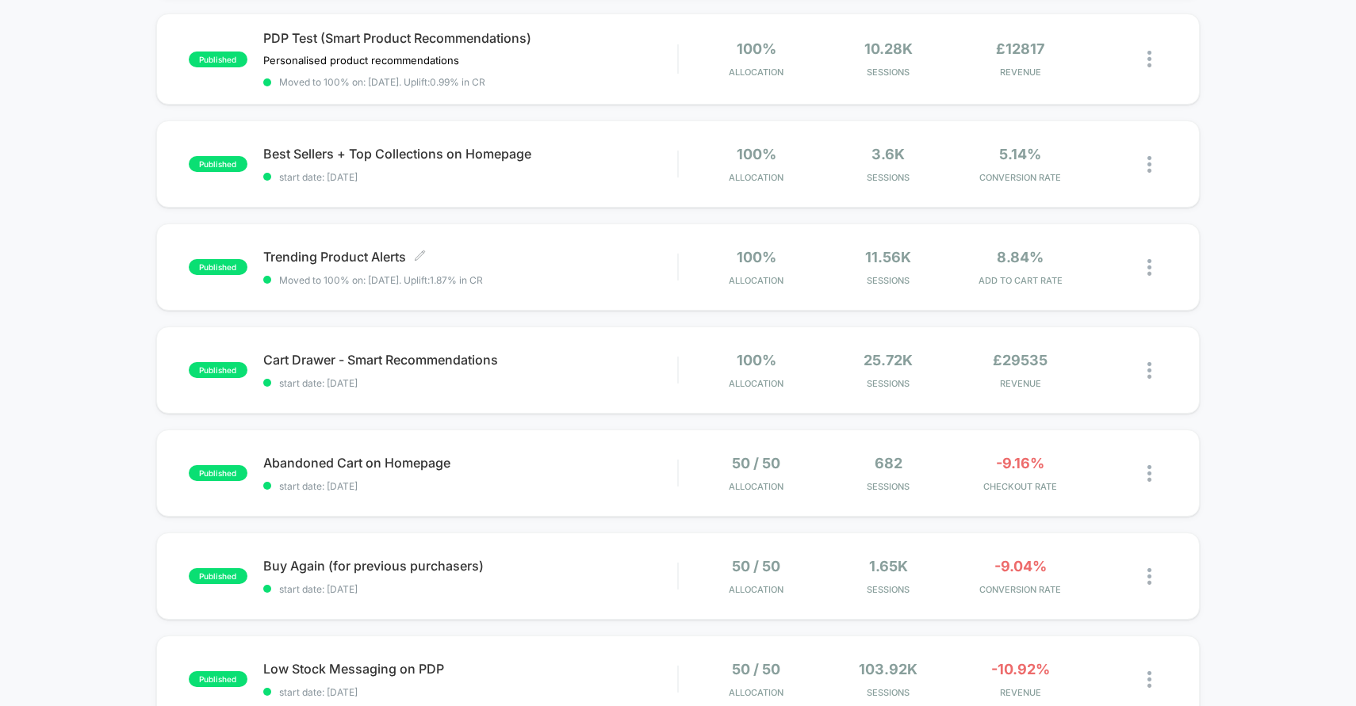
scroll to position [603, 0]
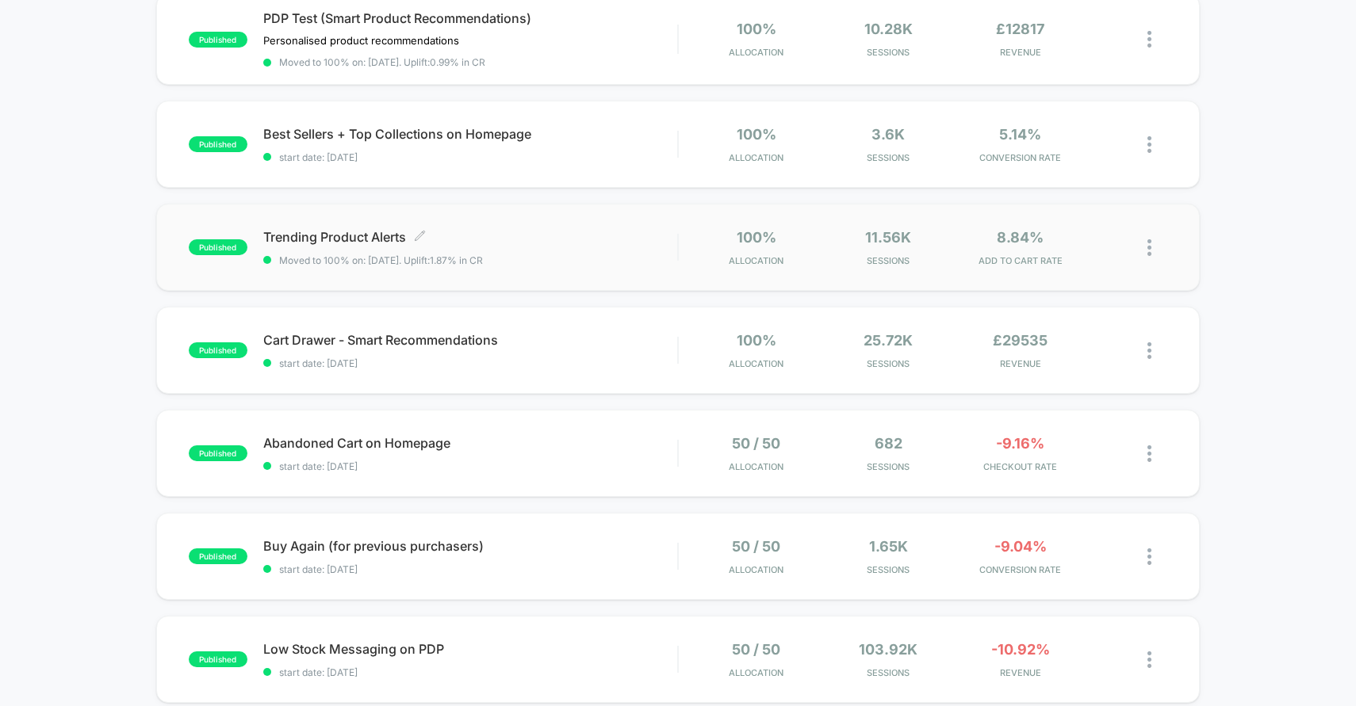
click at [562, 247] on div "Trending Product Alerts Click to edit experience details Click to edit experien…" at bounding box center [470, 247] width 415 height 37
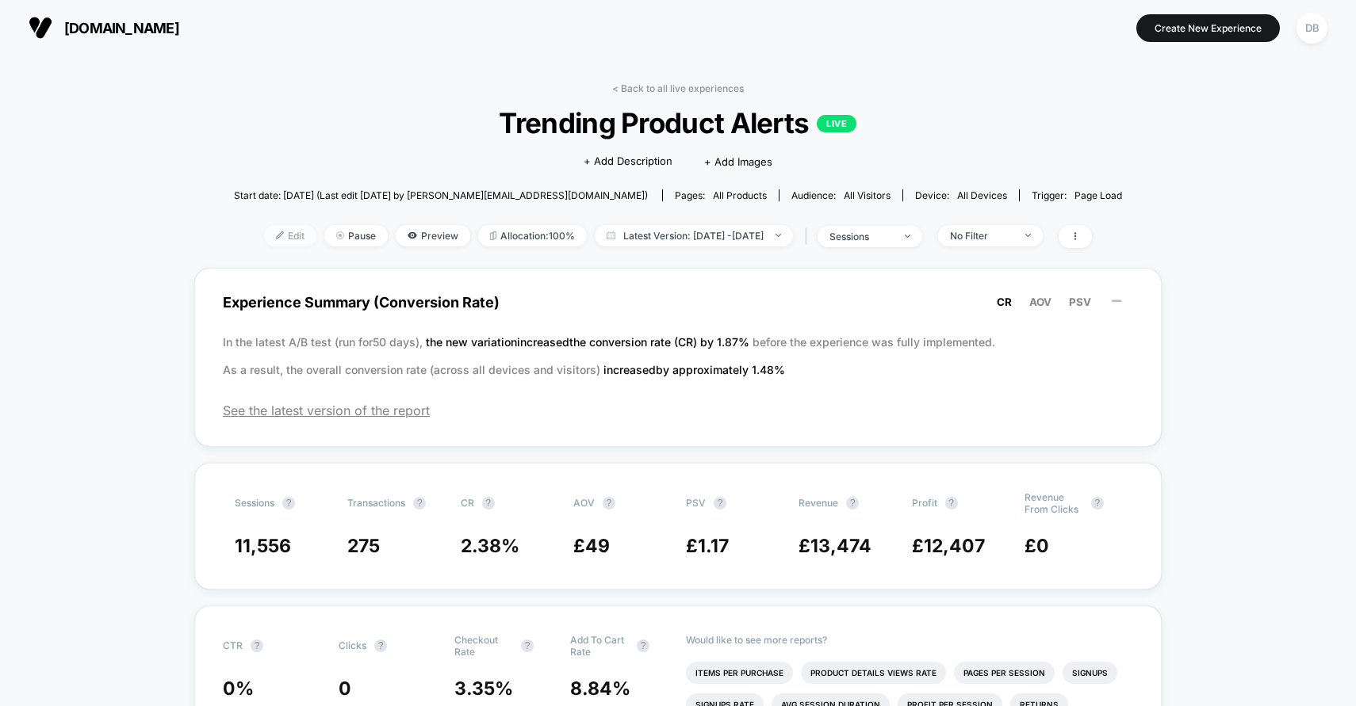
click at [268, 240] on span "Edit" at bounding box center [290, 235] width 52 height 21
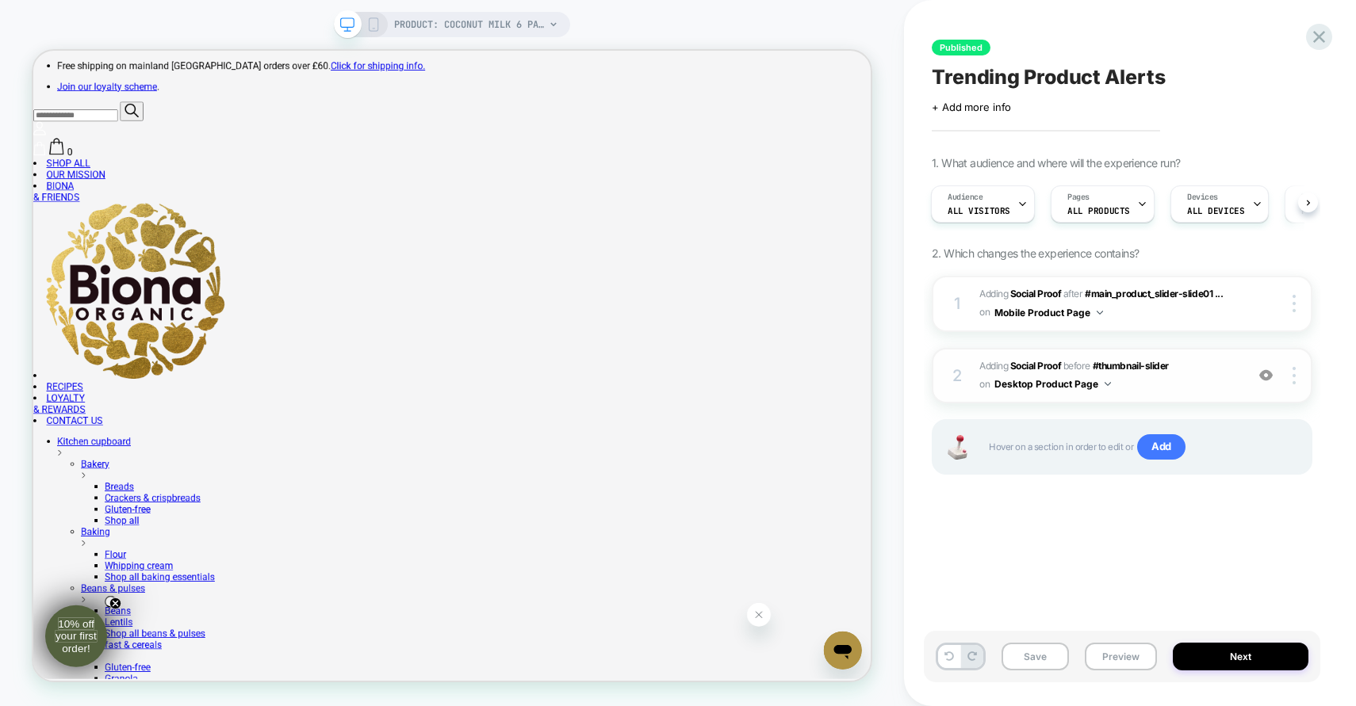
click at [1154, 386] on span "#_loomi_addon_1752142734137 Adding Social Proof BEFORE #thumbnail-slider #thumb…" at bounding box center [1108, 376] width 258 height 37
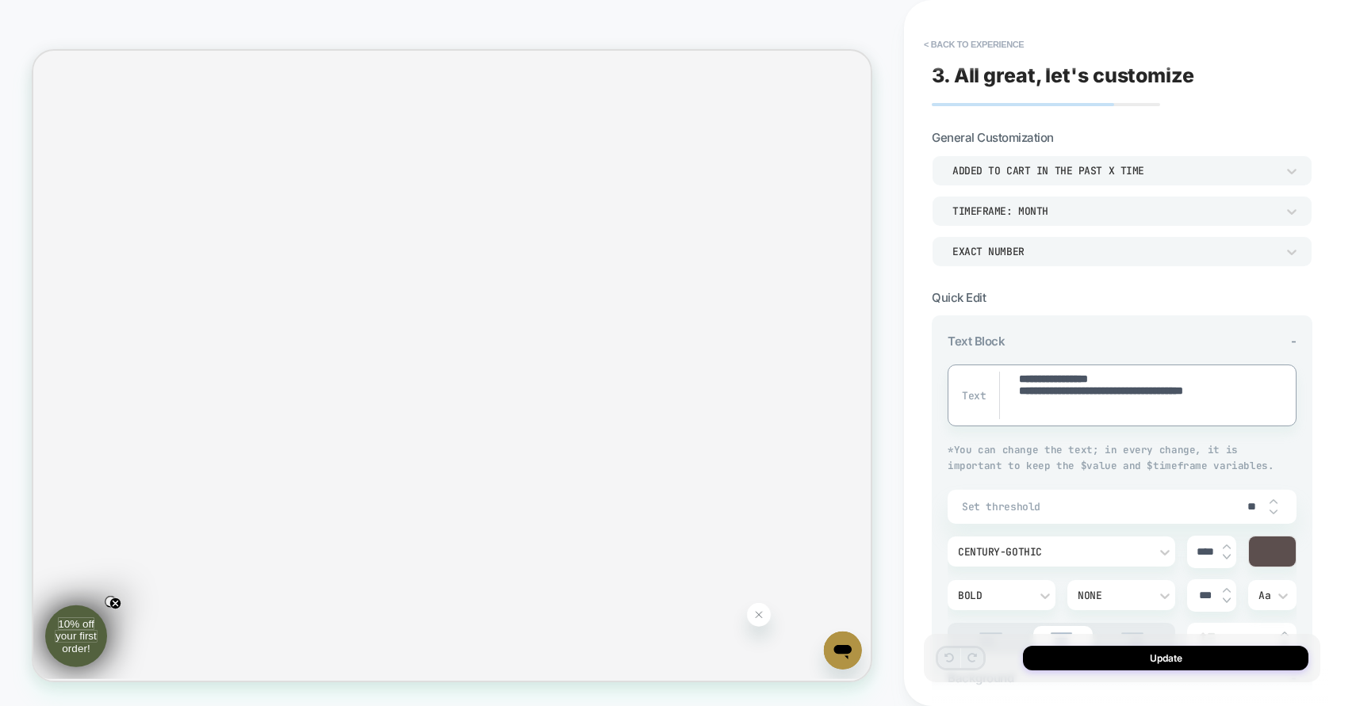
scroll to position [241, 0]
drag, startPoint x: 1069, startPoint y: 377, endPoint x: 1020, endPoint y: 377, distance: 48.4
type textarea "*"
type textarea "**********"
type textarea "*"
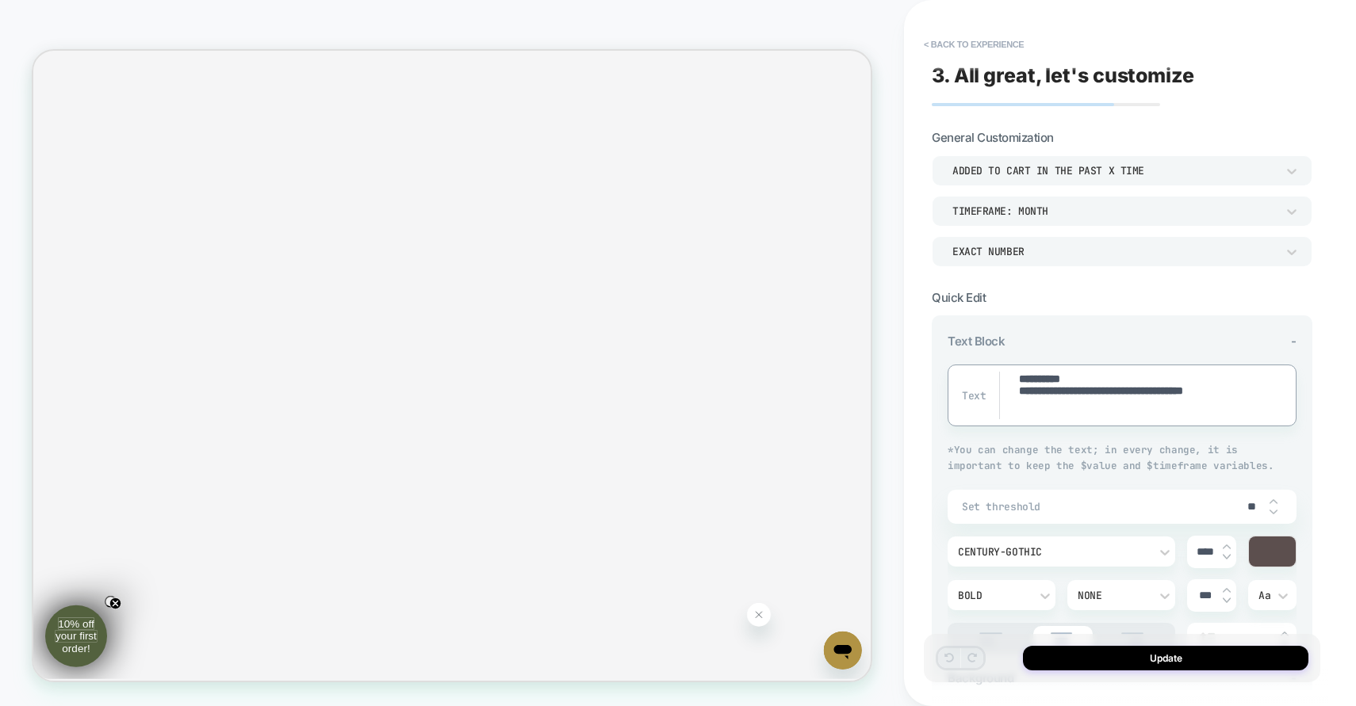
type textarea "**********"
type textarea "*"
type textarea "**********"
type textarea "*"
type textarea "**********"
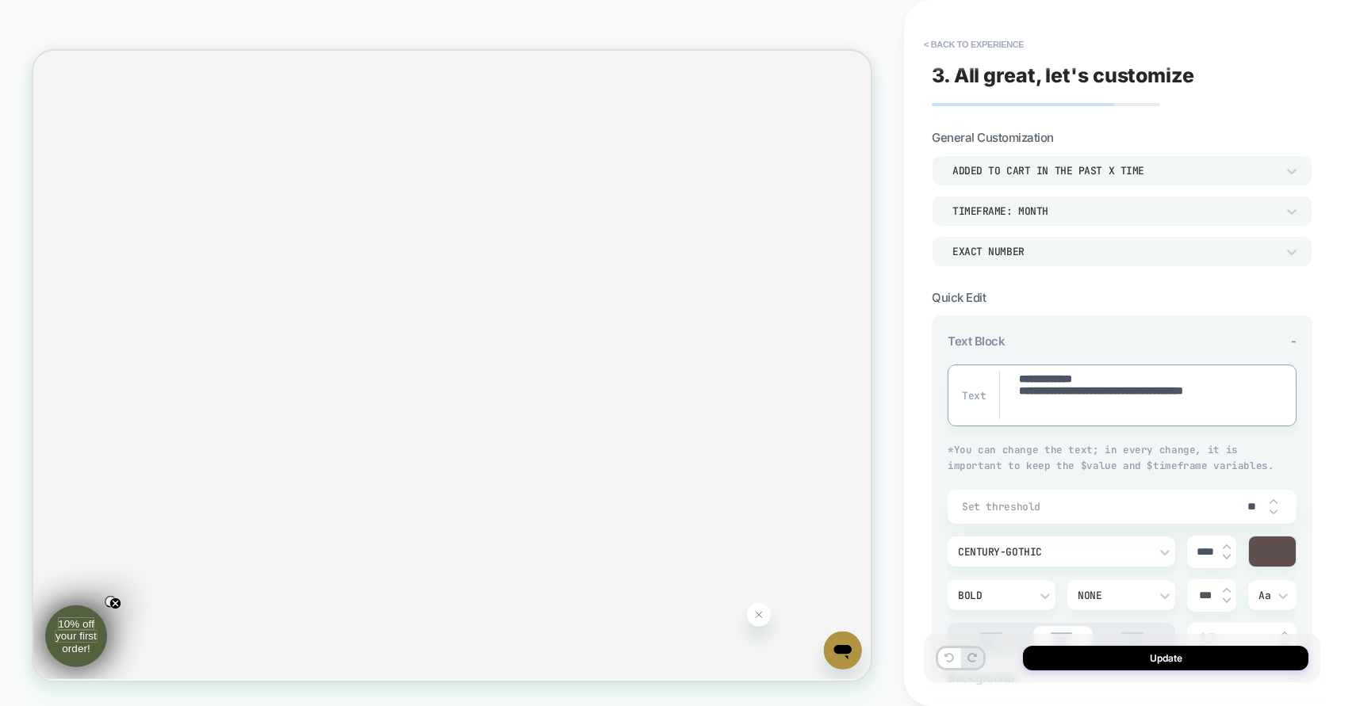
type textarea "*"
type textarea "**********"
type textarea "*"
type textarea "**********"
type textarea "*"
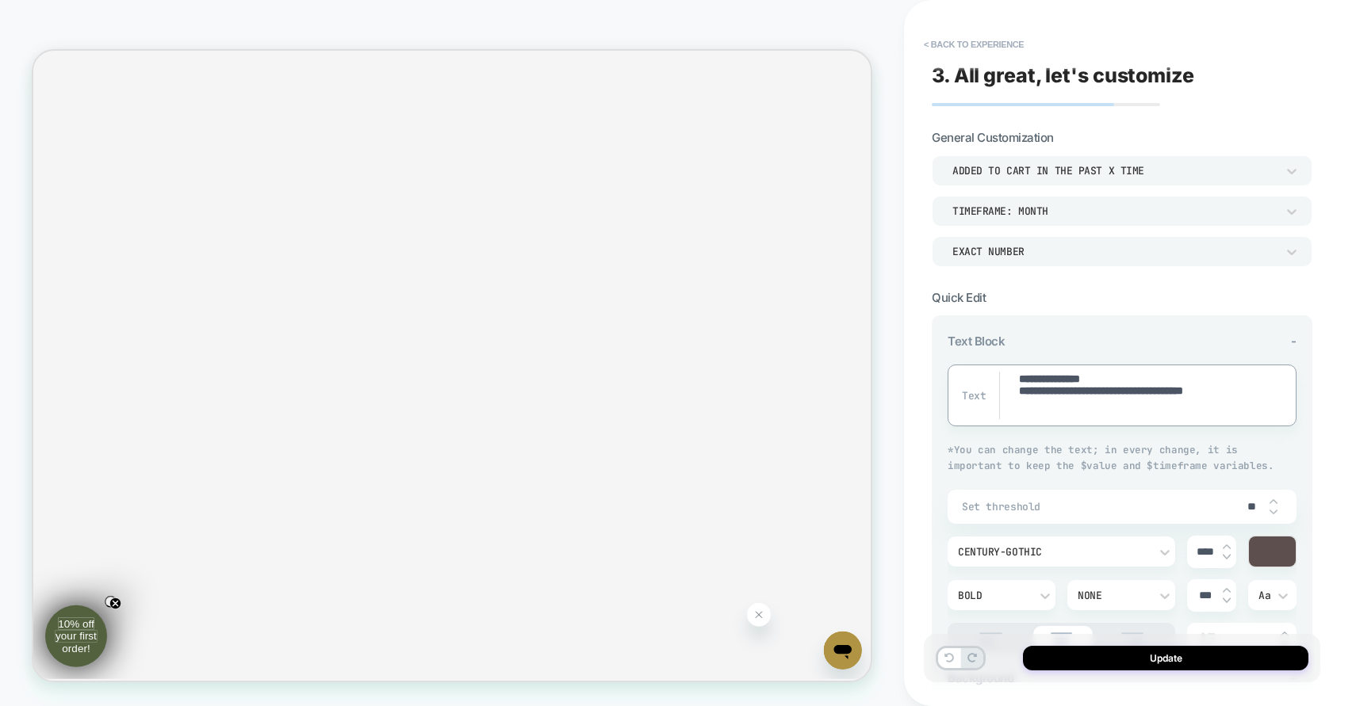
type textarea "**********"
type textarea "*"
type textarea "**********"
click at [1156, 655] on button "Update" at bounding box center [1165, 658] width 285 height 25
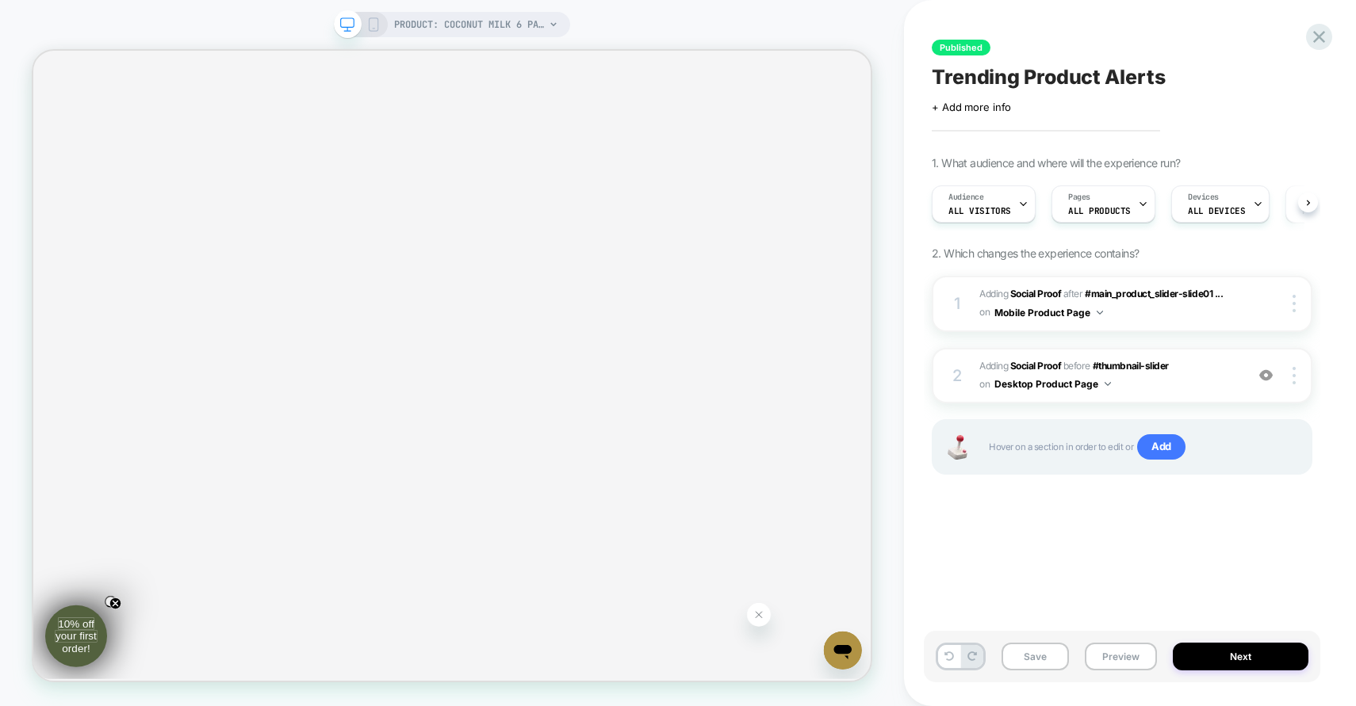
scroll to position [0, 1]
click at [1048, 660] on button "Save" at bounding box center [1034, 657] width 67 height 28
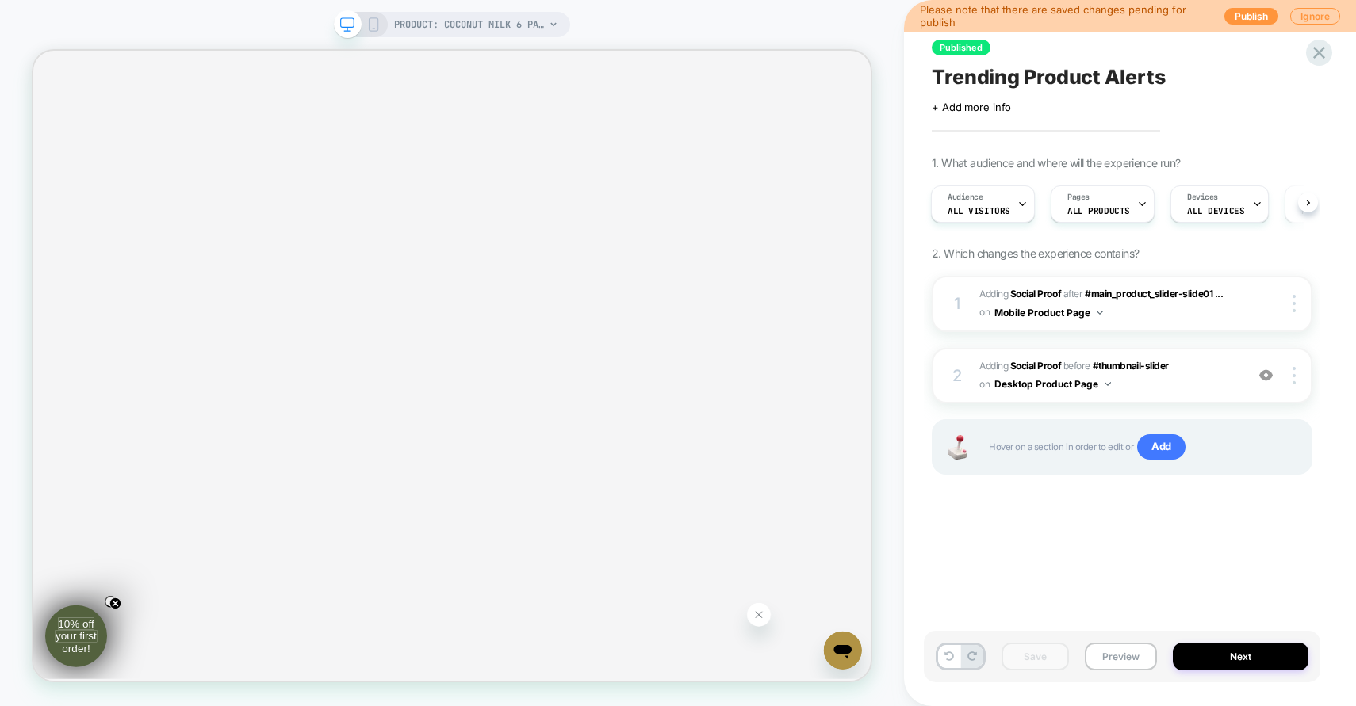
click at [372, 15] on div "PRODUCT: COCONUT MILK 6 PACK" at bounding box center [452, 24] width 236 height 25
click at [374, 27] on icon at bounding box center [373, 24] width 14 height 14
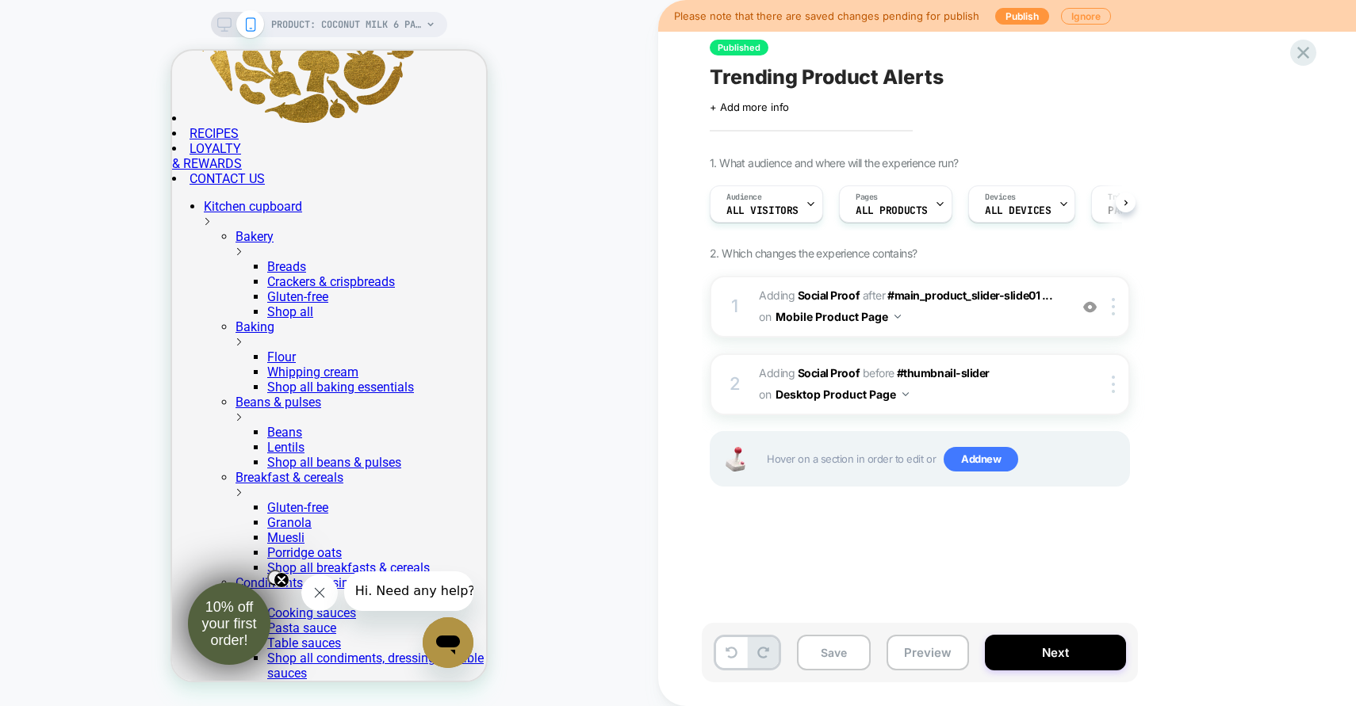
scroll to position [0, 1]
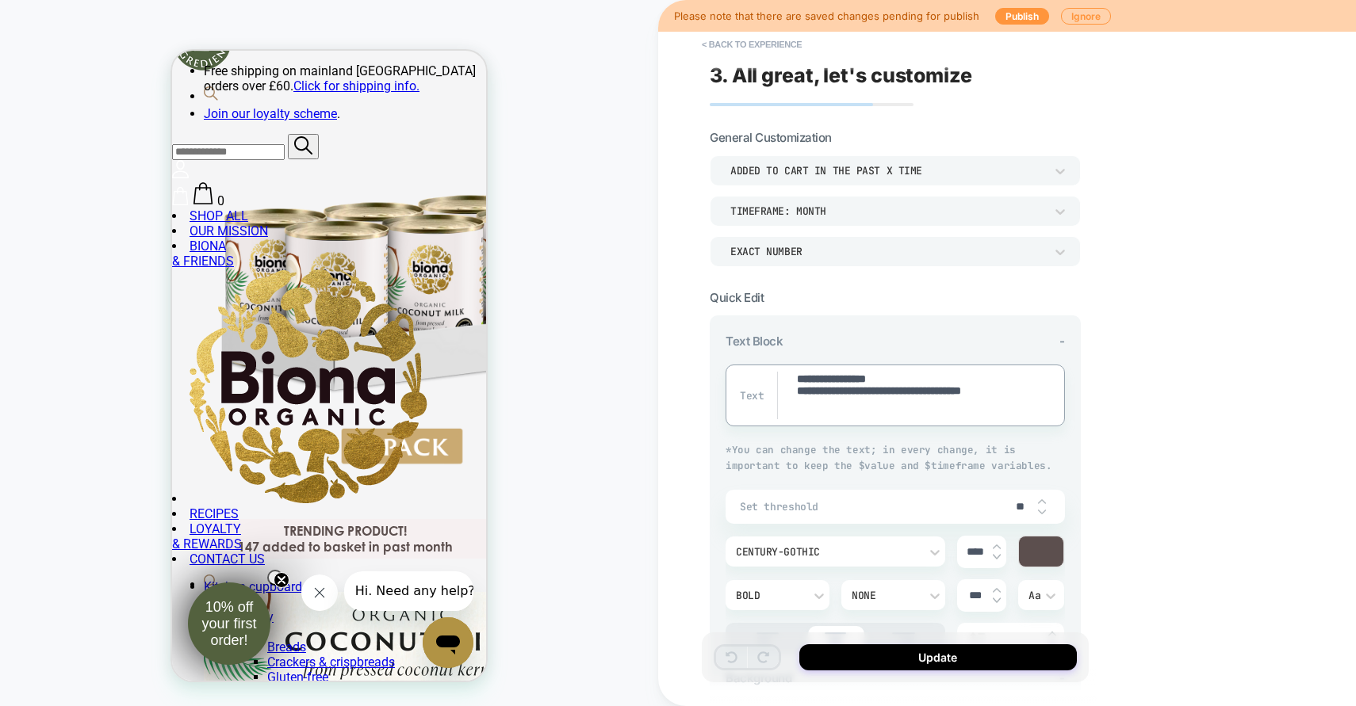
scroll to position [145, 0]
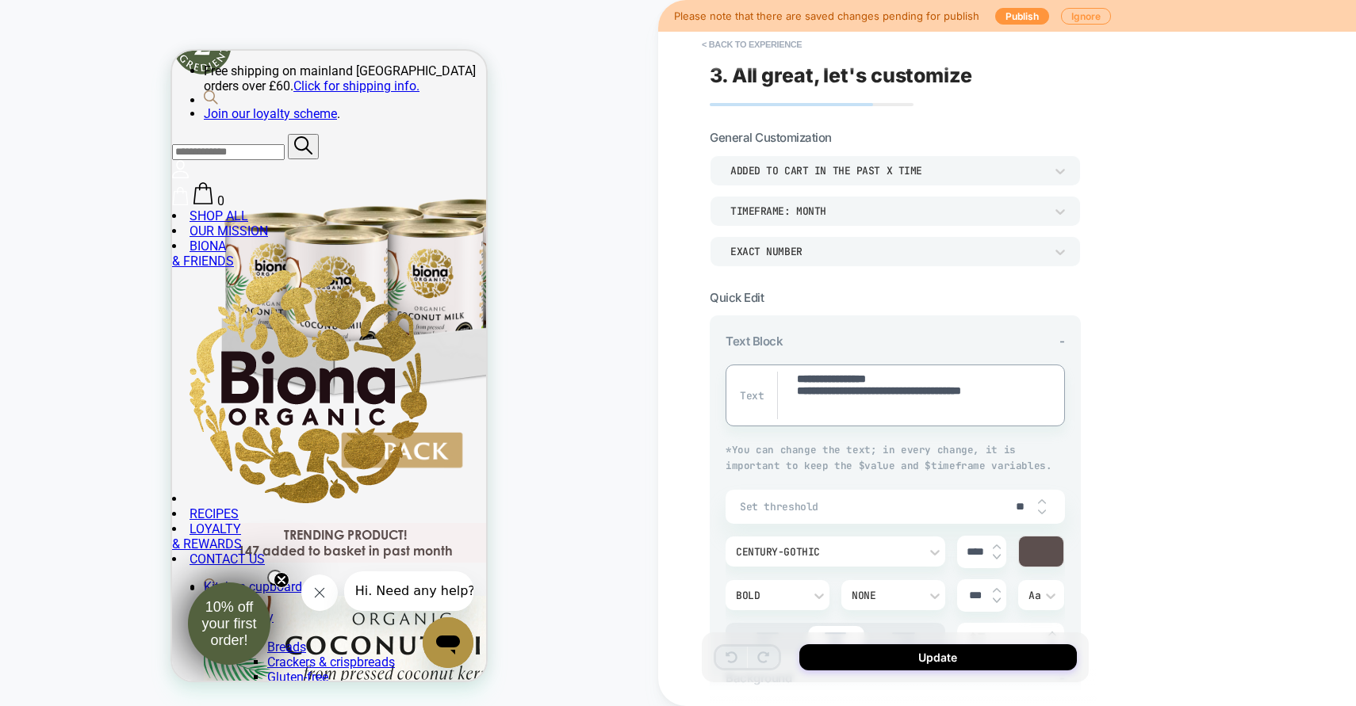
drag, startPoint x: 846, startPoint y: 380, endPoint x: 796, endPoint y: 380, distance: 50.0
type textarea "*"
type textarea "**********"
type textarea "*"
type textarea "**********"
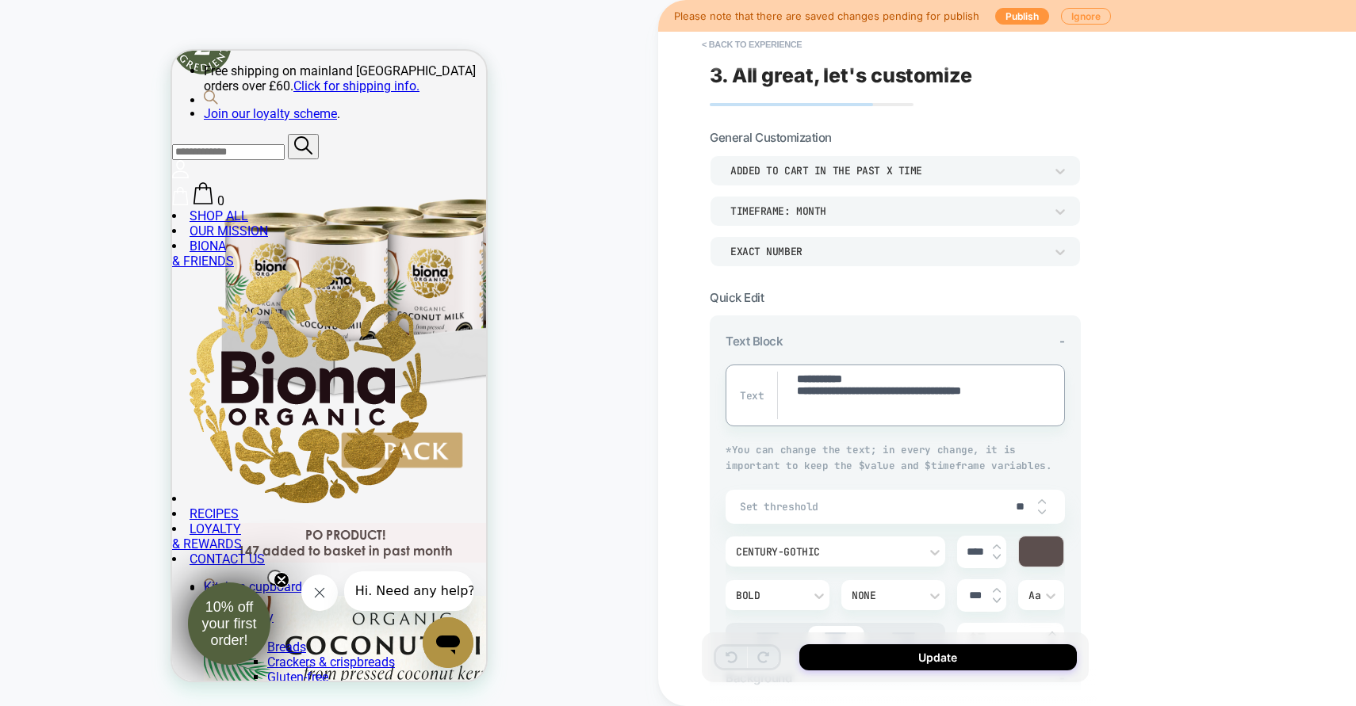
type textarea "*"
type textarea "**********"
type textarea "*"
type textarea "**********"
type textarea "*"
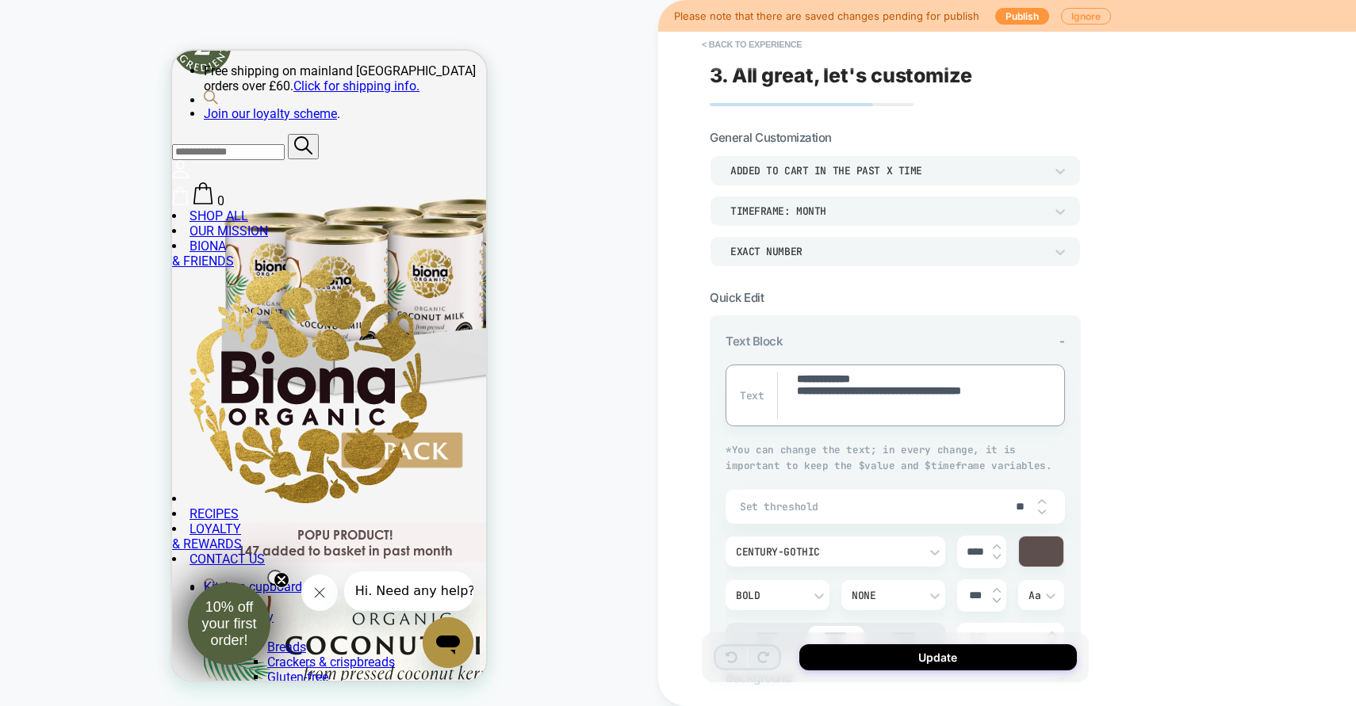
type textarea "**********"
type textarea "*"
type textarea "**********"
type textarea "*"
type textarea "**********"
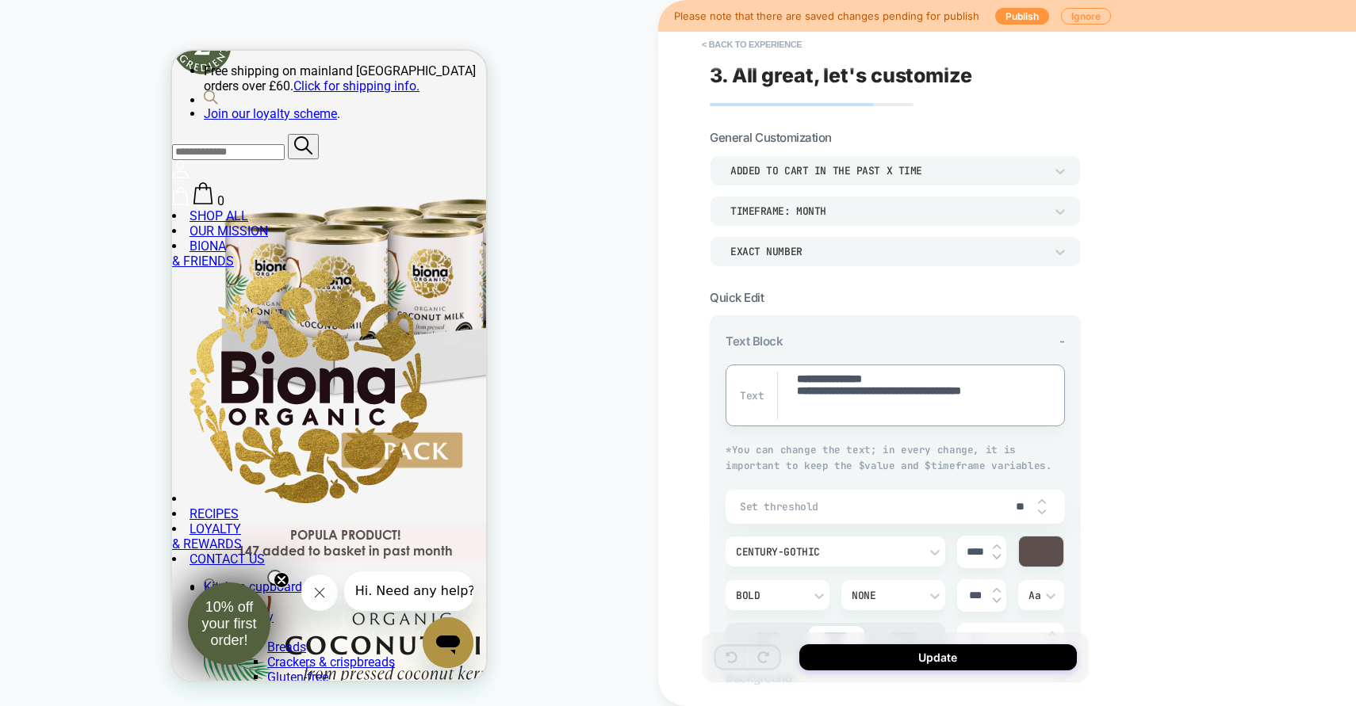
type textarea "*"
type textarea "**********"
type textarea "*"
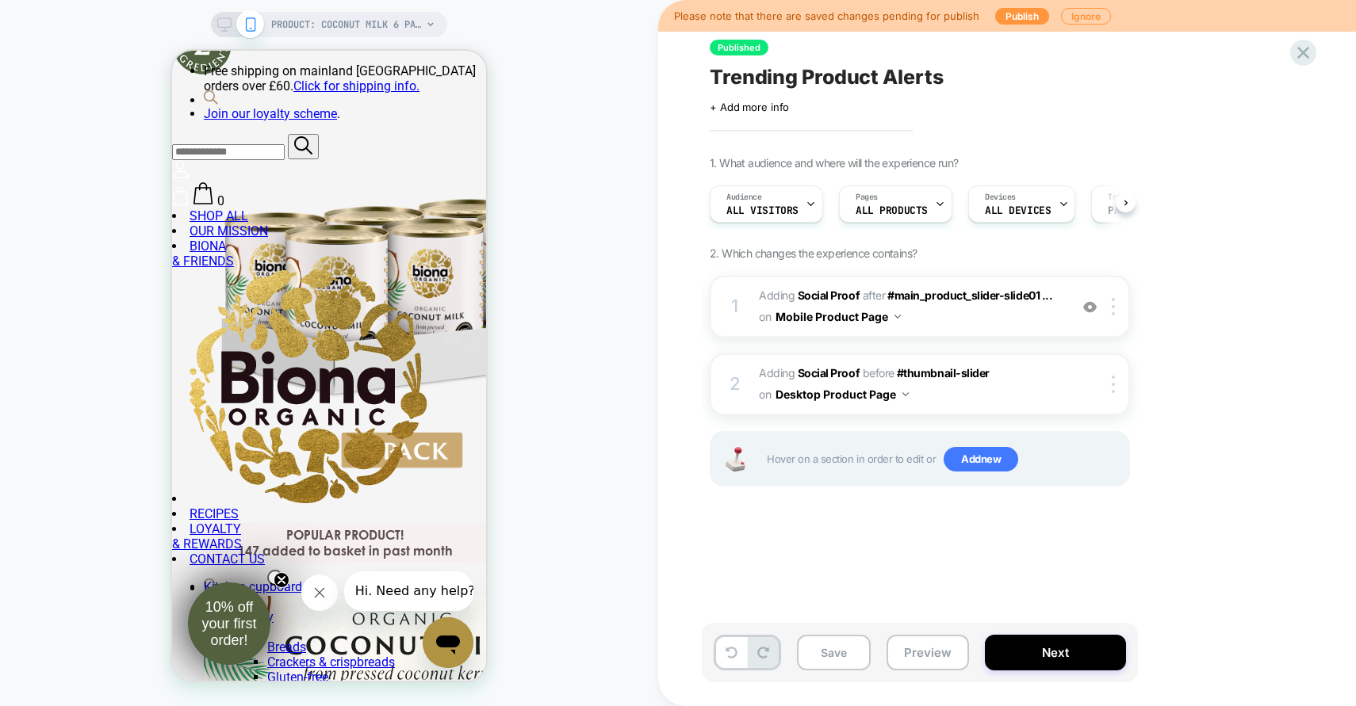
scroll to position [0, 1]
click at [847, 657] on button "Save" at bounding box center [834, 653] width 74 height 36
click at [1078, 662] on button "Next" at bounding box center [1055, 653] width 141 height 36
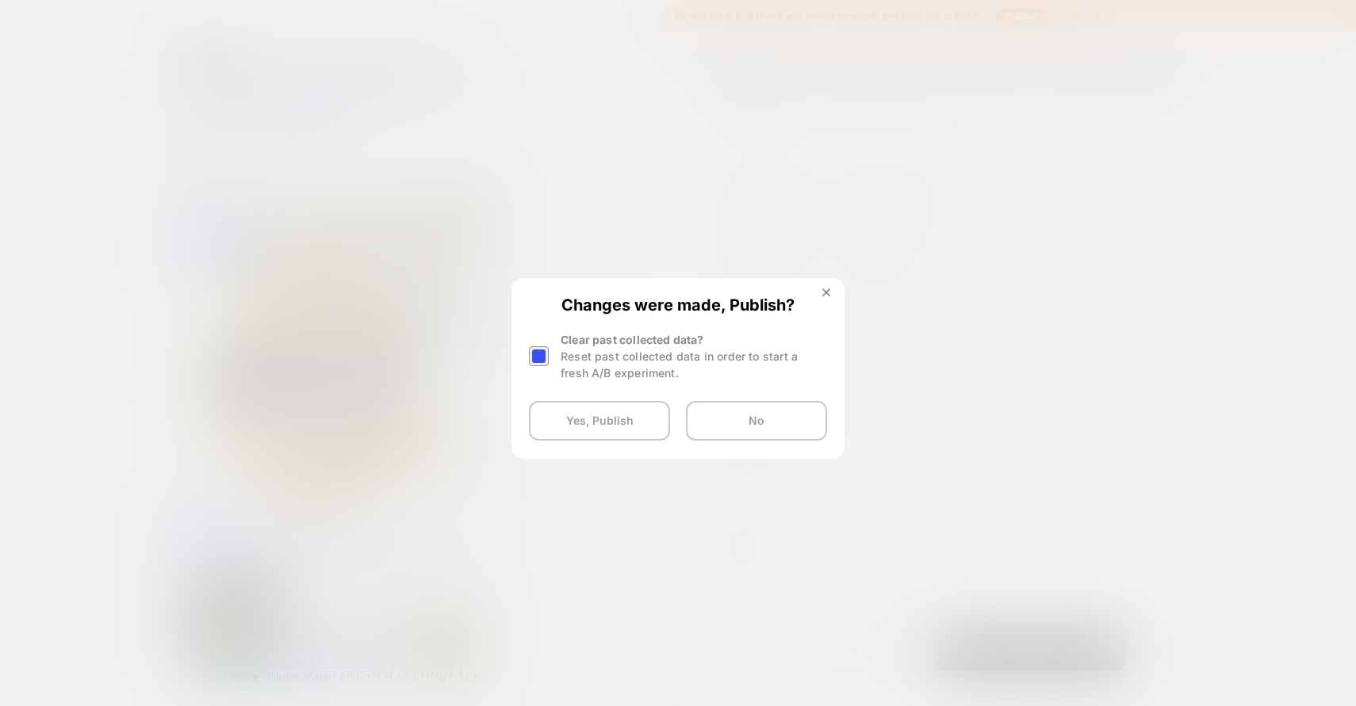
click at [540, 355] on div at bounding box center [539, 356] width 20 height 20
click at [611, 423] on button "Yes, Publish" at bounding box center [599, 421] width 141 height 40
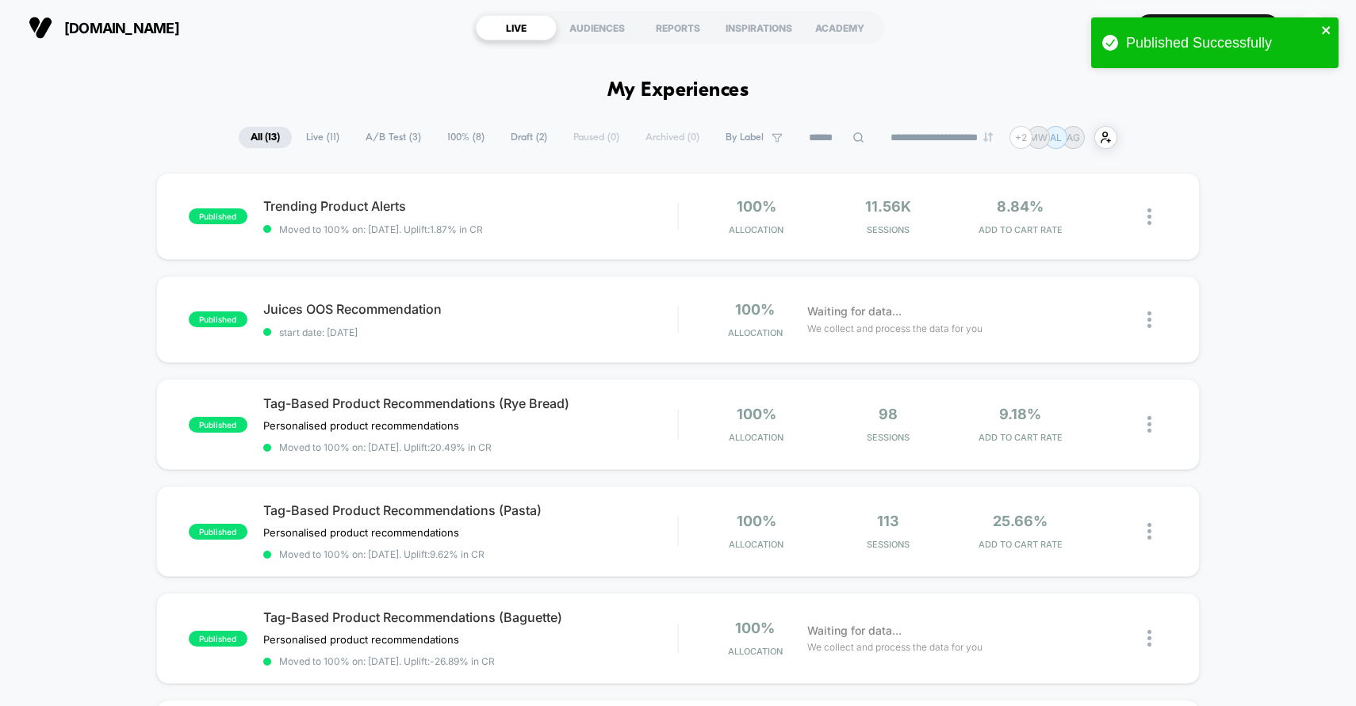
click at [1330, 33] on icon "close" at bounding box center [1326, 30] width 11 height 13
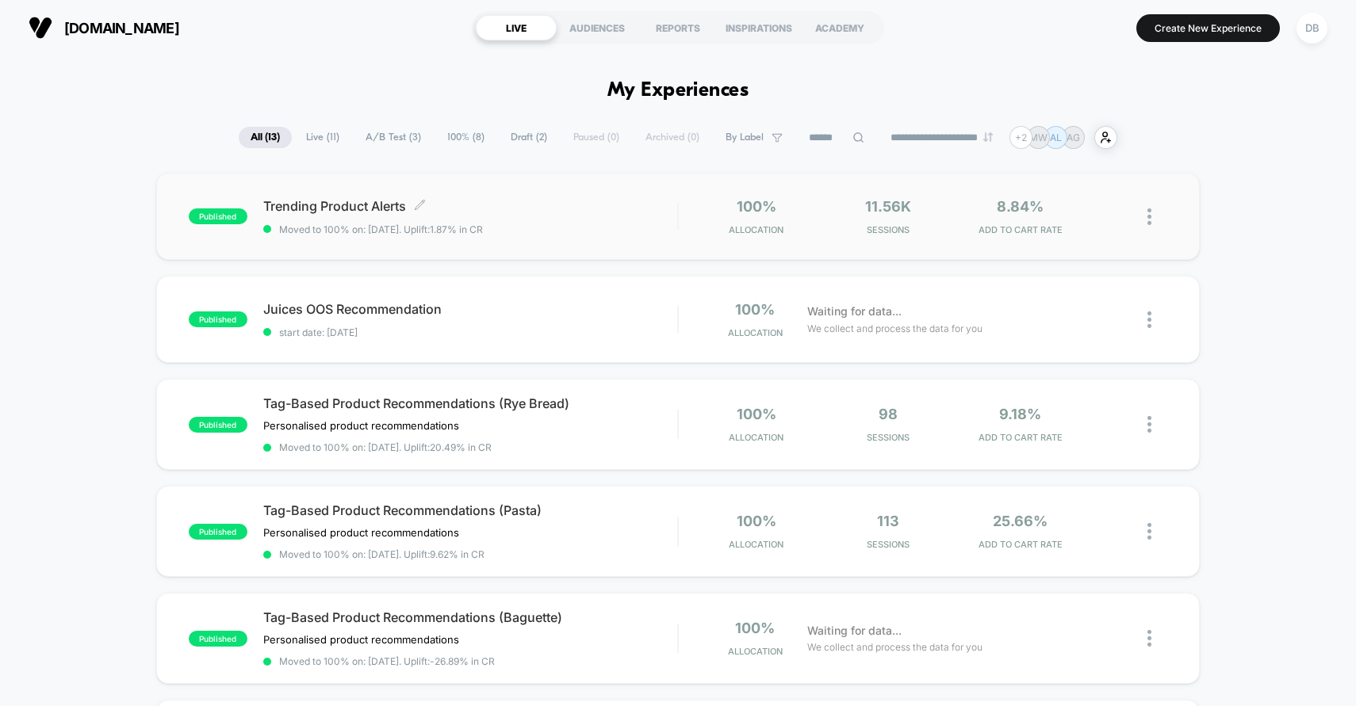
click at [614, 228] on span "Moved to 100% on: 28/08/2025 . Uplift: 1.87% in CR" at bounding box center [470, 230] width 415 height 12
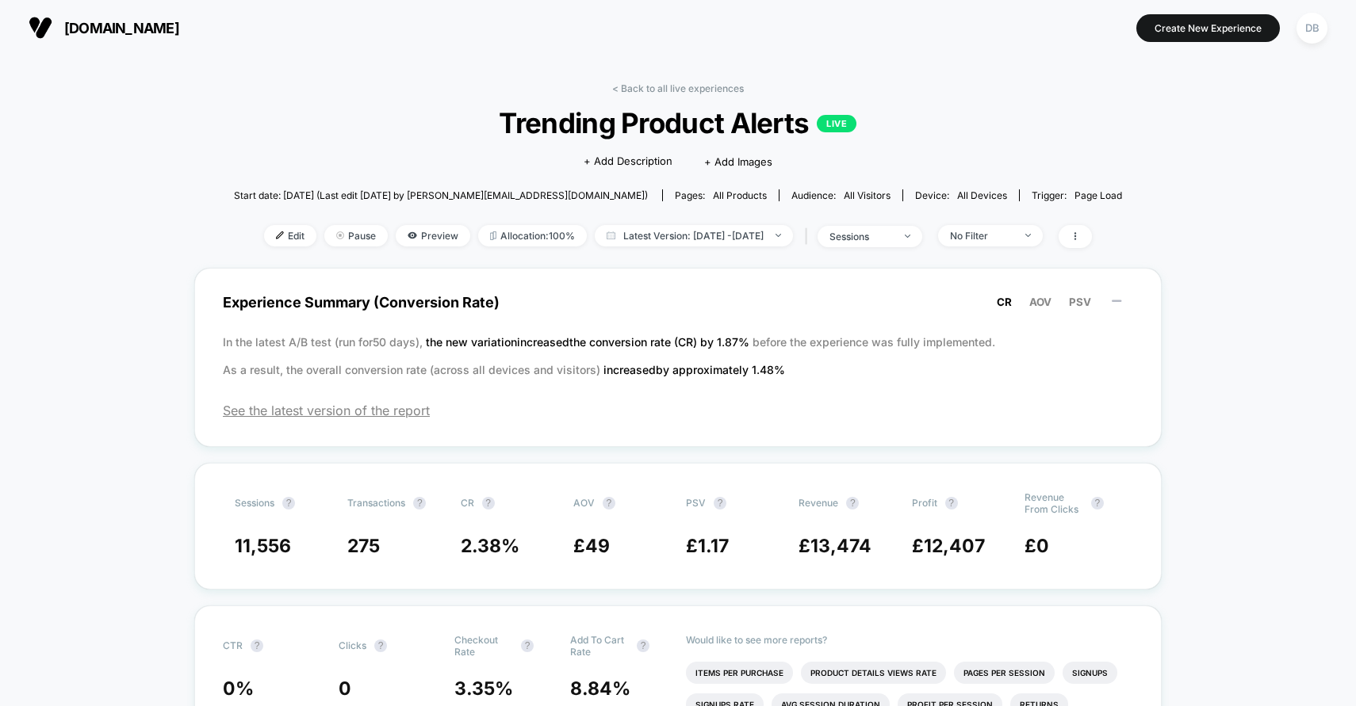
click at [615, 86] on link "< Back to all live experiences" at bounding box center [678, 88] width 132 height 12
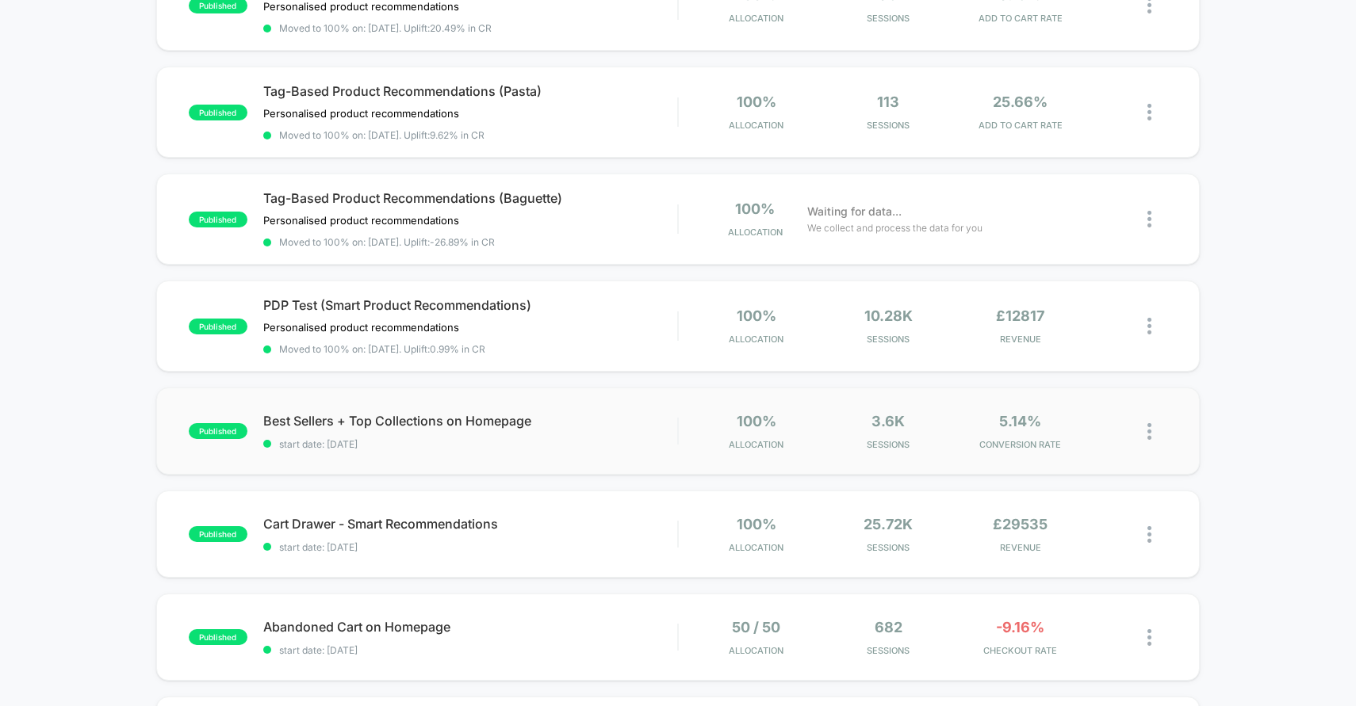
scroll to position [421, 0]
click at [580, 450] on div "published Best Sellers + Top Collections on Homepage start date: 28/08/2025 100…" at bounding box center [678, 429] width 1044 height 87
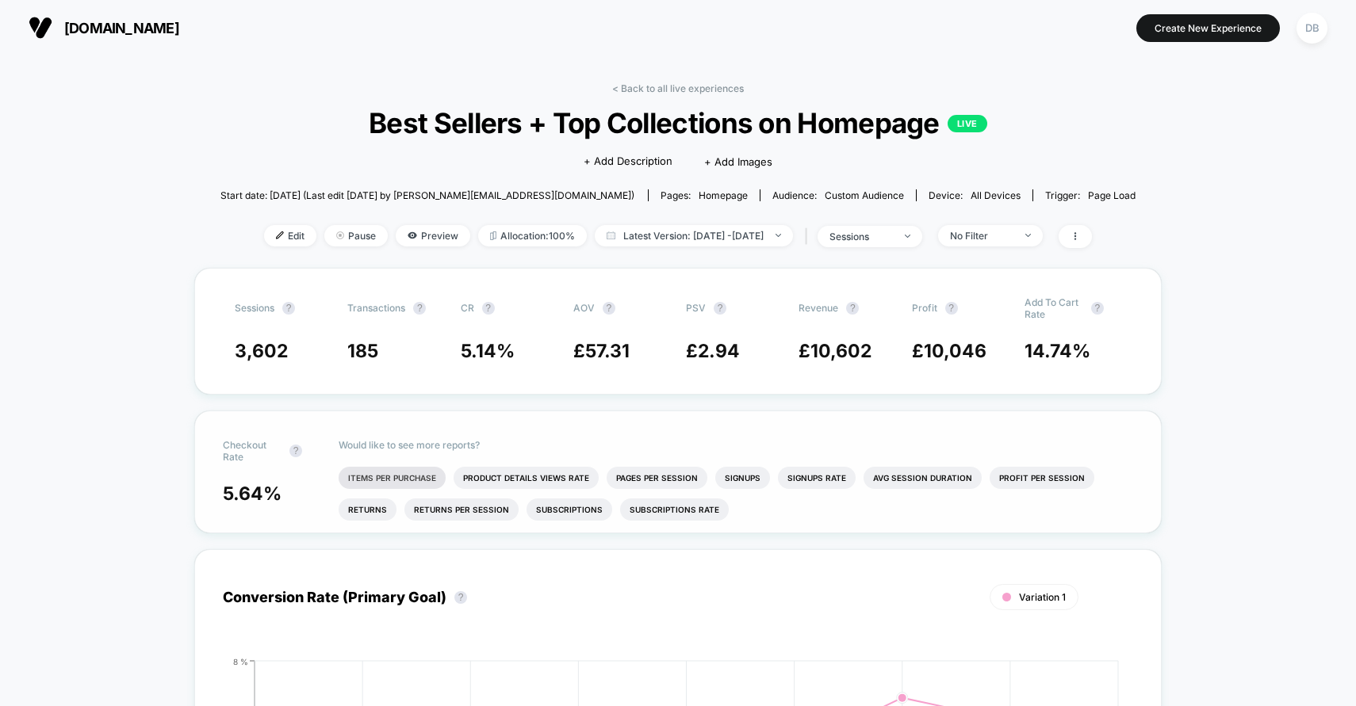
click at [415, 476] on li "Items Per Purchase" at bounding box center [392, 478] width 107 height 22
click at [930, 477] on li "Avg Session Duration" at bounding box center [923, 478] width 118 height 22
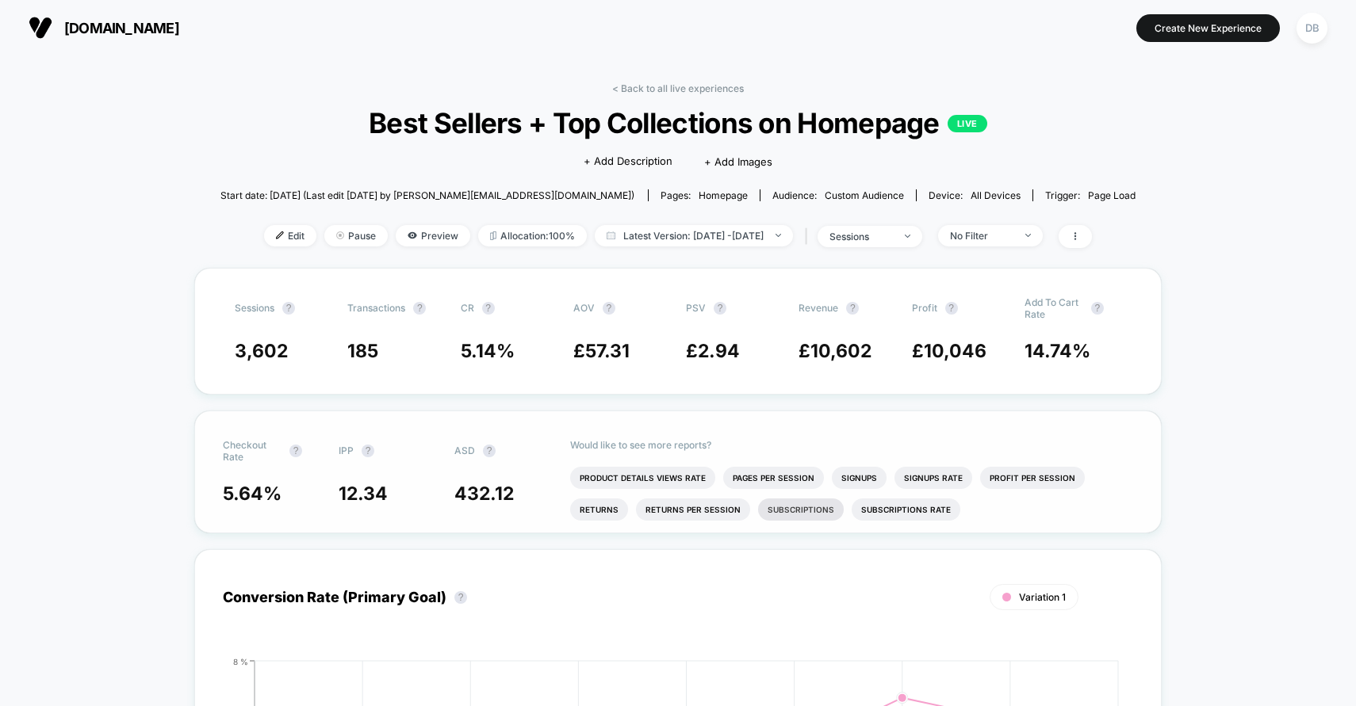
click at [787, 510] on li "Subscriptions" at bounding box center [801, 510] width 86 height 22
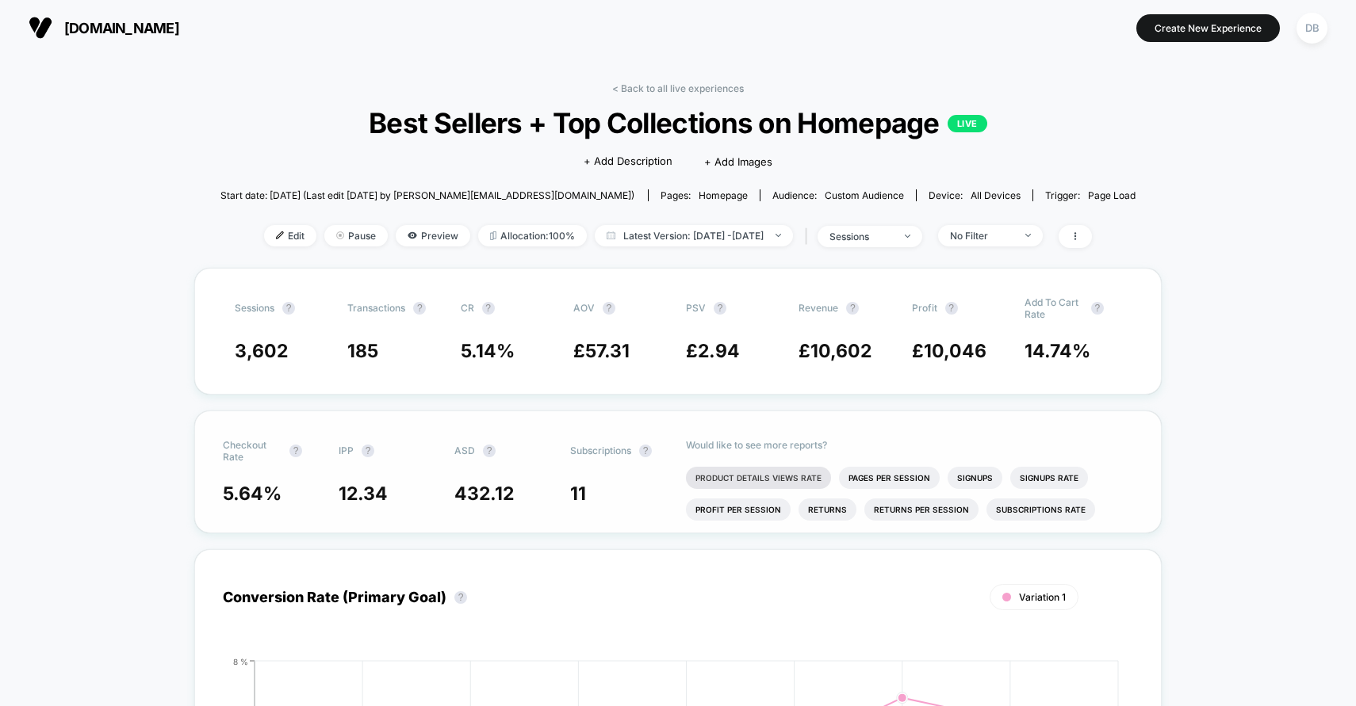
click at [794, 485] on li "Product Details Views Rate" at bounding box center [758, 478] width 145 height 22
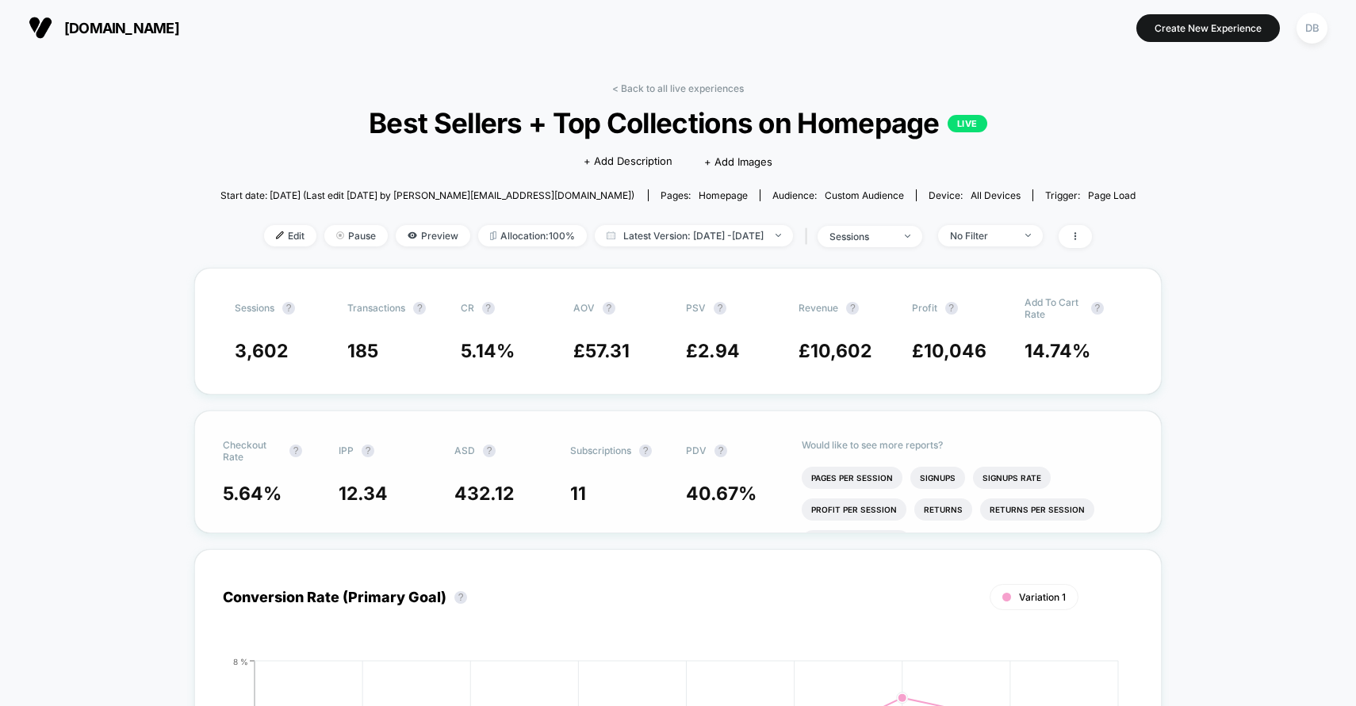
click at [945, 462] on div "Would like to see more reports? Pages Per Session Signups Signups Rate Profit P…" at bounding box center [967, 472] width 331 height 121
click at [933, 487] on li "Signups" at bounding box center [937, 478] width 55 height 22
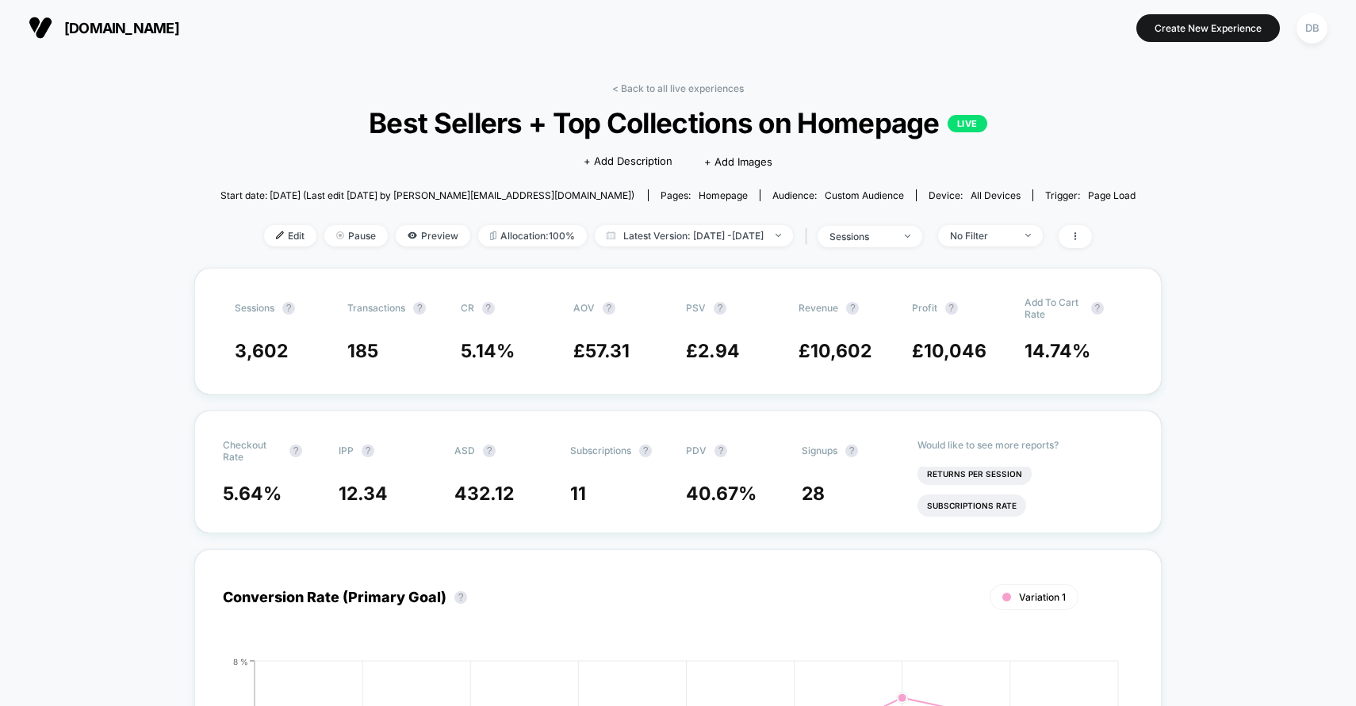
scroll to position [68, 0]
click at [995, 500] on li "Subscriptions Rate" at bounding box center [971, 506] width 109 height 22
click at [621, 89] on link "< Back to all live experiences" at bounding box center [678, 88] width 132 height 12
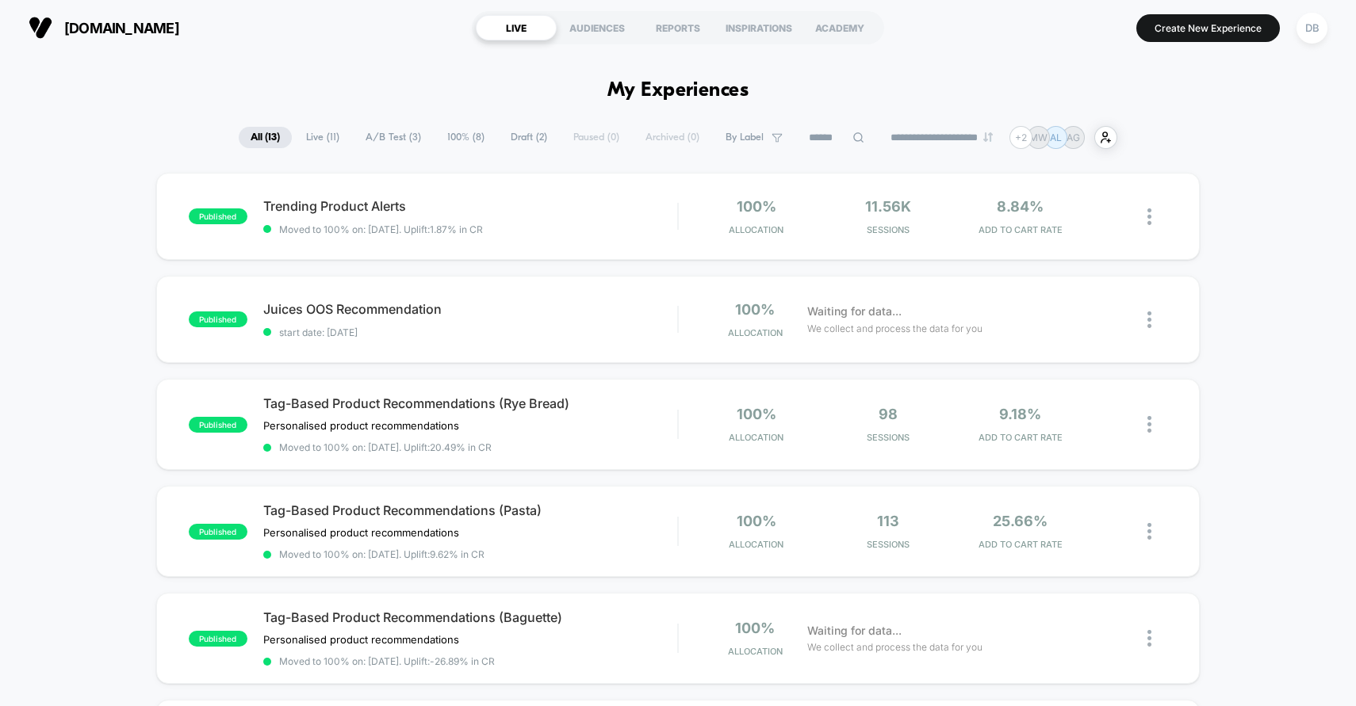
click at [772, 136] on icon at bounding box center [777, 137] width 10 height 9
